Goal: Task Accomplishment & Management: Complete application form

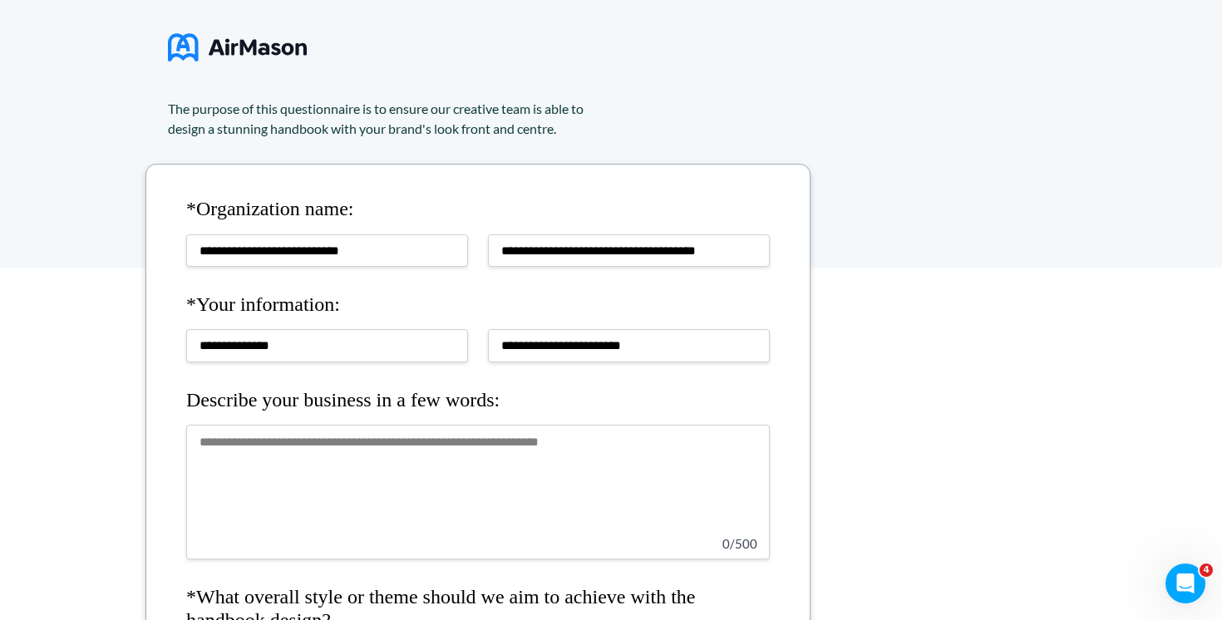
click at [428, 452] on textarea at bounding box center [477, 492] width 583 height 135
paste textarea "**********"
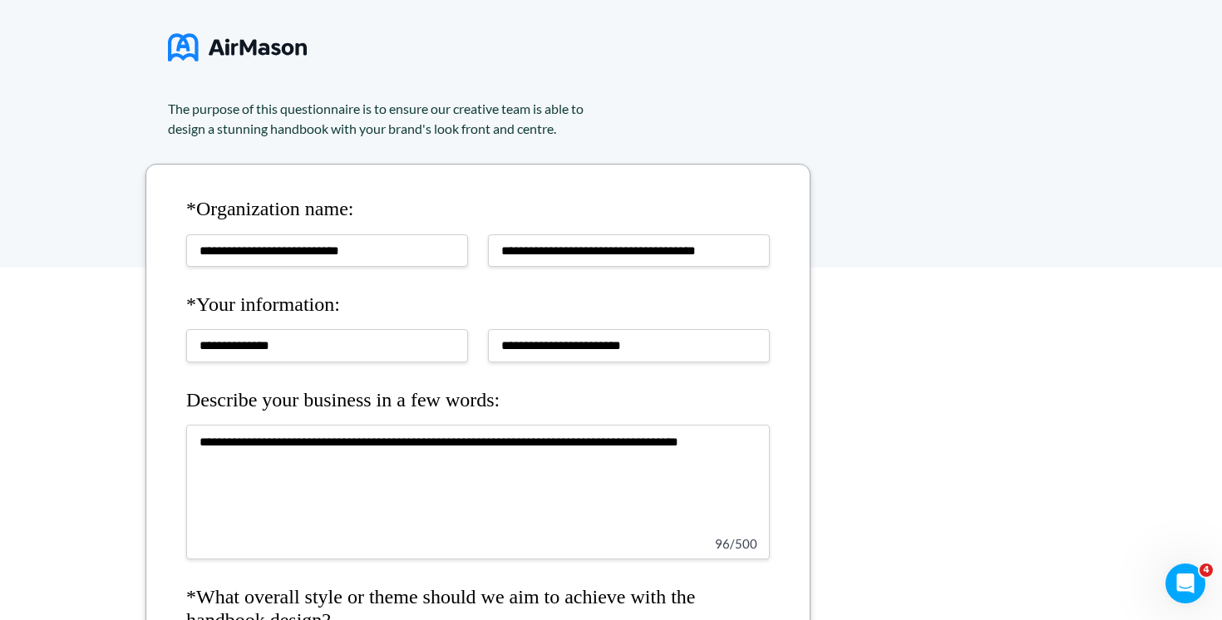
type textarea "**********"
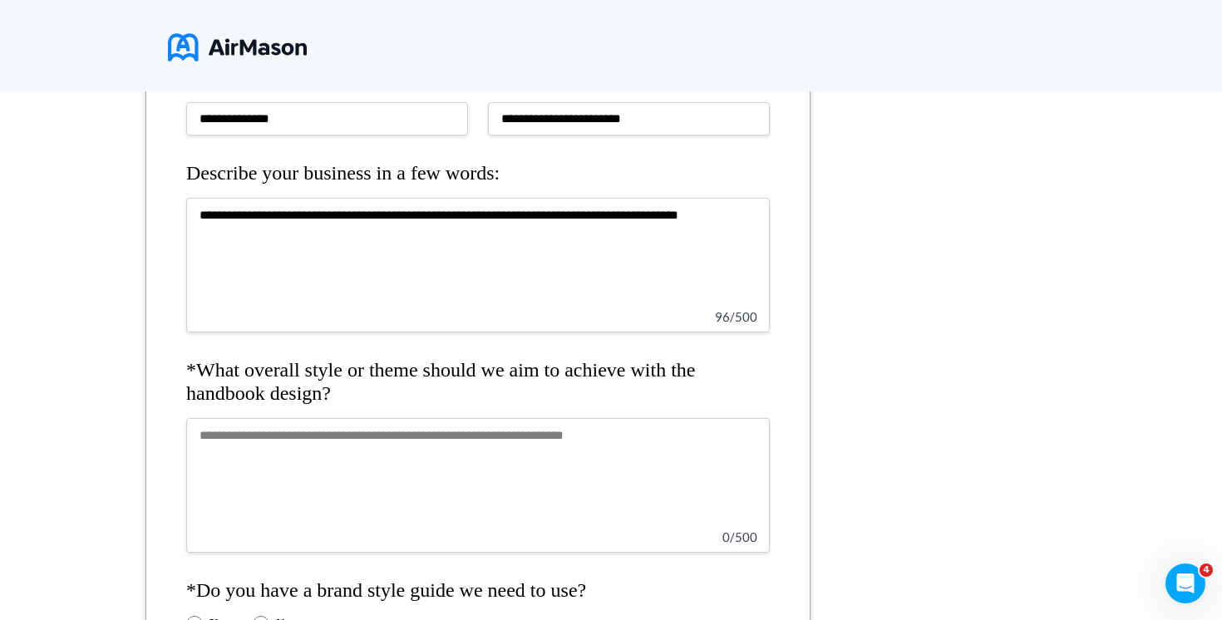
scroll to position [372, 0]
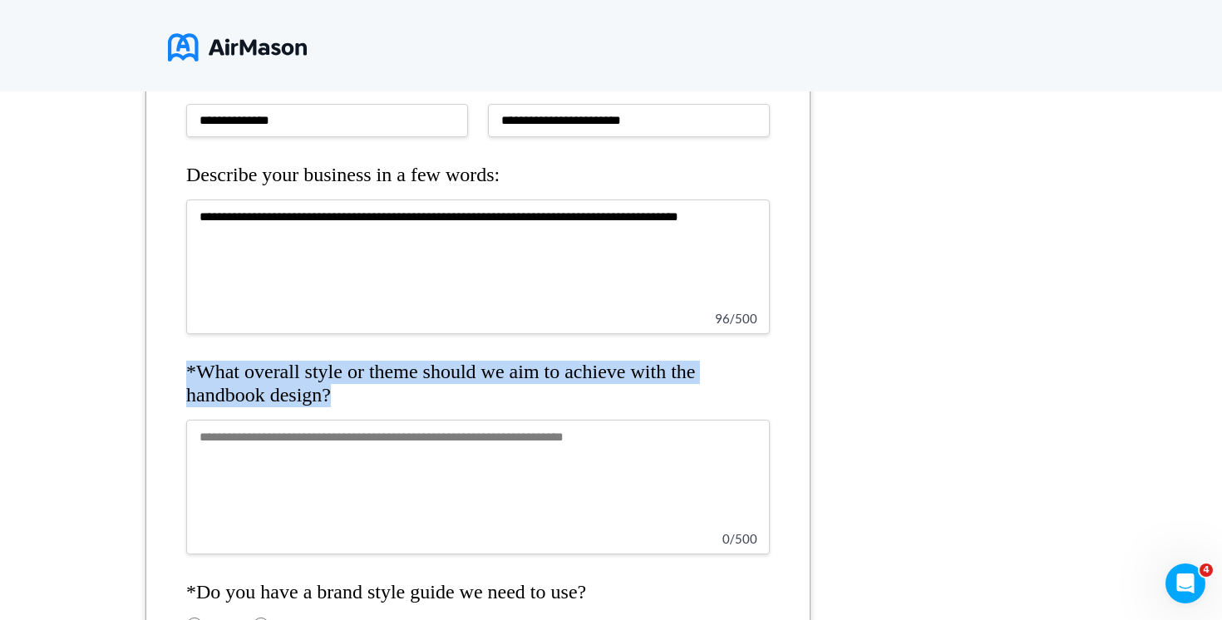
drag, startPoint x: 436, startPoint y: 392, endPoint x: 312, endPoint y: 356, distance: 129.9
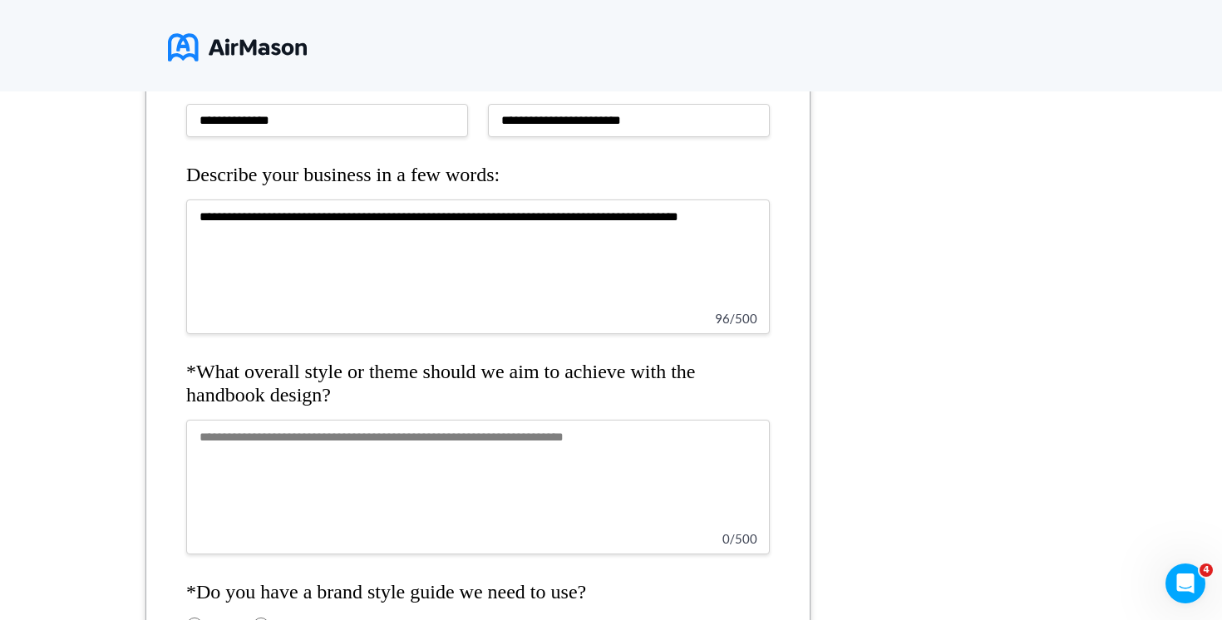
click at [253, 371] on h4 "*What overall style or theme should we aim to achieve with the handbook design?" at bounding box center [477, 384] width 583 height 46
click at [296, 486] on textarea at bounding box center [477, 487] width 583 height 135
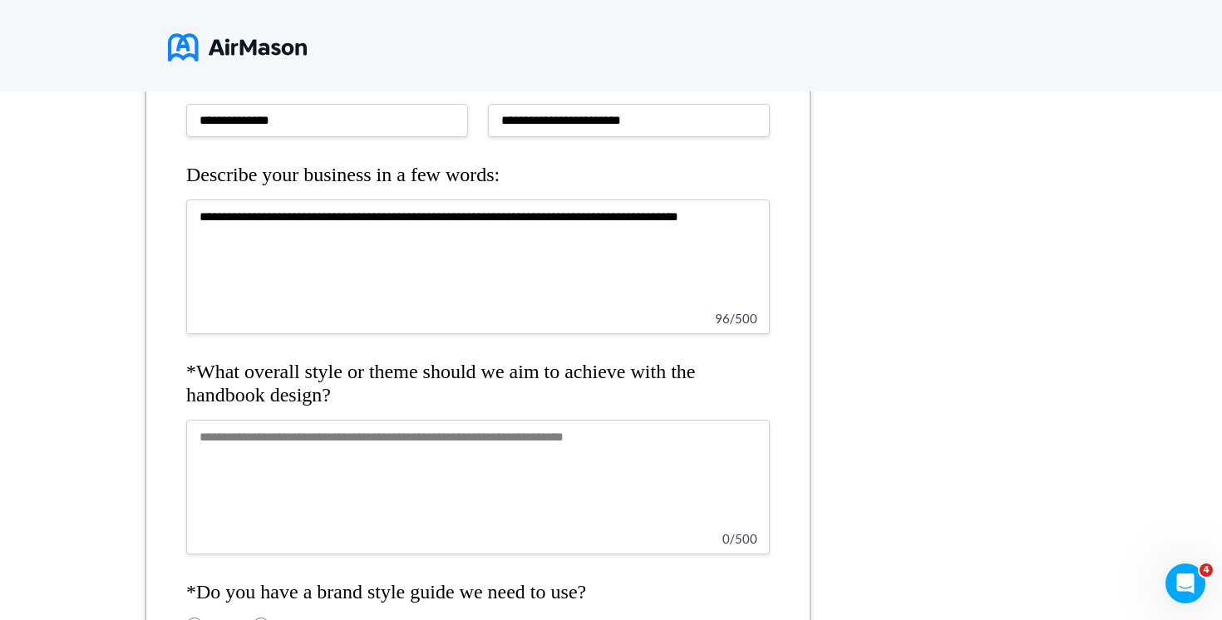
click at [406, 475] on textarea at bounding box center [477, 487] width 583 height 135
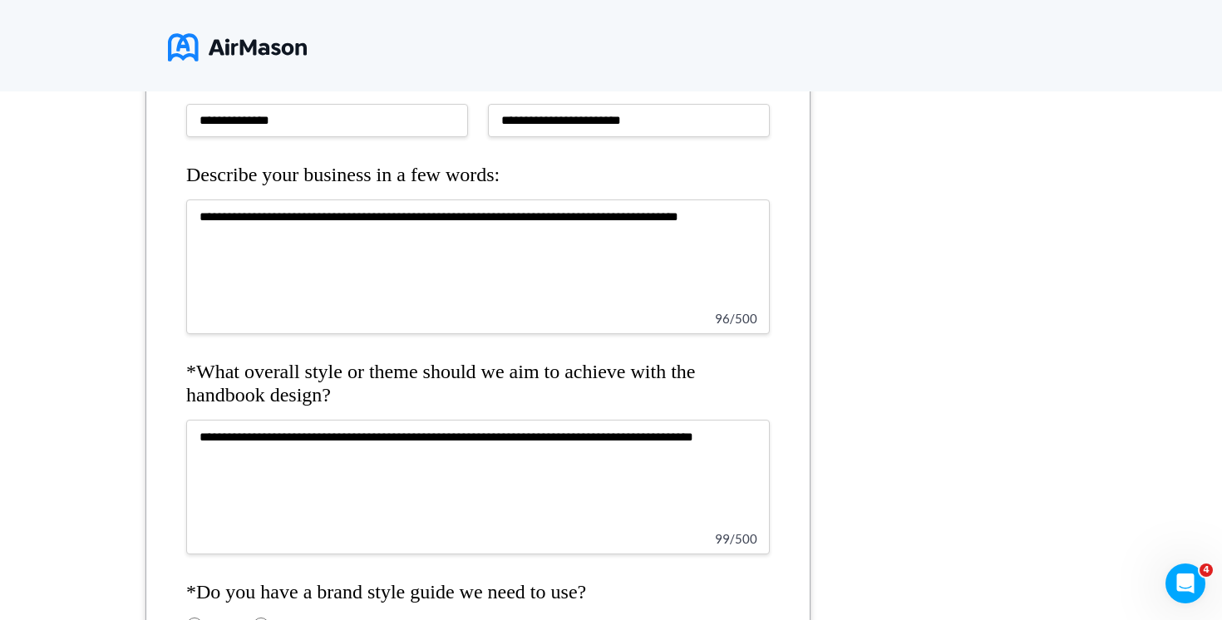
click at [626, 430] on textarea "**********" at bounding box center [477, 487] width 583 height 135
click at [742, 439] on textarea "**********" at bounding box center [477, 487] width 583 height 135
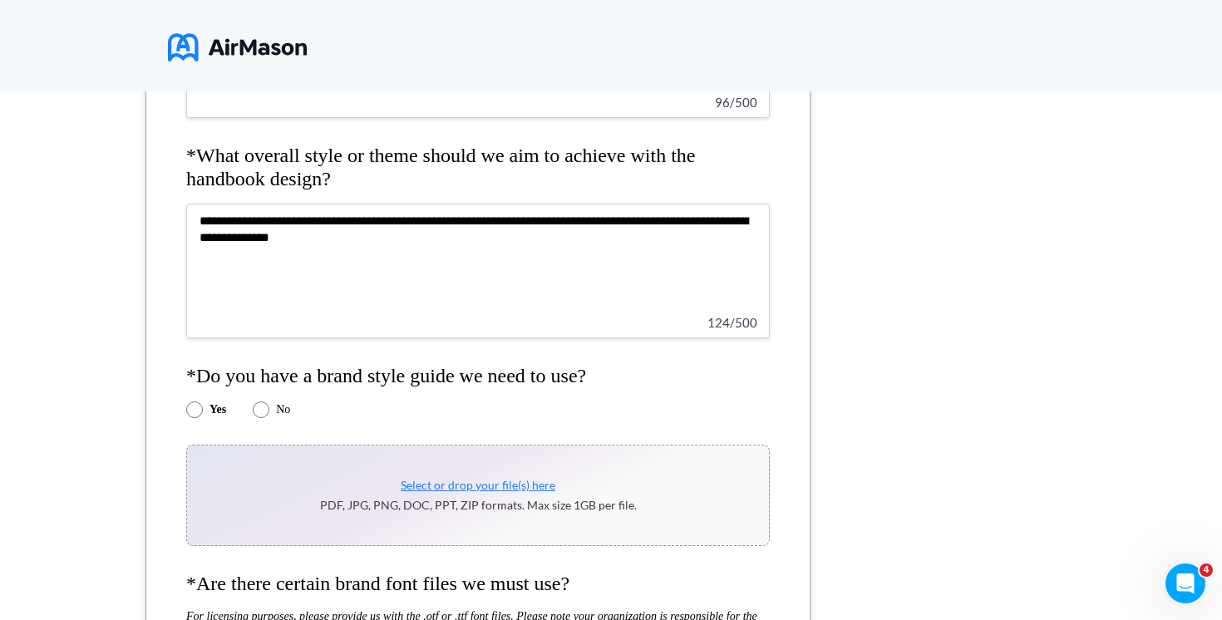
scroll to position [591, 0]
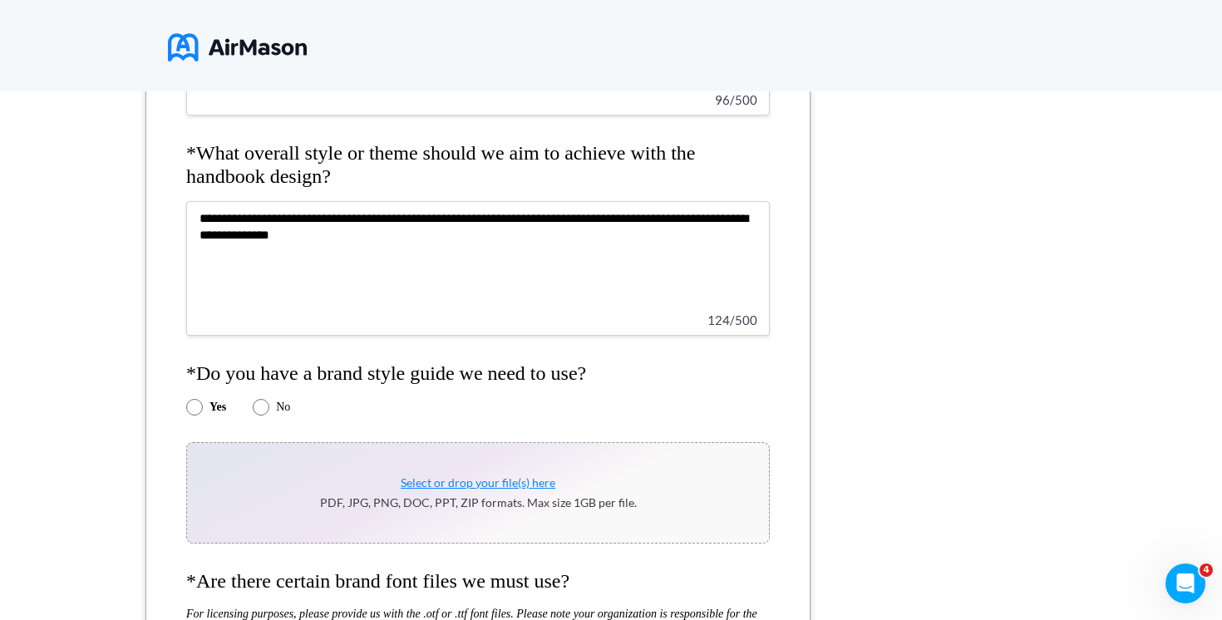
type textarea "**********"
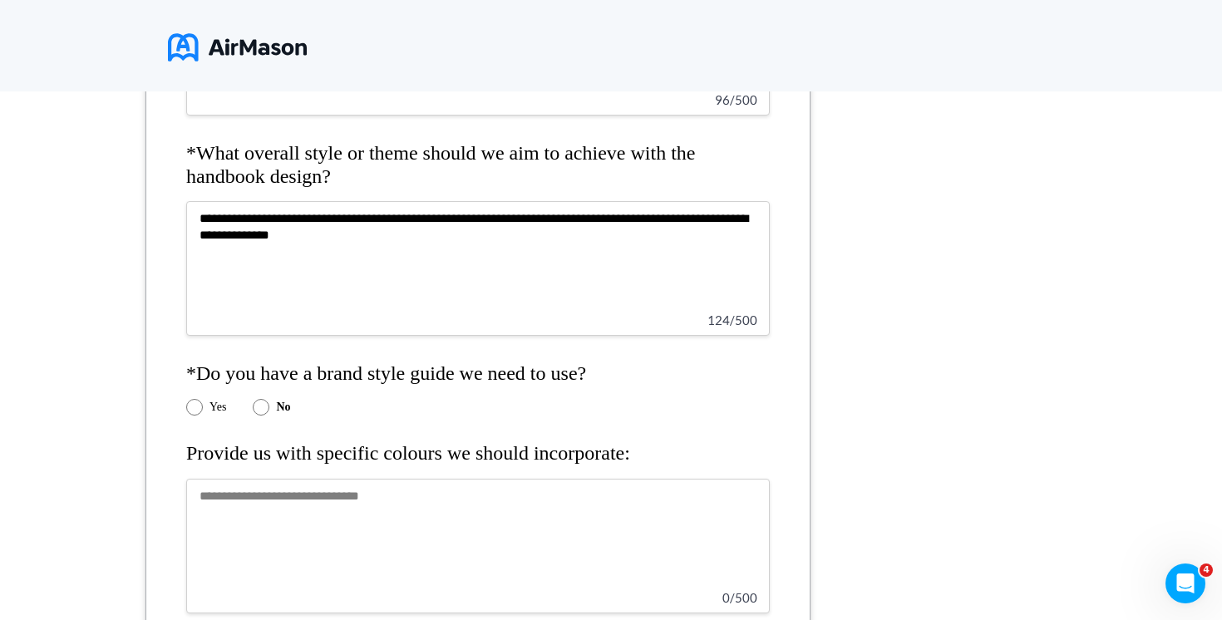
click at [308, 518] on textarea at bounding box center [477, 546] width 583 height 135
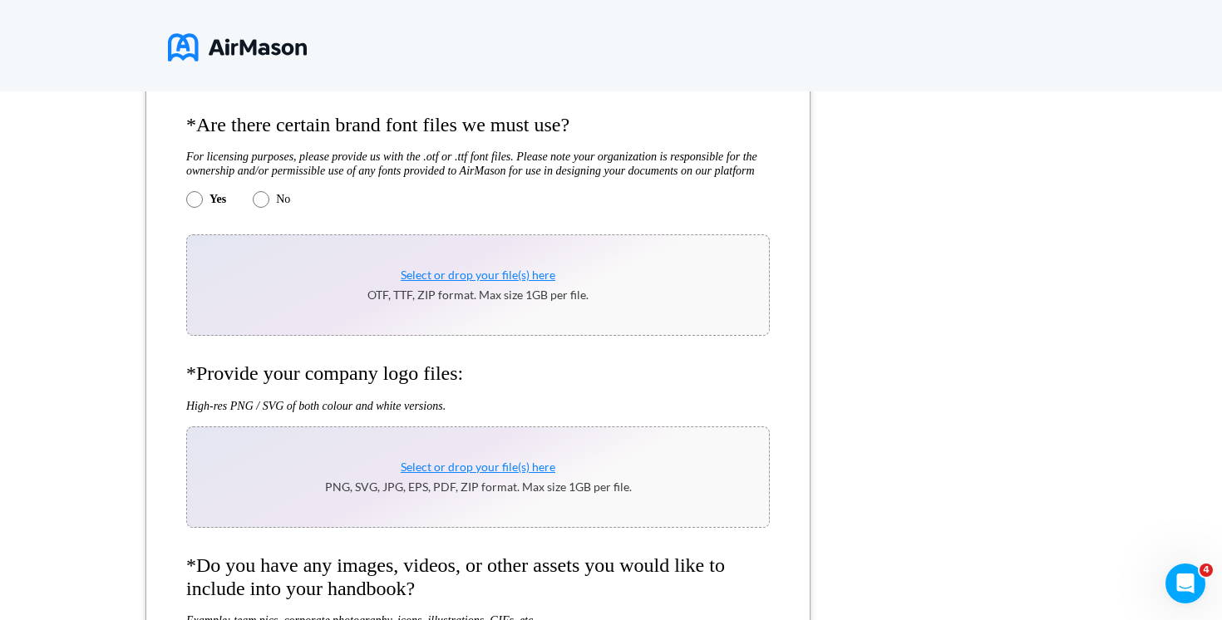
scroll to position [772, 0]
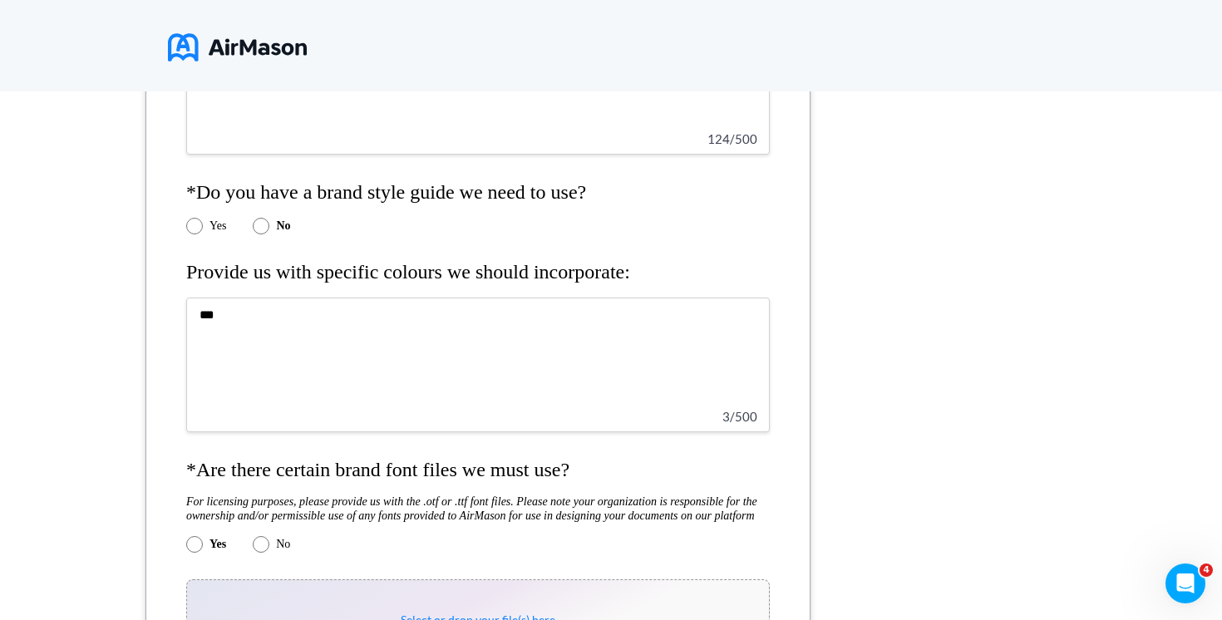
type textarea "*"
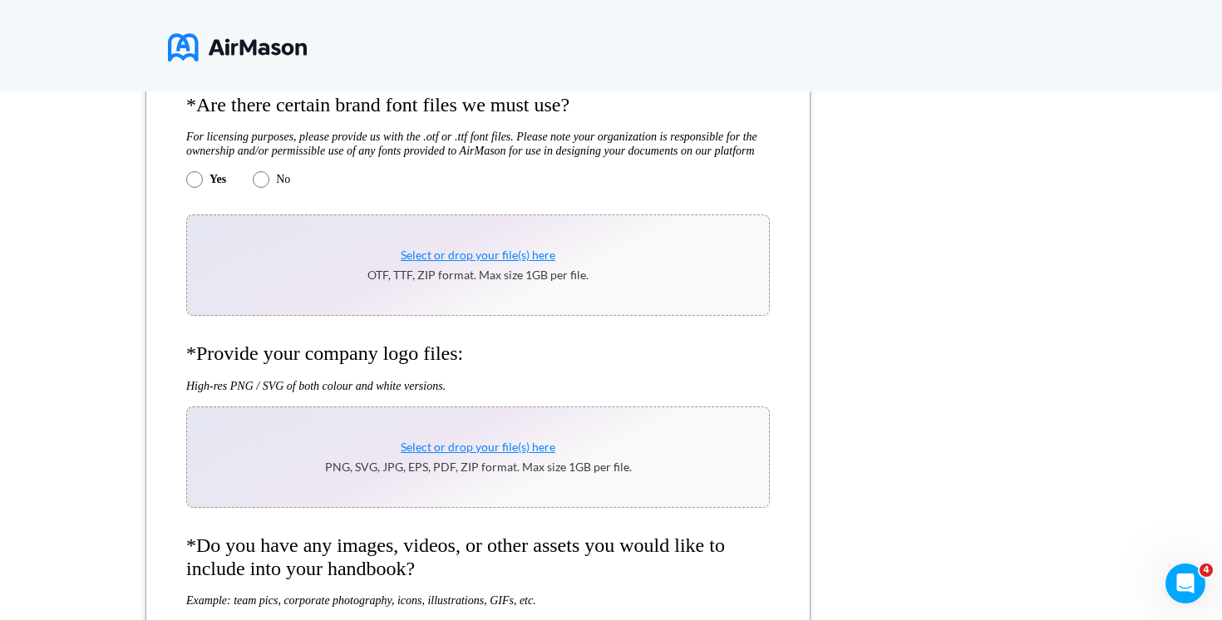
scroll to position [1138, 0]
click at [284, 184] on label "No" at bounding box center [283, 177] width 14 height 13
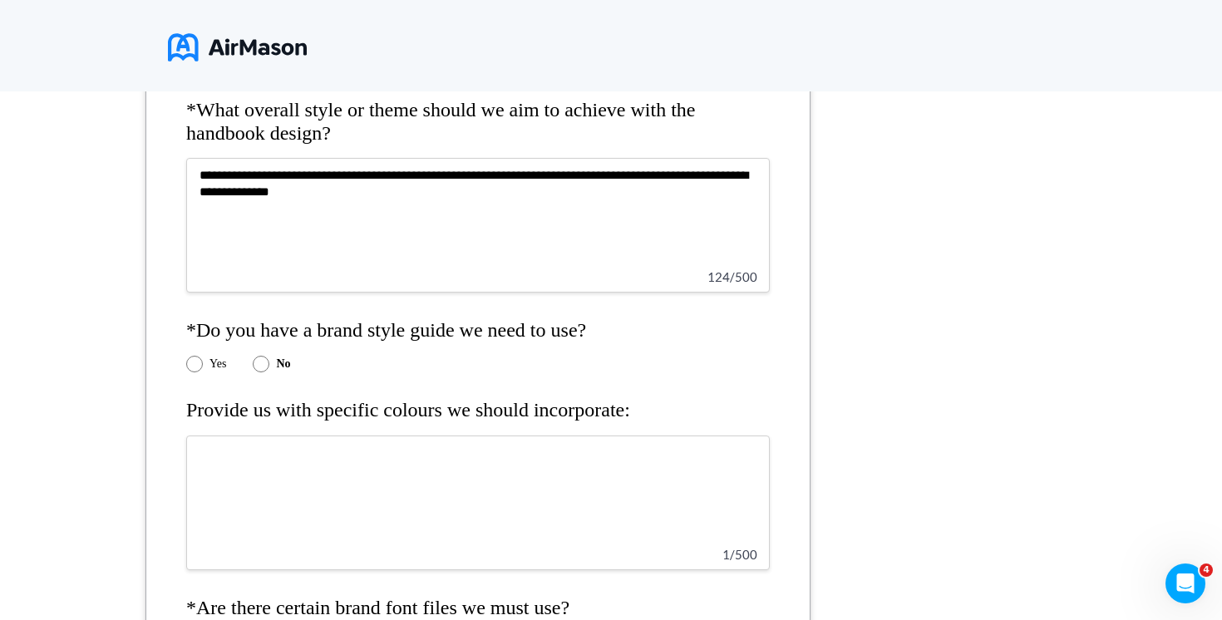
click at [205, 359] on div "Yes" at bounding box center [206, 364] width 40 height 17
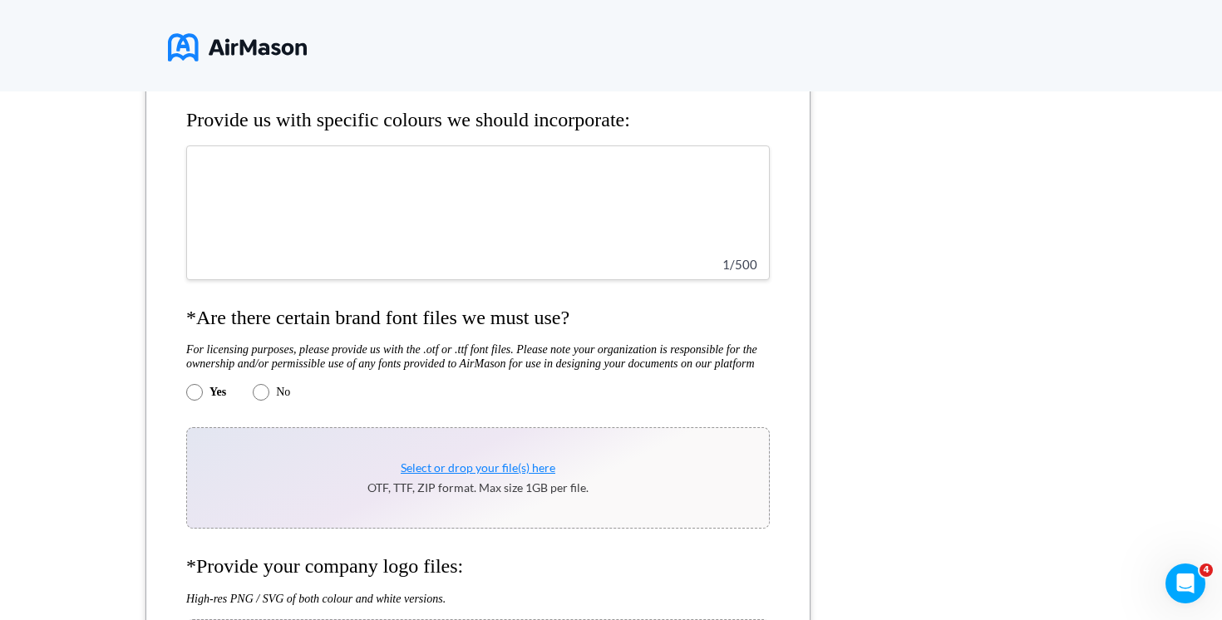
scroll to position [926, 0]
click at [264, 395] on form "**********" at bounding box center [477, 545] width 665 height 2320
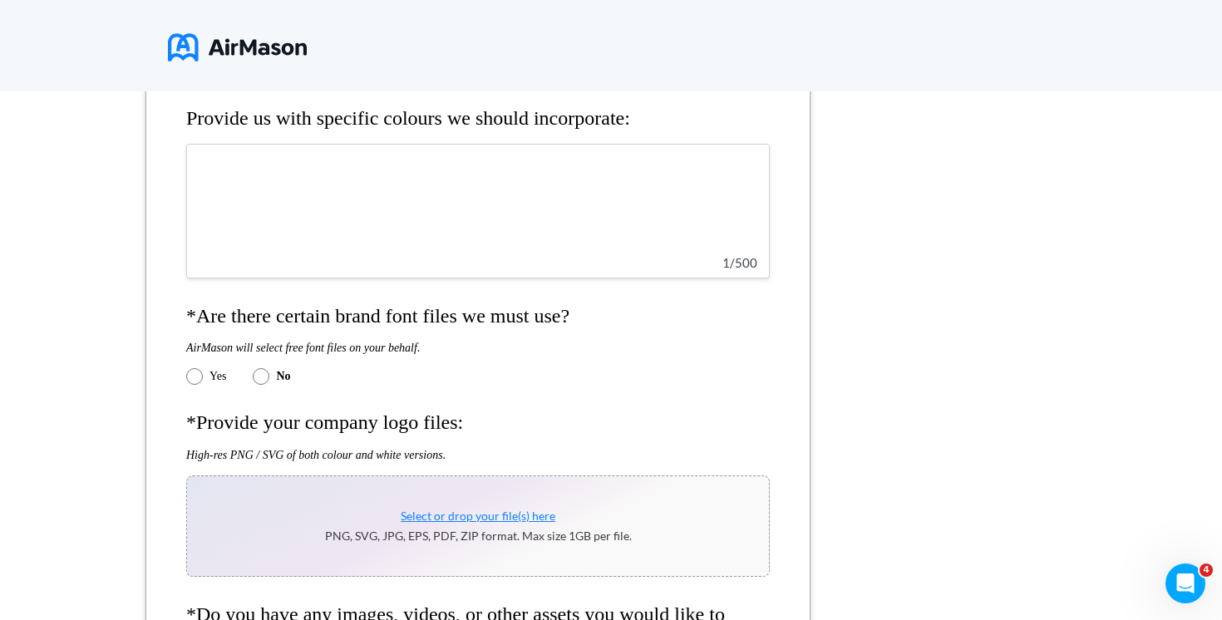
click at [204, 371] on div "Yes" at bounding box center [206, 376] width 40 height 17
click at [214, 370] on label "Yes" at bounding box center [217, 376] width 17 height 13
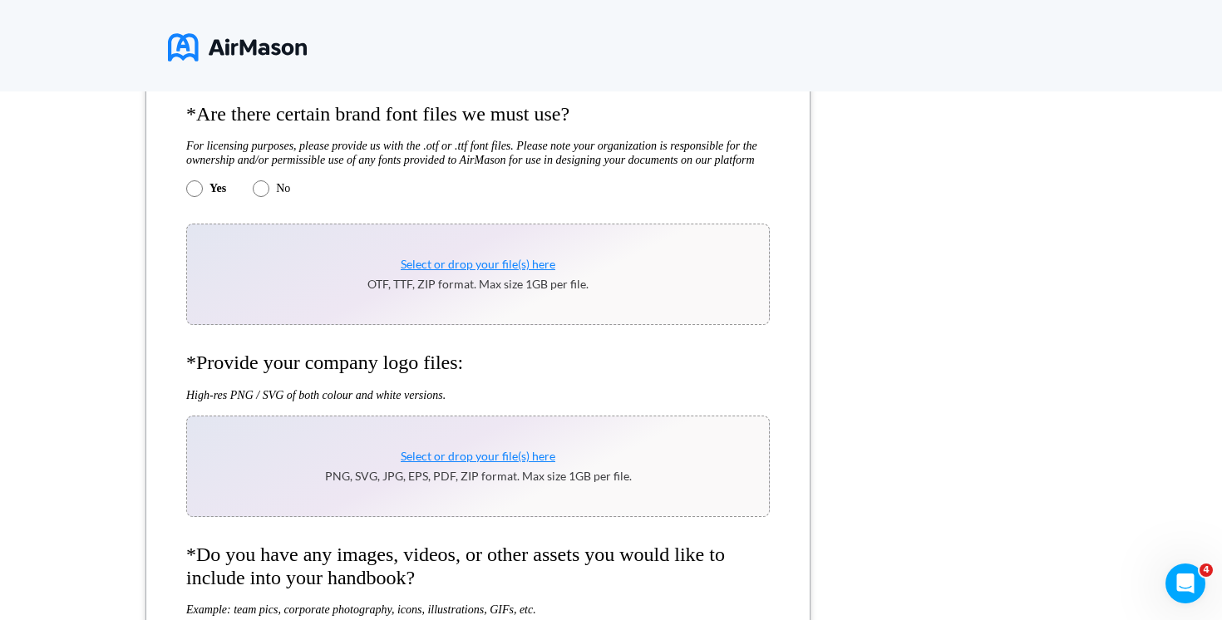
scroll to position [1118, 0]
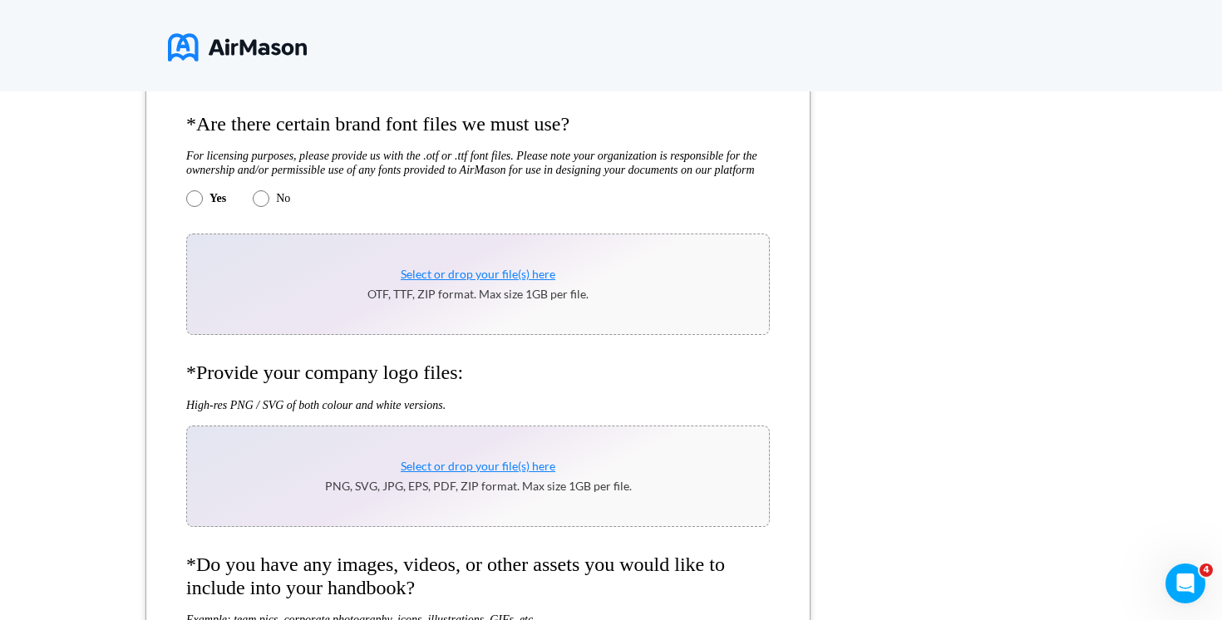
click at [467, 473] on span "Select or drop your file(s) here" at bounding box center [478, 466] width 155 height 14
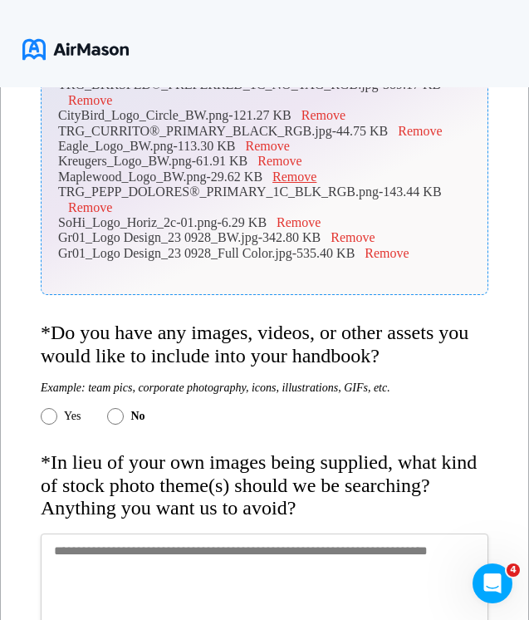
scroll to position [1581, 0]
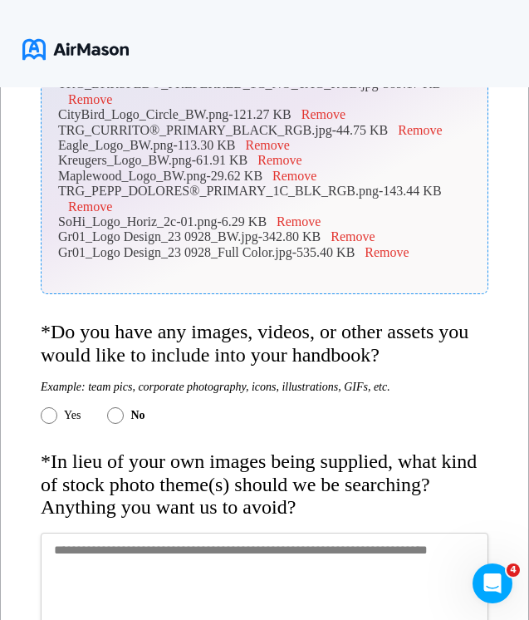
click at [57, 424] on div "Yes" at bounding box center [61, 415] width 40 height 17
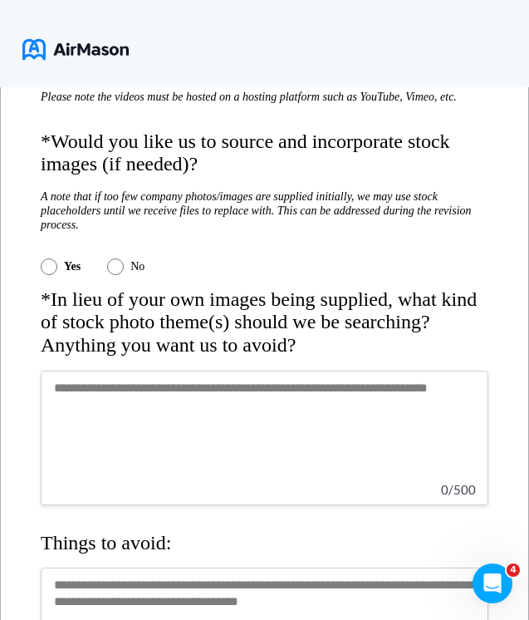
scroll to position [3160, 0]
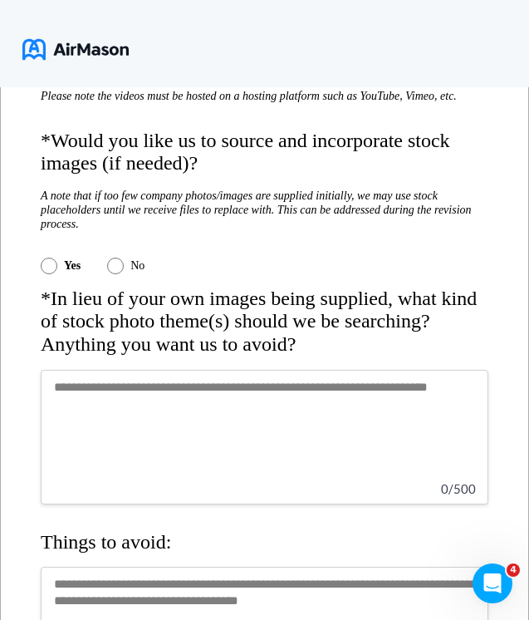
click at [193, 504] on textarea at bounding box center [265, 437] width 448 height 135
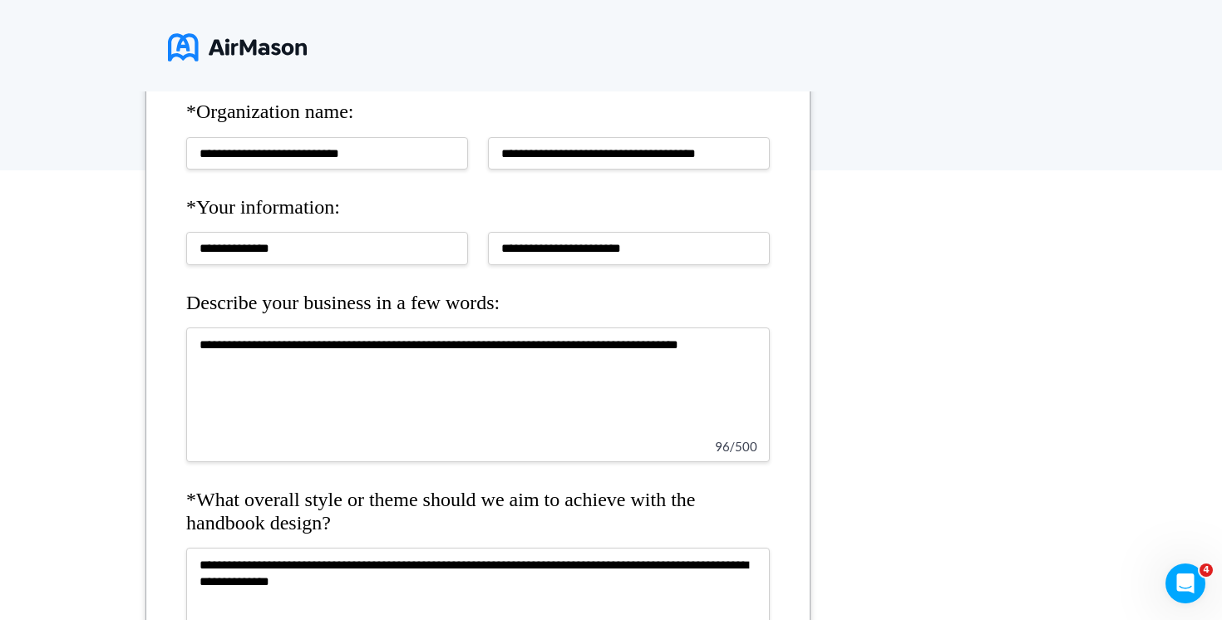
scroll to position [584, 0]
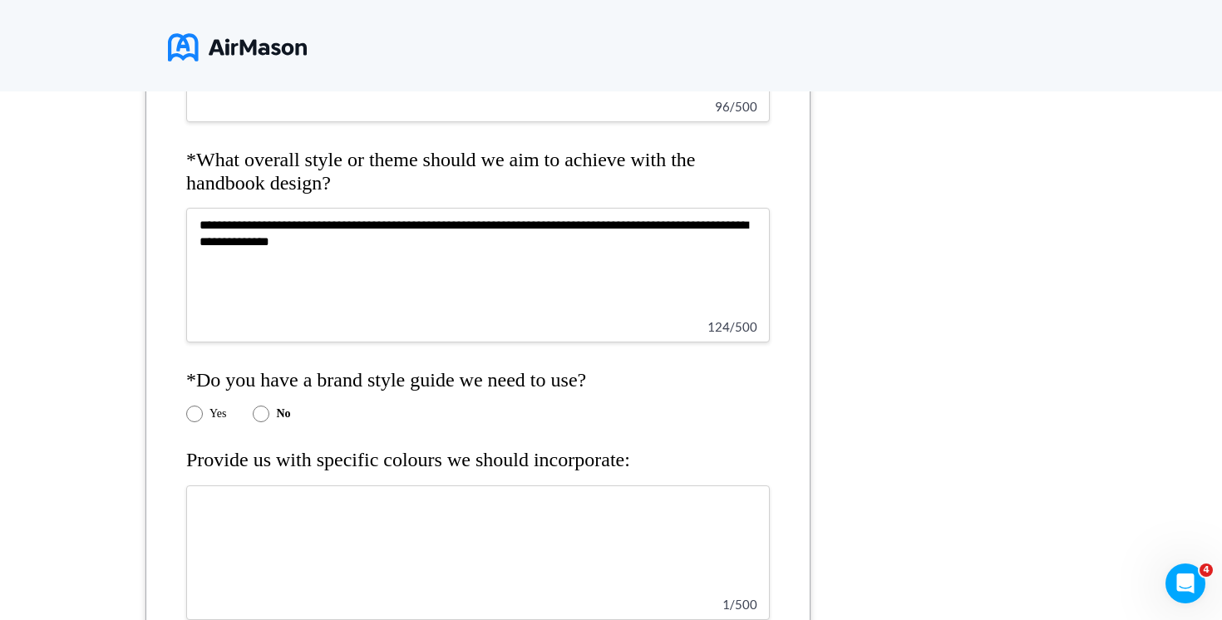
click at [472, 279] on textarea "**********" at bounding box center [477, 275] width 583 height 135
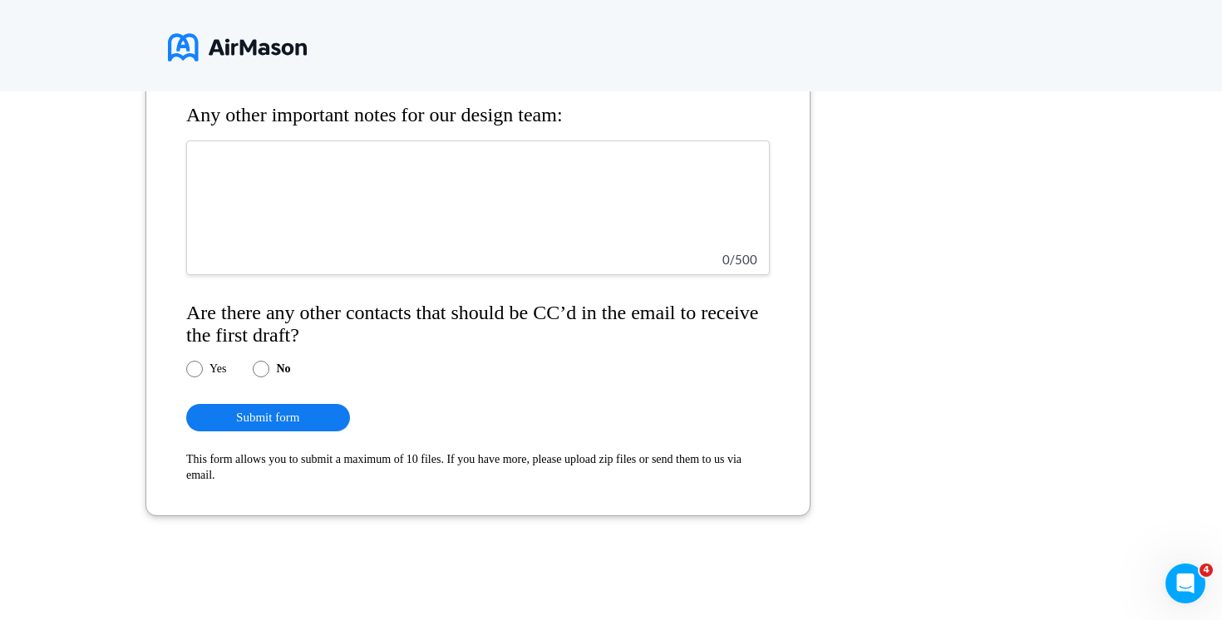
scroll to position [3666, 0]
type textarea "**********"
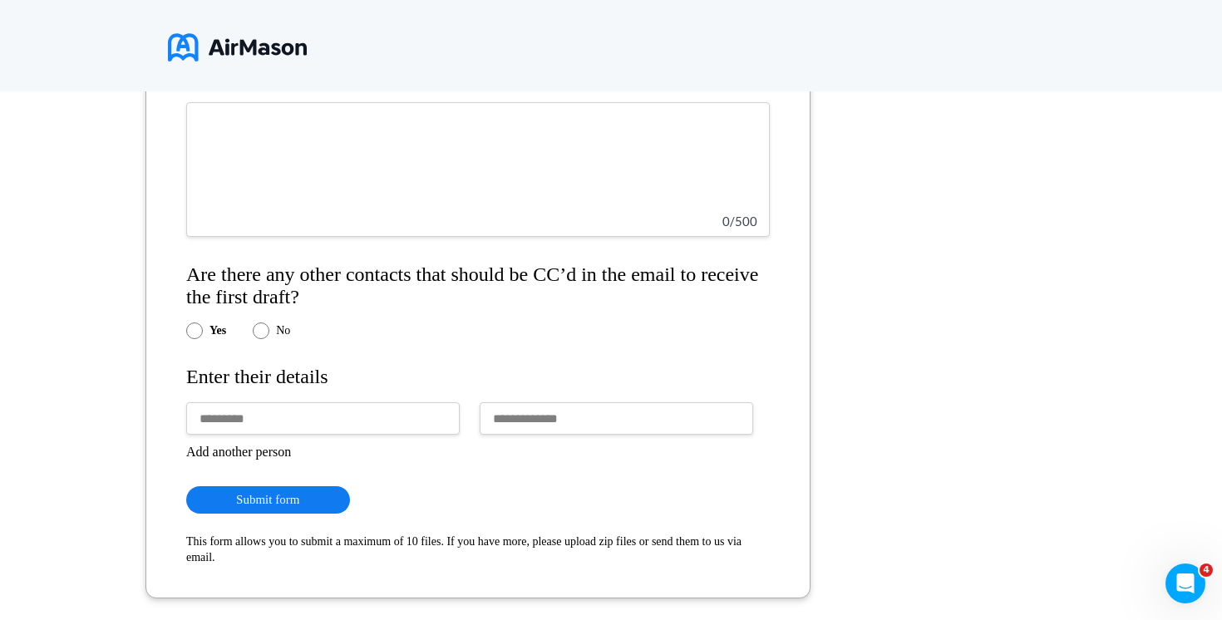
click at [311, 435] on input "text" at bounding box center [322, 418] width 273 height 32
type input "**********"
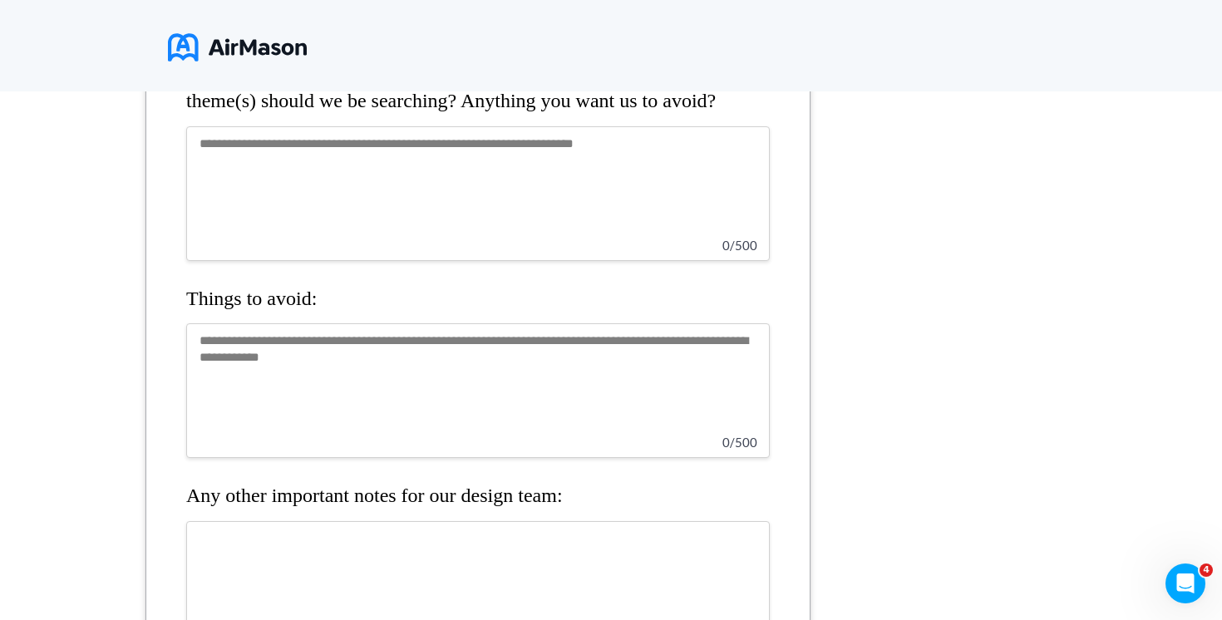
scroll to position [3264, 0]
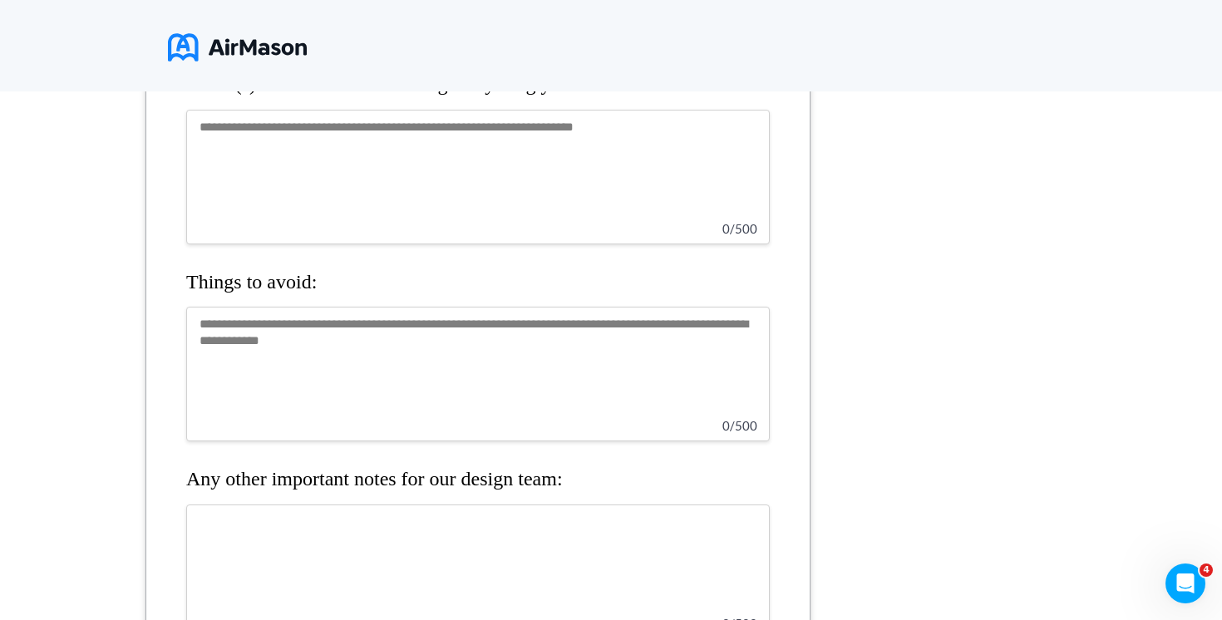
type input "**********"
click at [468, 406] on textarea at bounding box center [477, 374] width 583 height 135
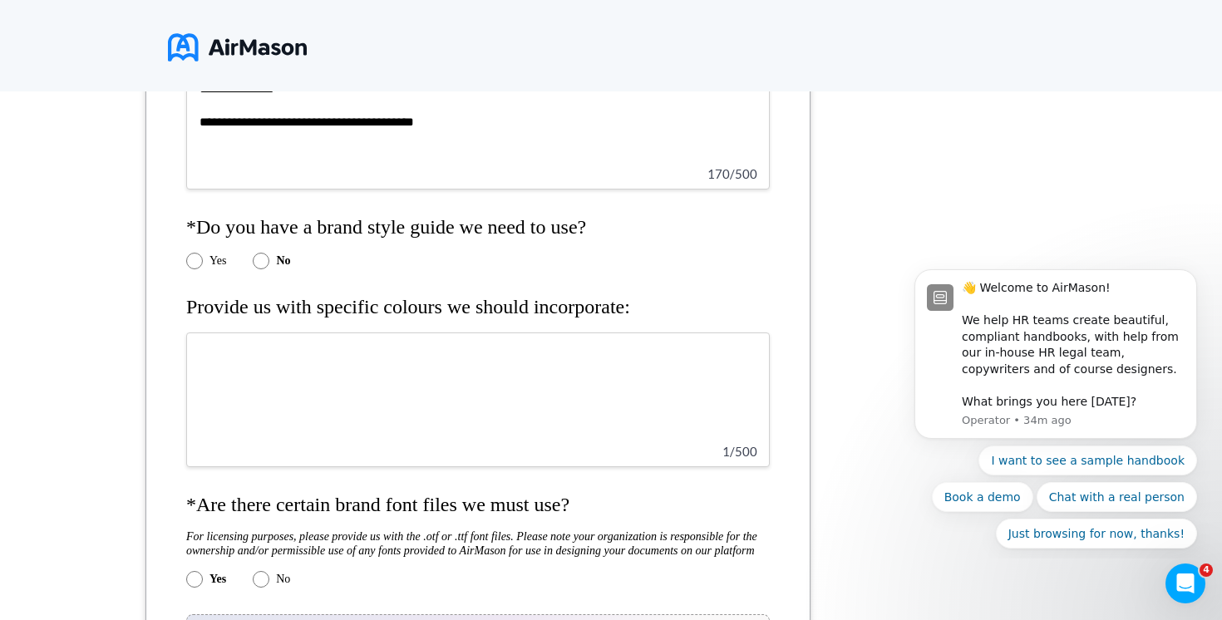
scroll to position [527, 0]
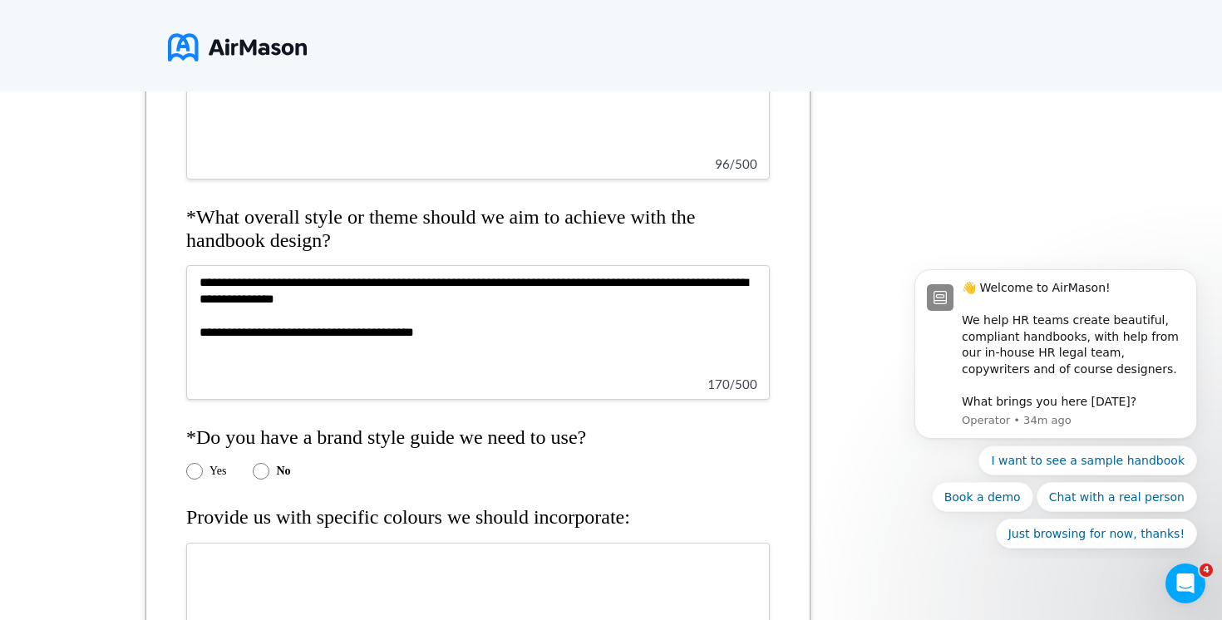
drag, startPoint x: 471, startPoint y: 351, endPoint x: 194, endPoint y: 230, distance: 302.9
click at [194, 230] on div "**********" at bounding box center [477, 303] width 583 height 194
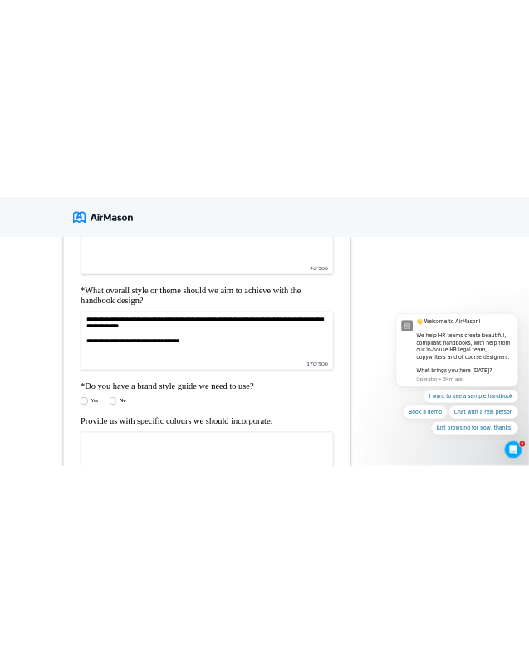
scroll to position [529, 0]
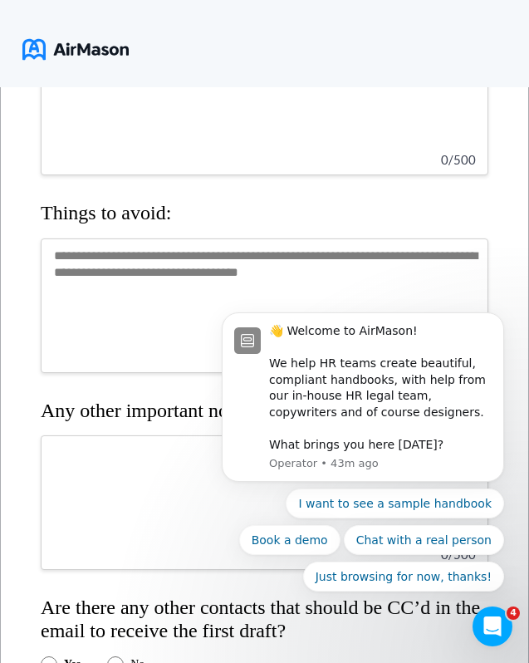
scroll to position [3567, 0]
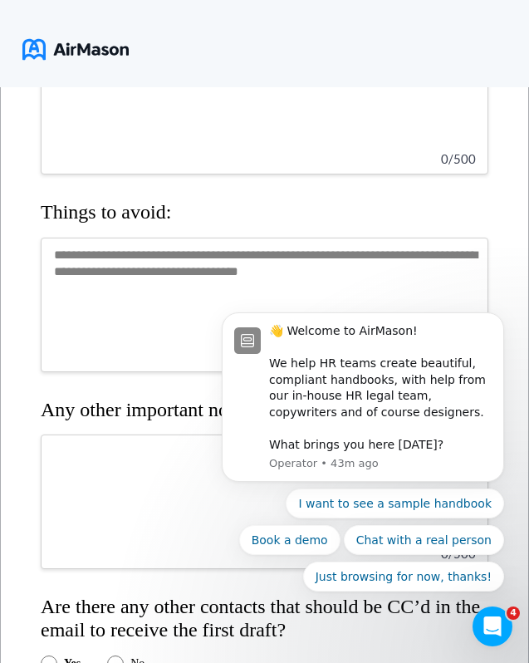
click at [145, 296] on textarea at bounding box center [265, 305] width 448 height 135
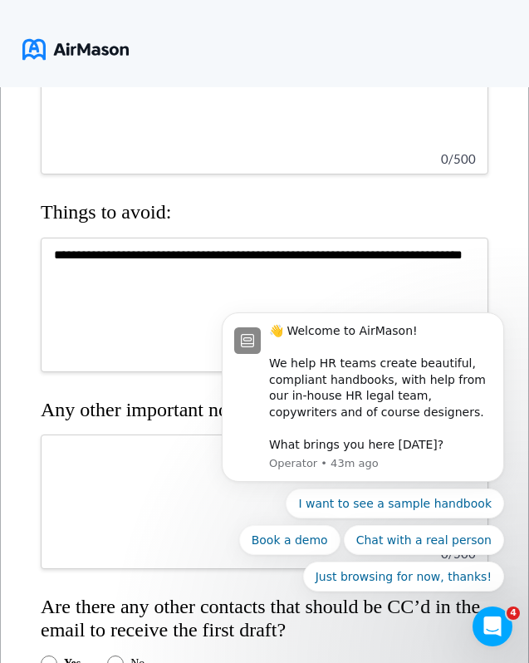
drag, startPoint x: 151, startPoint y: 310, endPoint x: 432, endPoint y: 292, distance: 281.4
click at [432, 292] on textarea "**********" at bounding box center [265, 305] width 448 height 135
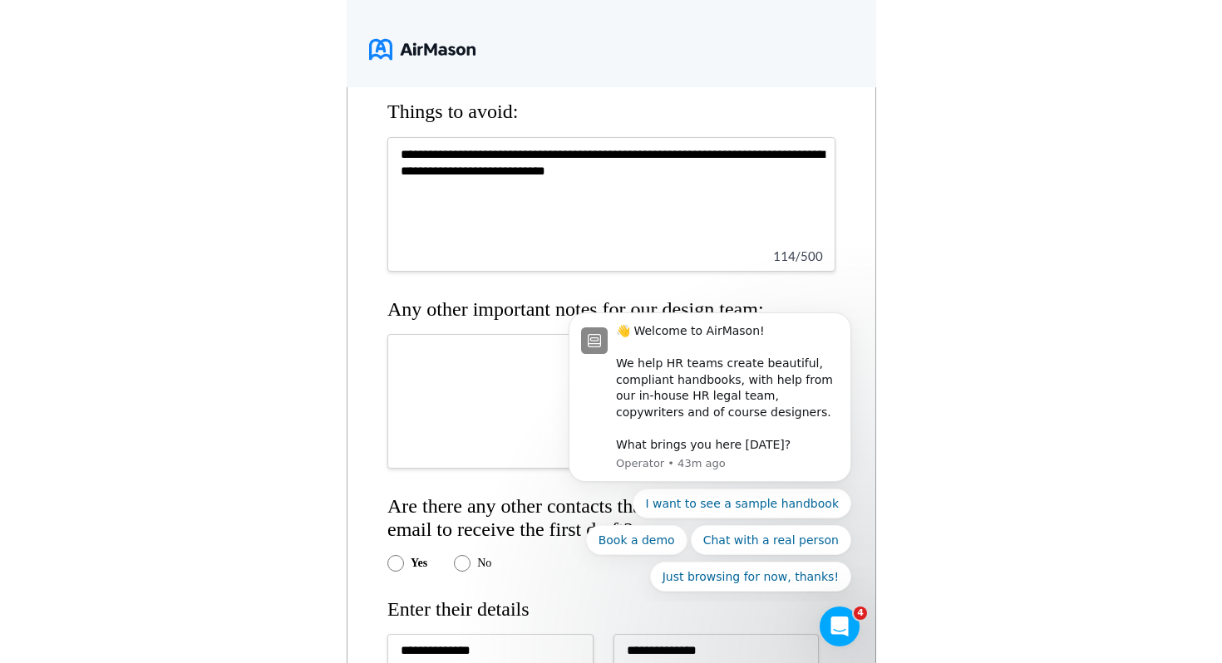
scroll to position [3670, 0]
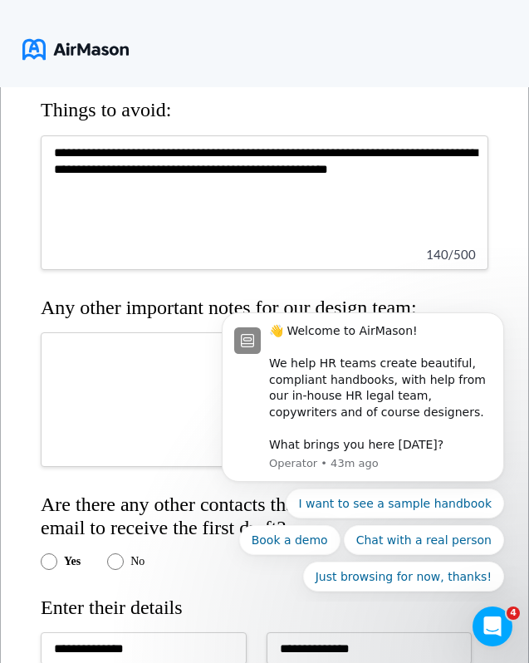
type textarea "**********"
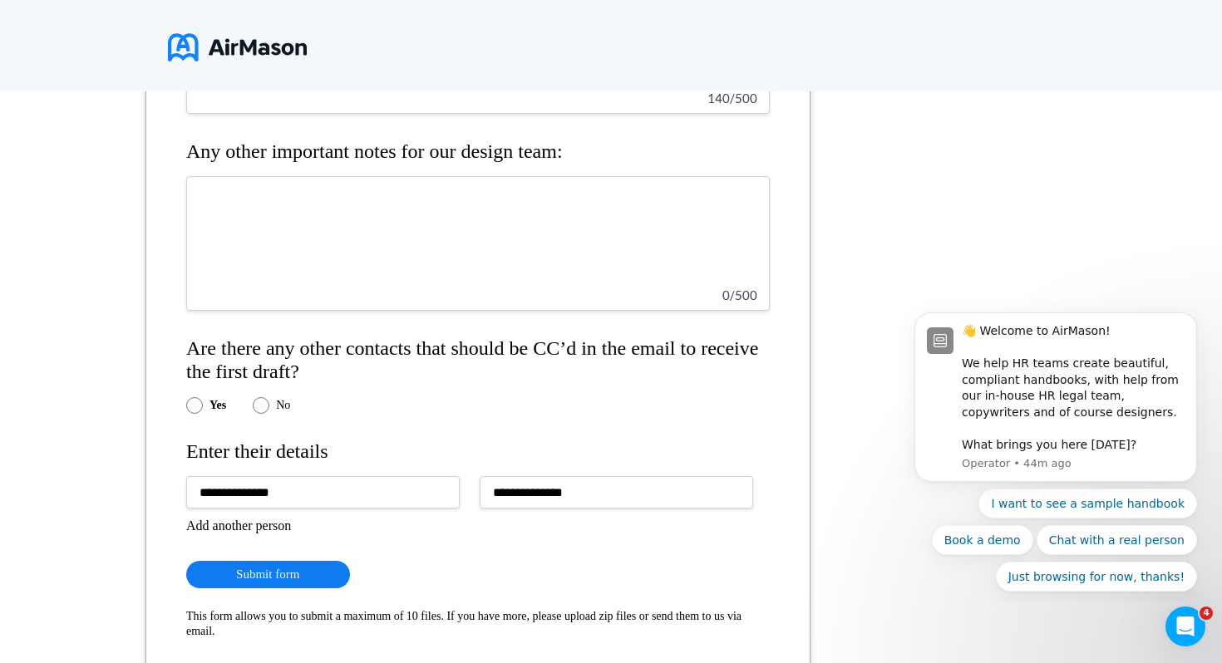
scroll to position [3843, 0]
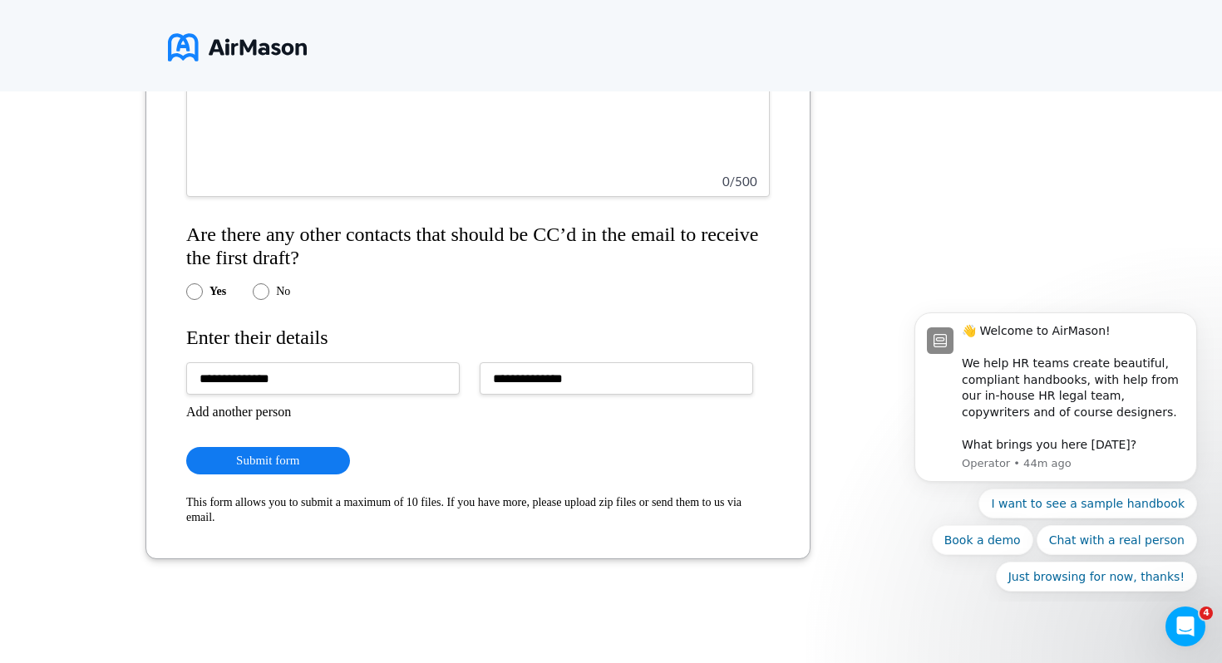
click at [283, 464] on button "Submit form" at bounding box center [268, 460] width 164 height 27
type textarea "**********"
click at [304, 469] on button "Submit form" at bounding box center [268, 460] width 164 height 27
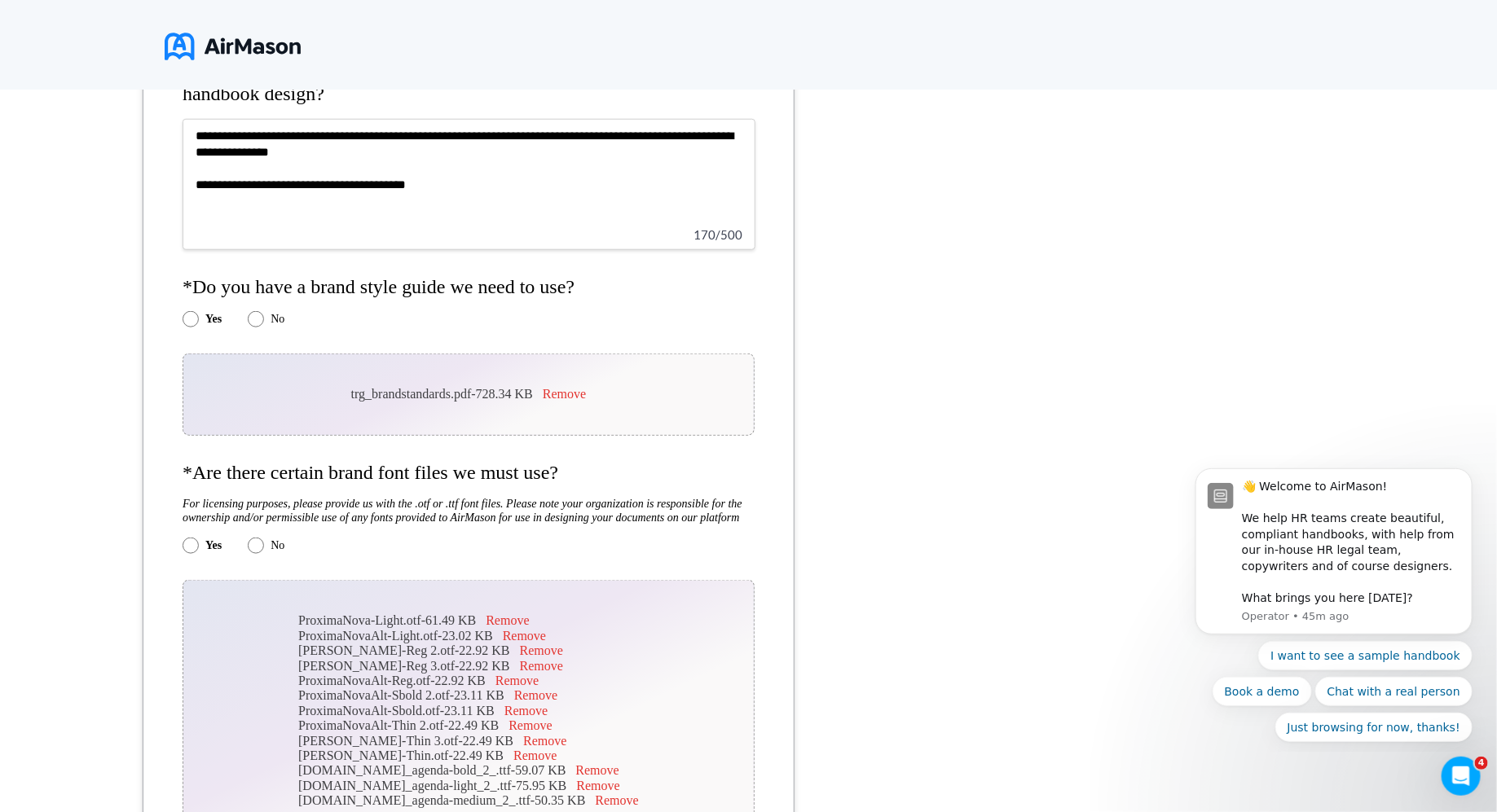
scroll to position [1440, 0]
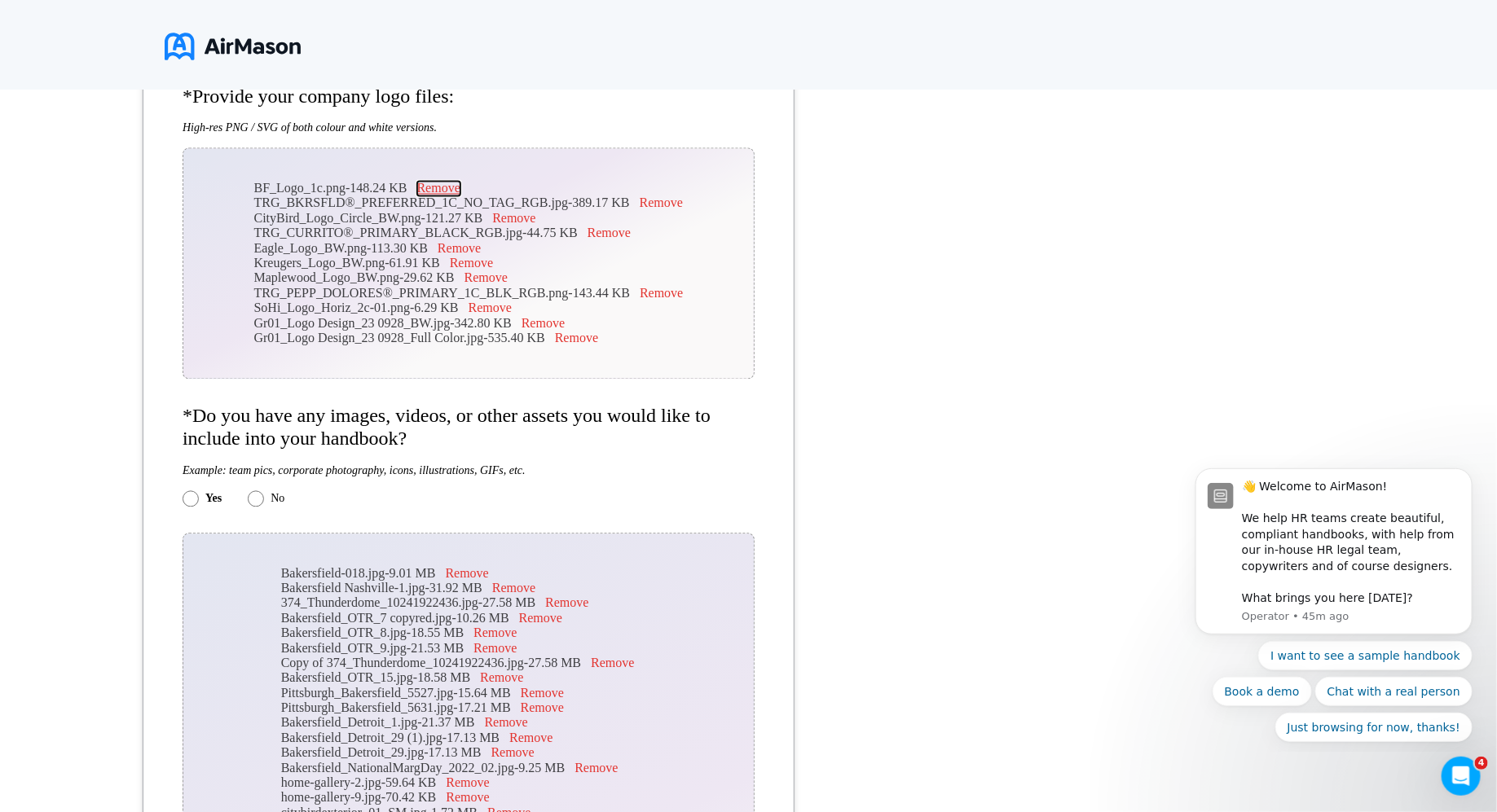
click at [455, 196] on button "Remove" at bounding box center [439, 188] width 43 height 15
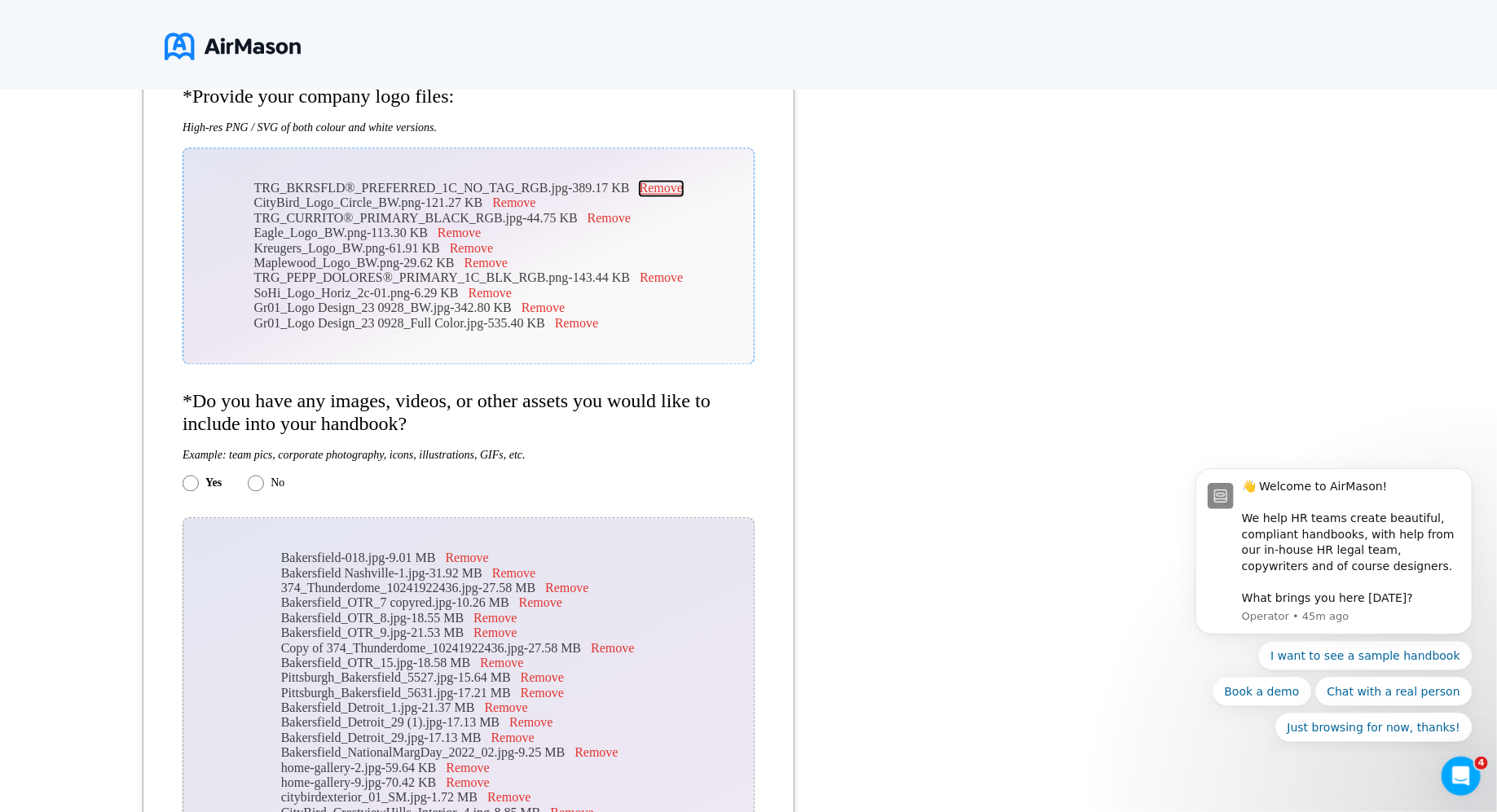
click at [648, 196] on button "Remove" at bounding box center [661, 188] width 43 height 15
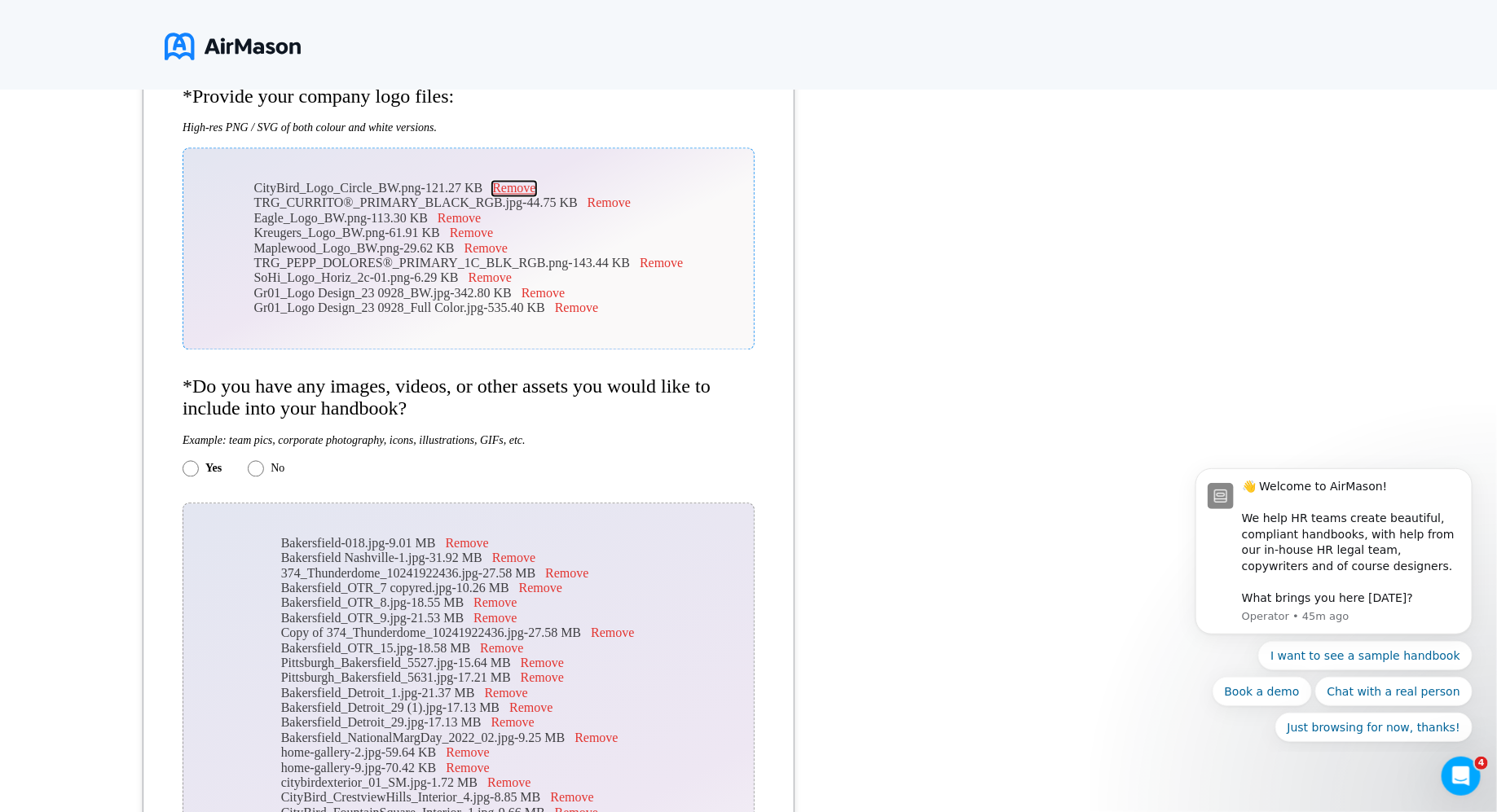
click at [536, 195] on button "Remove" at bounding box center [514, 188] width 43 height 15
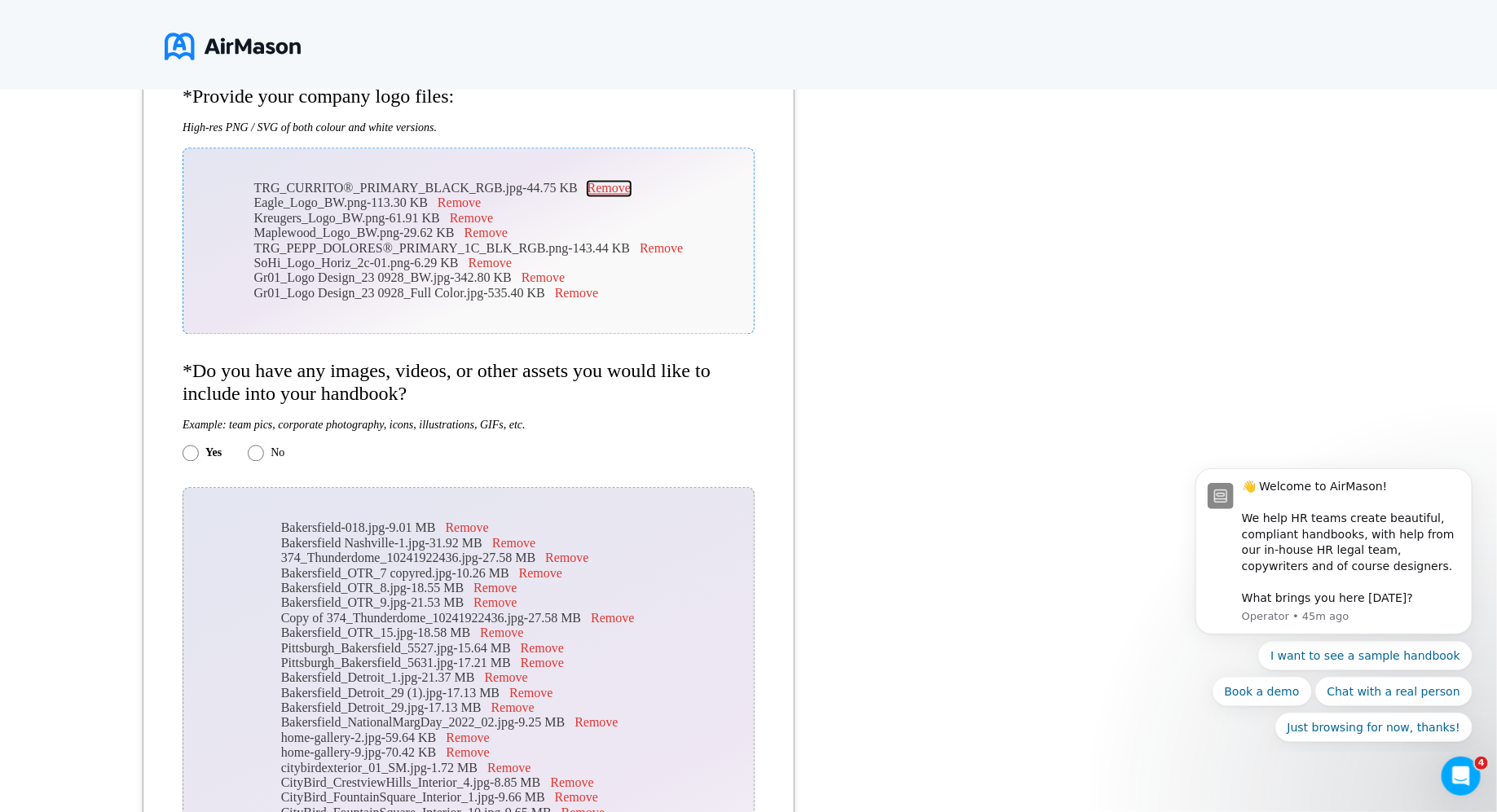
click at [606, 190] on button "Remove" at bounding box center [609, 188] width 43 height 15
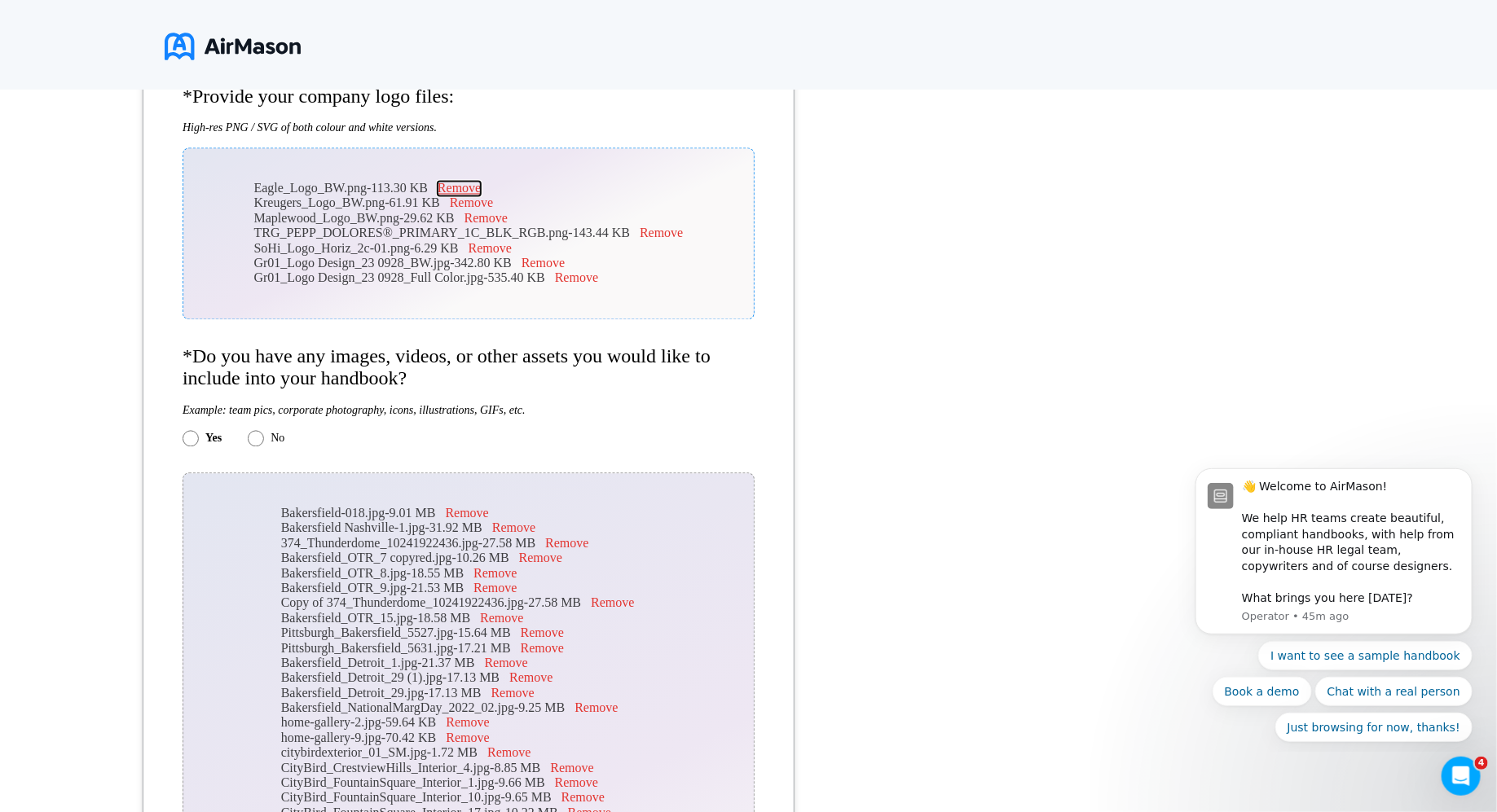
click at [474, 193] on button "Remove" at bounding box center [459, 188] width 43 height 15
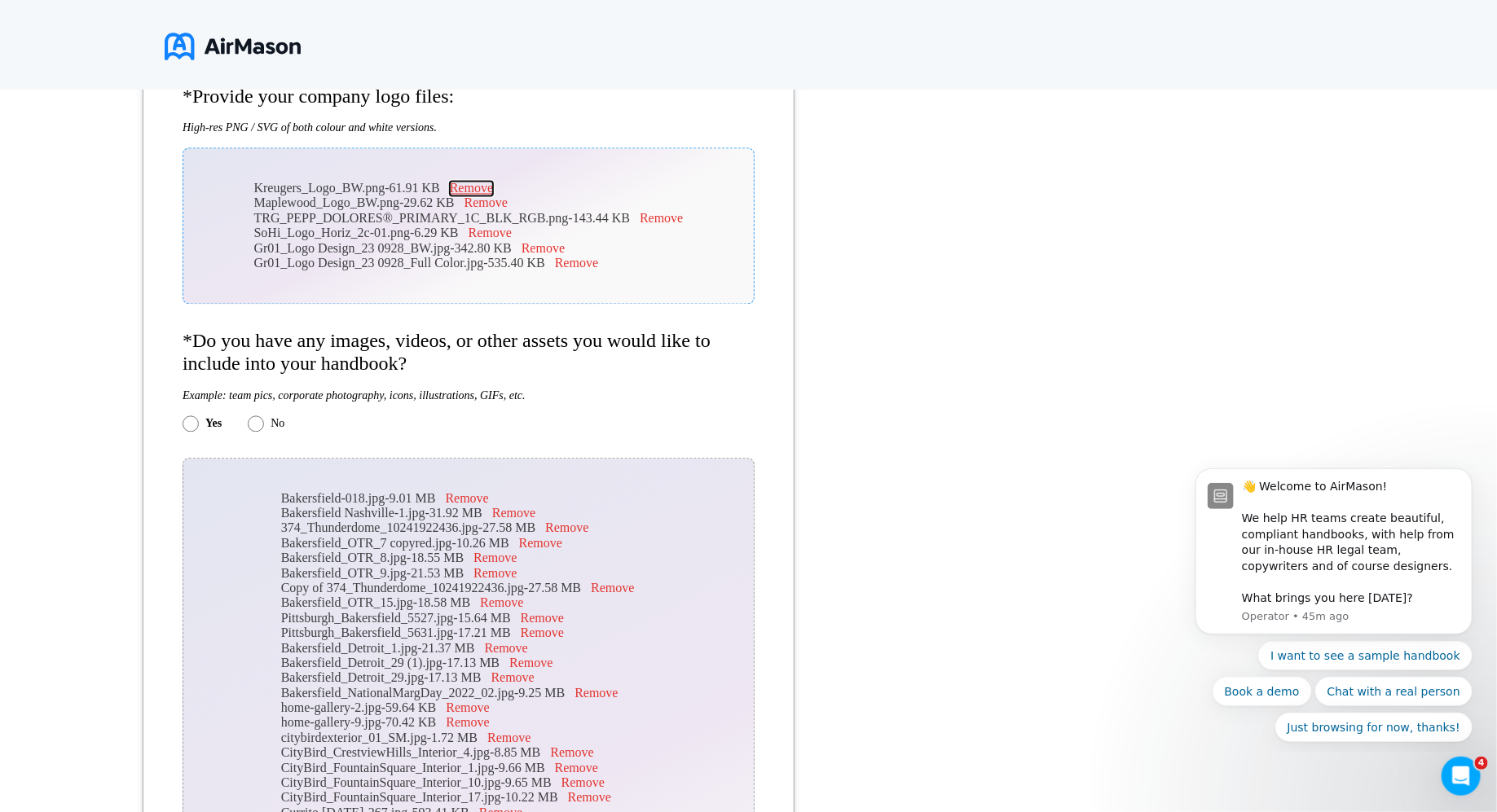
click at [477, 196] on button "Remove" at bounding box center [472, 188] width 43 height 15
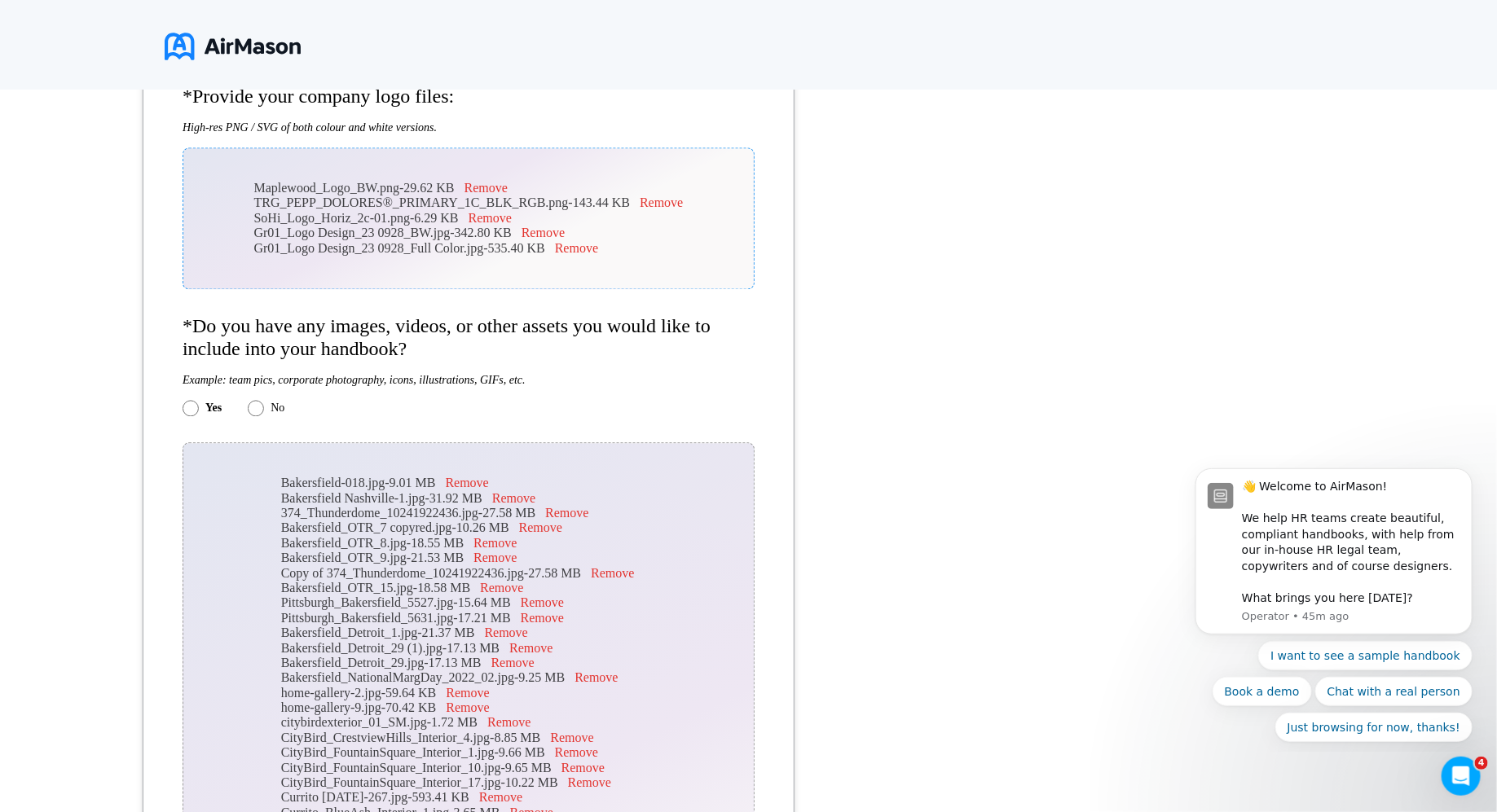
click at [504, 190] on div "Maplewood_Logo_BW.png - 29.62 KB Remove TRG_PEPP_DOLORES®_PRIMARY_1C_BLK_RGB.pn…" at bounding box center [468, 219] width 572 height 142
click at [496, 196] on button "Remove" at bounding box center [487, 188] width 43 height 15
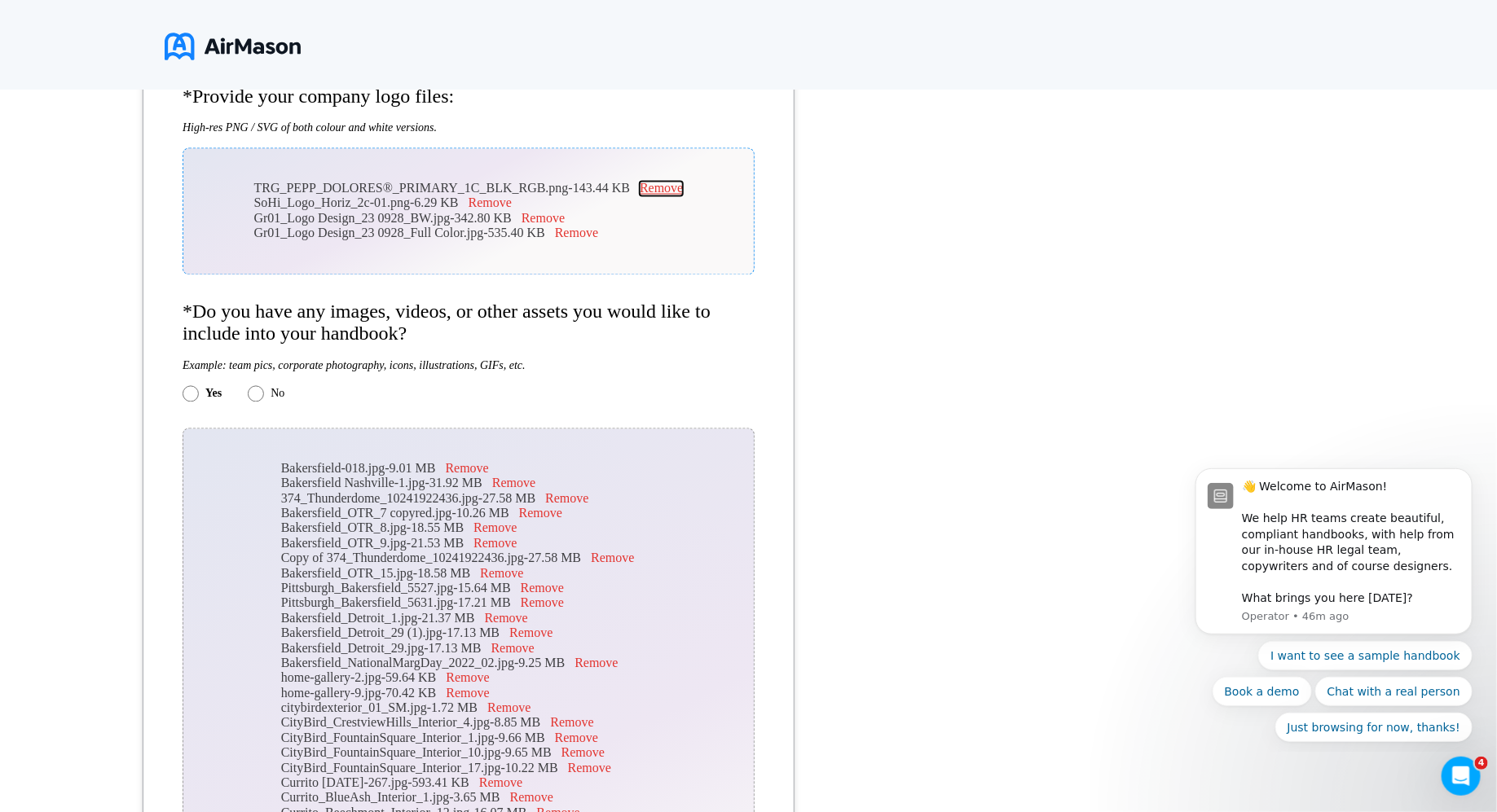
click at [670, 196] on button "Remove" at bounding box center [661, 188] width 43 height 15
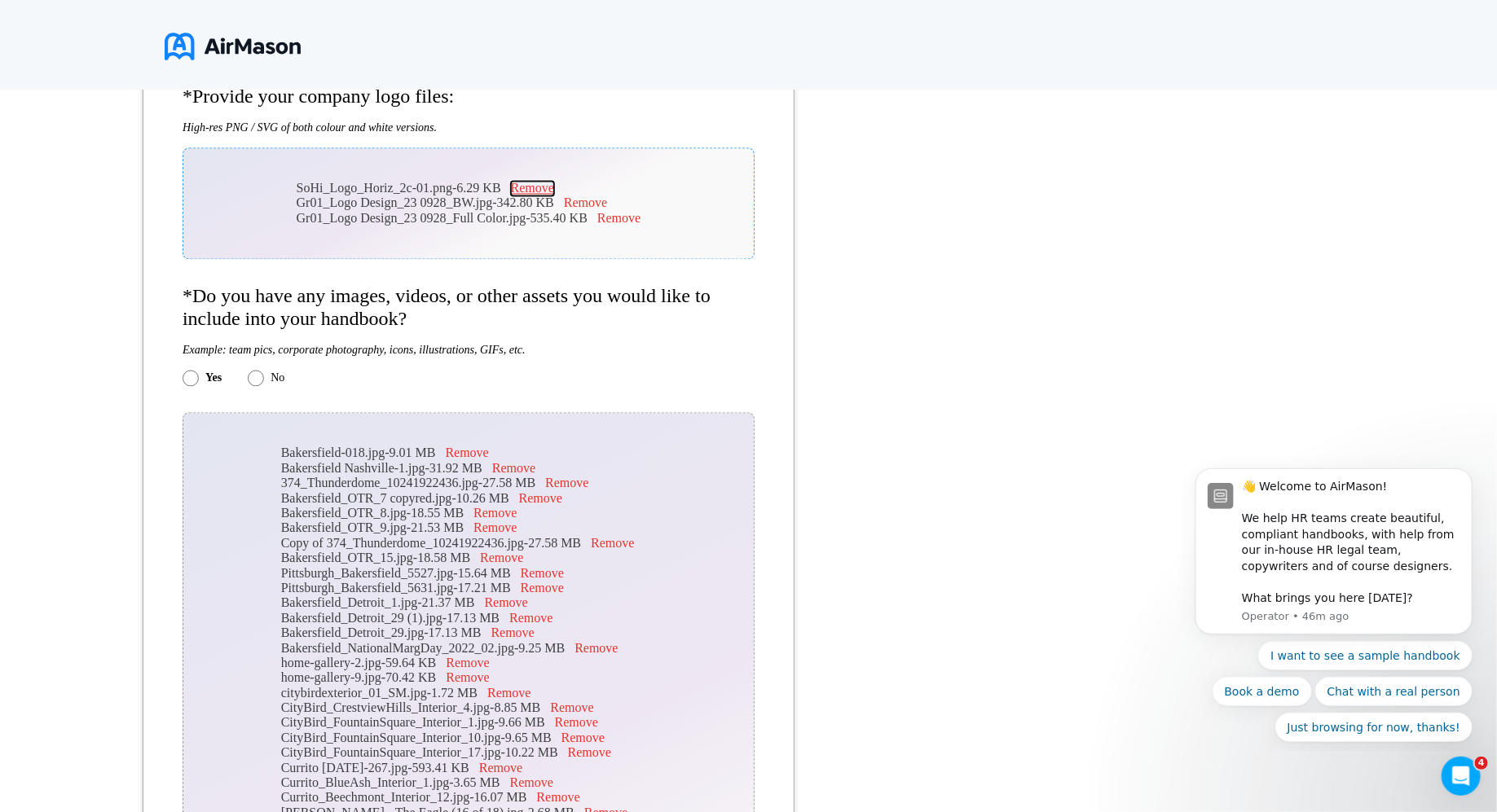
click at [554, 190] on button "Remove" at bounding box center [533, 188] width 43 height 15
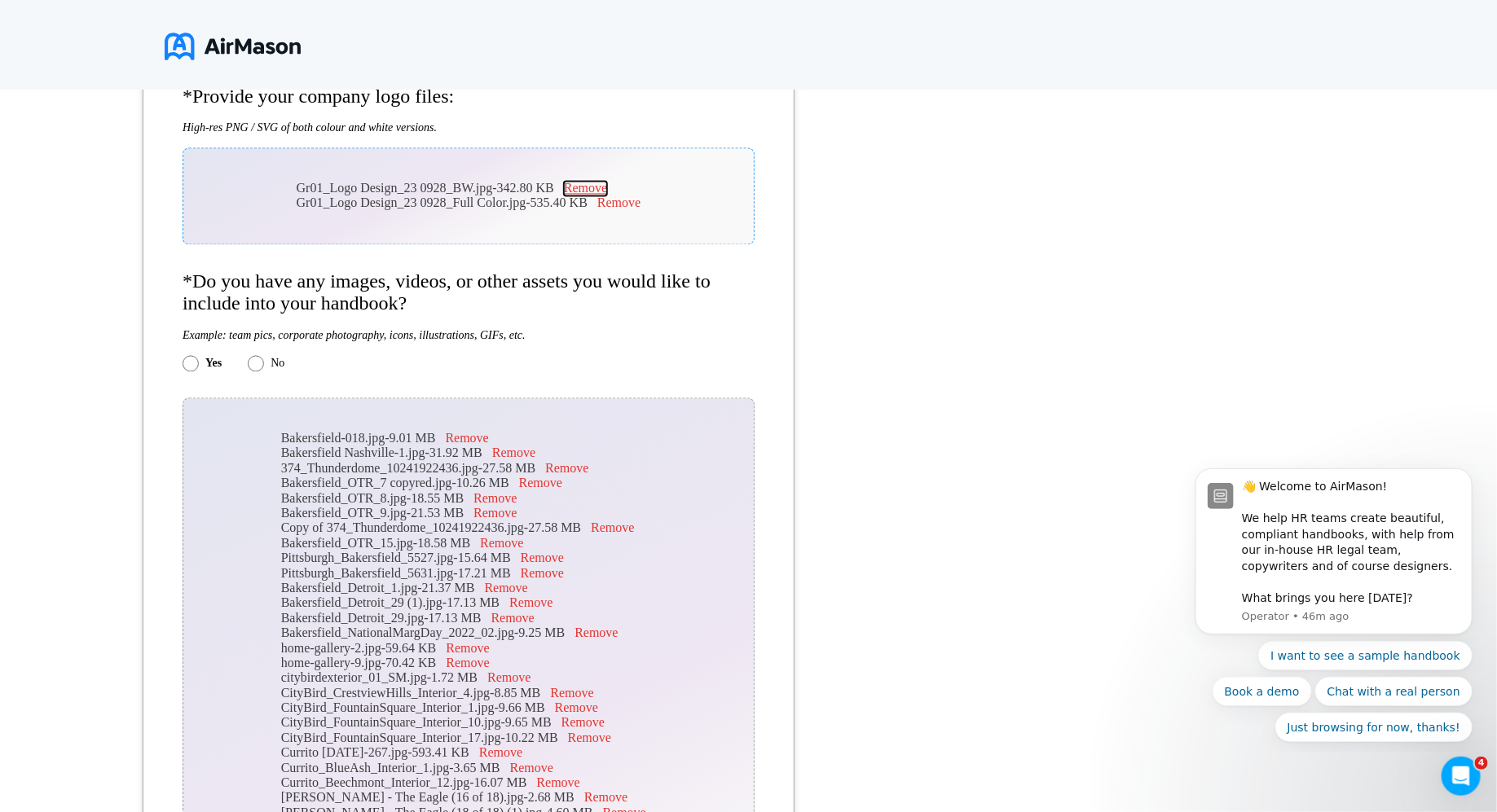
click at [596, 192] on button "Remove" at bounding box center [586, 188] width 43 height 15
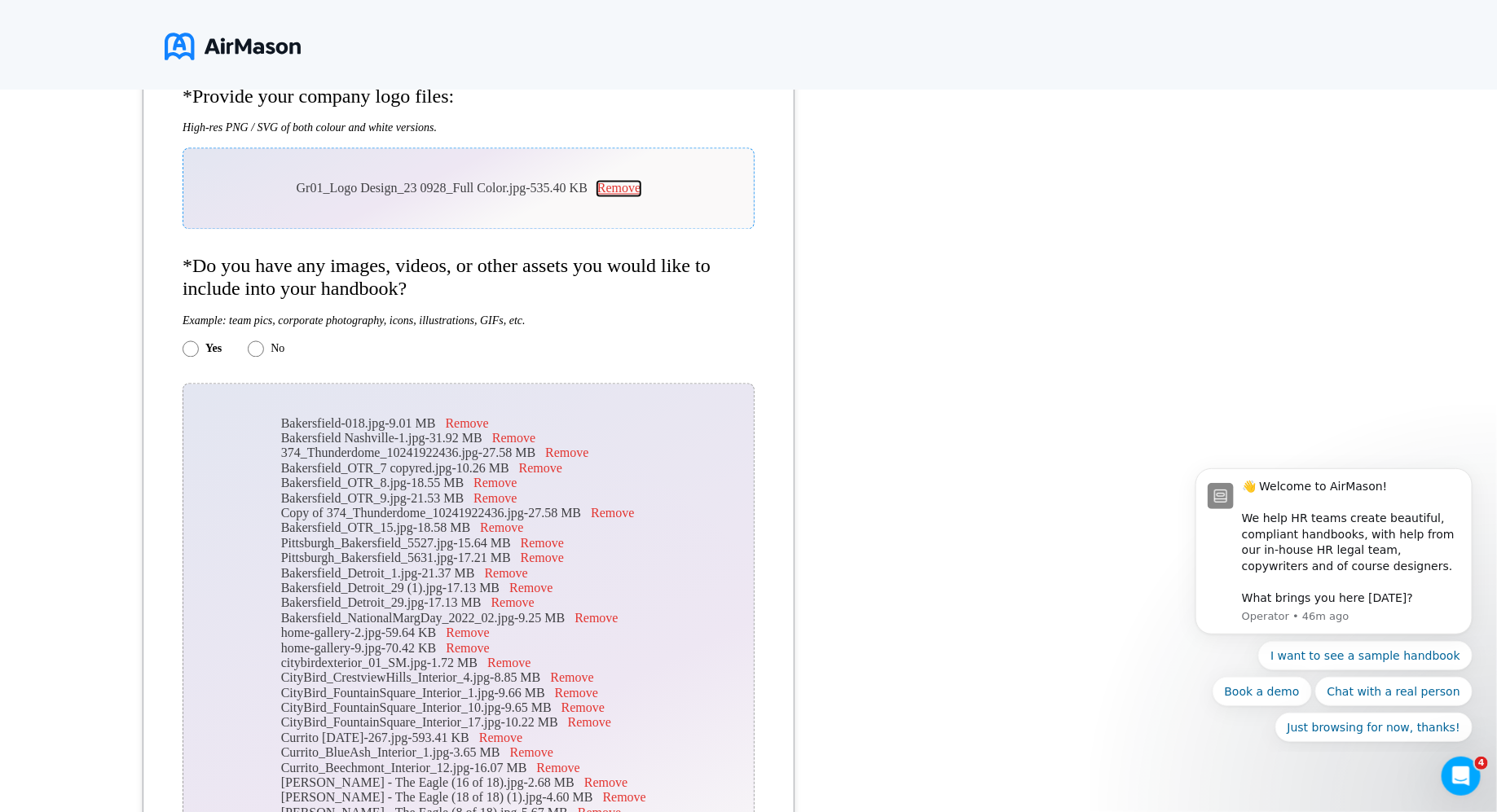
click at [625, 195] on button "Remove" at bounding box center [619, 188] width 43 height 15
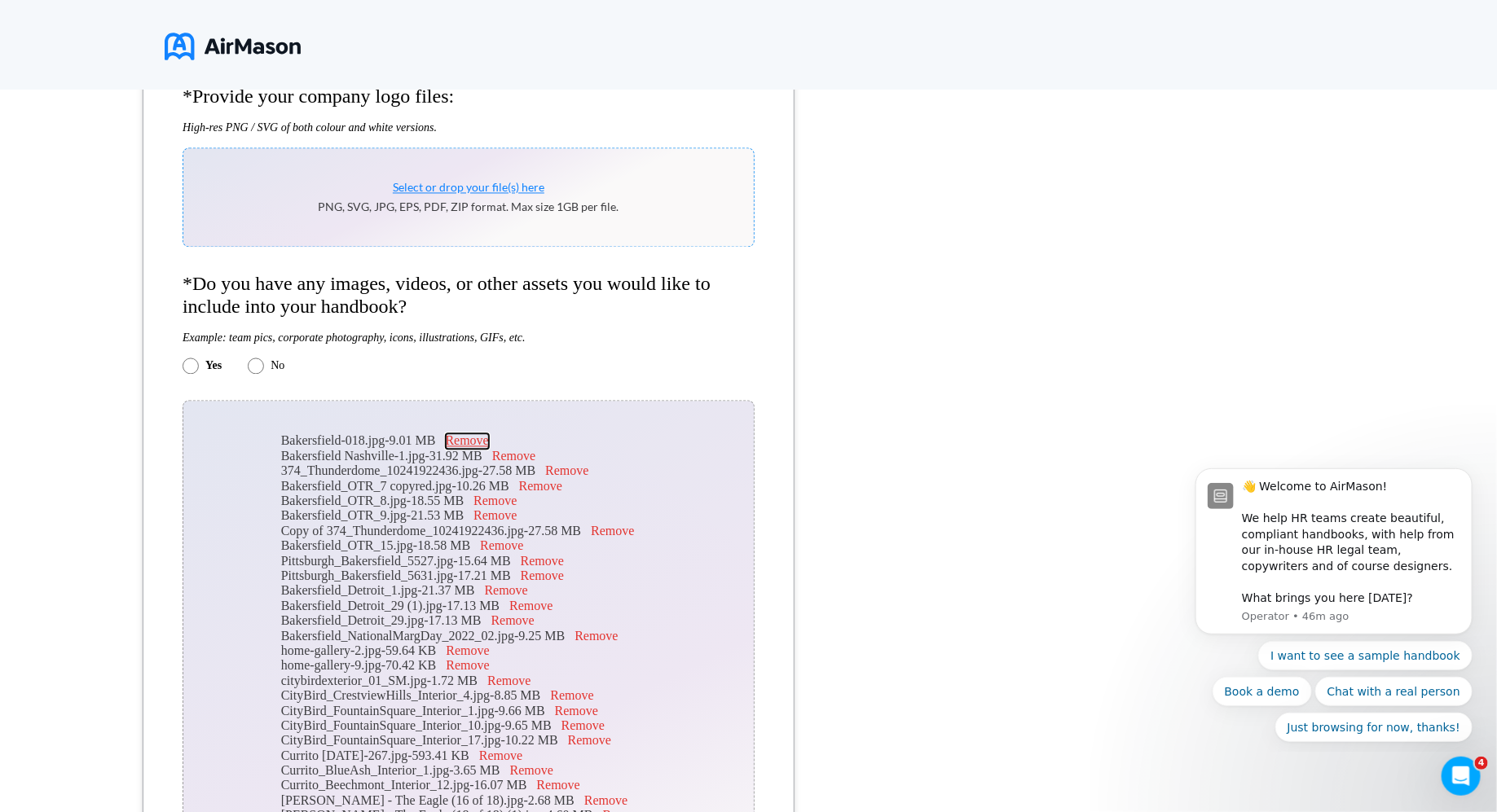
click at [484, 443] on button "Remove" at bounding box center [468, 441] width 43 height 15
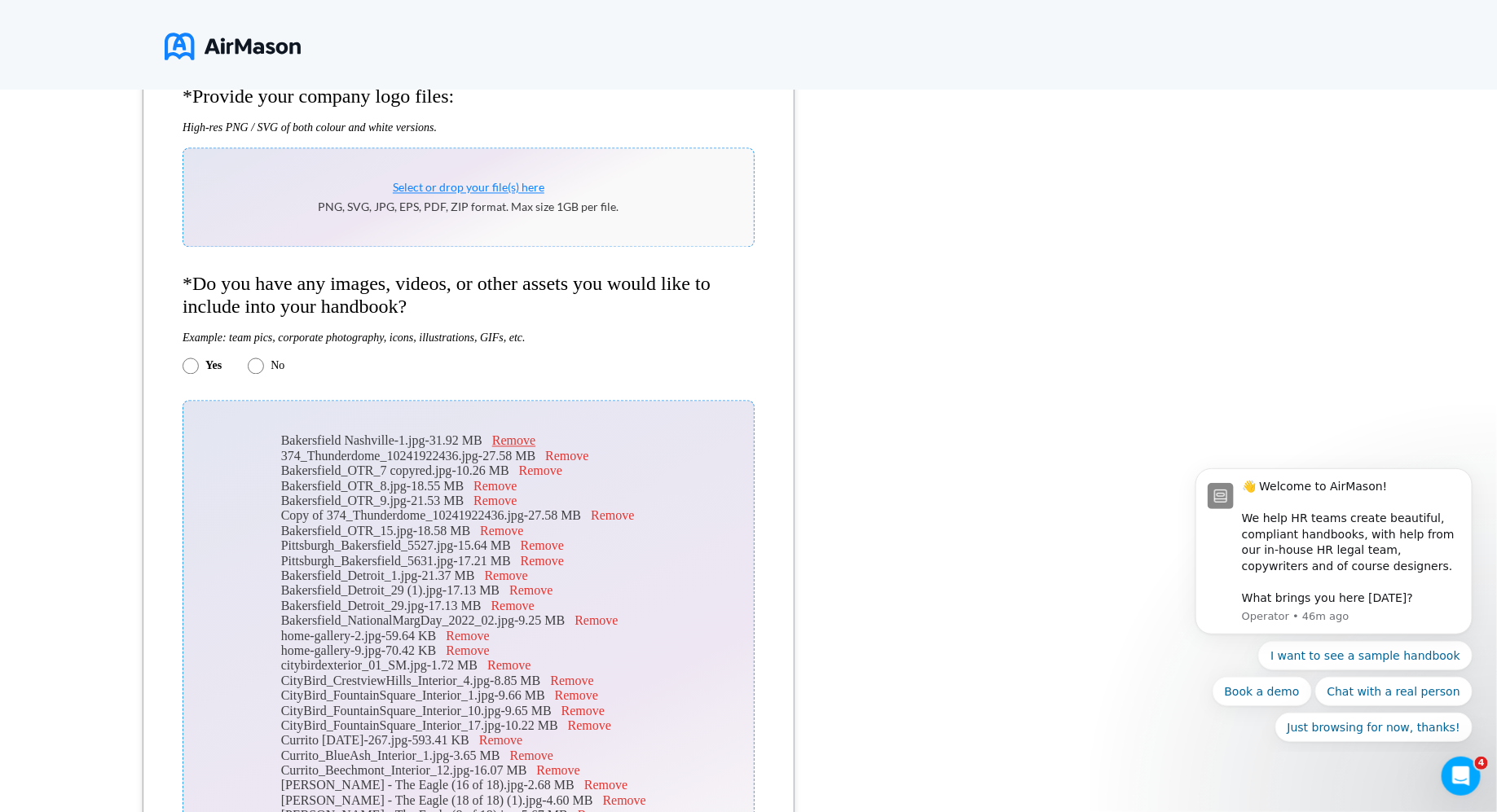
click at [518, 449] on button "Remove" at bounding box center [514, 441] width 43 height 15
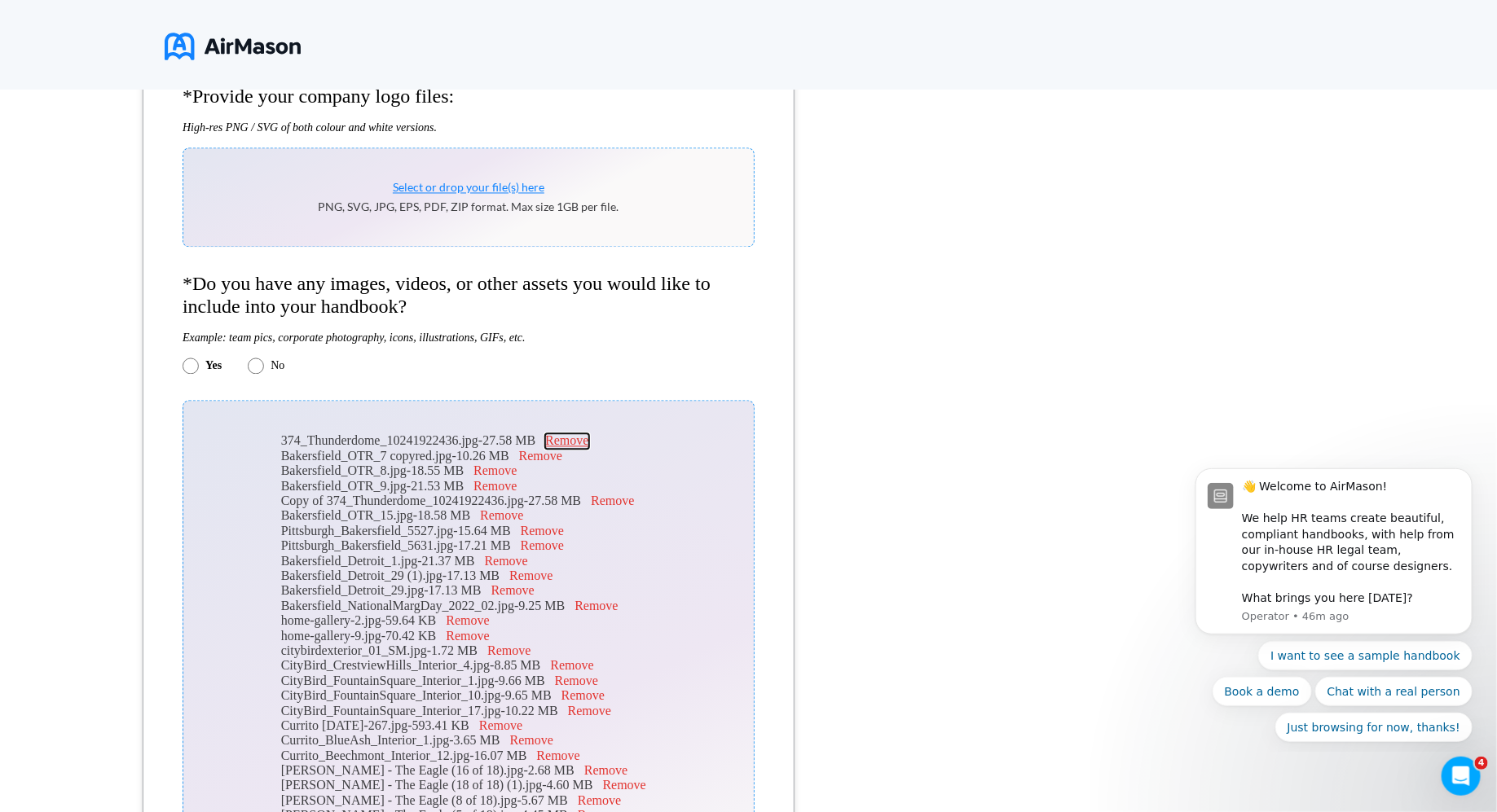
click at [589, 445] on button "Remove" at bounding box center [567, 441] width 43 height 15
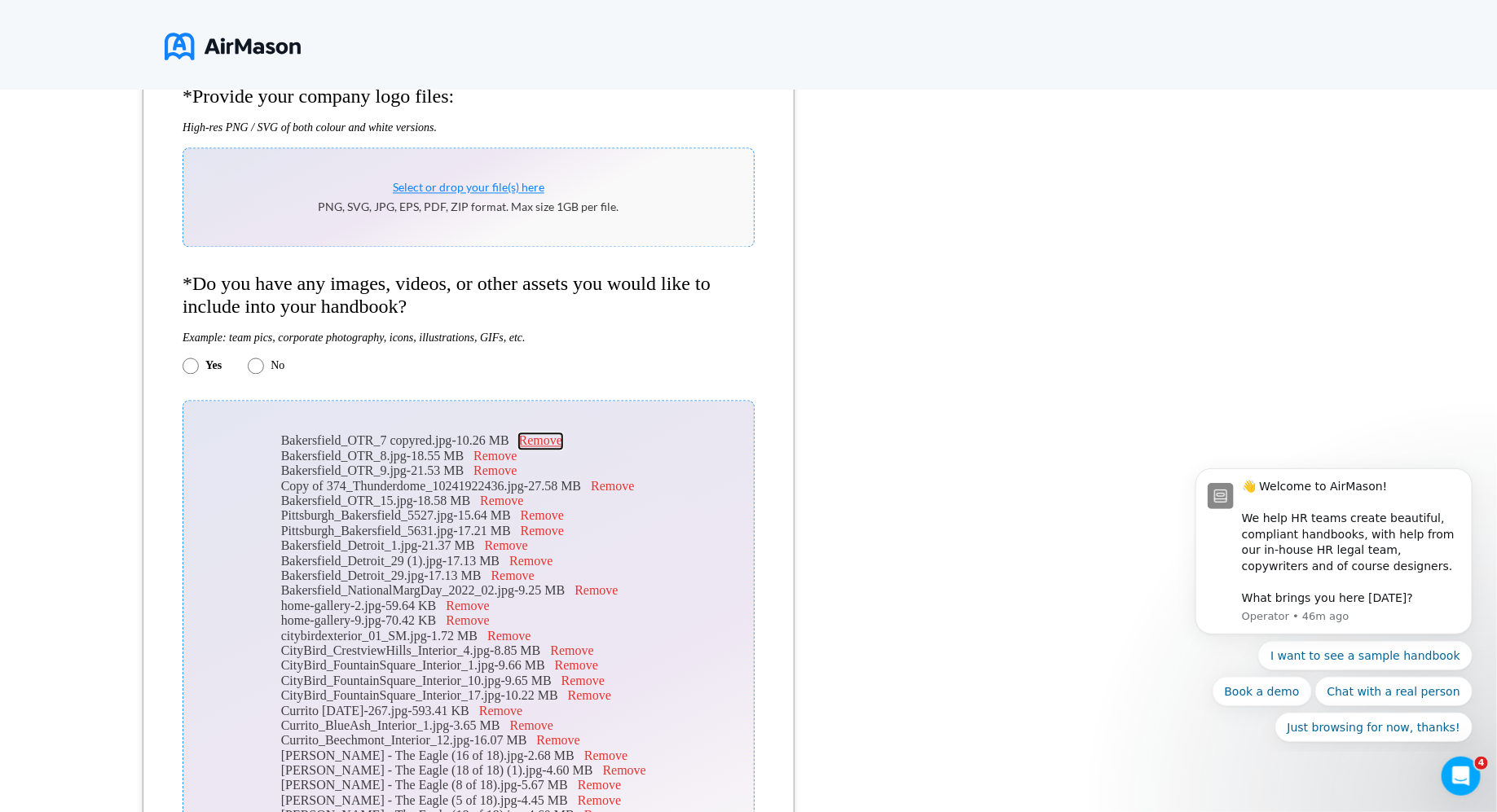
click at [562, 444] on button "Remove" at bounding box center [541, 441] width 43 height 15
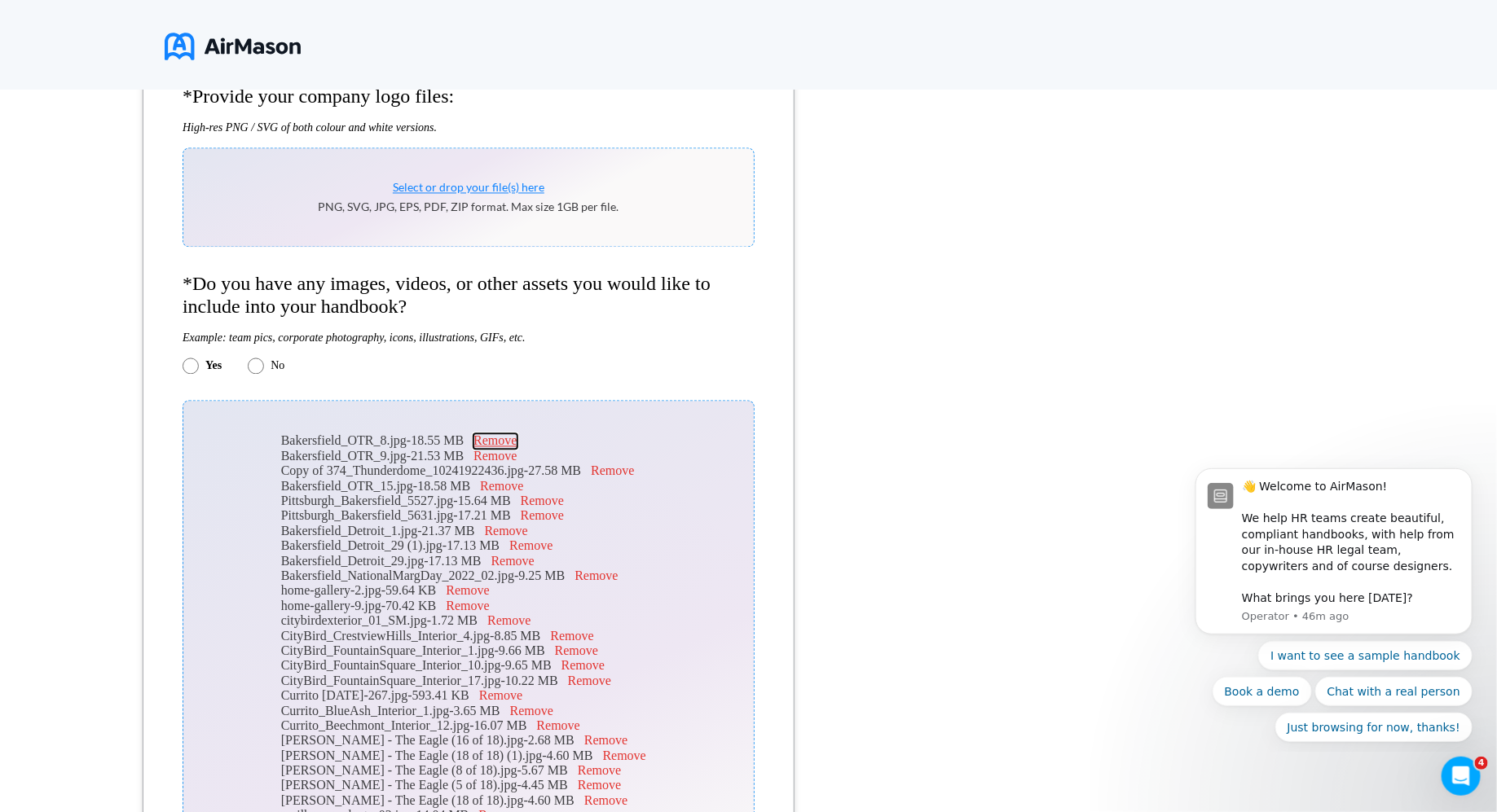
click at [516, 449] on button "Remove" at bounding box center [495, 441] width 43 height 15
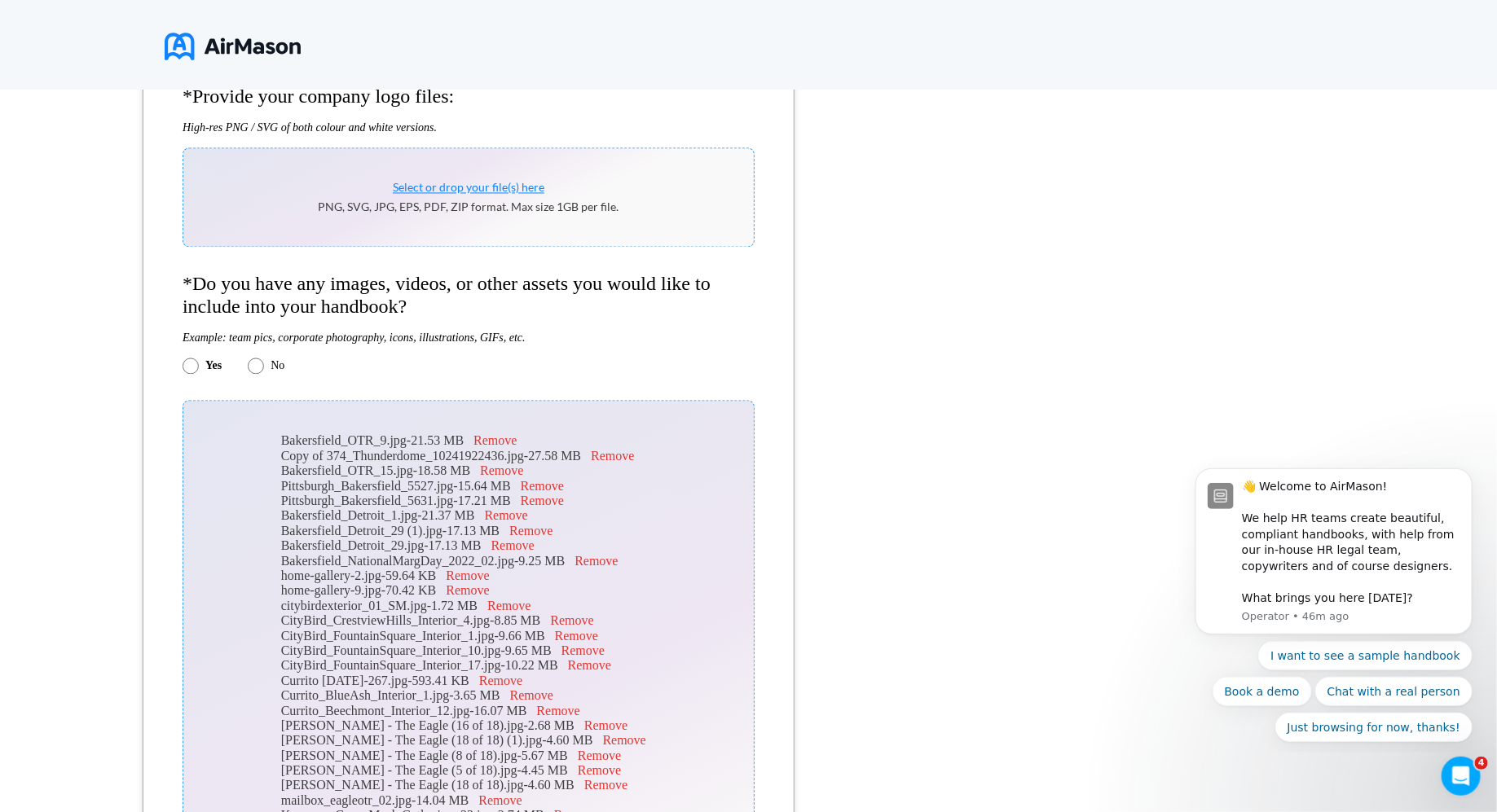
click at [516, 459] on div "Copy of 374_Thunderdome_10241922436.jpg - 27.58 MB Remove" at bounding box center [469, 457] width 375 height 15
click at [514, 444] on button "Remove" at bounding box center [495, 441] width 43 height 15
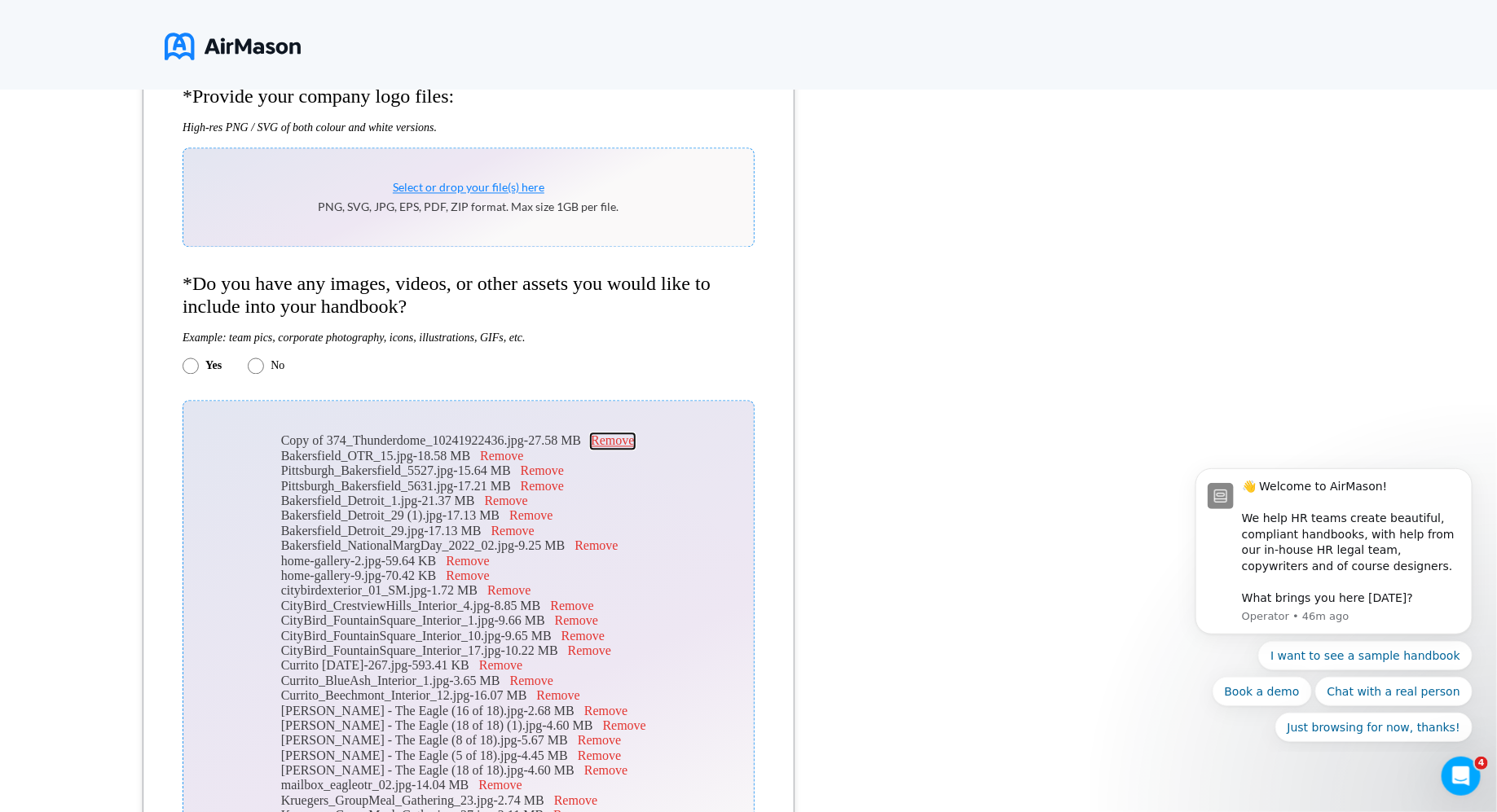
click at [634, 449] on button "Remove" at bounding box center [612, 441] width 43 height 15
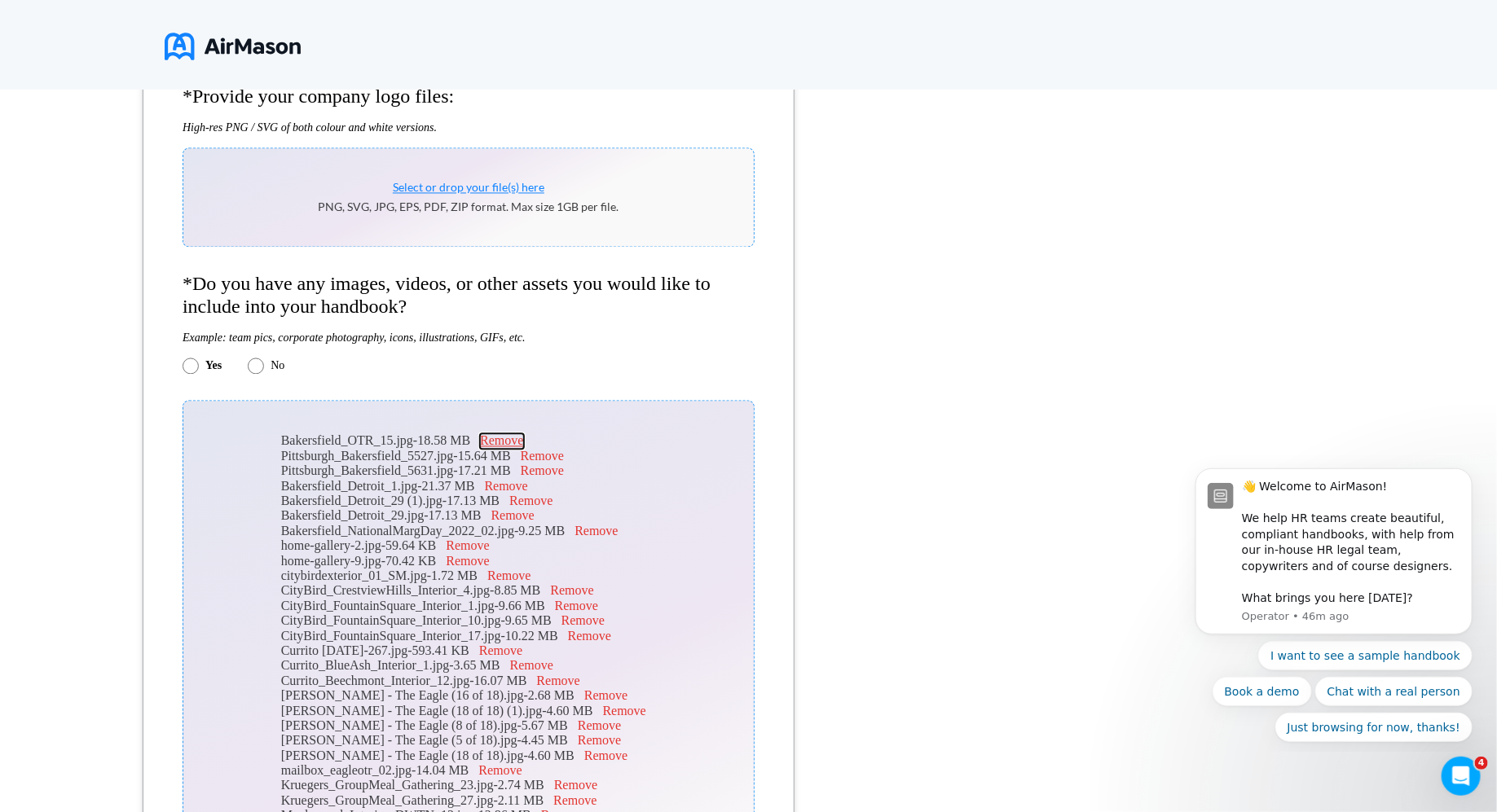
click at [523, 448] on button "Remove" at bounding box center [501, 441] width 43 height 15
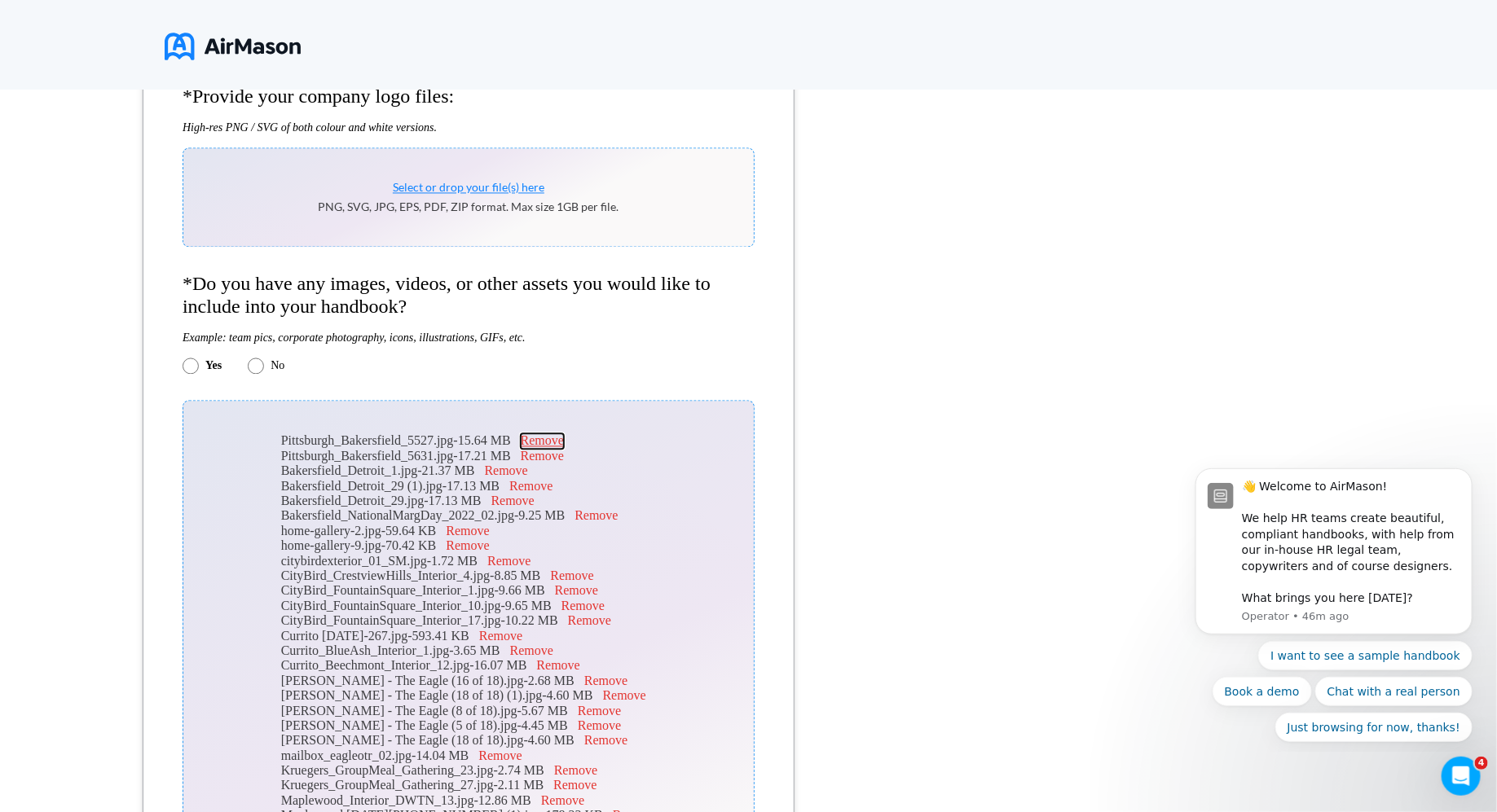
click at [558, 446] on button "Remove" at bounding box center [542, 441] width 43 height 15
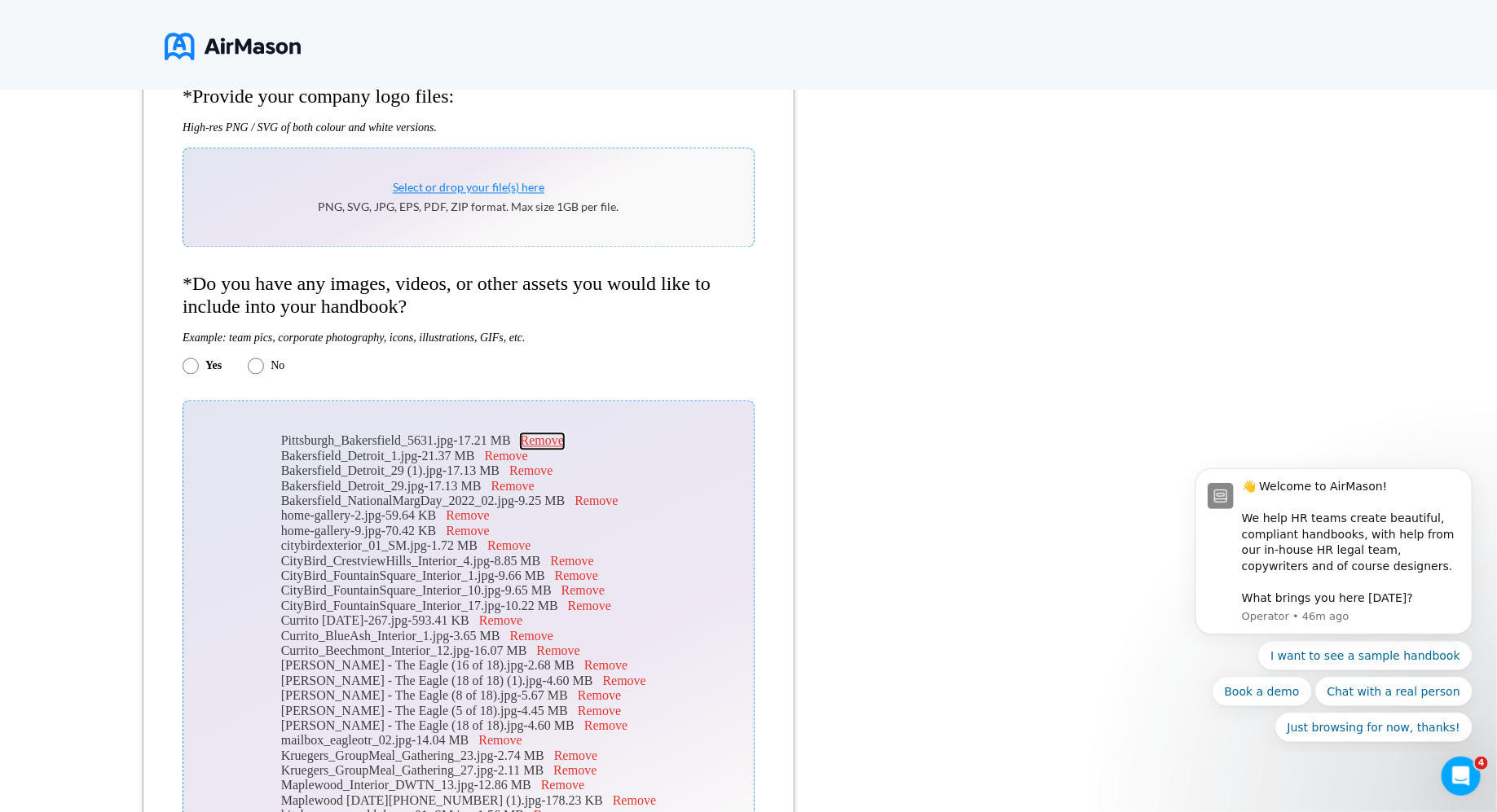
click at [557, 449] on button "Remove" at bounding box center [542, 441] width 43 height 15
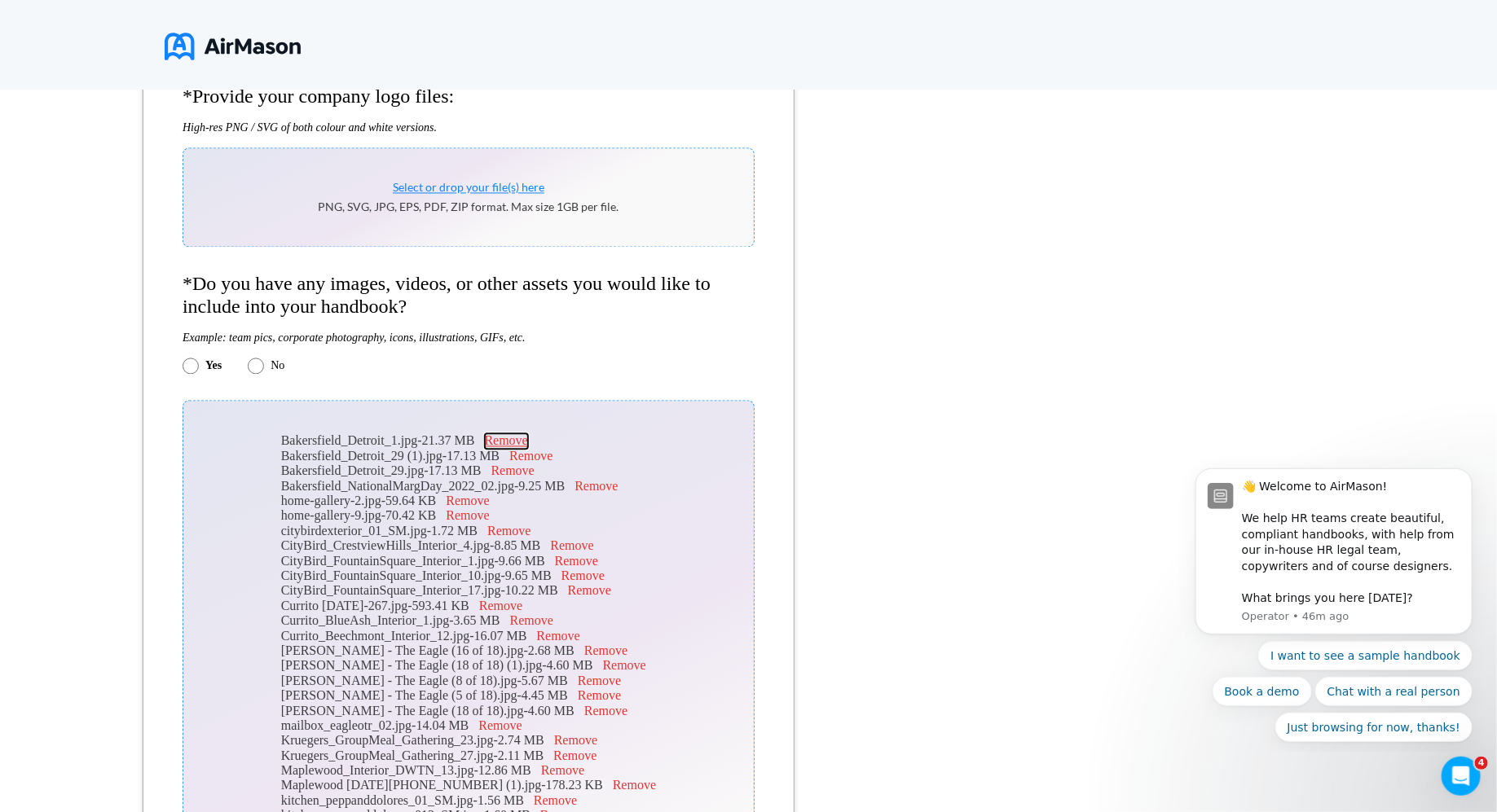
click at [528, 449] on button "Remove" at bounding box center [506, 441] width 43 height 15
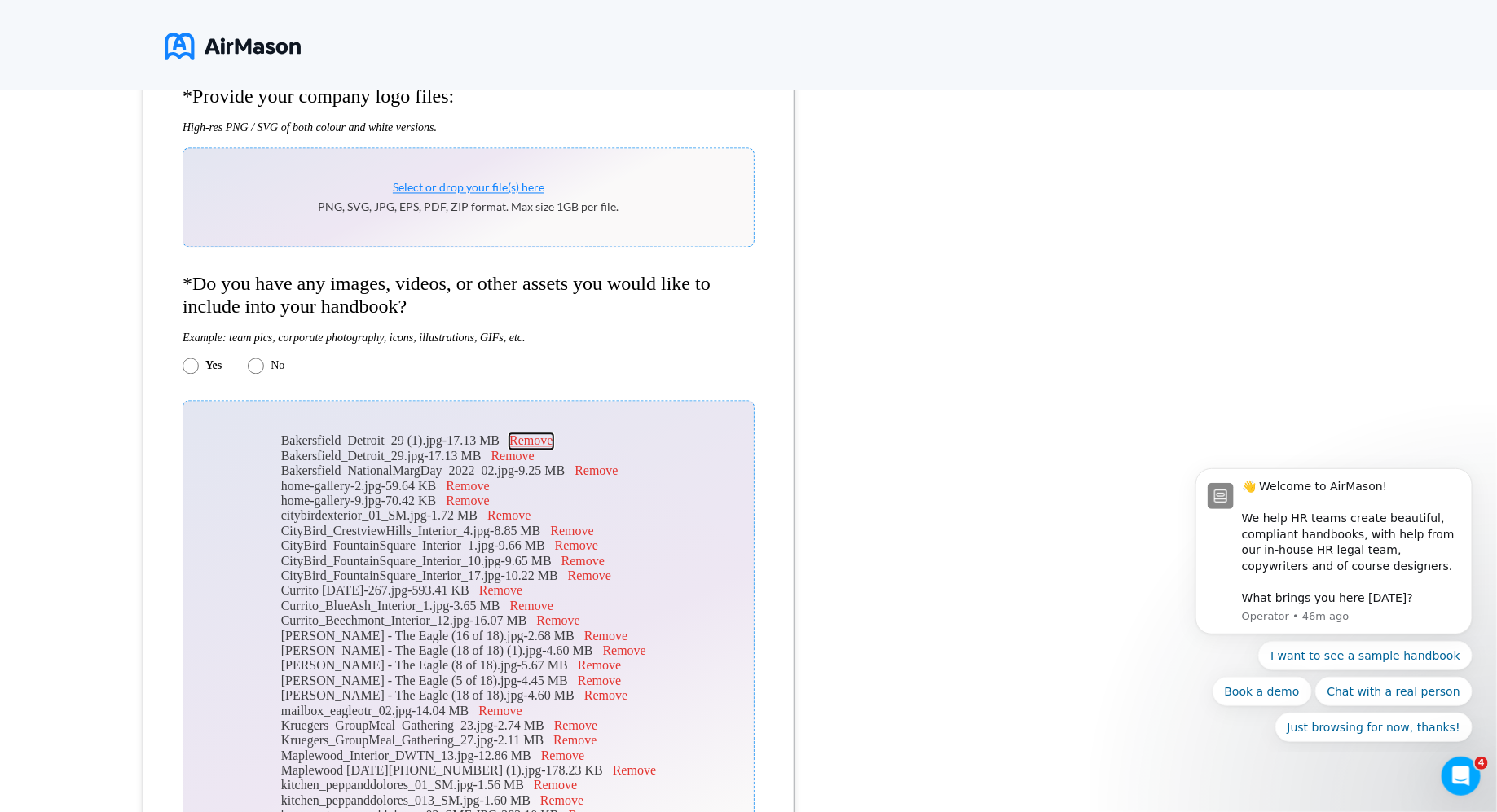
click at [545, 449] on button "Remove" at bounding box center [531, 441] width 43 height 15
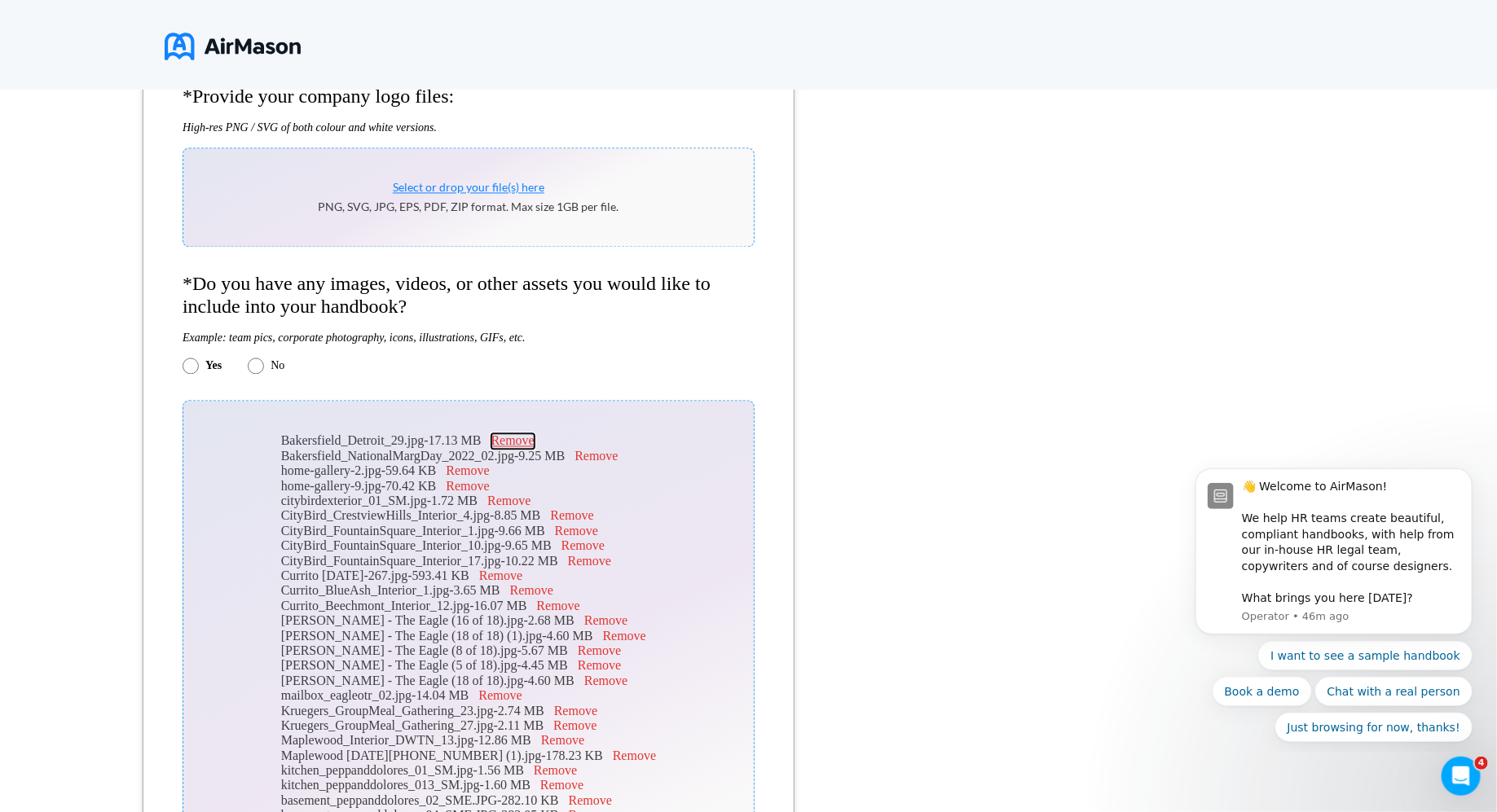
click at [533, 449] on button "Remove" at bounding box center [513, 441] width 43 height 15
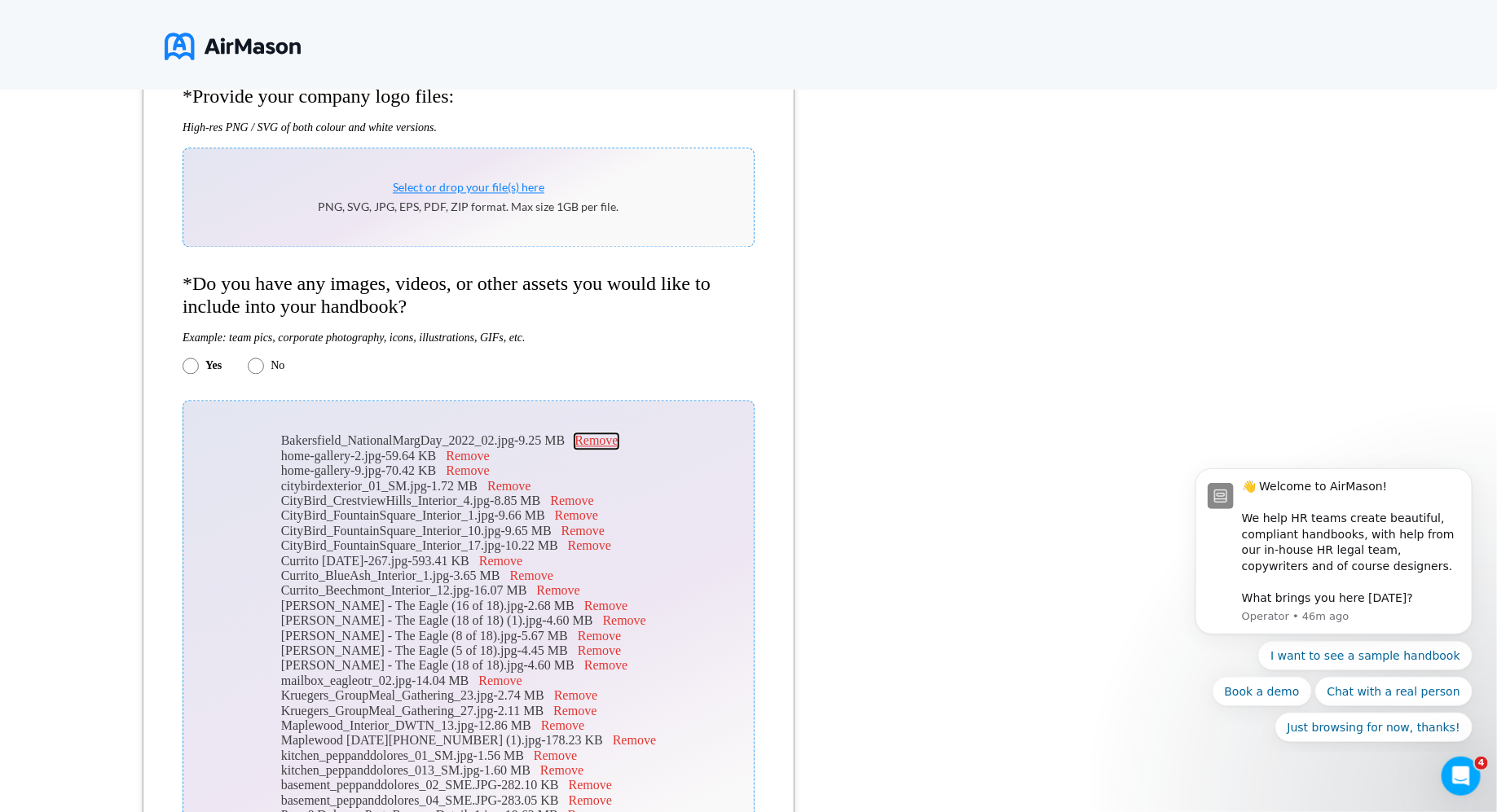
click at [616, 449] on button "Remove" at bounding box center [596, 441] width 43 height 15
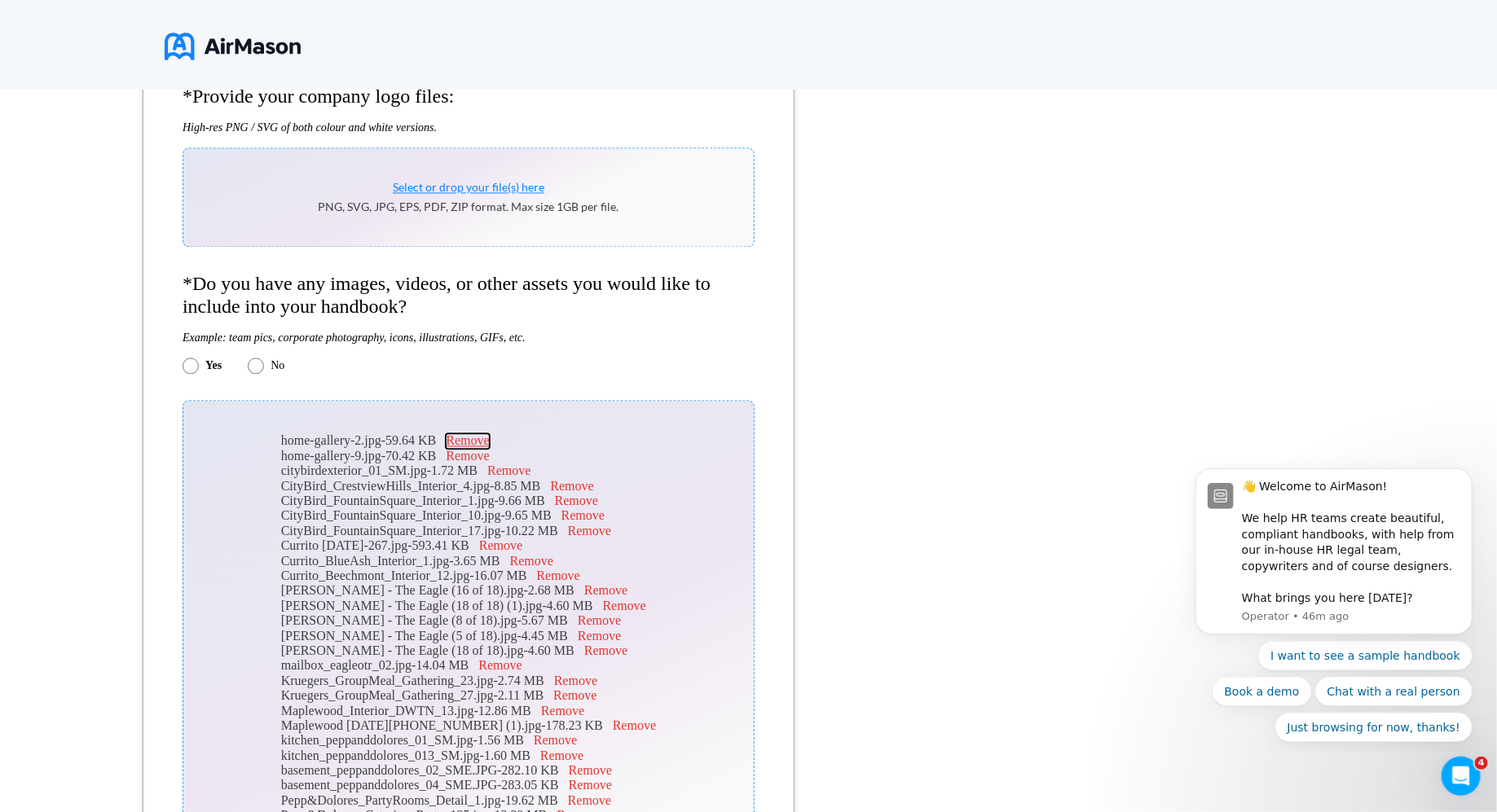
click at [490, 447] on button "Remove" at bounding box center [468, 441] width 43 height 15
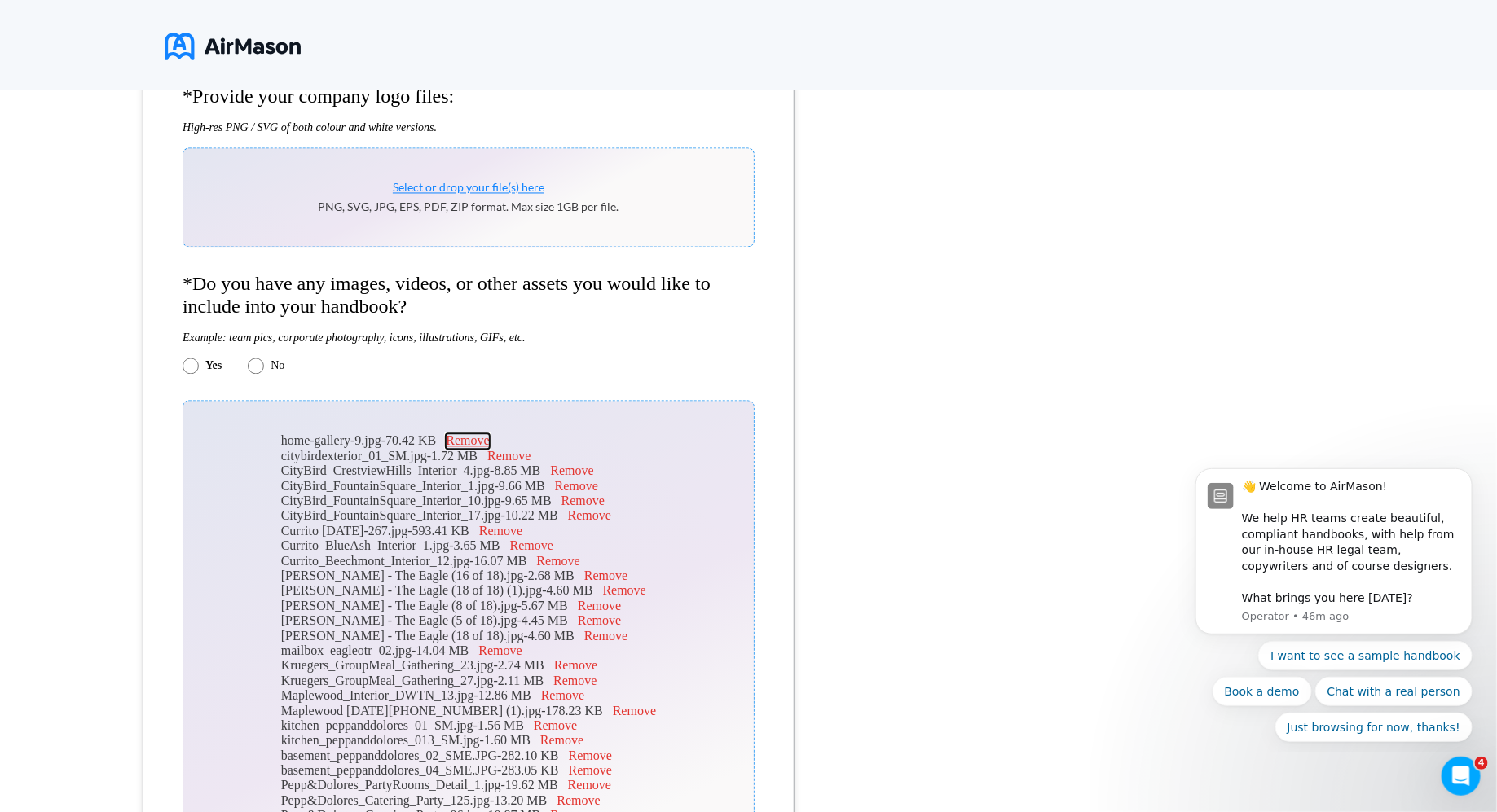
click at [490, 447] on button "Remove" at bounding box center [468, 441] width 43 height 15
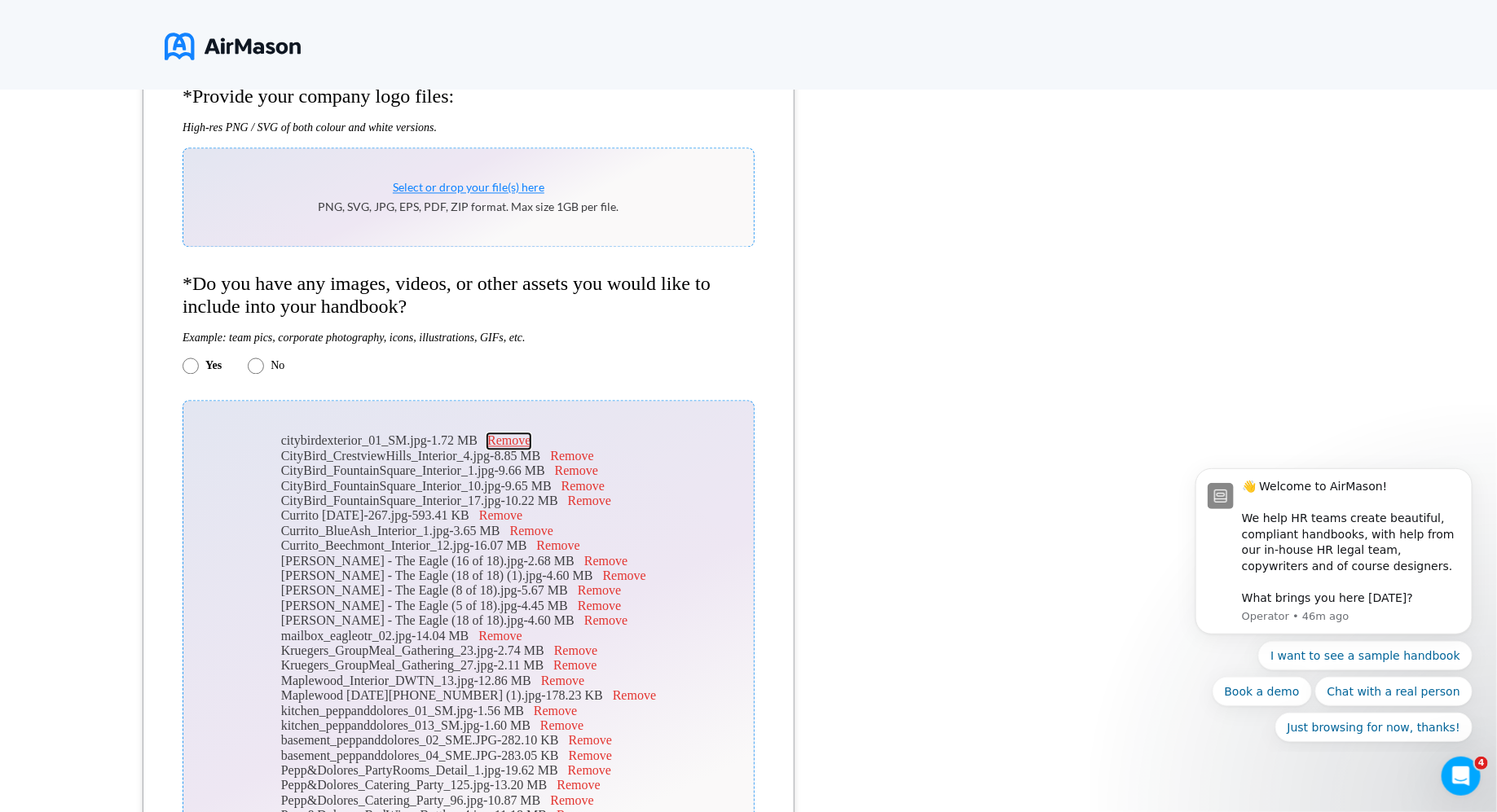
click at [520, 446] on button "Remove" at bounding box center [509, 441] width 43 height 15
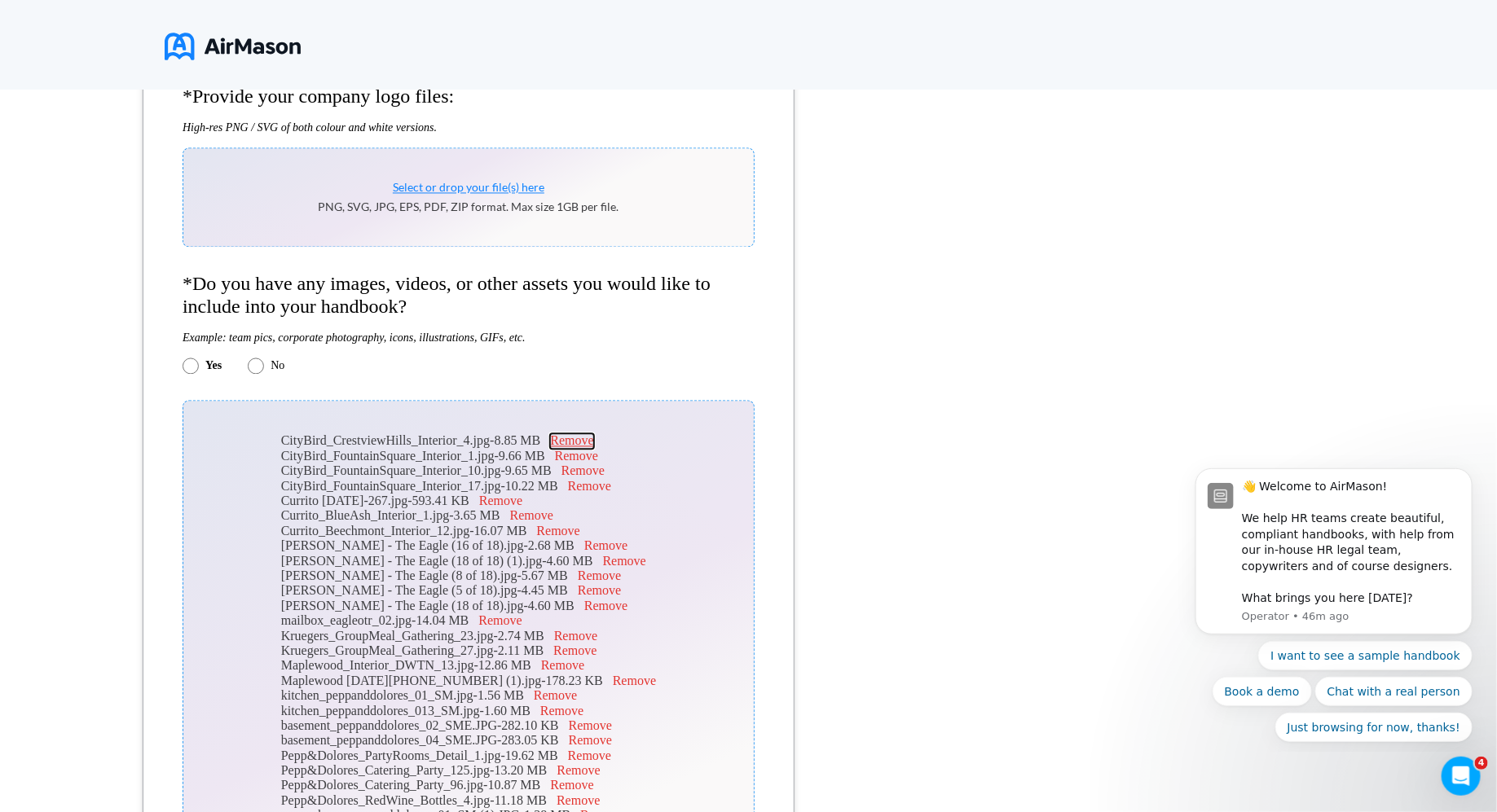
click at [587, 449] on button "Remove" at bounding box center [572, 441] width 43 height 15
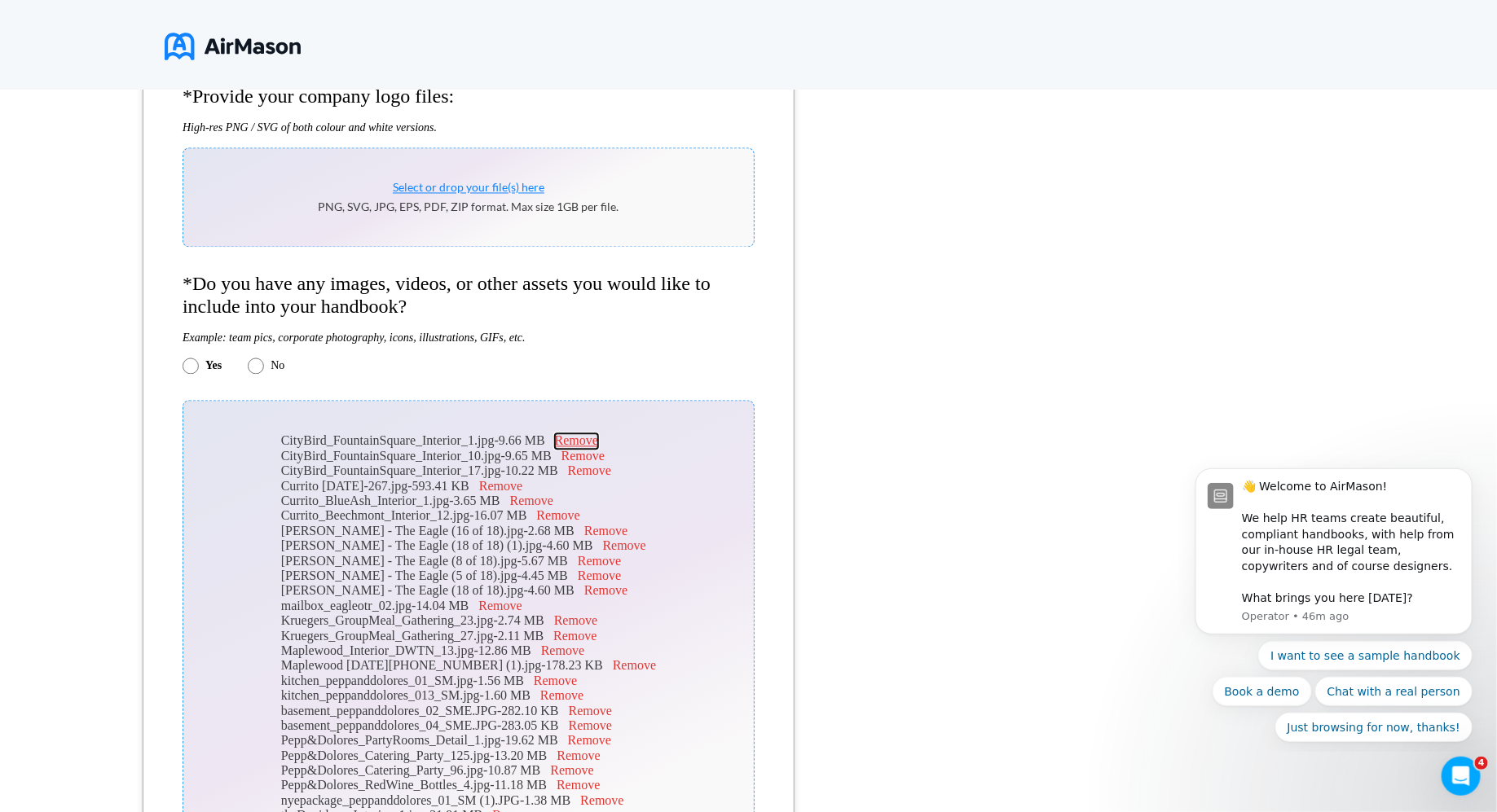
click at [587, 446] on button "Remove" at bounding box center [577, 441] width 43 height 15
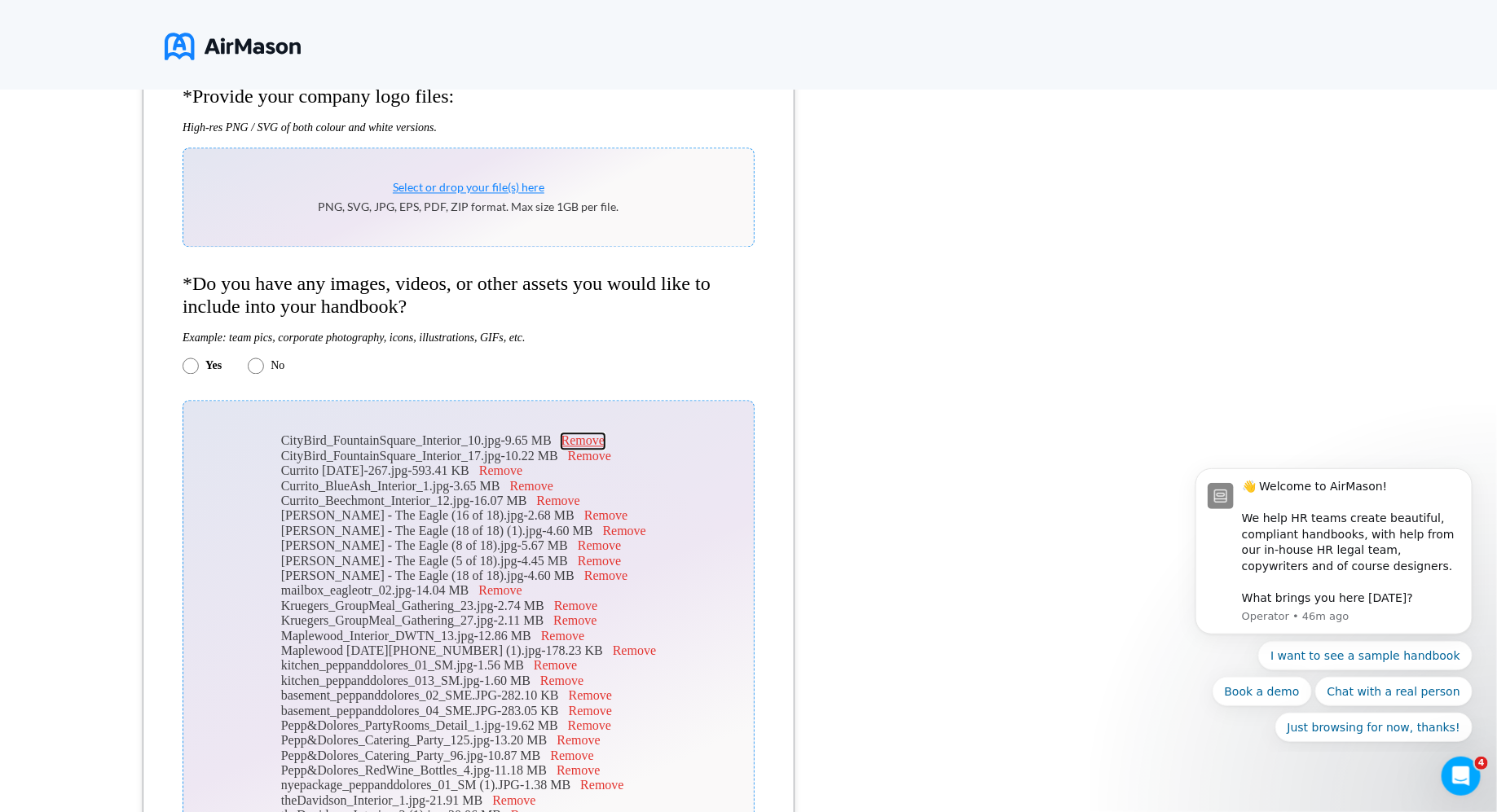
click at [587, 446] on button "Remove" at bounding box center [584, 441] width 43 height 15
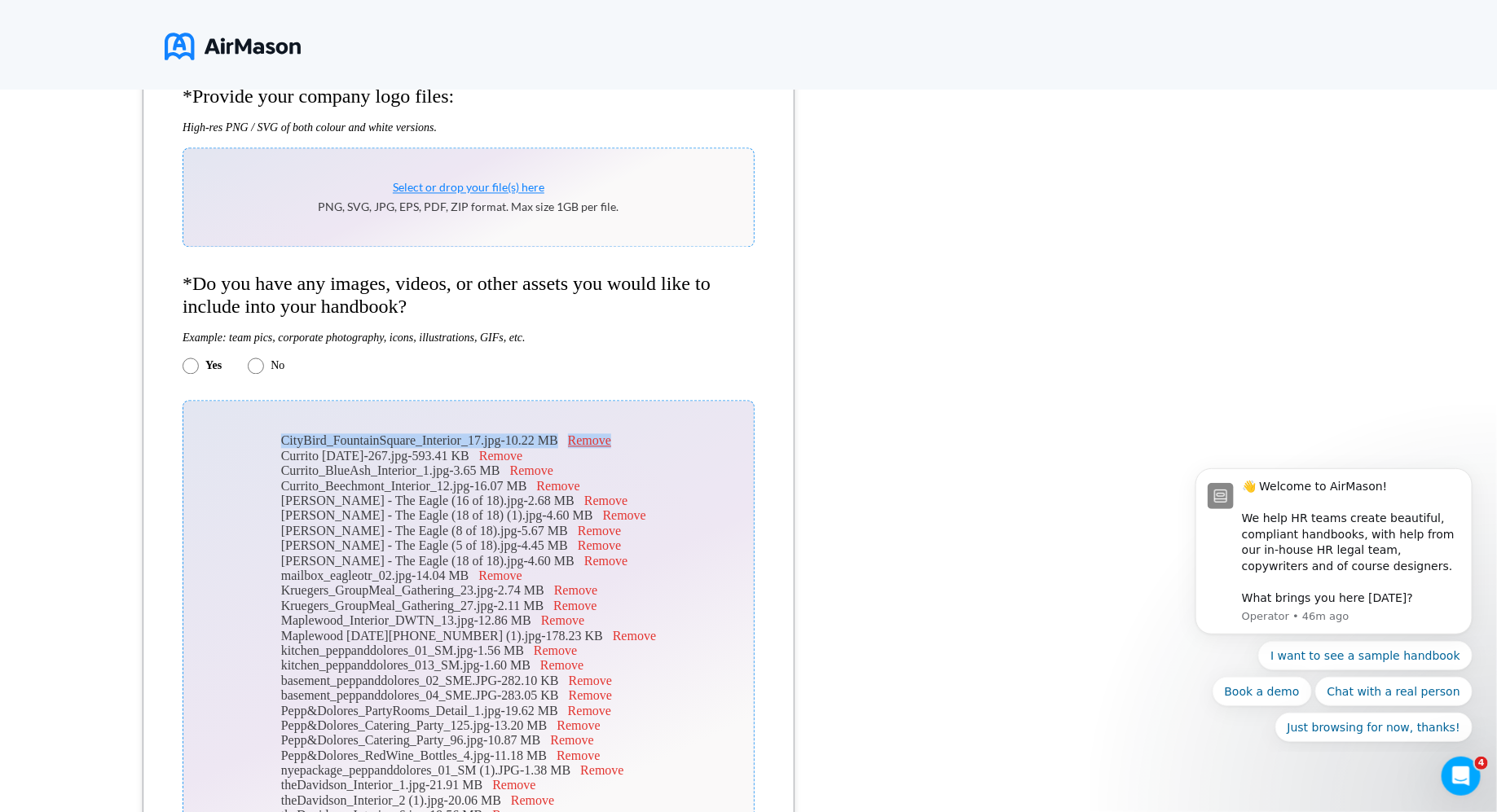
click at [587, 446] on div "CityBird_FountainSquare_Interior_17.jpg - 10.22 MB Remove" at bounding box center [469, 441] width 375 height 15
click at [611, 449] on button "Remove" at bounding box center [590, 441] width 43 height 15
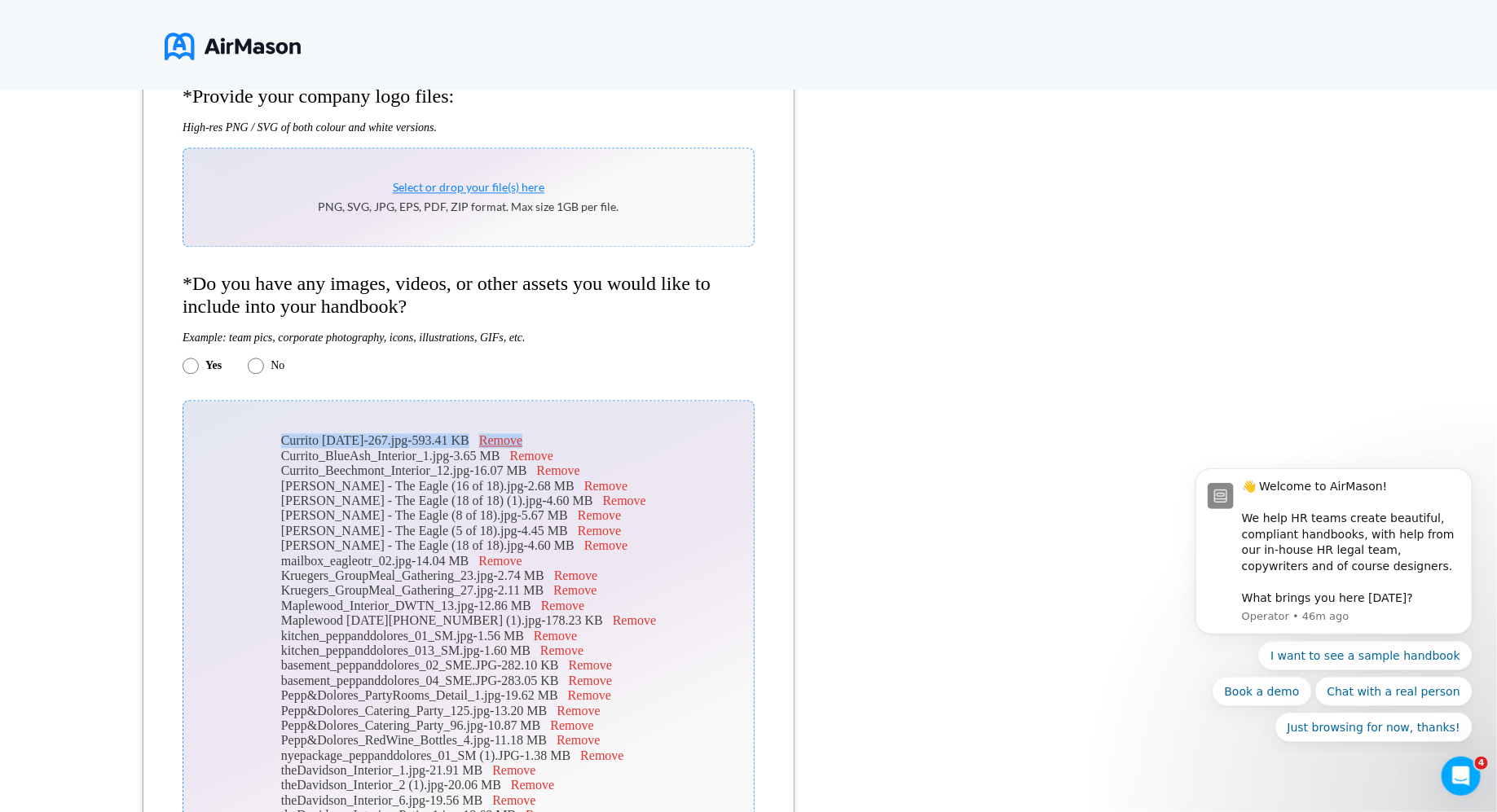
click at [523, 449] on button "Remove" at bounding box center [501, 441] width 43 height 15
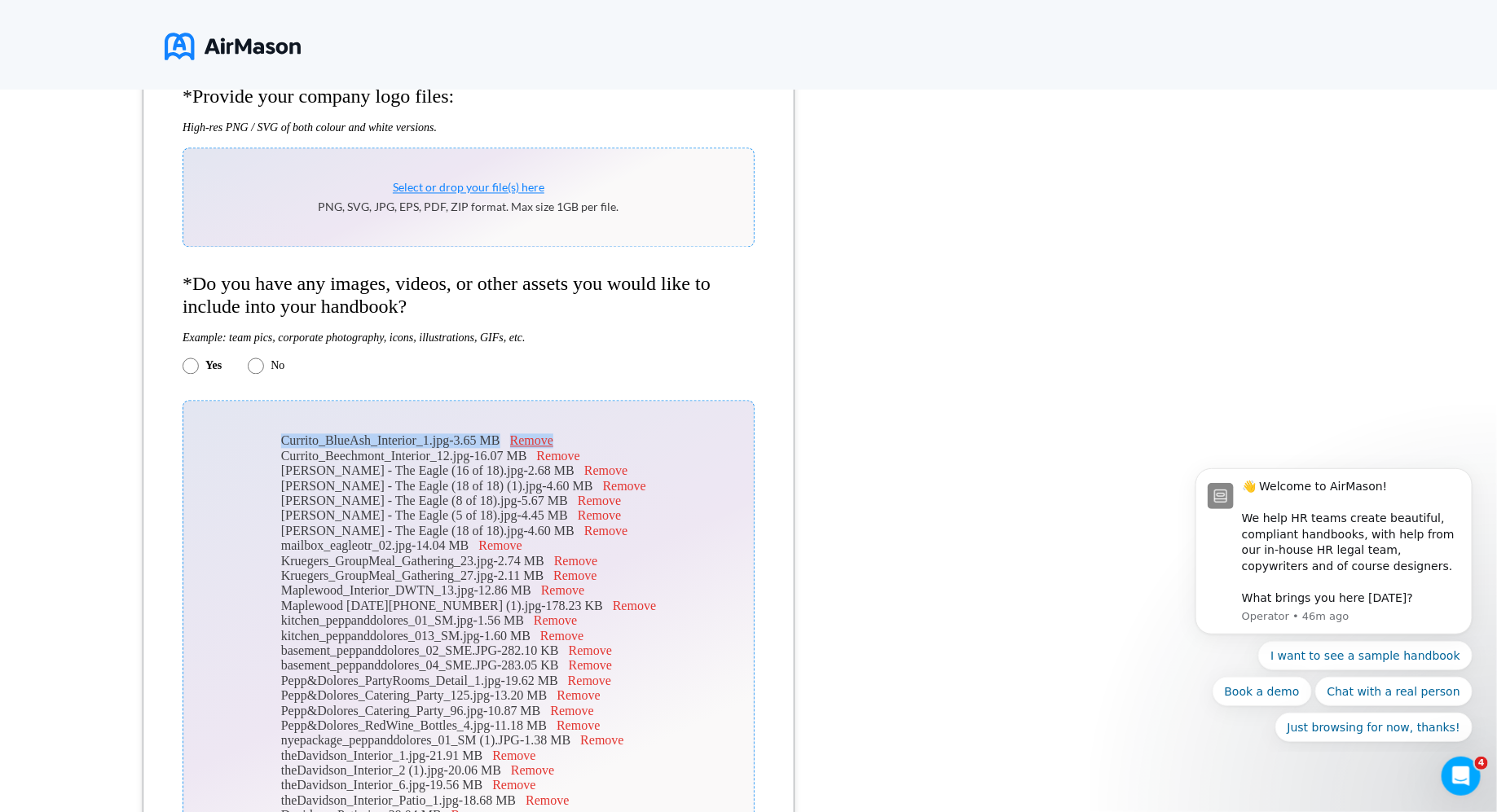
click at [553, 449] on button "Remove" at bounding box center [532, 441] width 43 height 15
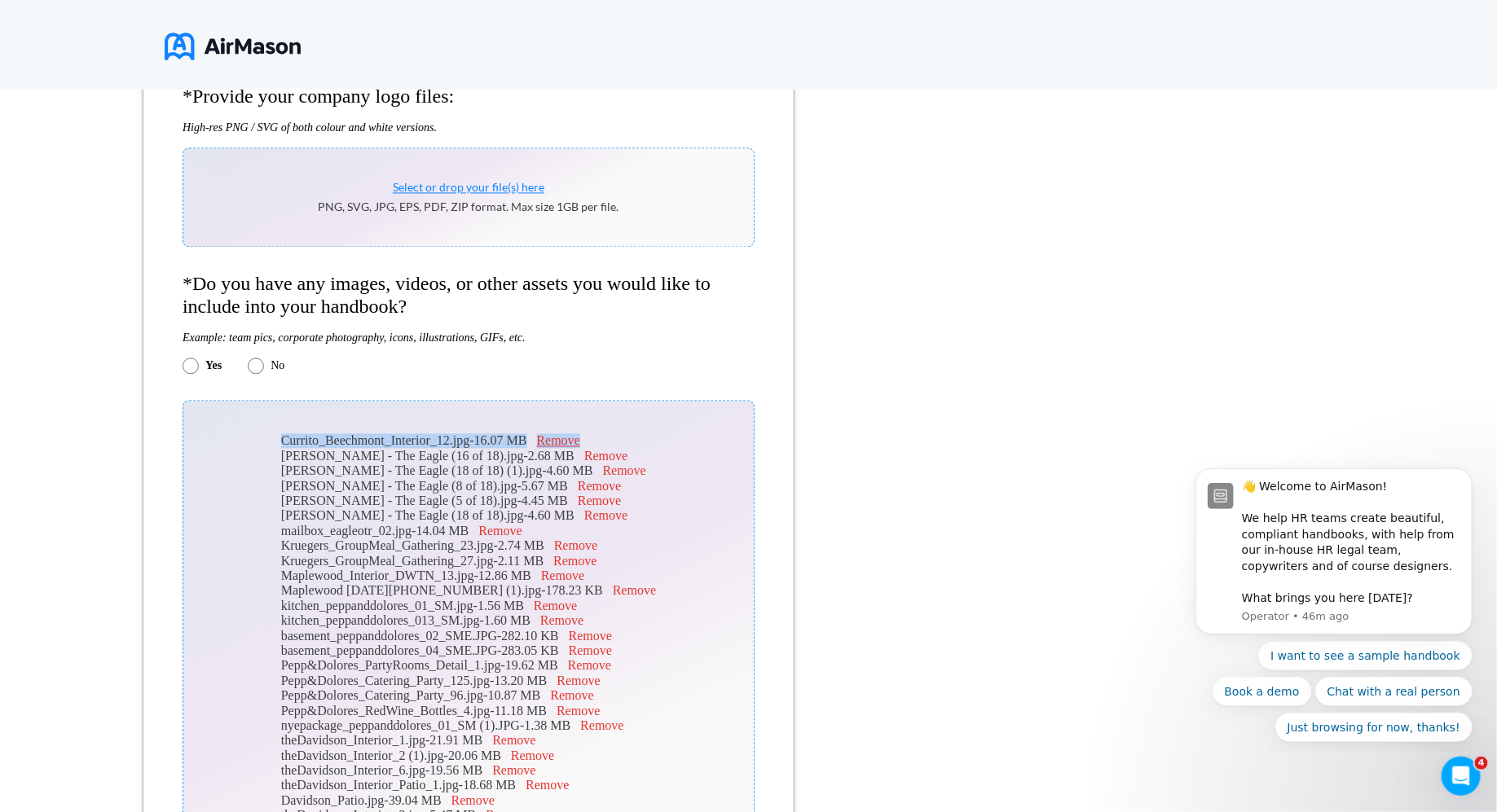
click at [581, 449] on button "Remove" at bounding box center [559, 441] width 43 height 15
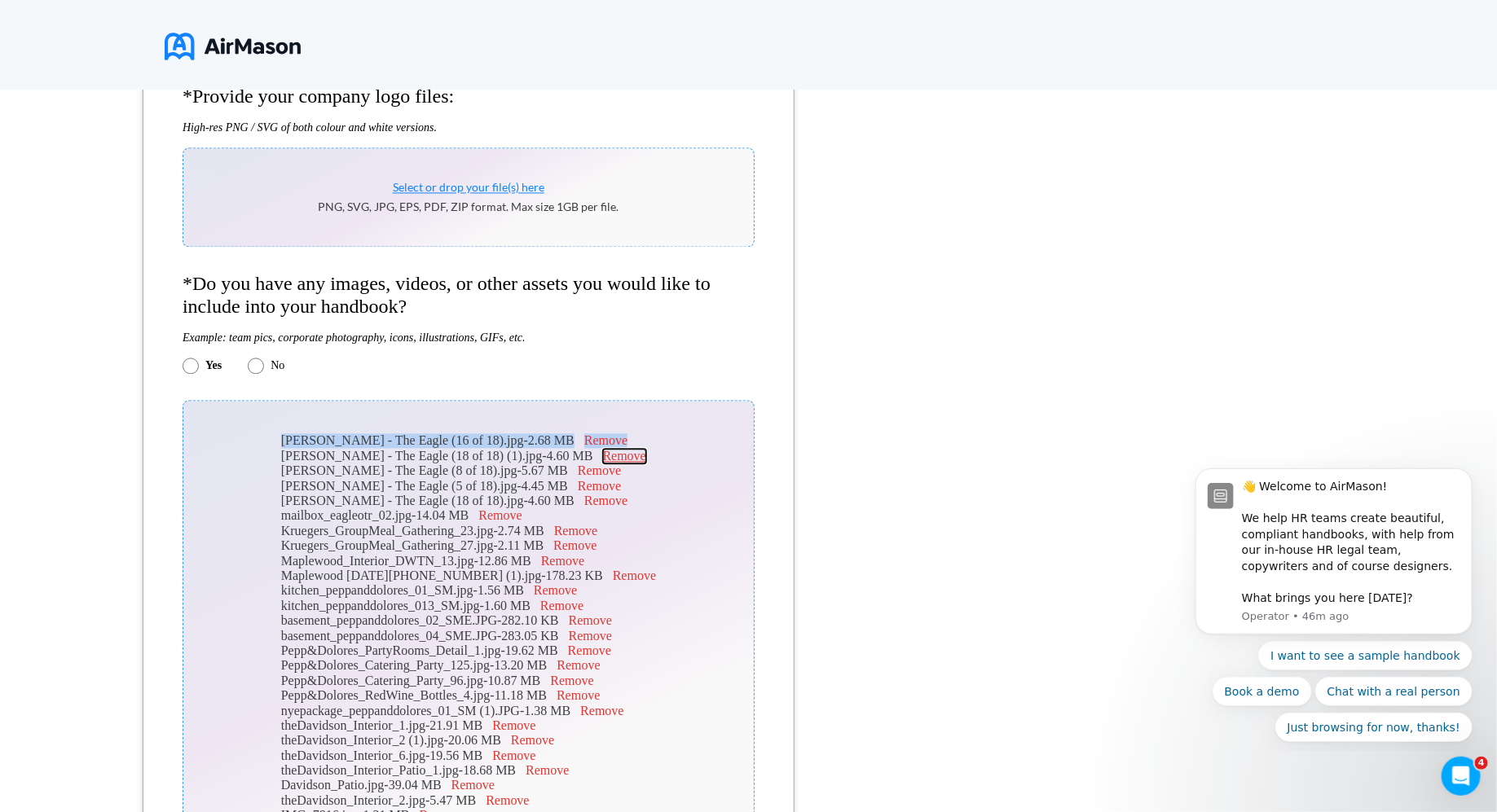
click at [606, 459] on button "Remove" at bounding box center [625, 457] width 43 height 15
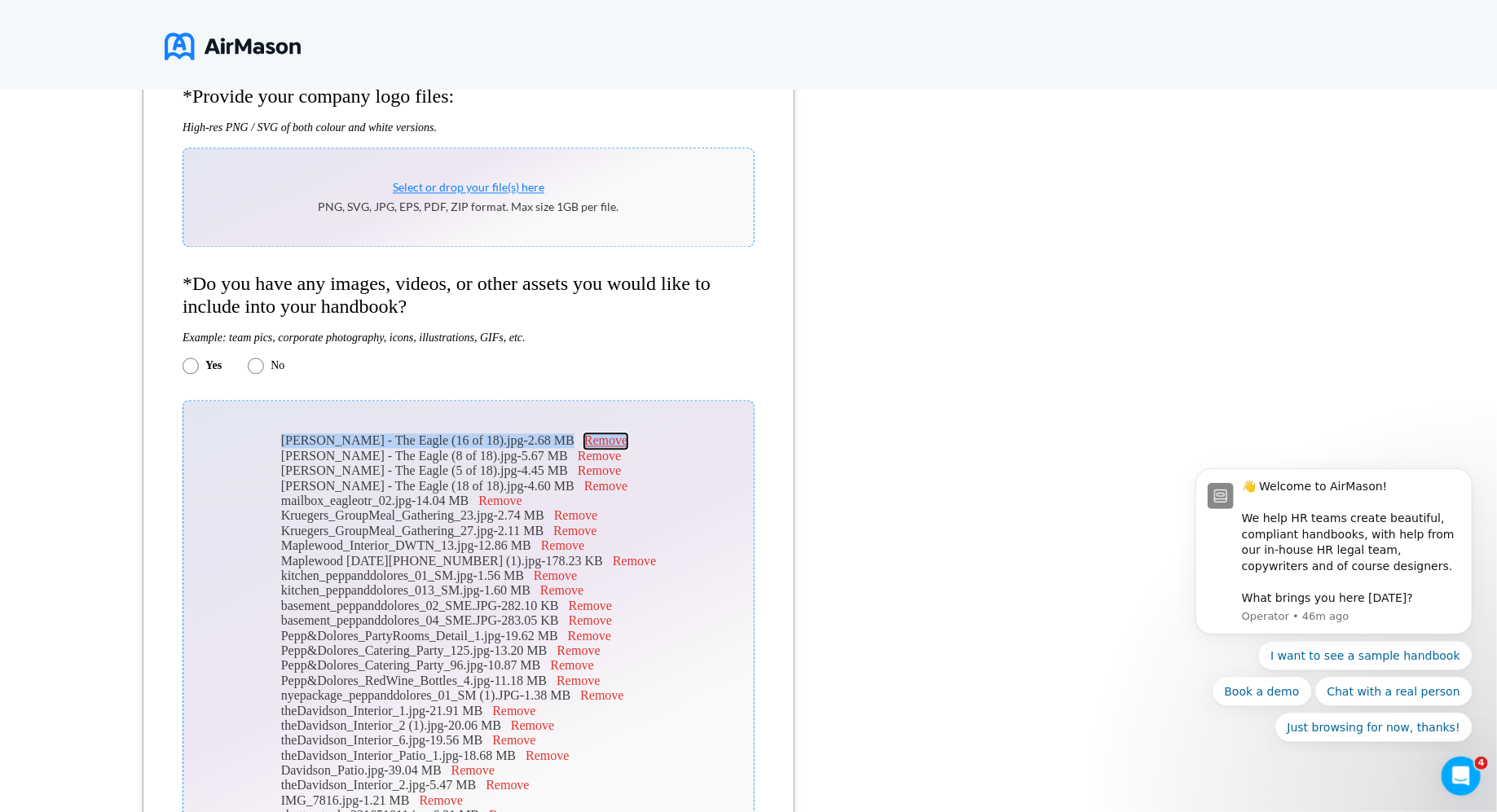
click at [605, 442] on button "Remove" at bounding box center [606, 441] width 43 height 15
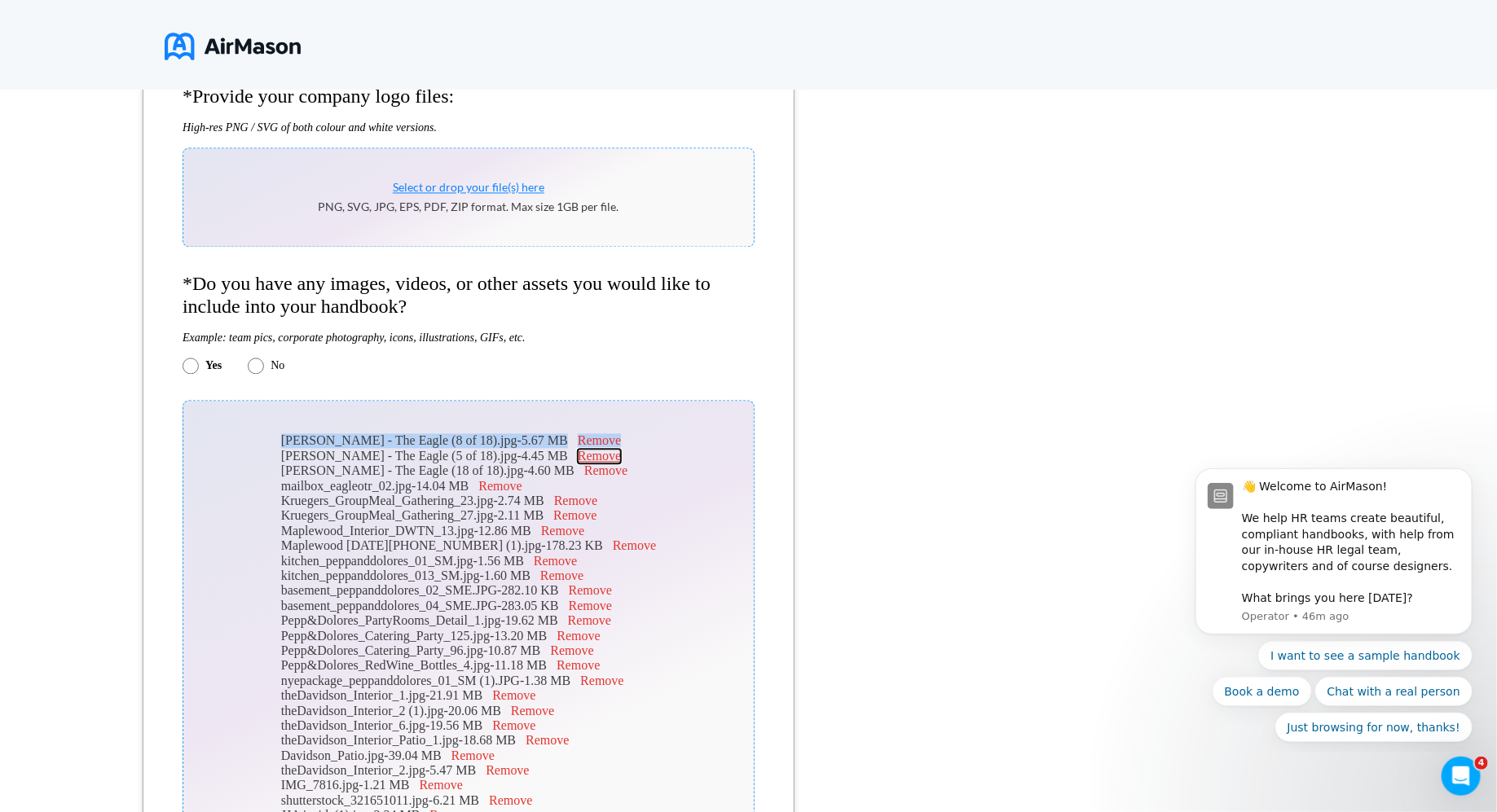
click at [604, 458] on button "Remove" at bounding box center [599, 457] width 43 height 15
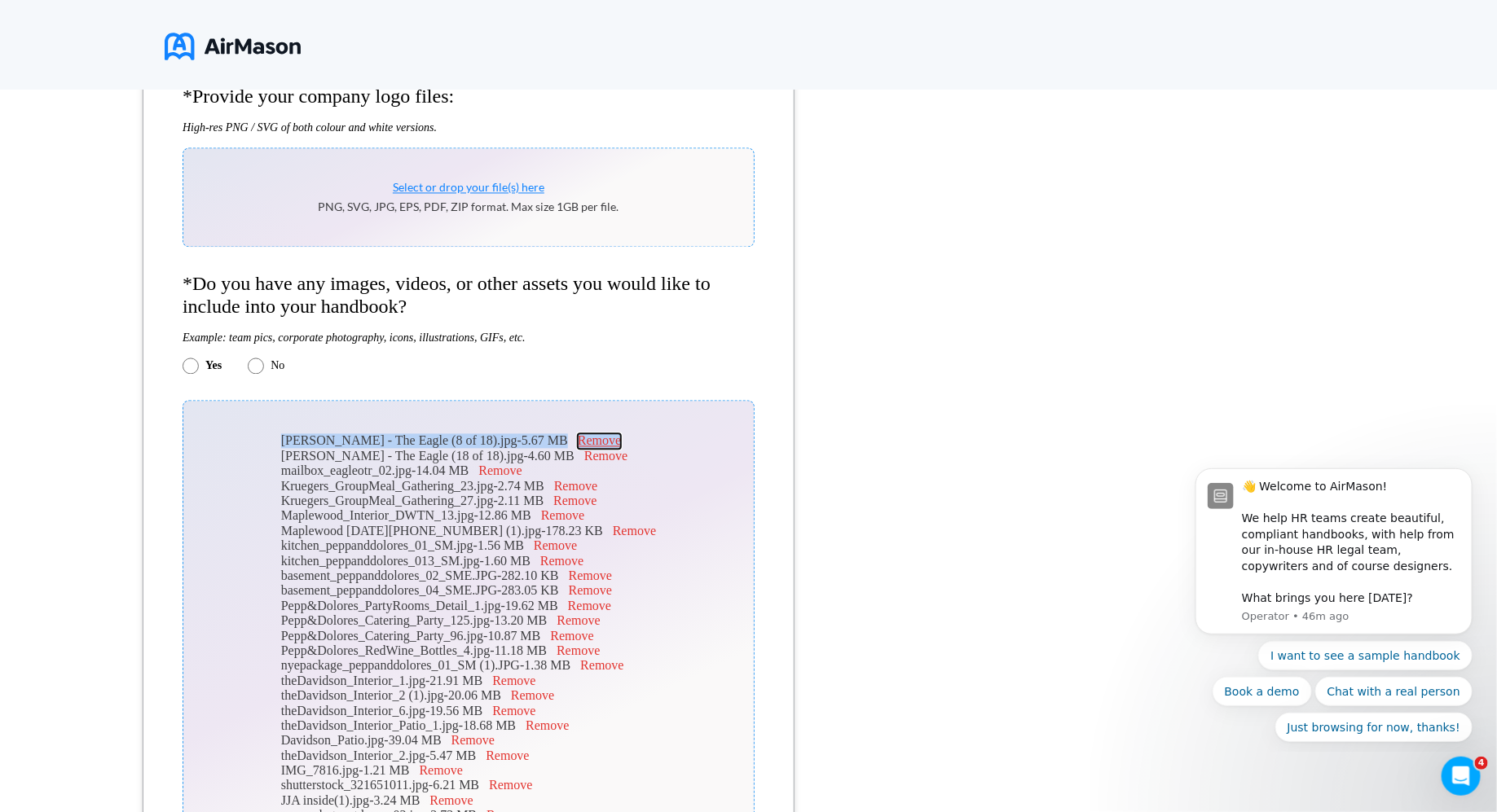
click at [600, 446] on button "Remove" at bounding box center [599, 441] width 43 height 15
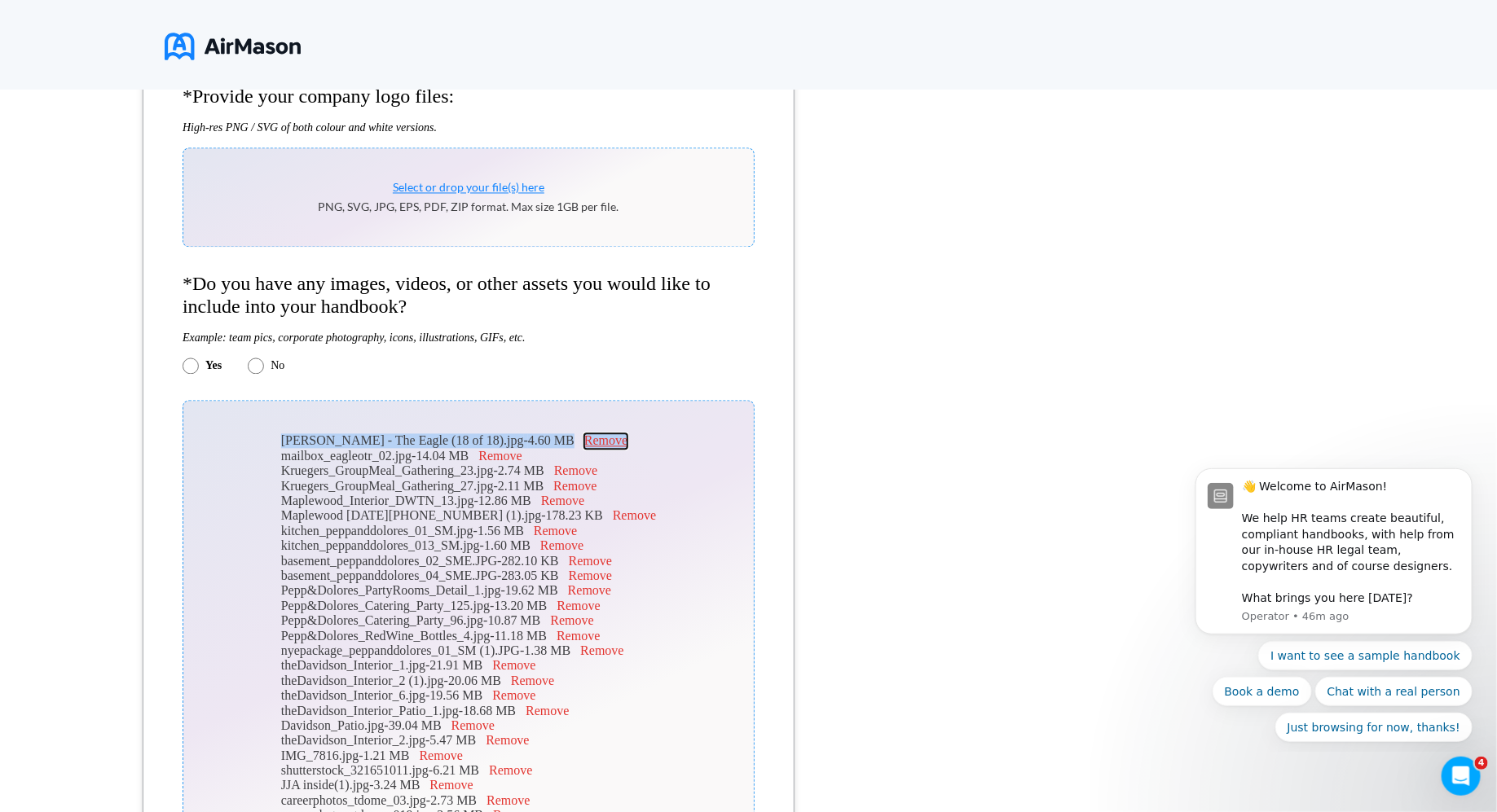
click at [600, 446] on button "Remove" at bounding box center [606, 441] width 43 height 15
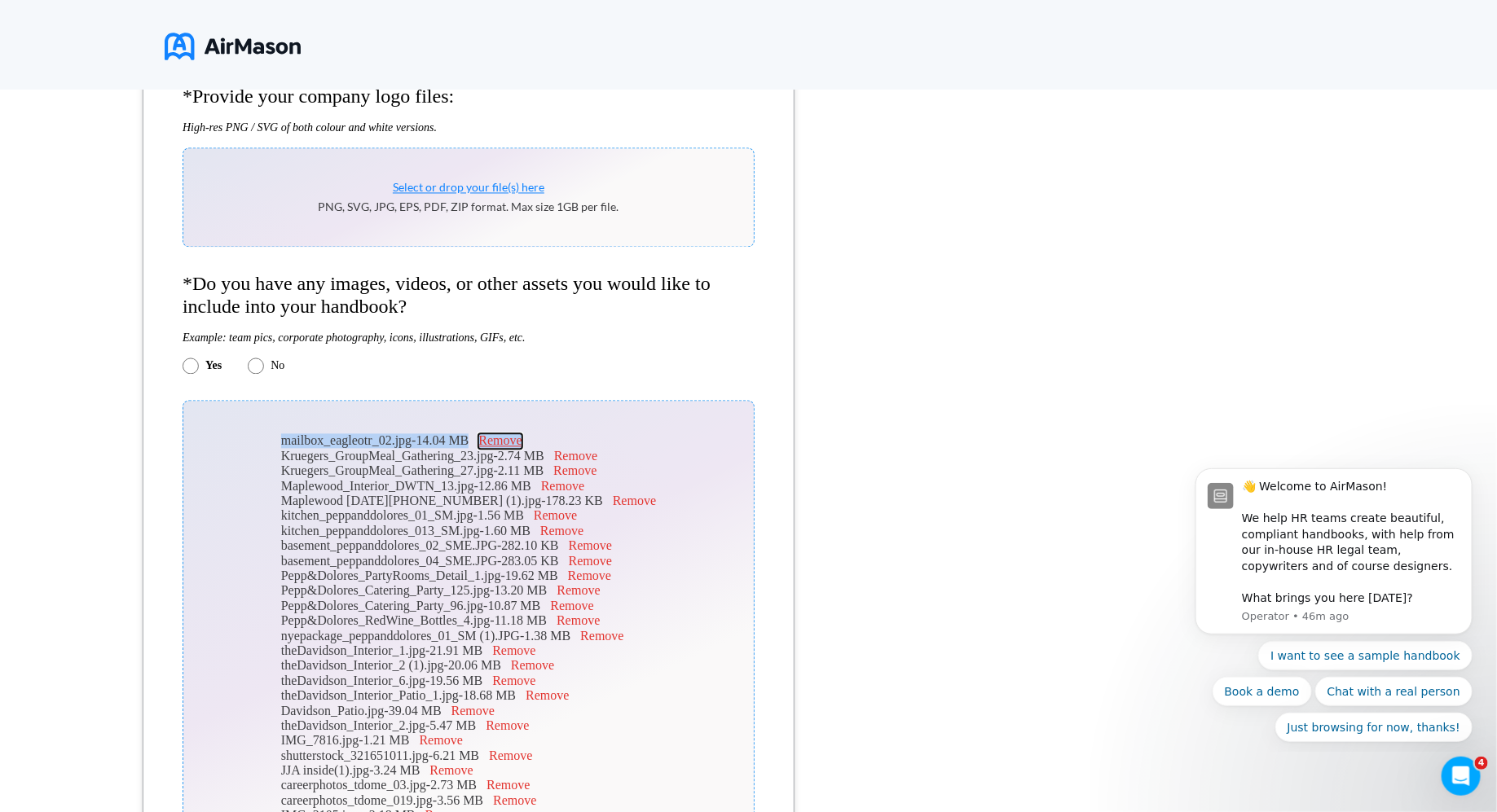
click at [522, 449] on button "Remove" at bounding box center [500, 441] width 43 height 15
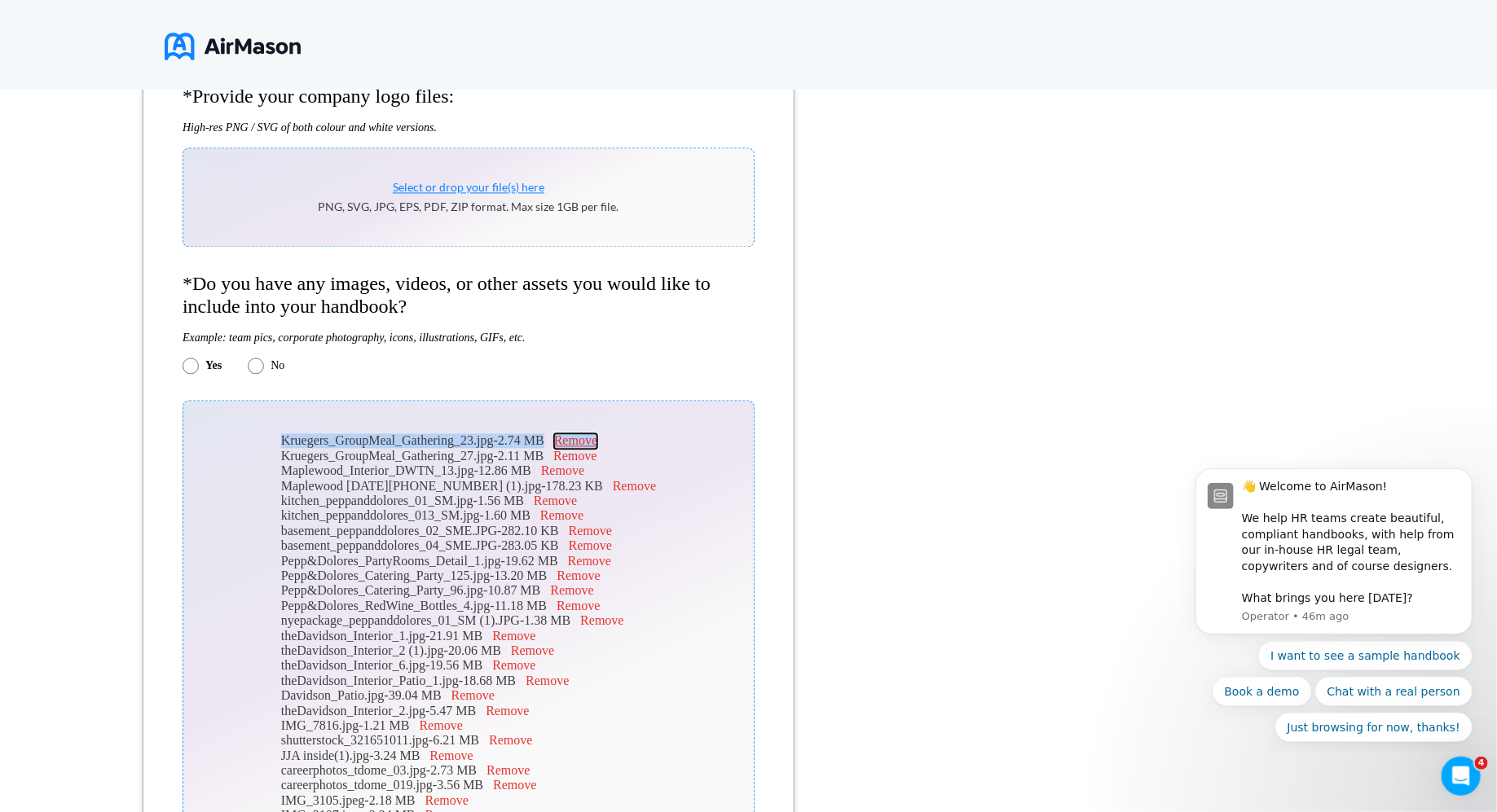
click at [597, 449] on button "Remove" at bounding box center [576, 441] width 43 height 15
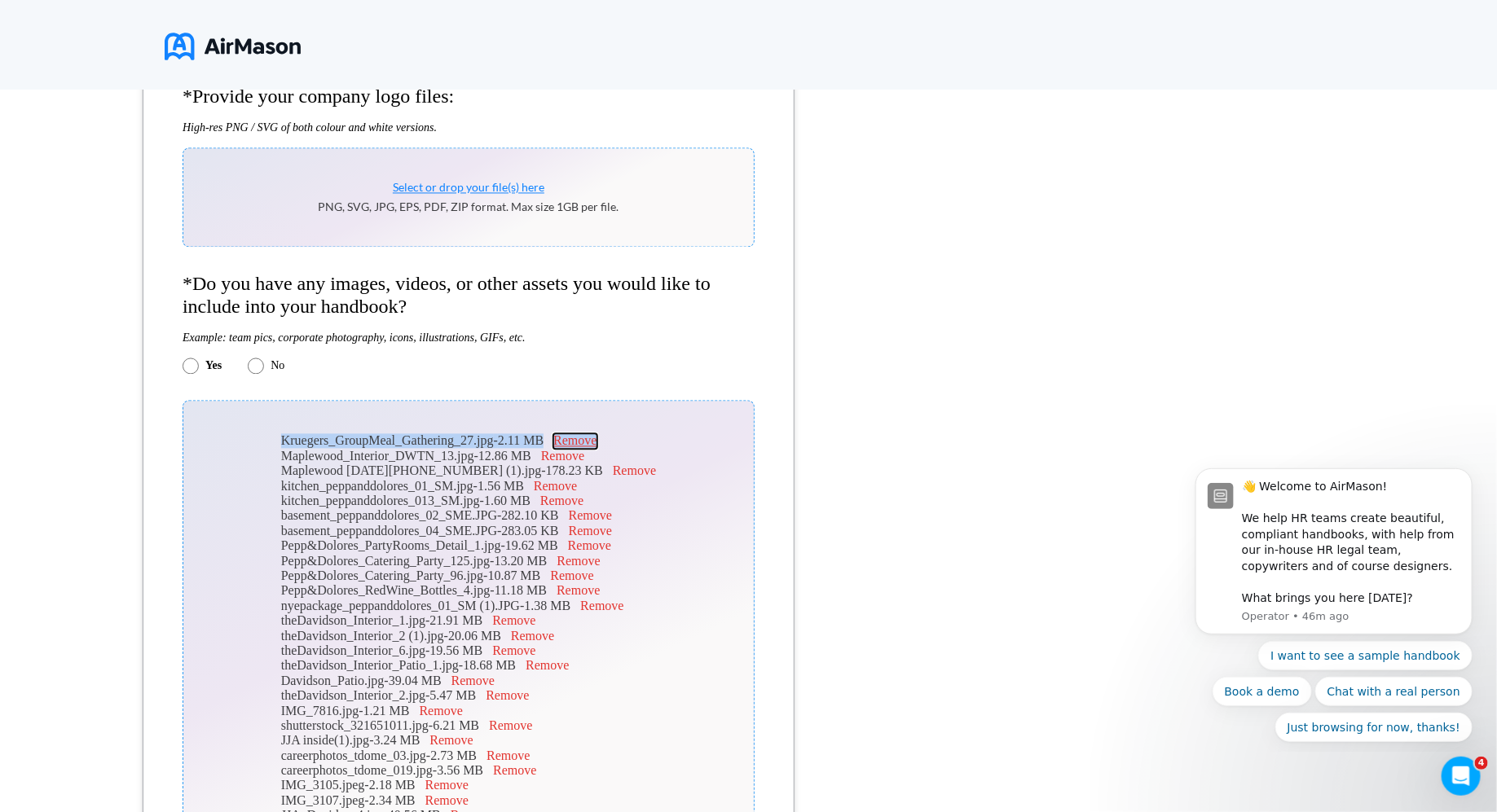
click at [596, 449] on button "Remove" at bounding box center [575, 441] width 43 height 15
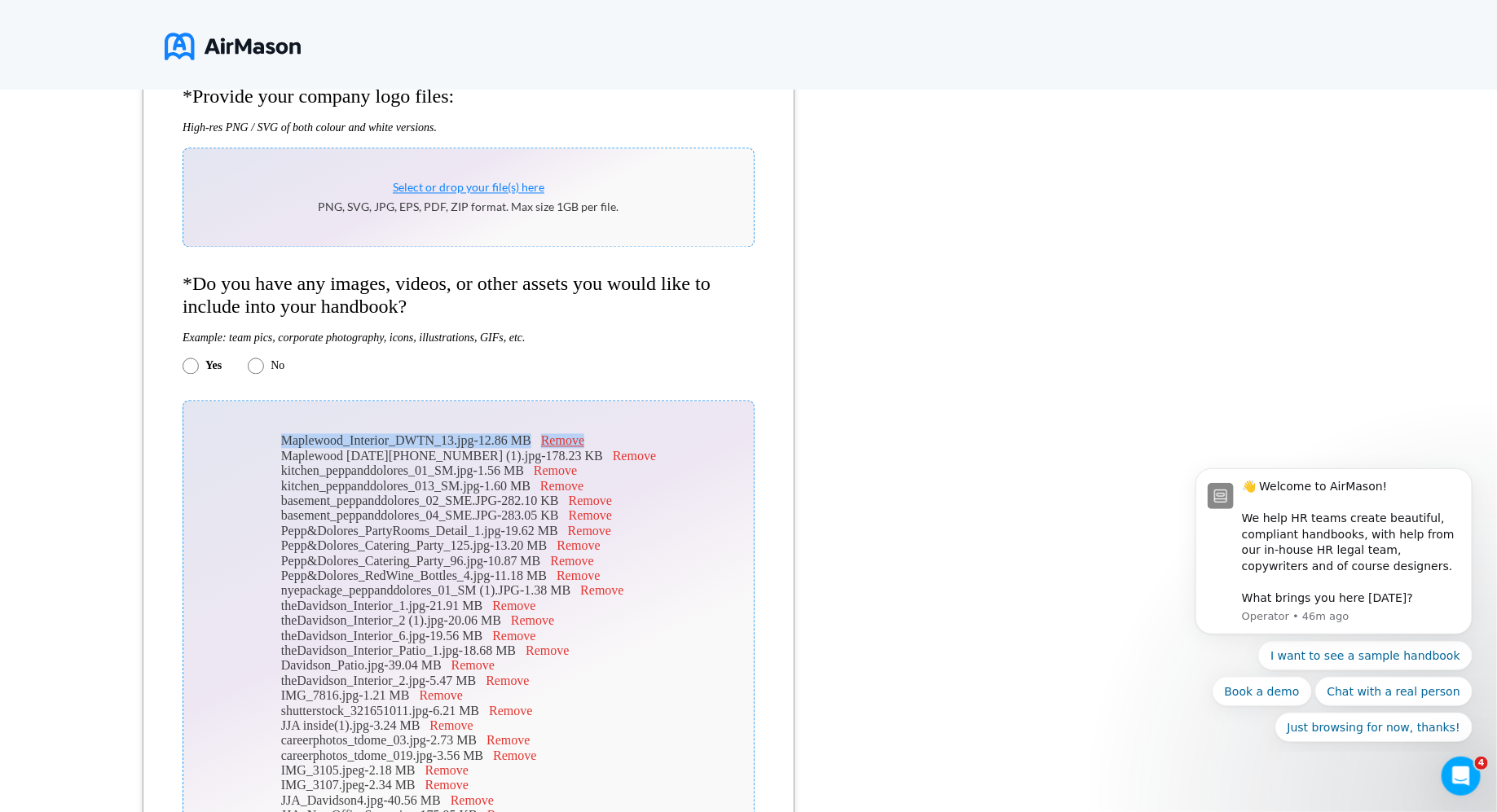
click at [611, 449] on div "Maplewood_Interior_DWTN_13.jpg - 12.86 MB Remove" at bounding box center [469, 441] width 375 height 15
click at [585, 448] on button "Remove" at bounding box center [563, 441] width 43 height 15
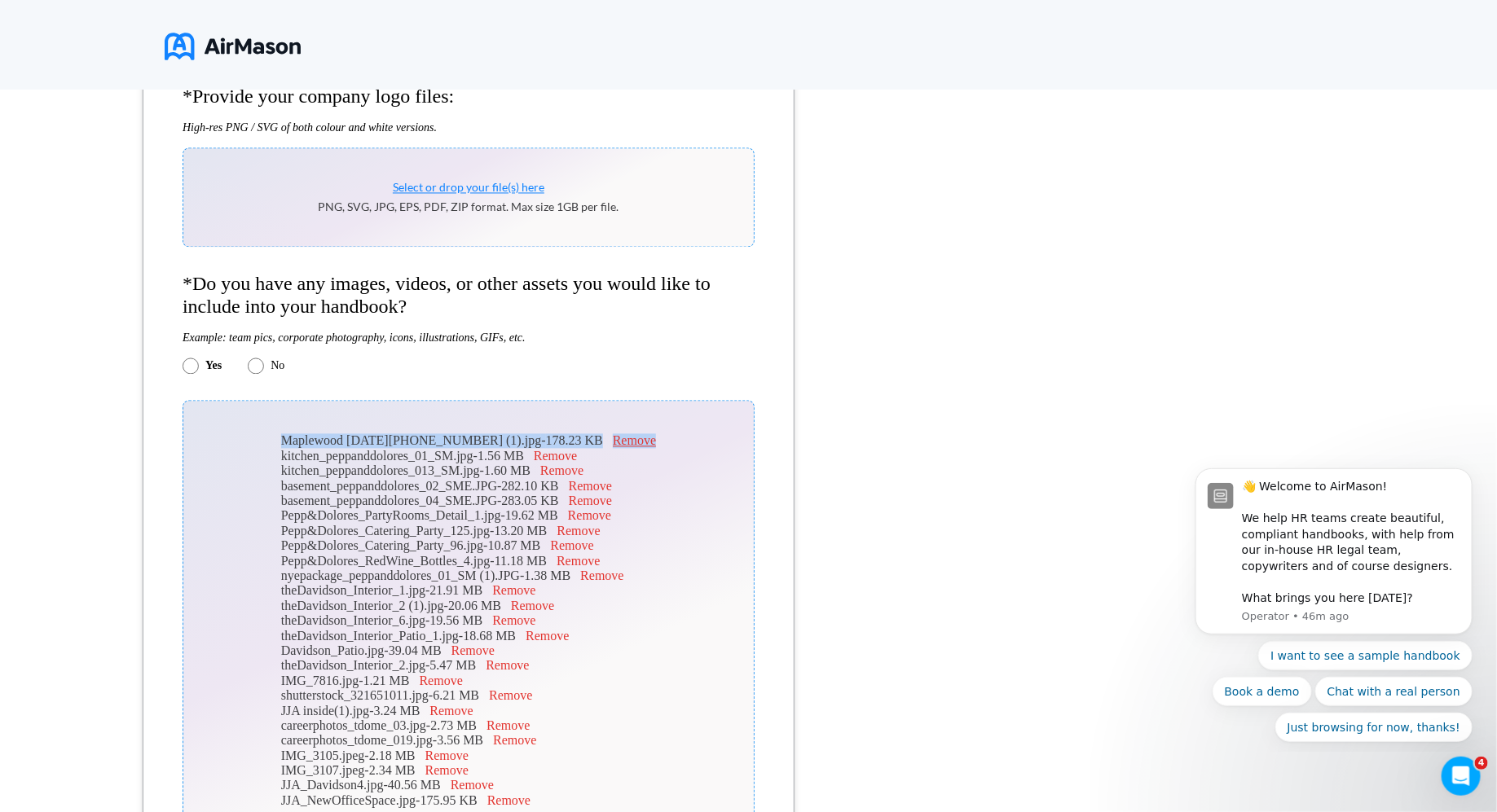
click at [615, 446] on button "Remove" at bounding box center [635, 441] width 43 height 15
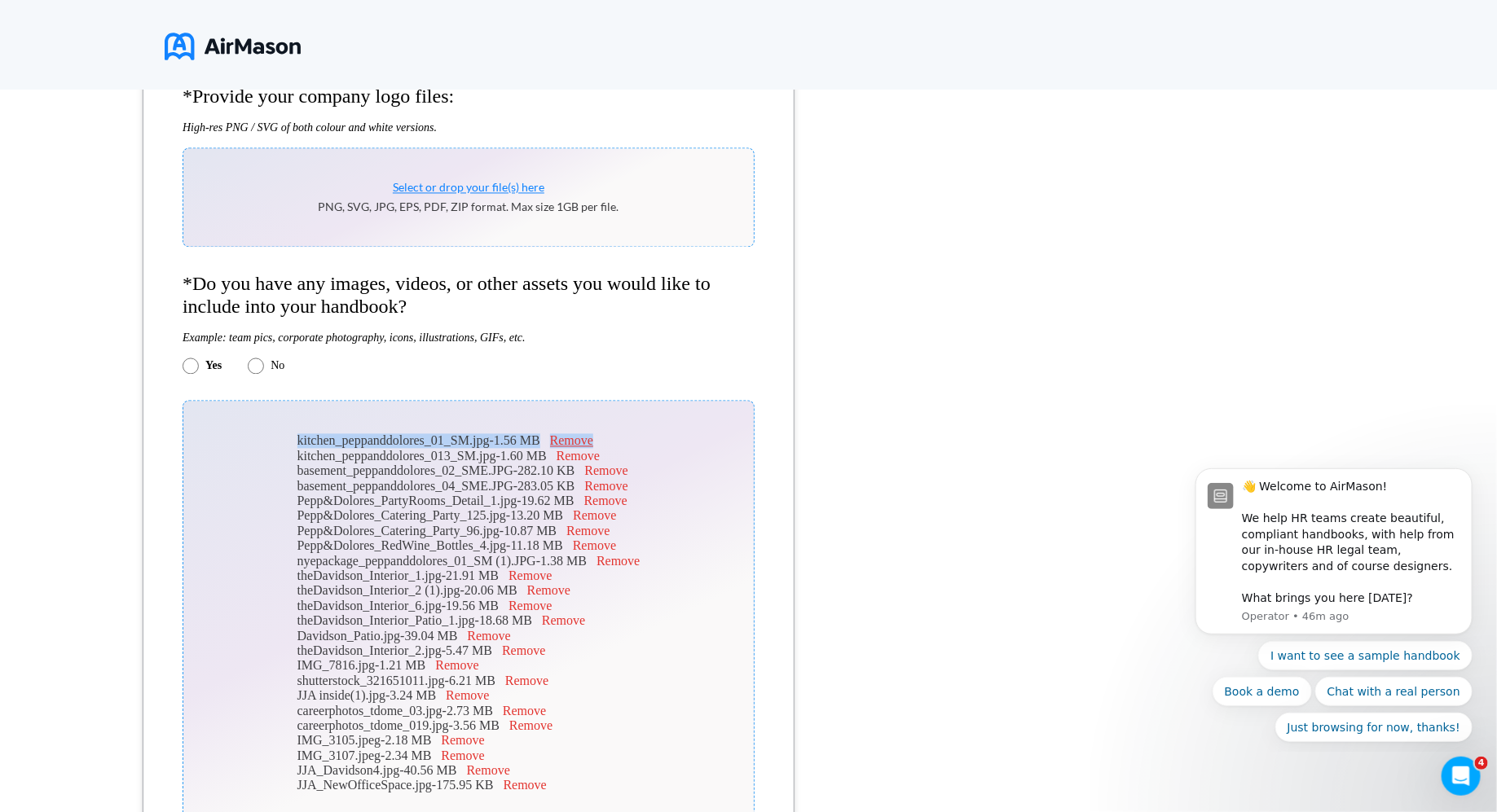
click at [594, 449] on button "Remove" at bounding box center [572, 441] width 43 height 15
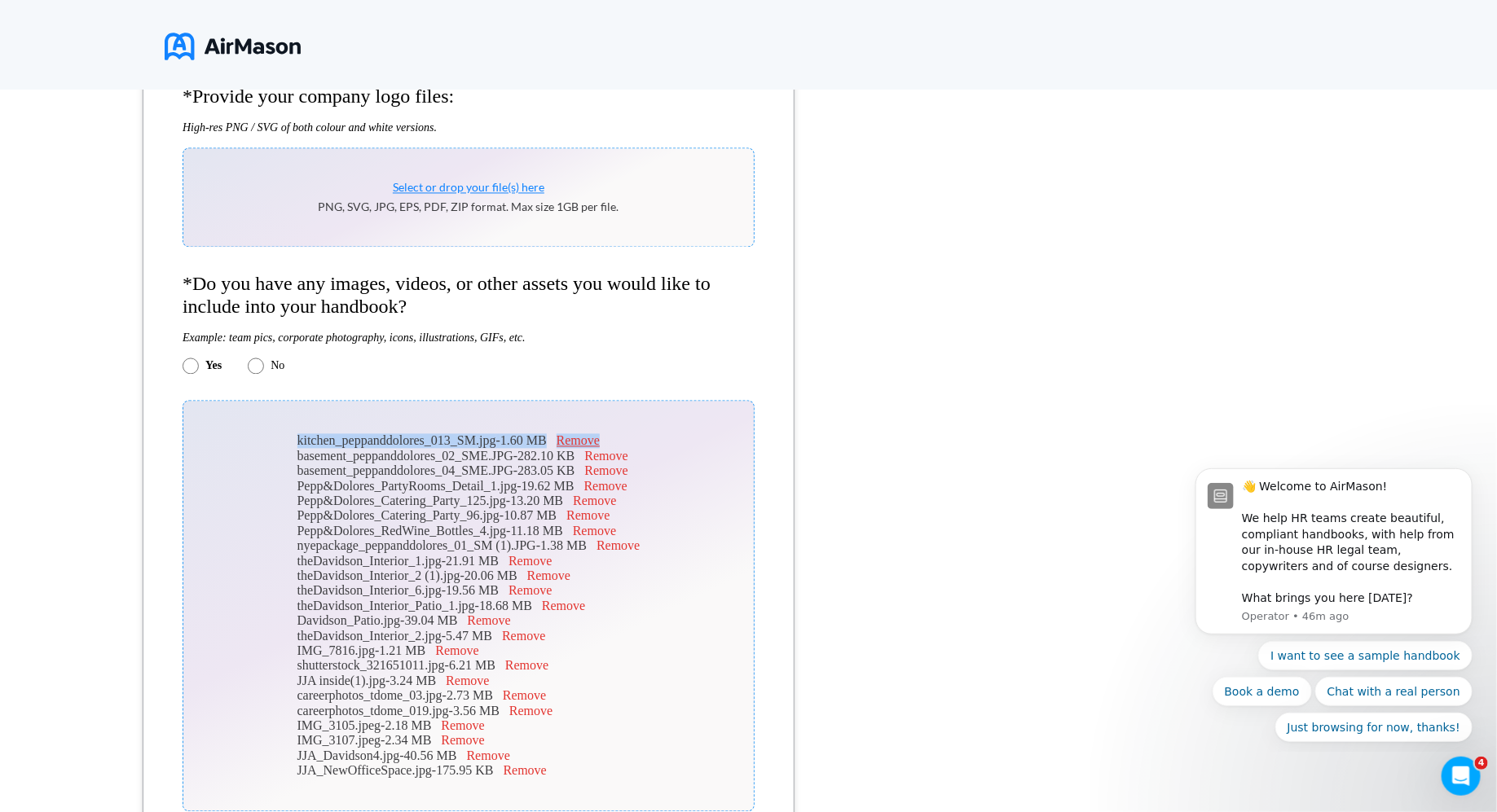
click at [600, 449] on button "Remove" at bounding box center [579, 441] width 43 height 15
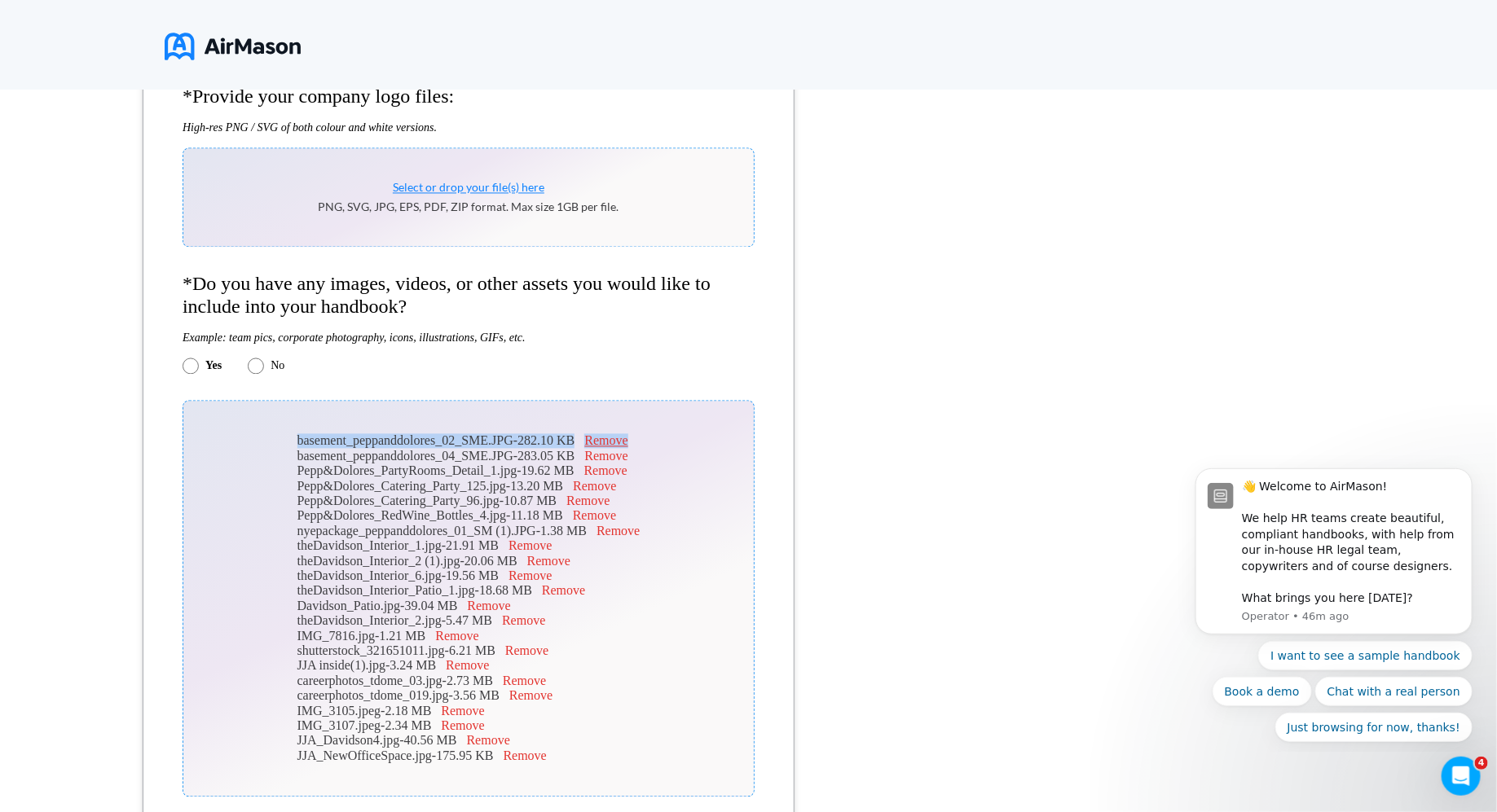
click at [619, 449] on button "Remove" at bounding box center [606, 441] width 43 height 15
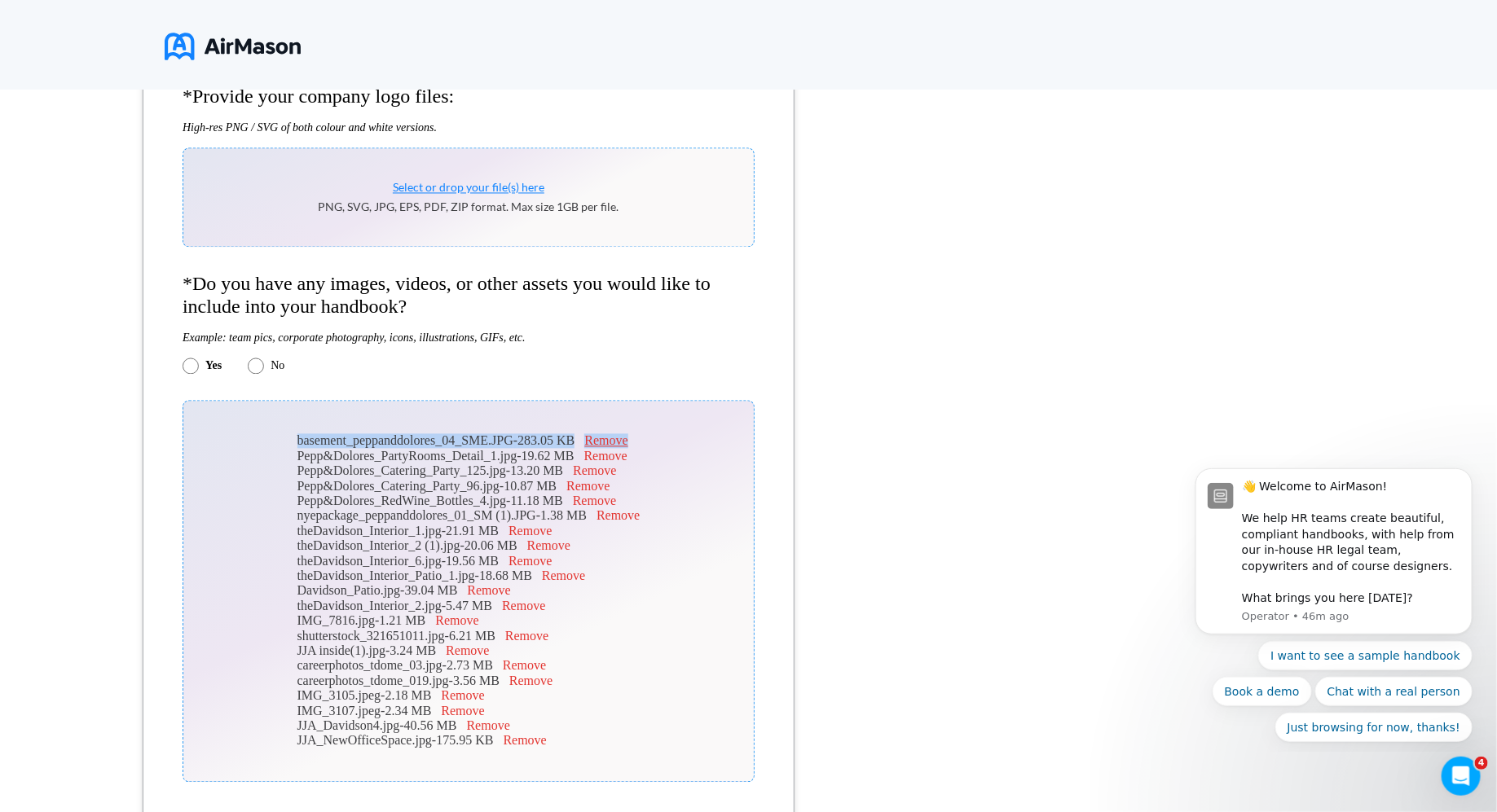
click at [619, 449] on button "Remove" at bounding box center [606, 441] width 43 height 15
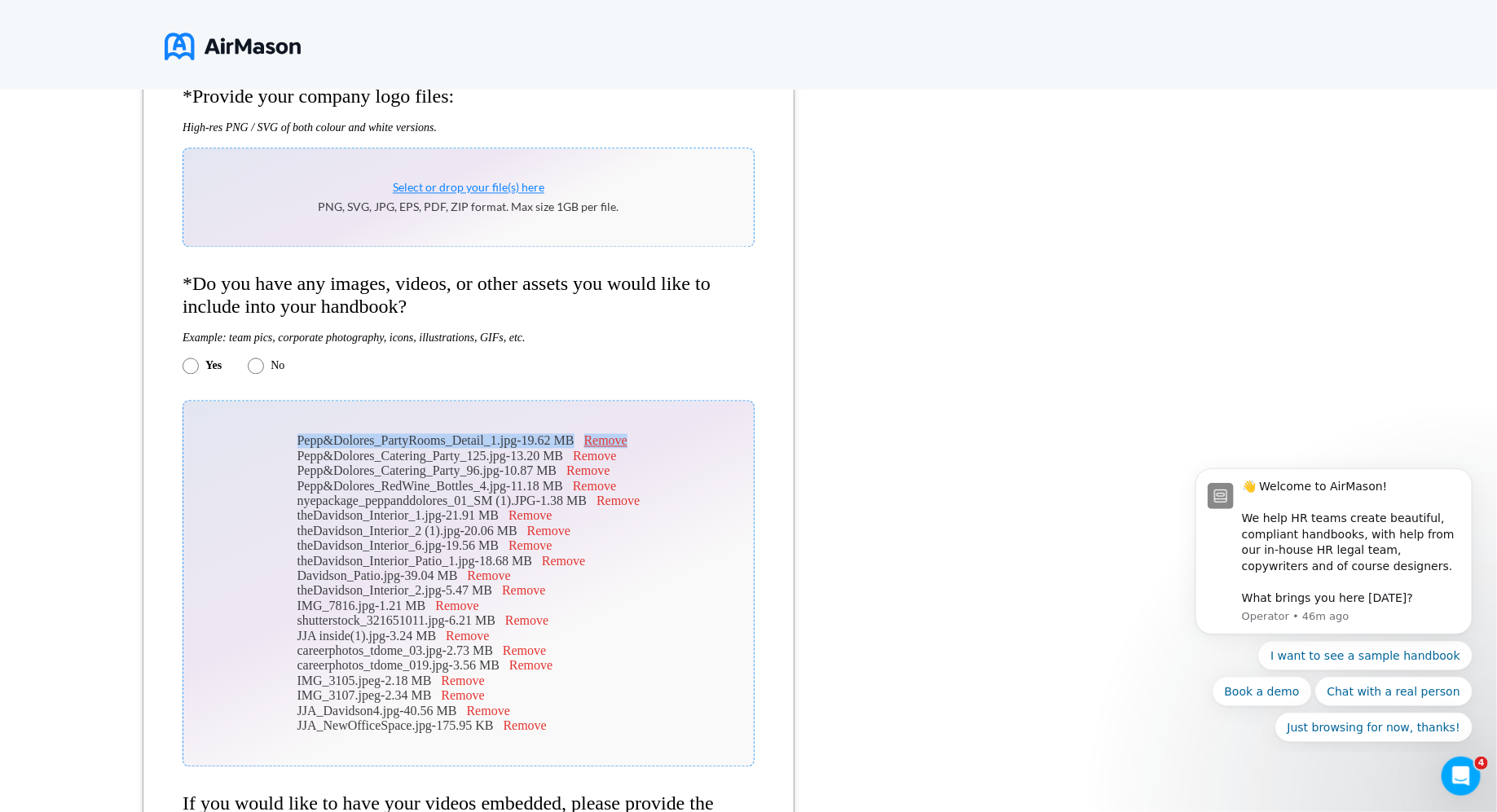
click at [619, 449] on button "Remove" at bounding box center [606, 441] width 43 height 15
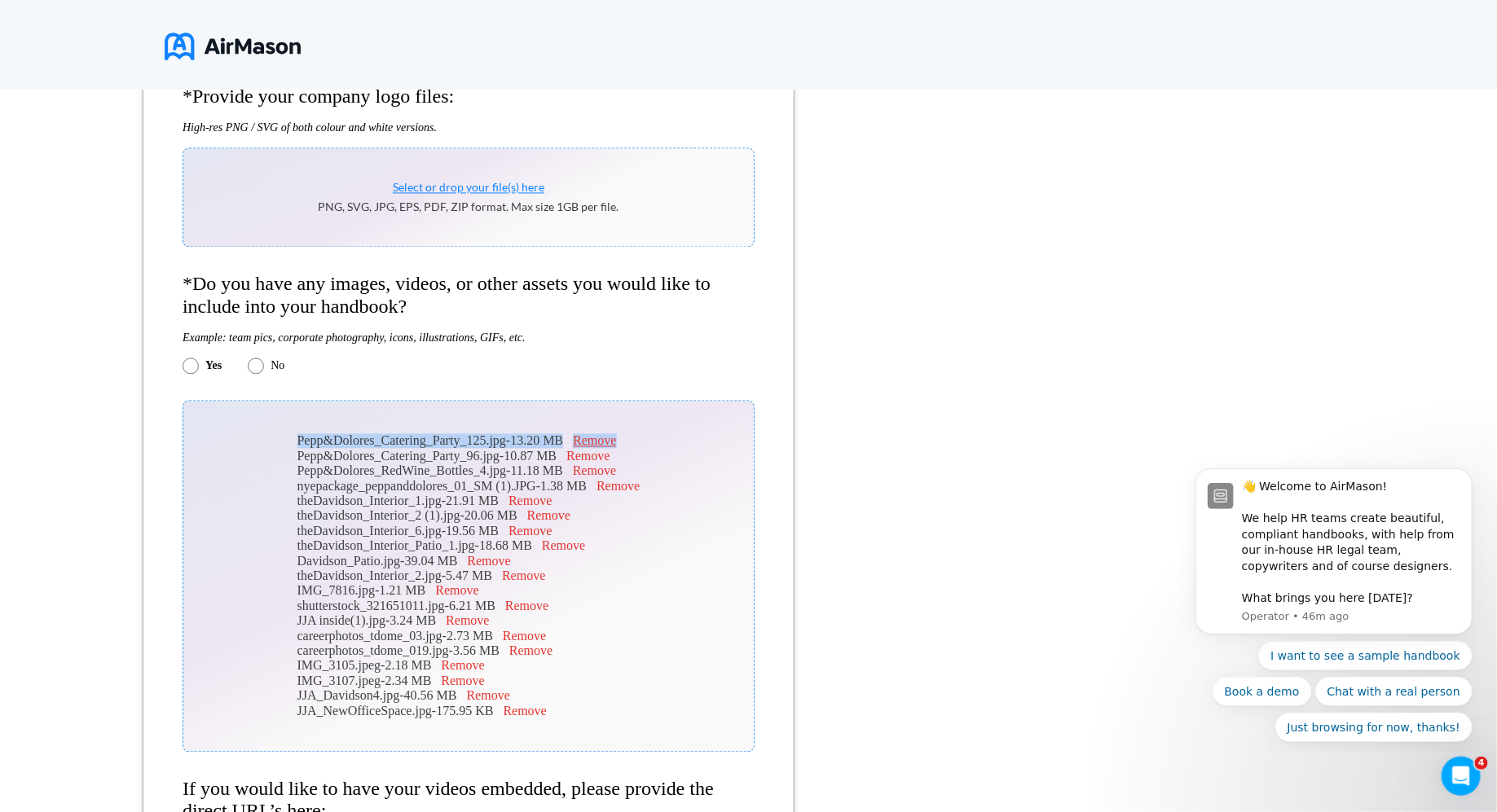
click at [616, 449] on button "Remove" at bounding box center [594, 441] width 43 height 15
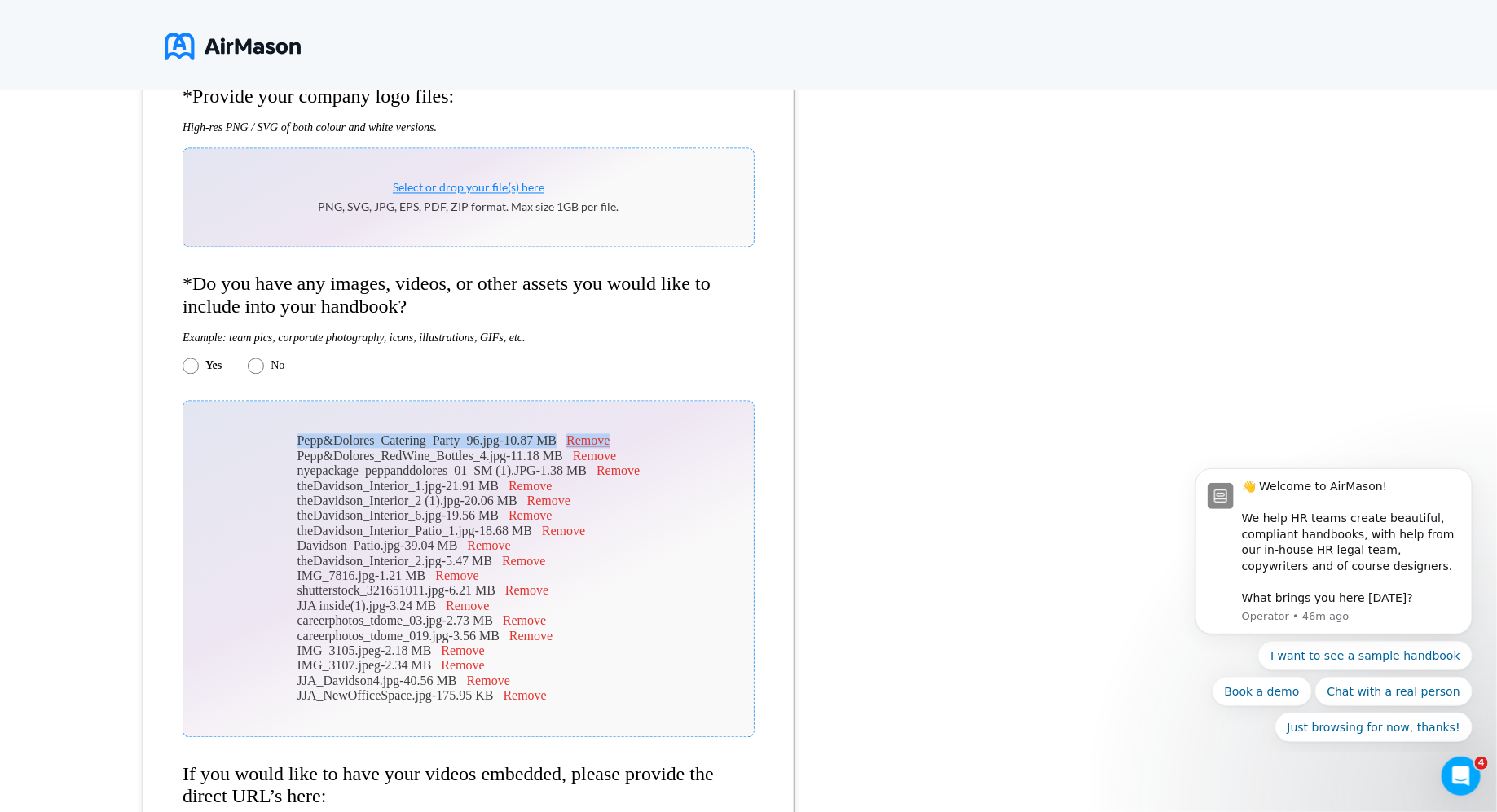
click at [610, 449] on button "Remove" at bounding box center [589, 441] width 43 height 15
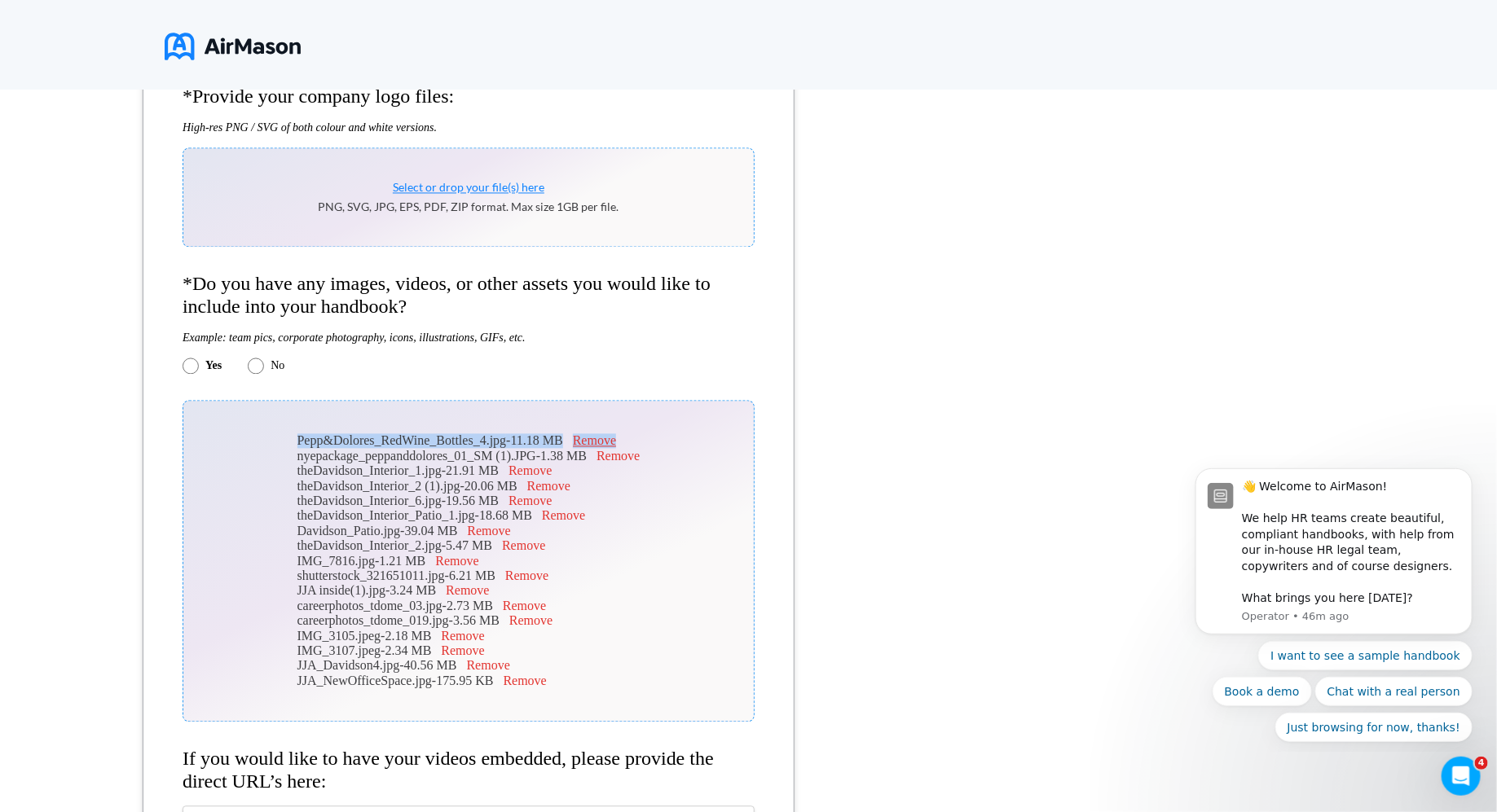
click at [616, 449] on button "Remove" at bounding box center [594, 441] width 43 height 15
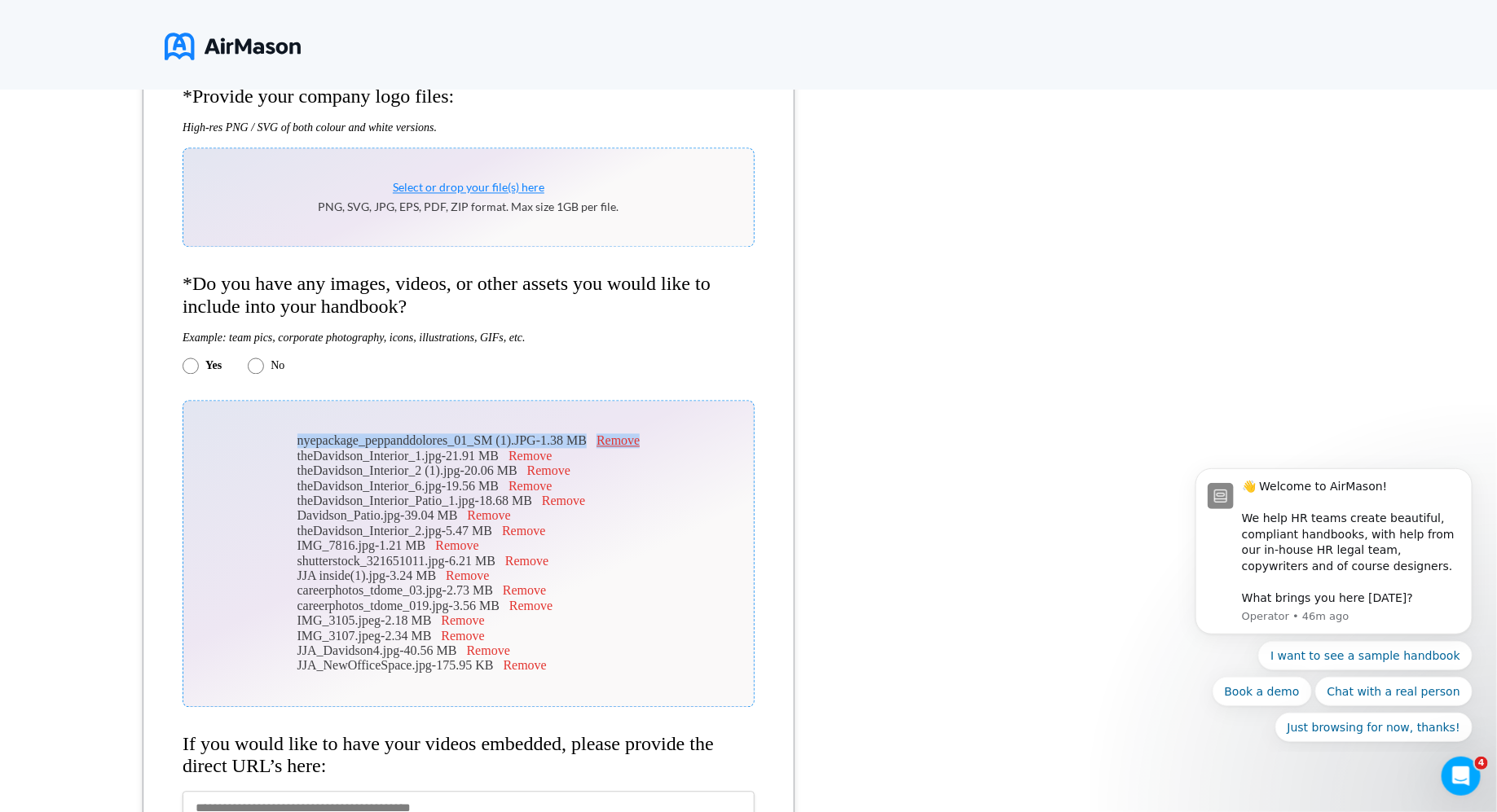
click at [619, 449] on button "Remove" at bounding box center [618, 441] width 43 height 15
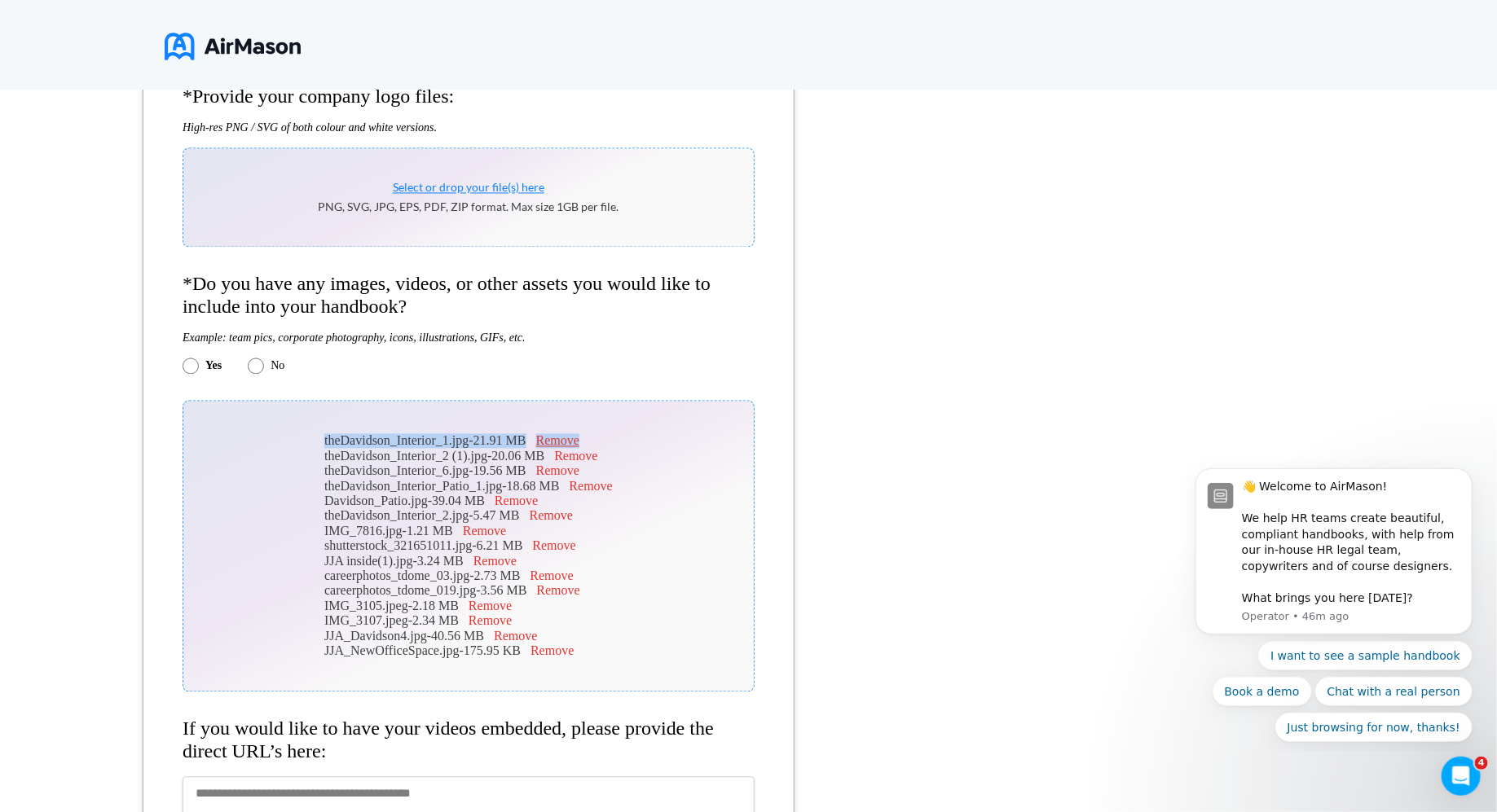
click at [575, 449] on button "Remove" at bounding box center [558, 441] width 43 height 15
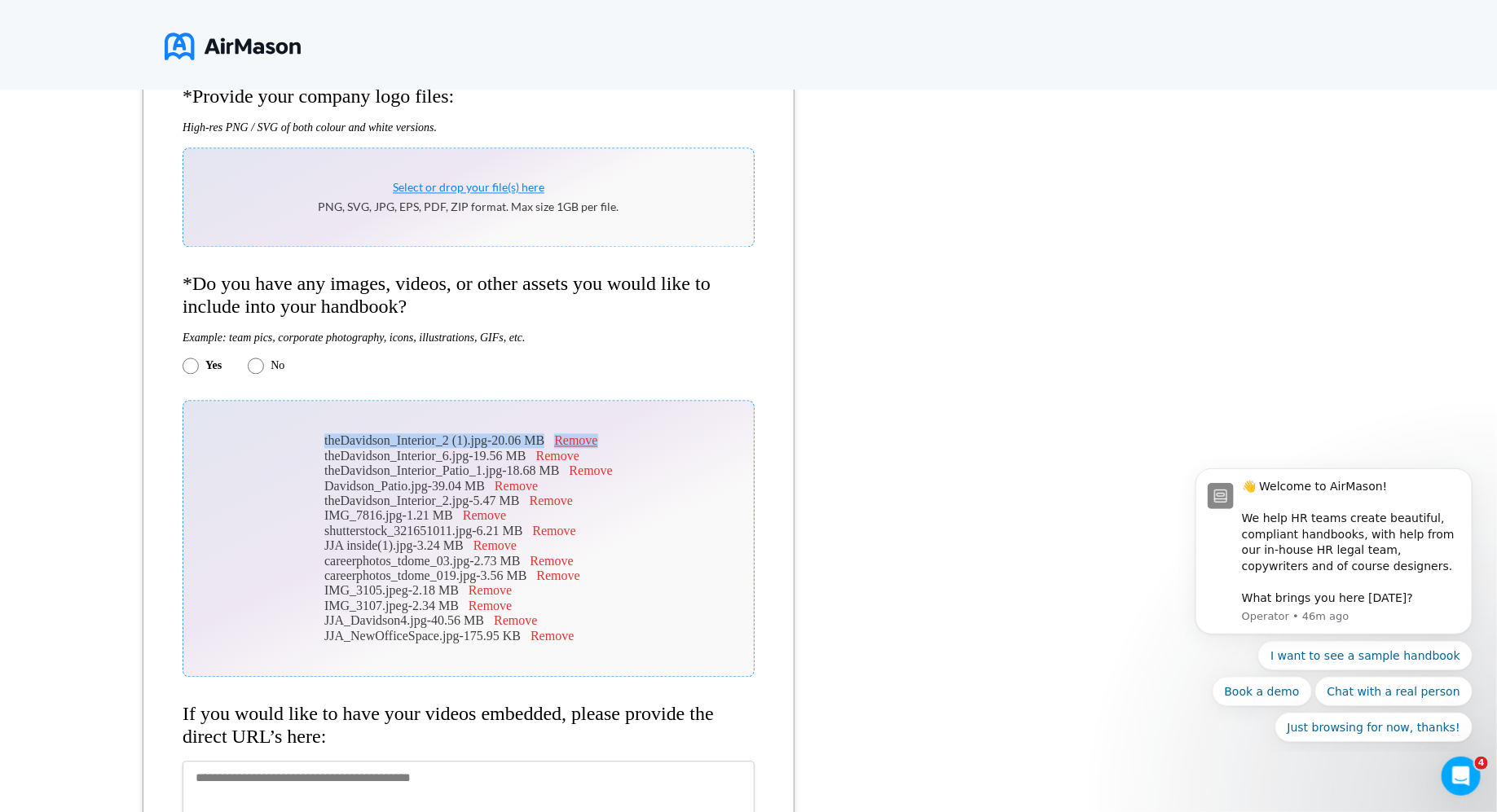
click at [575, 449] on button "Remove" at bounding box center [576, 441] width 43 height 15
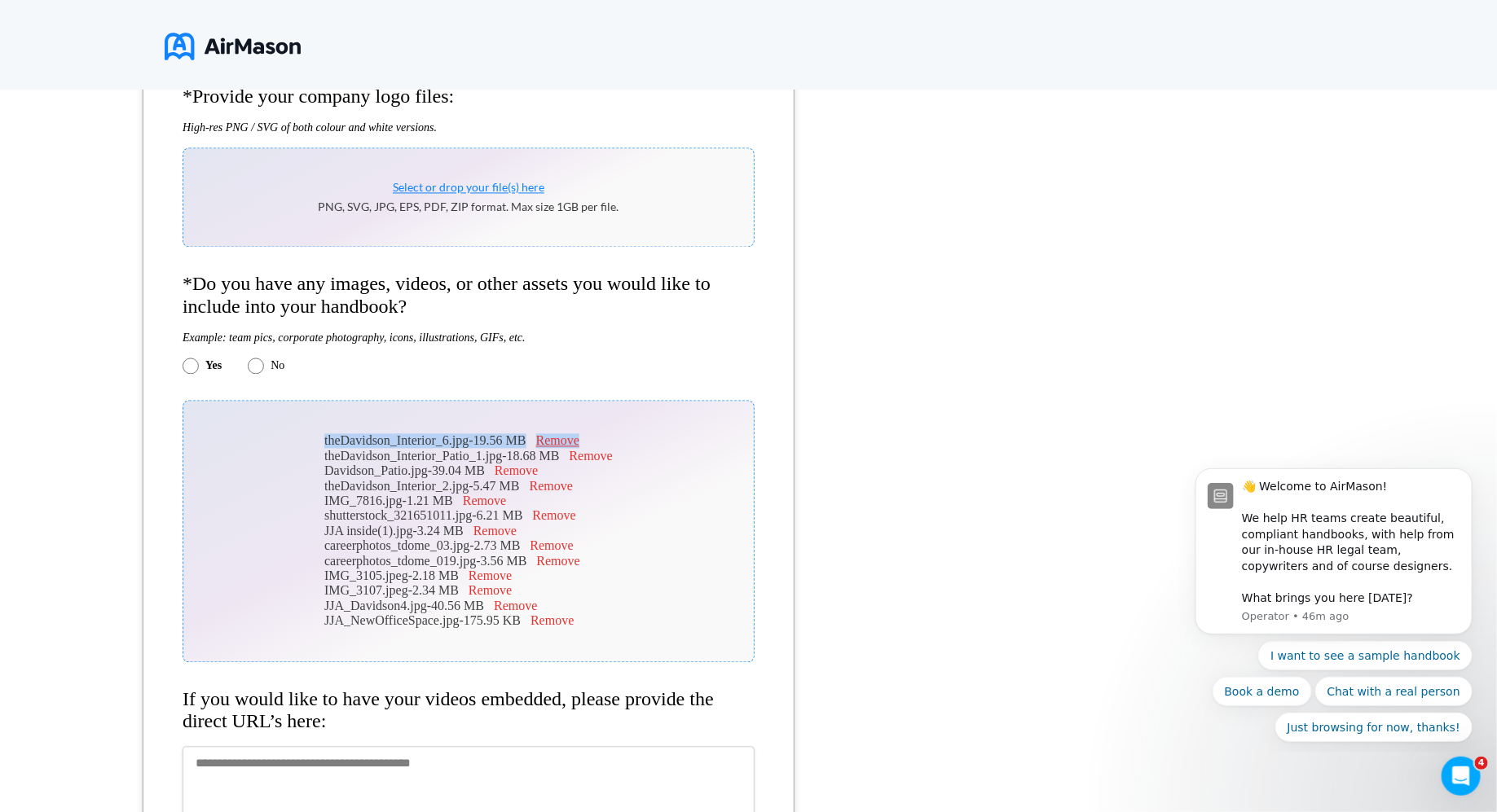
click at [575, 449] on button "Remove" at bounding box center [558, 441] width 43 height 15
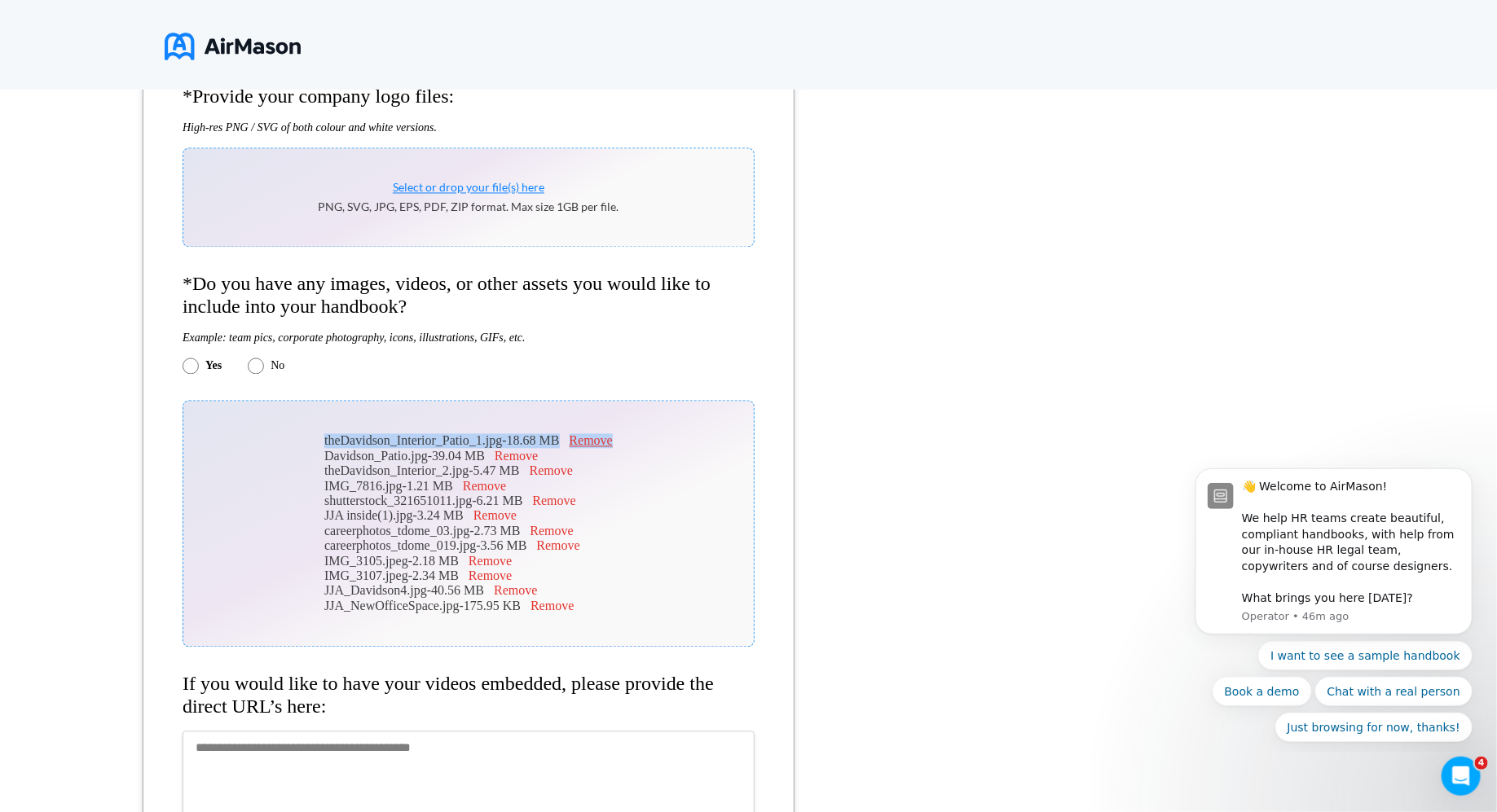
click at [586, 449] on button "Remove" at bounding box center [592, 441] width 43 height 15
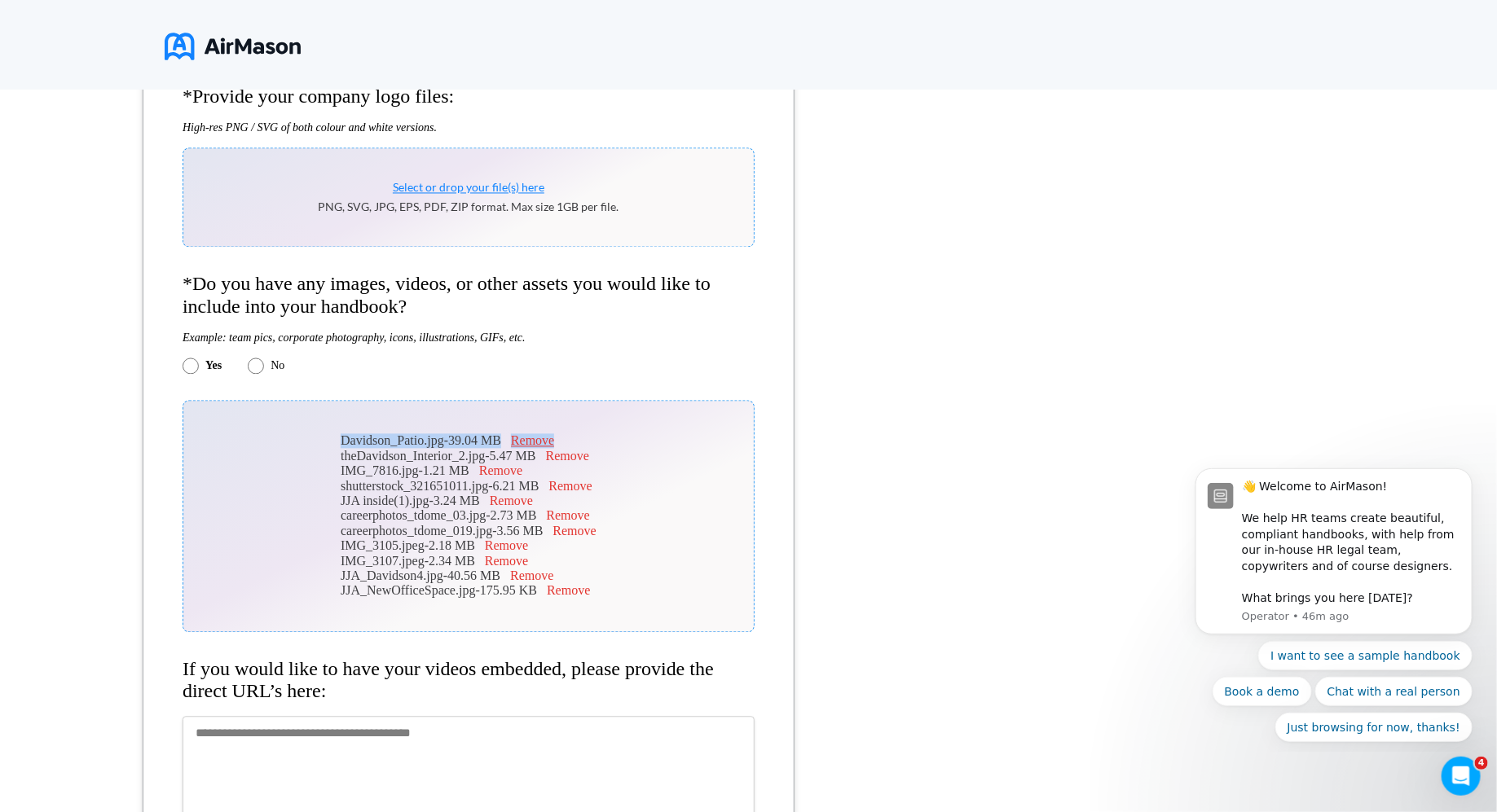
click at [541, 449] on button "Remove" at bounding box center [533, 441] width 43 height 15
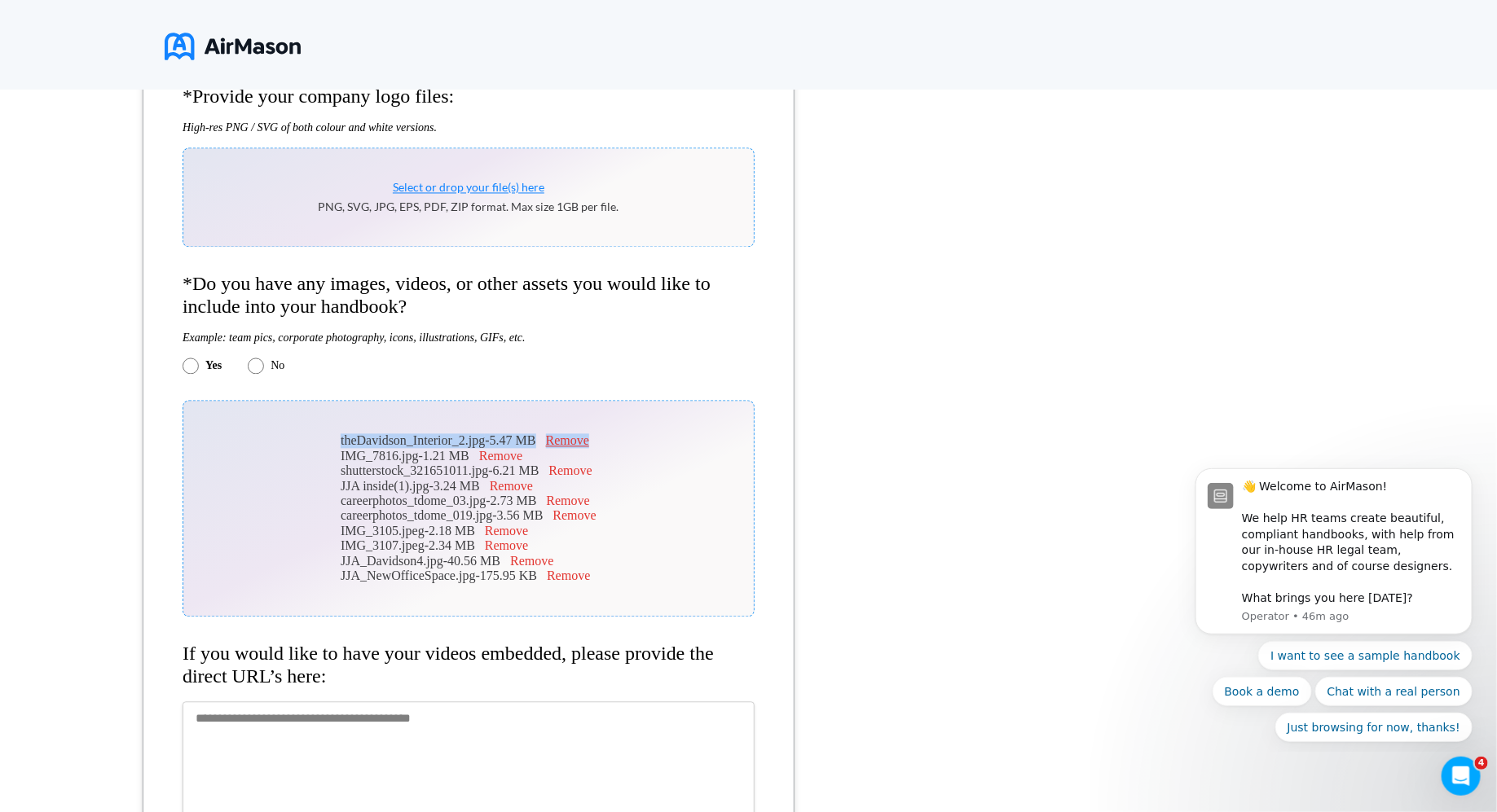
click at [573, 449] on button "Remove" at bounding box center [568, 441] width 43 height 15
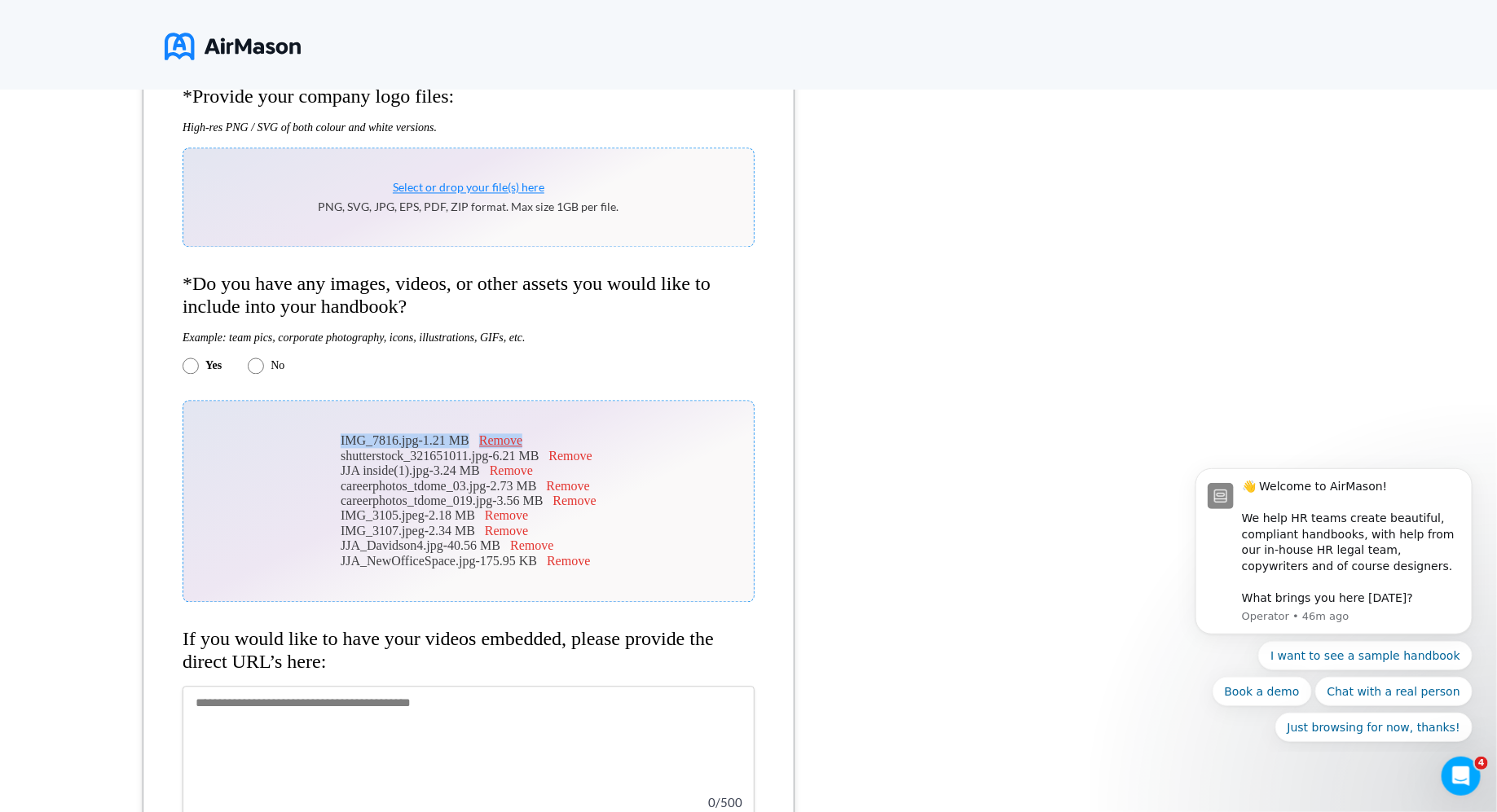
click at [509, 446] on button "Remove" at bounding box center [501, 441] width 43 height 15
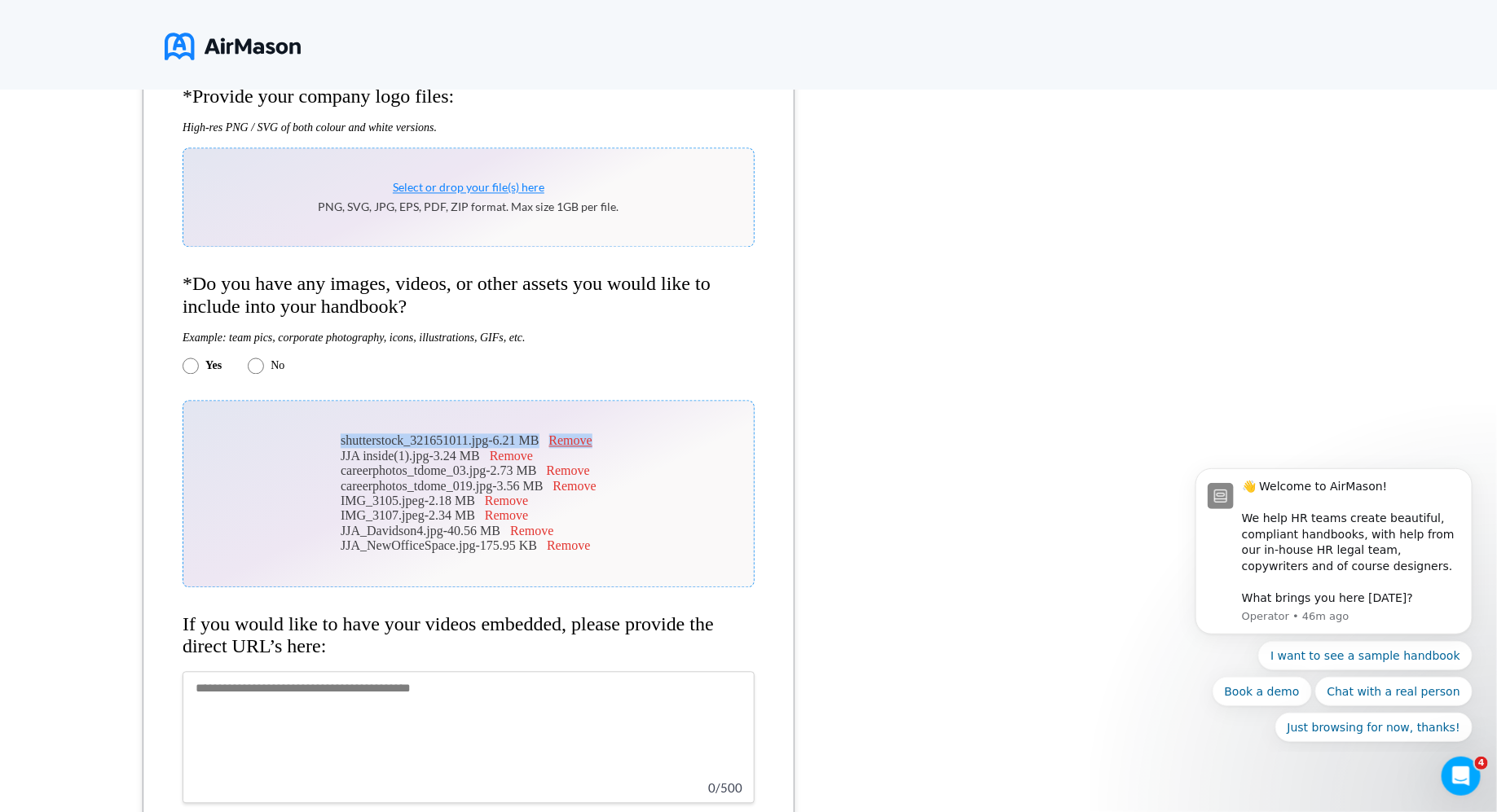
click at [587, 448] on button "Remove" at bounding box center [571, 441] width 43 height 15
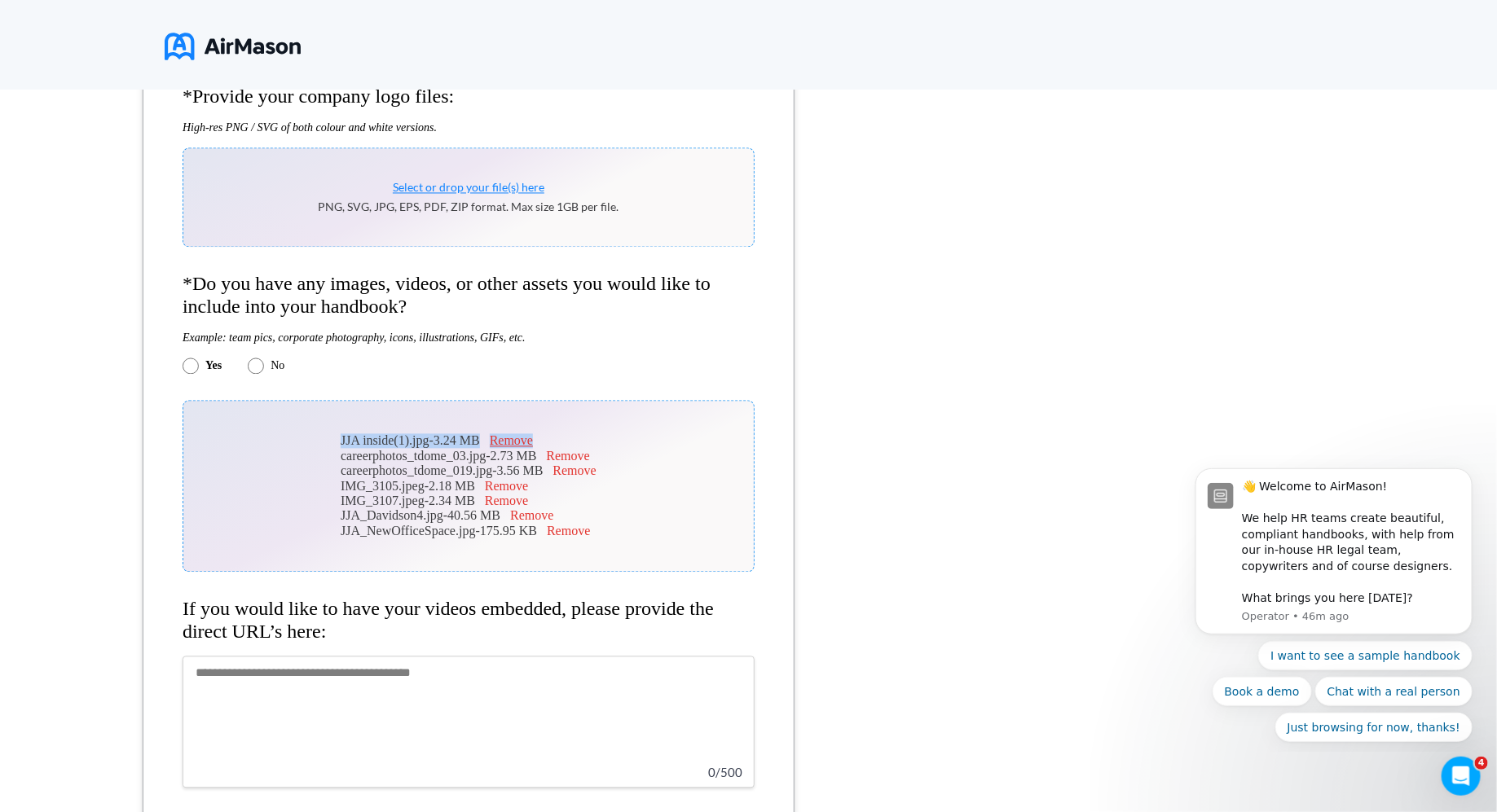
click at [510, 448] on button "Remove" at bounding box center [511, 441] width 43 height 15
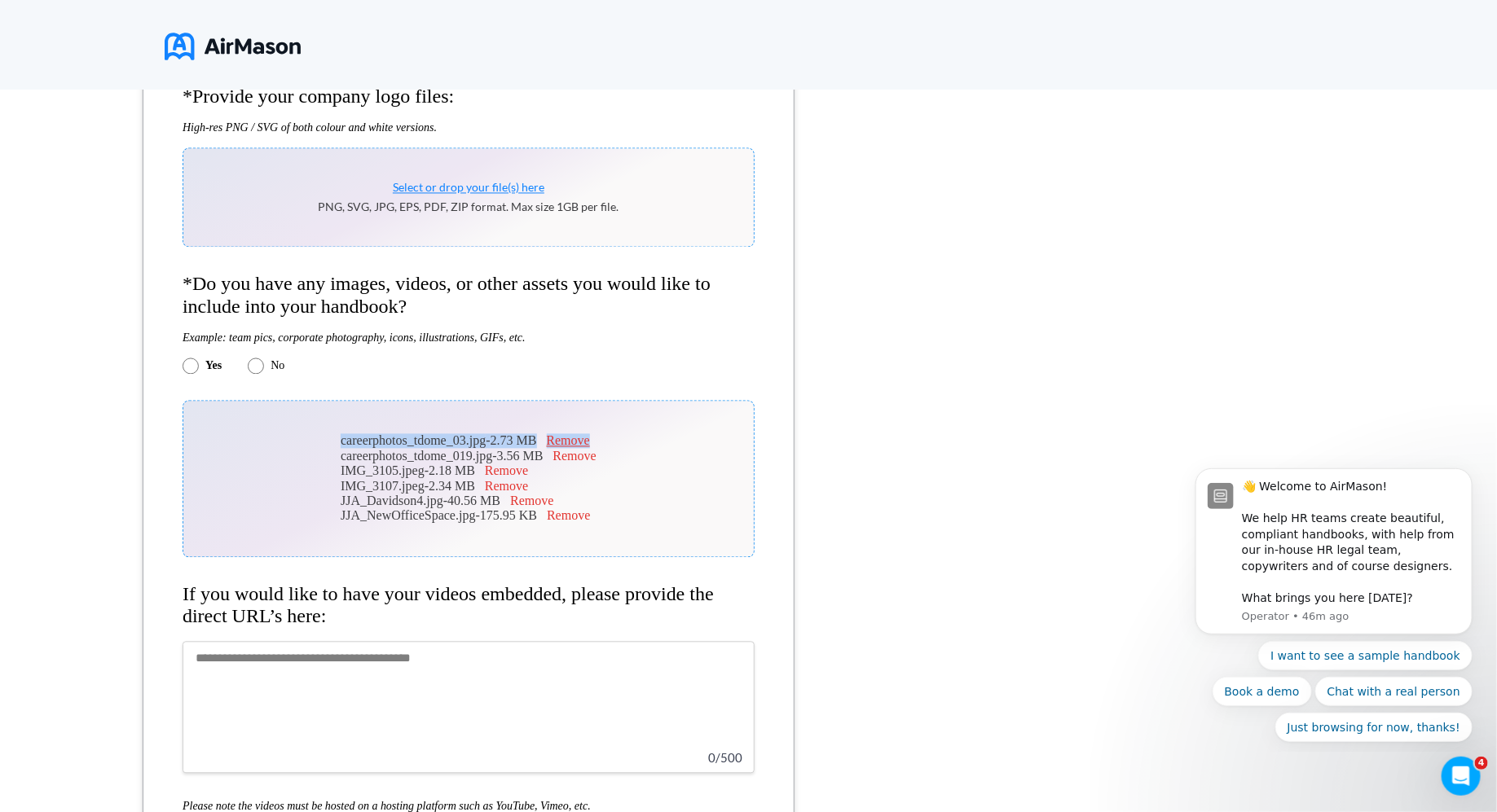
click at [586, 449] on button "Remove" at bounding box center [569, 441] width 43 height 15
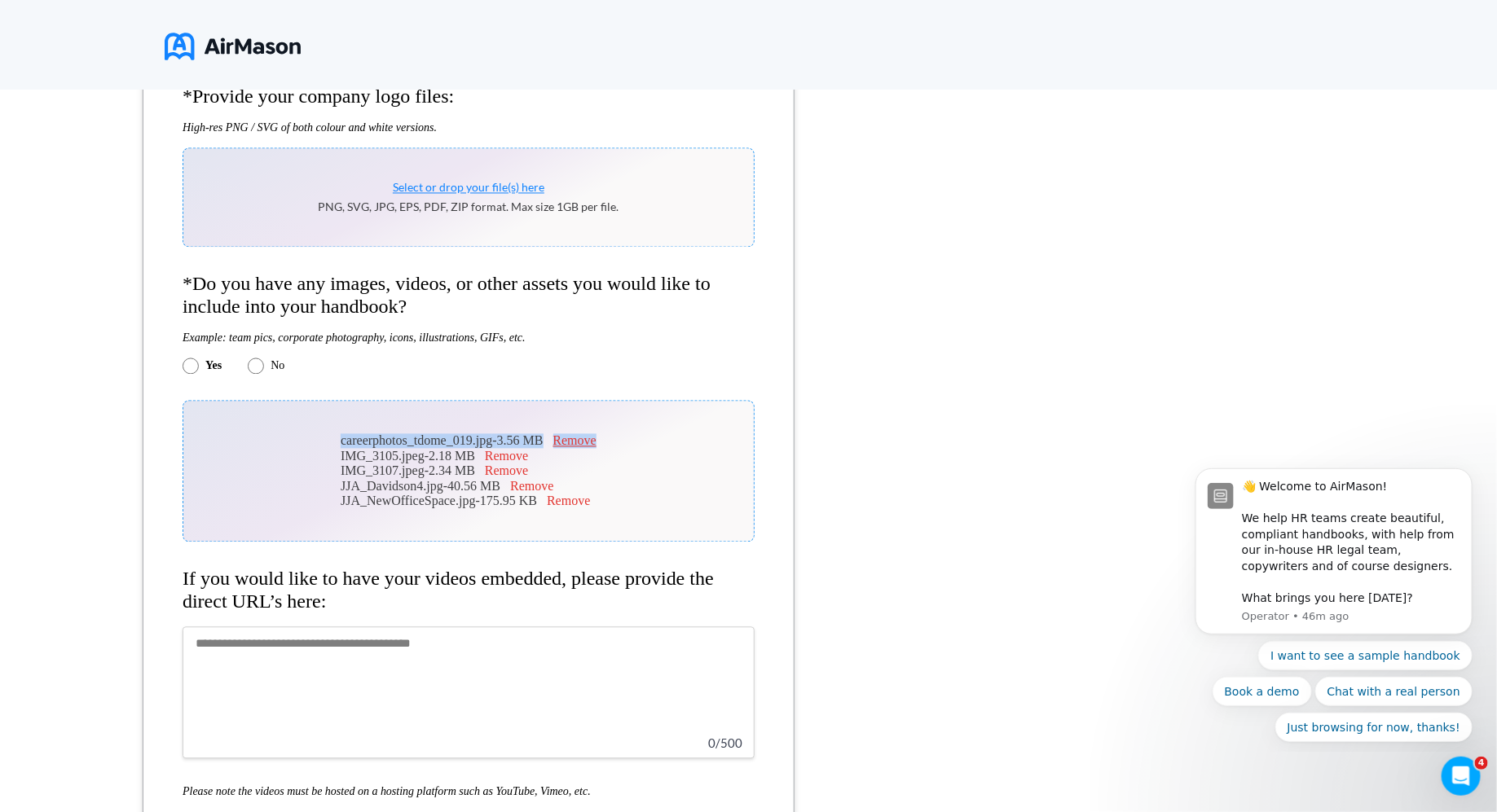
click at [593, 449] on button "Remove" at bounding box center [575, 441] width 43 height 15
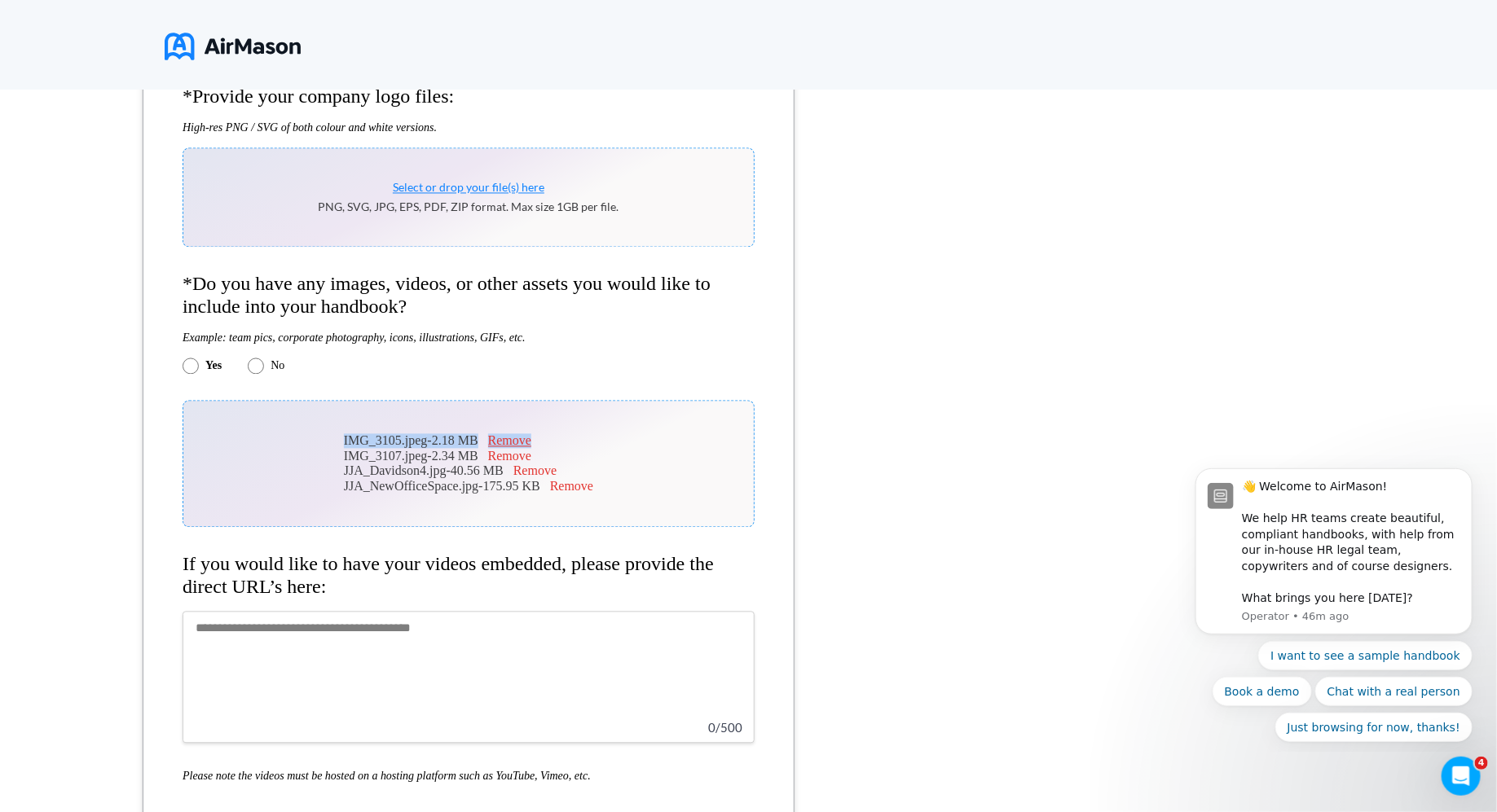
click at [529, 449] on button "Remove" at bounding box center [510, 441] width 43 height 15
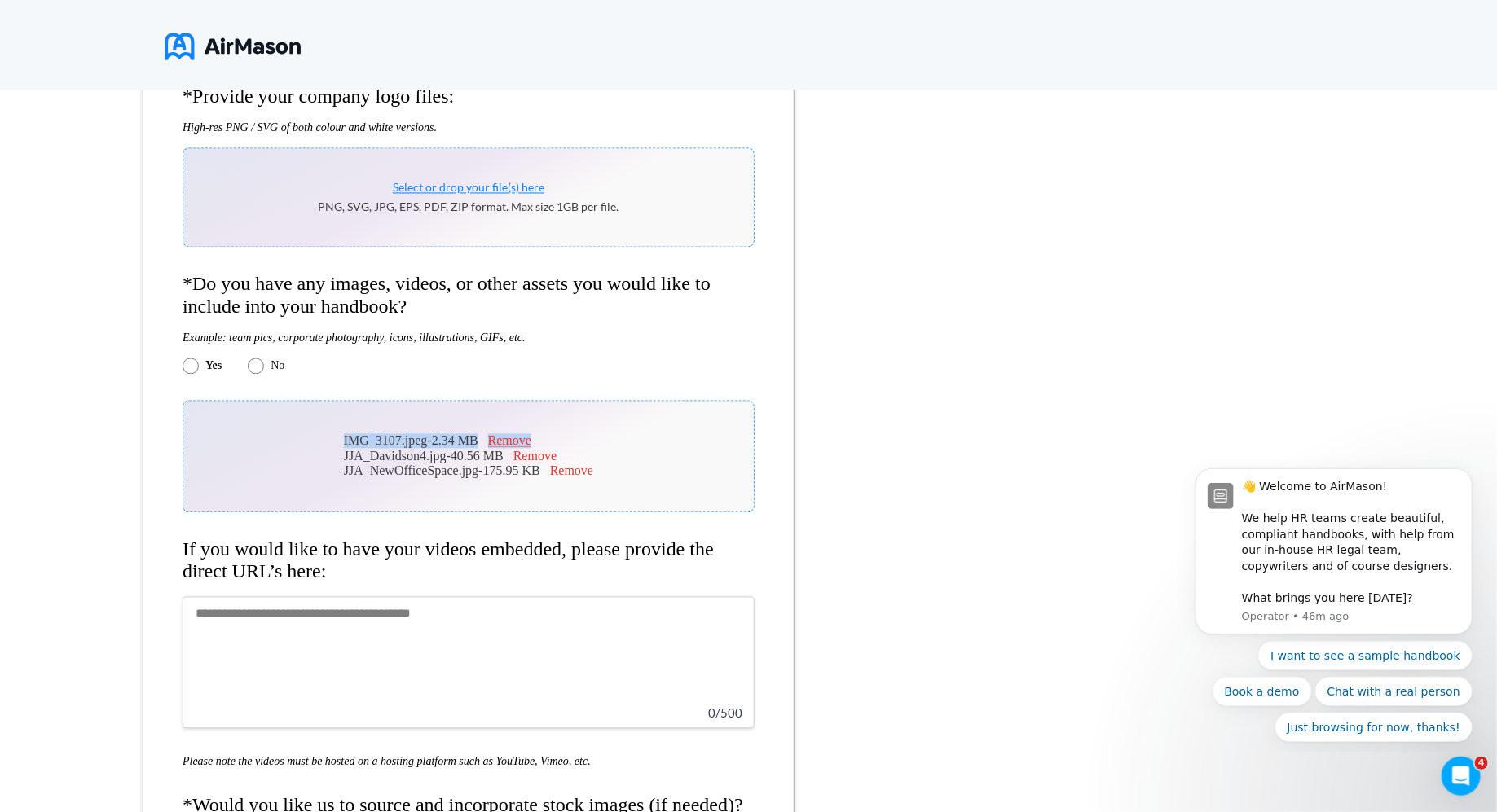
click at [529, 449] on button "Remove" at bounding box center [510, 441] width 43 height 15
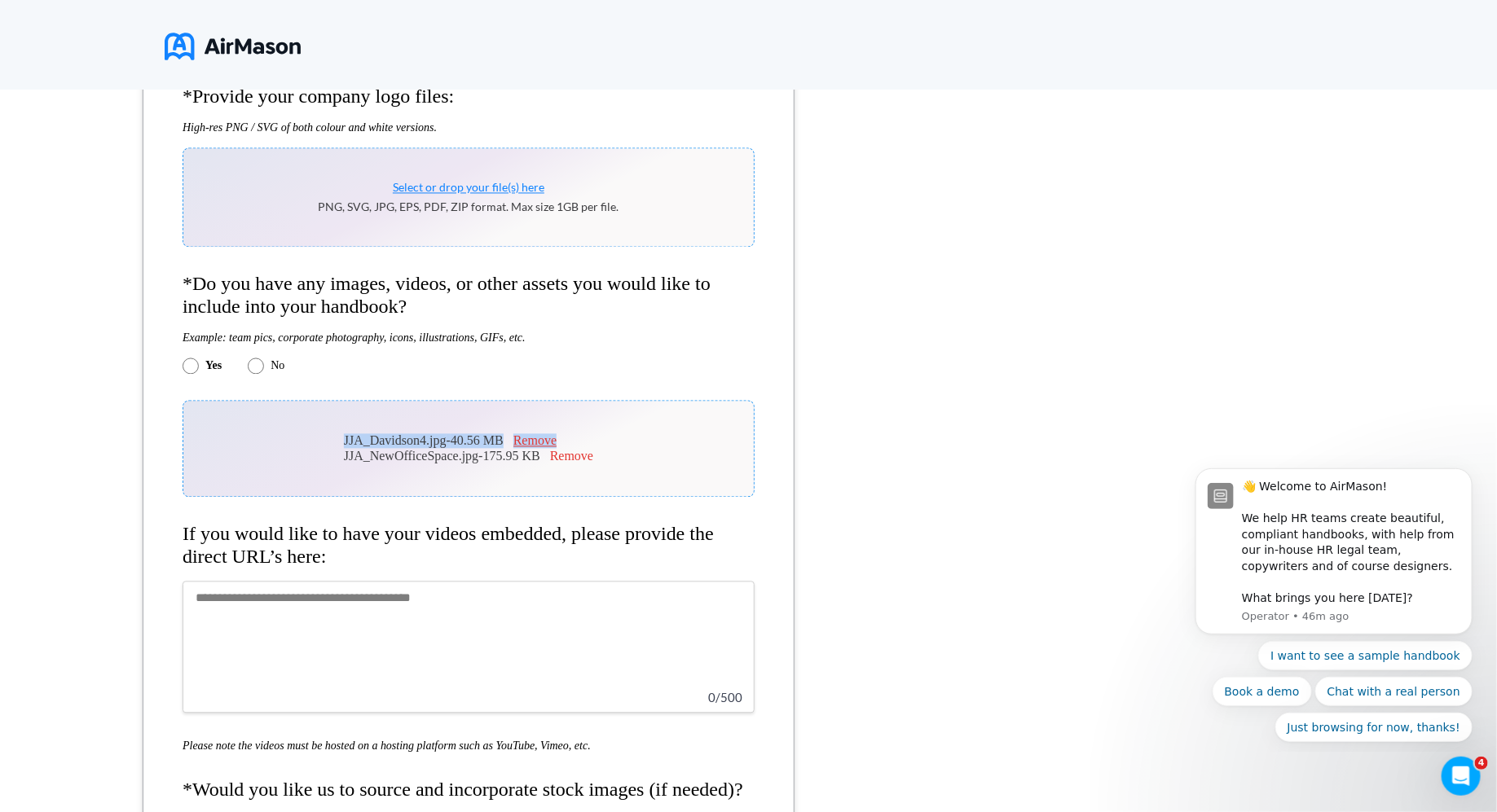
click at [545, 449] on button "Remove" at bounding box center [536, 441] width 43 height 15
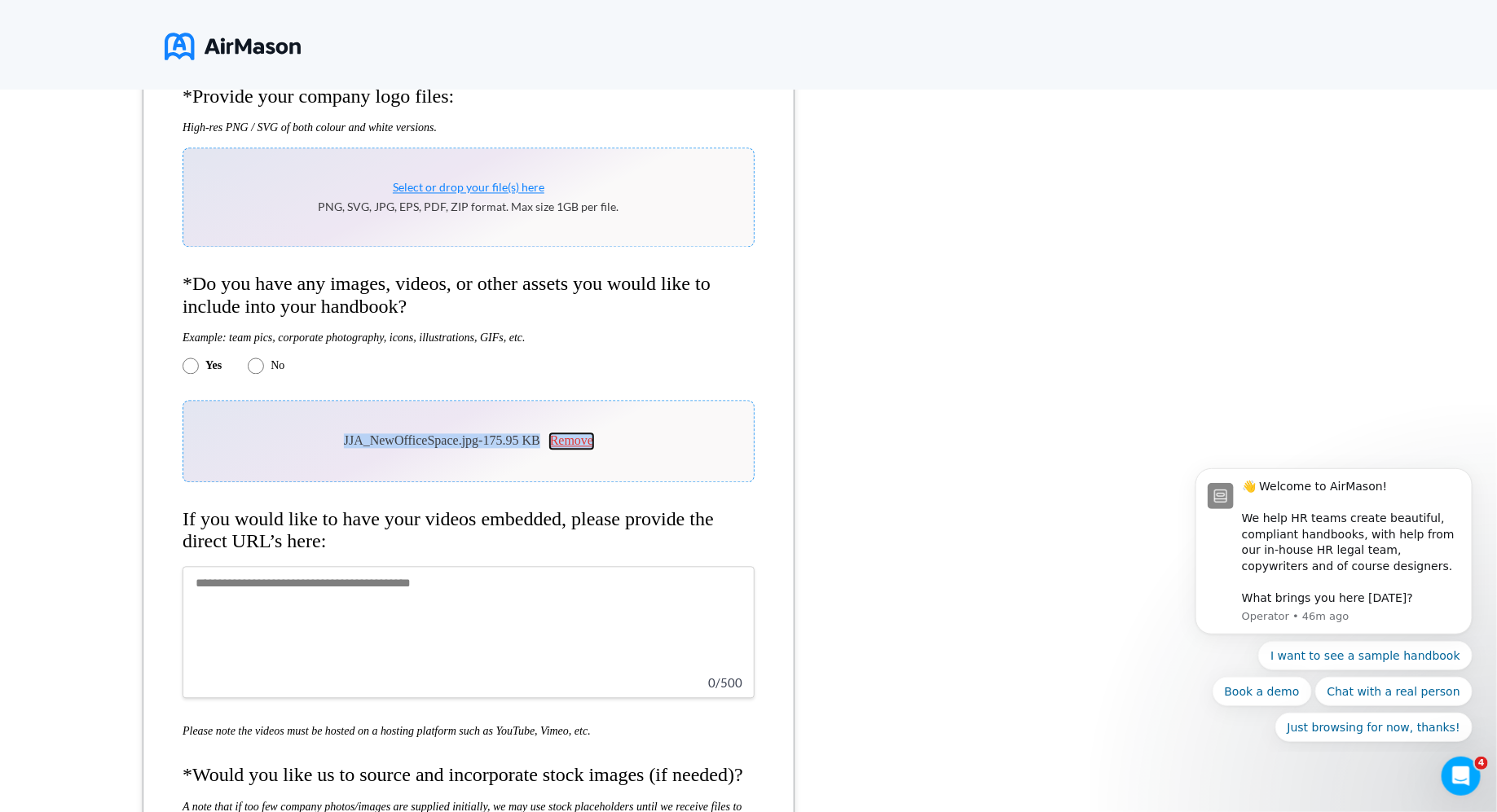
click at [581, 449] on button "Remove" at bounding box center [572, 441] width 43 height 15
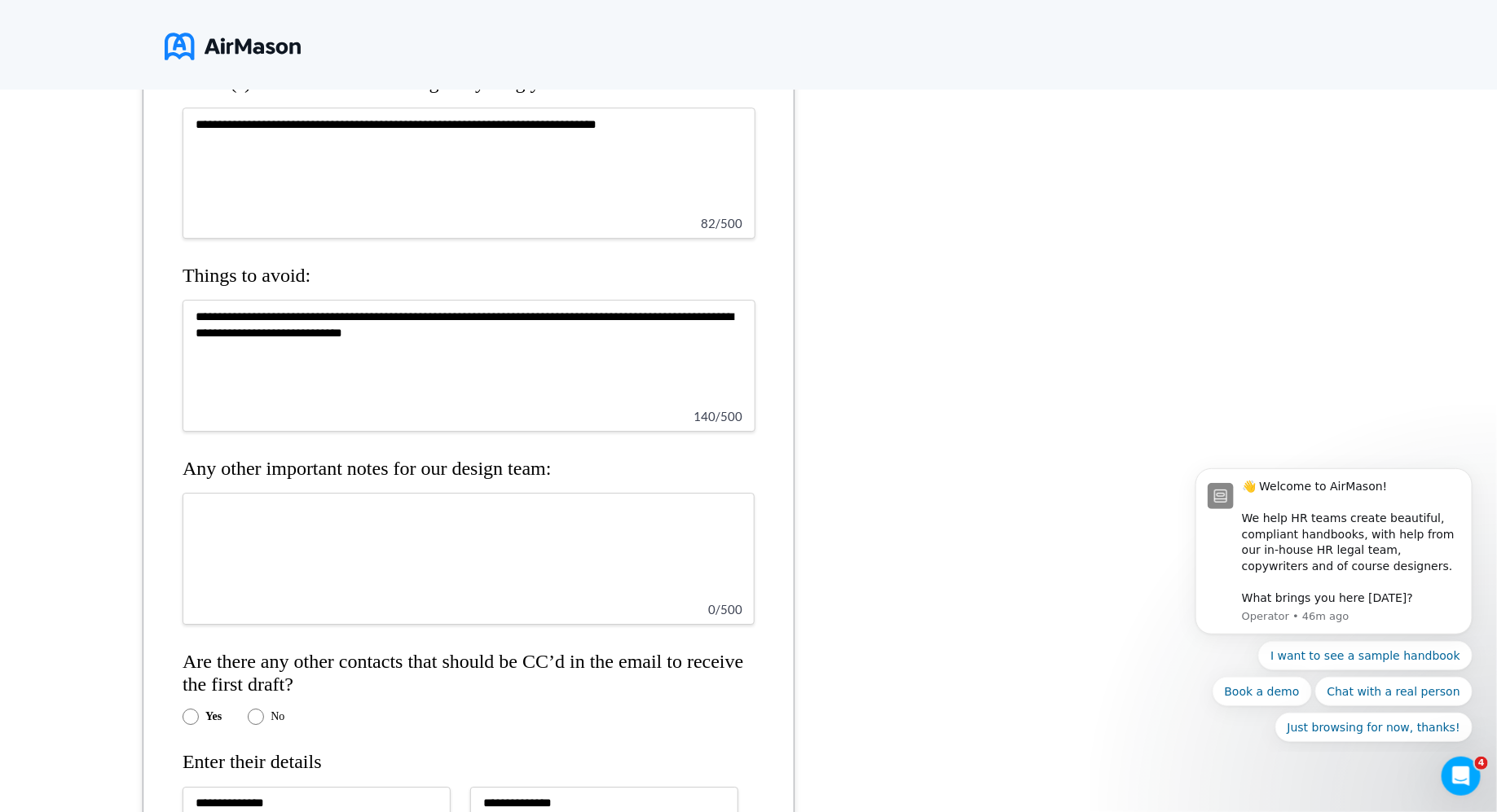
scroll to position [2614, 0]
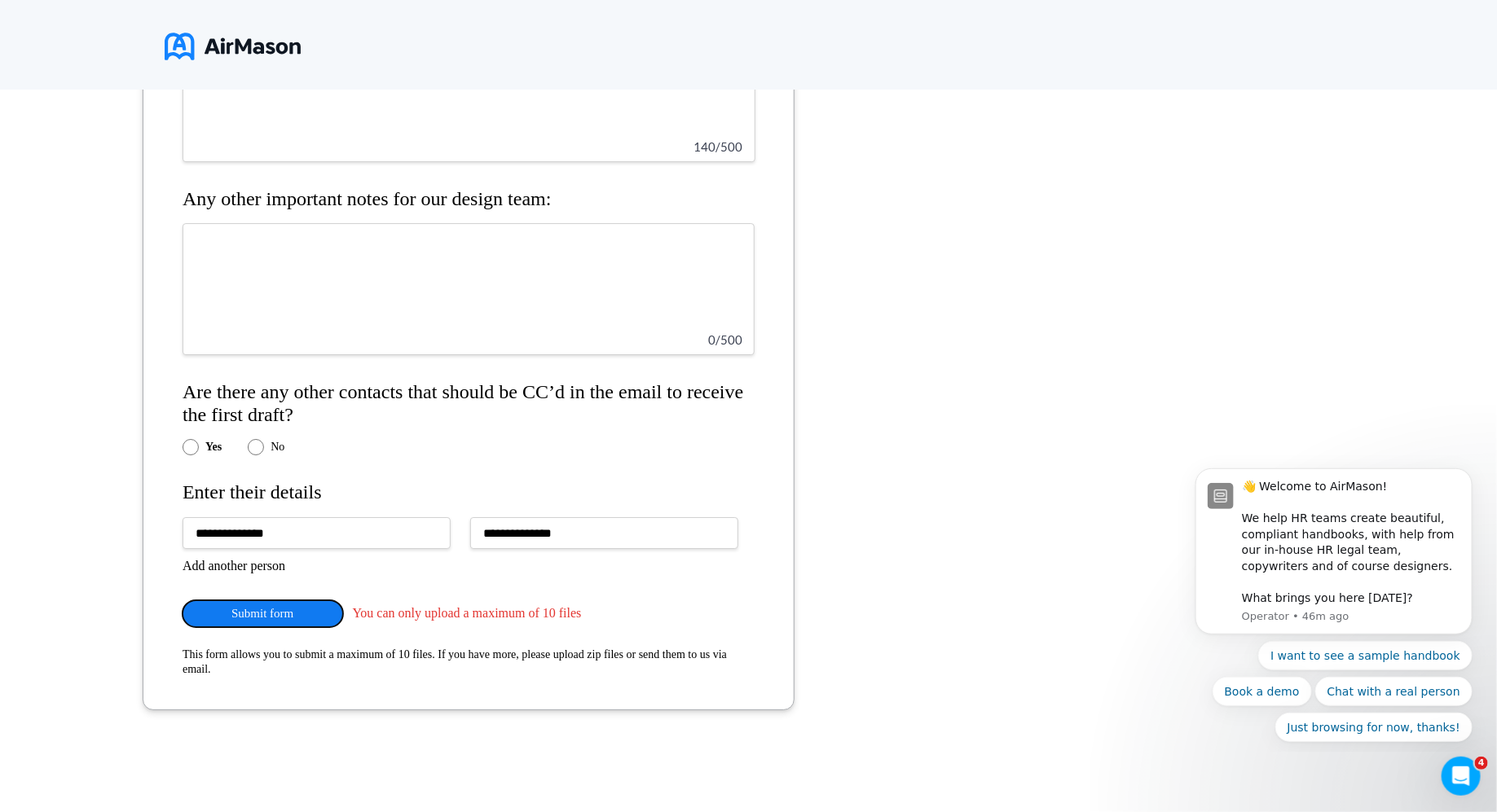
click at [269, 607] on button "Submit form" at bounding box center [263, 613] width 161 height 26
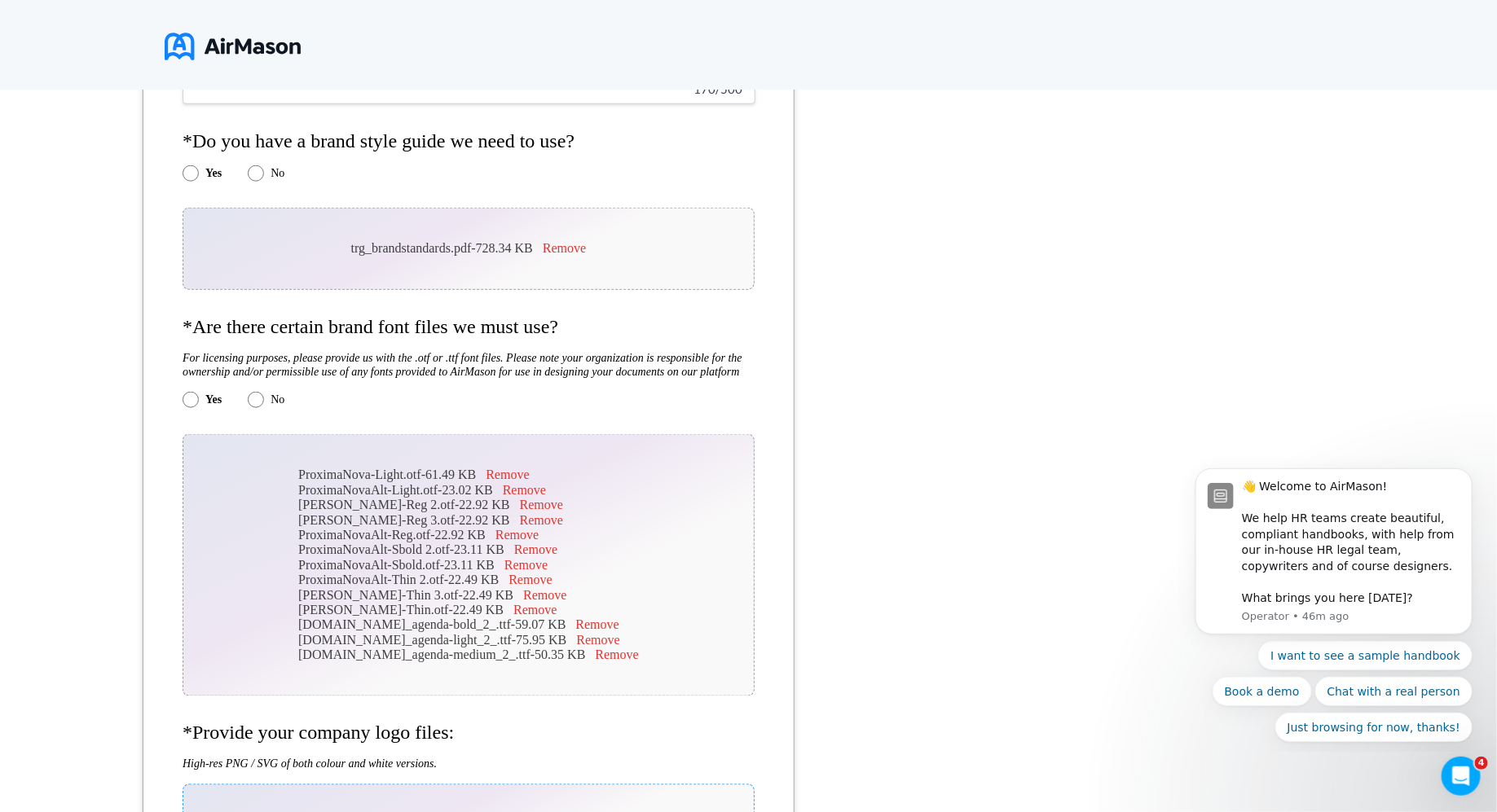
scroll to position [0, 0]
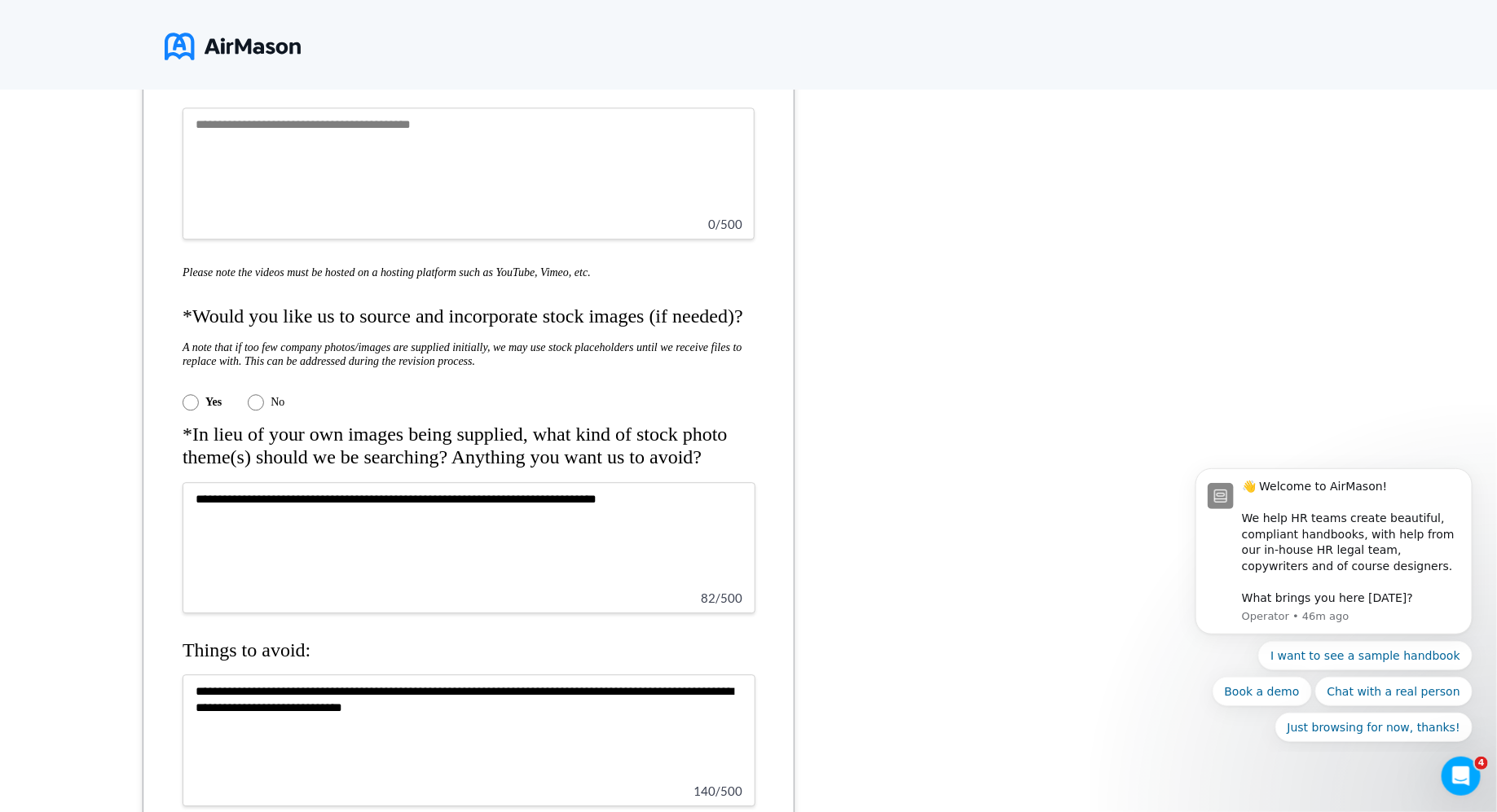
scroll to position [2614, 0]
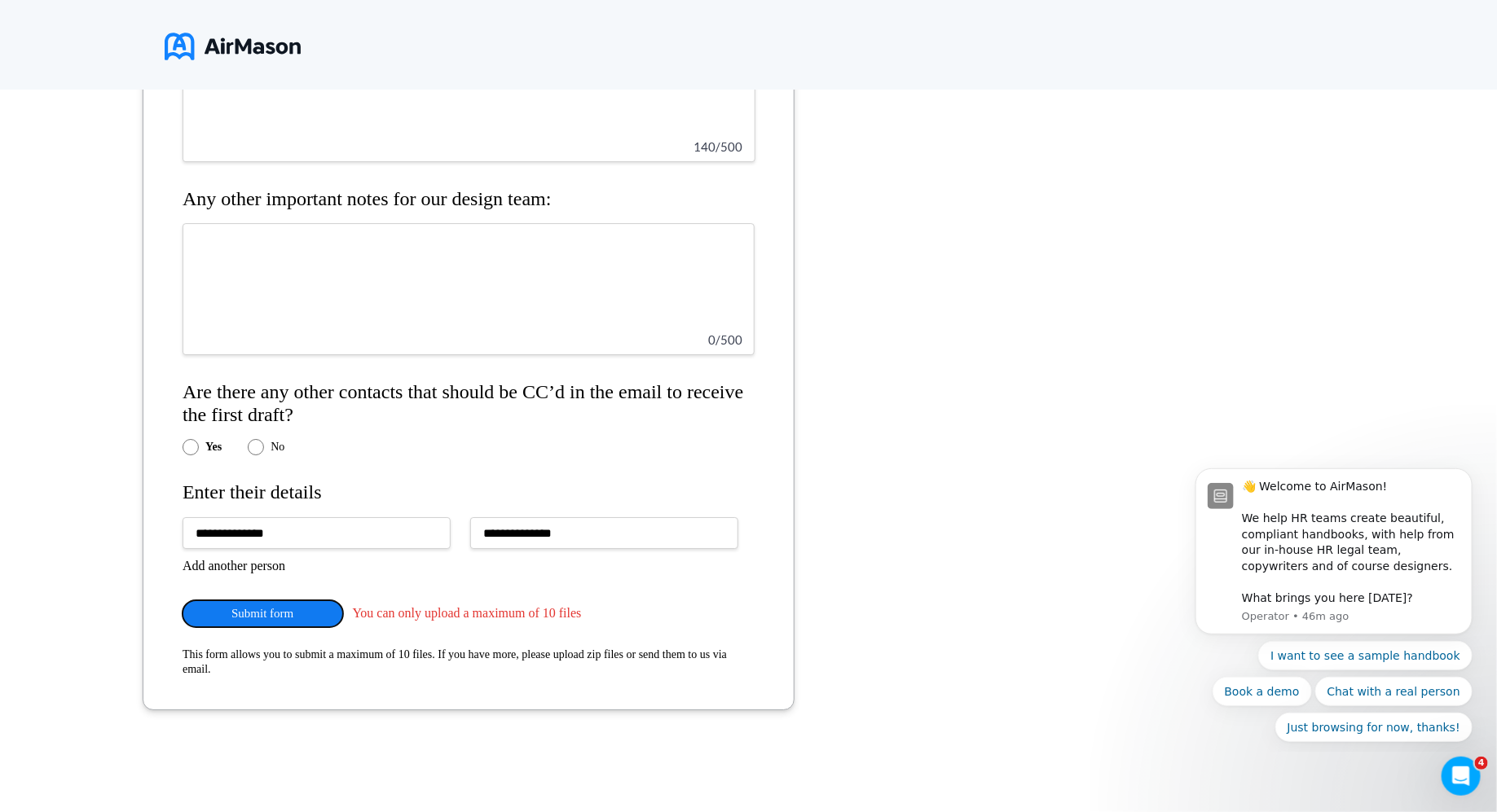
click at [266, 607] on button "Submit form" at bounding box center [263, 613] width 161 height 26
click at [266, 606] on button "Submit form" at bounding box center [263, 613] width 161 height 26
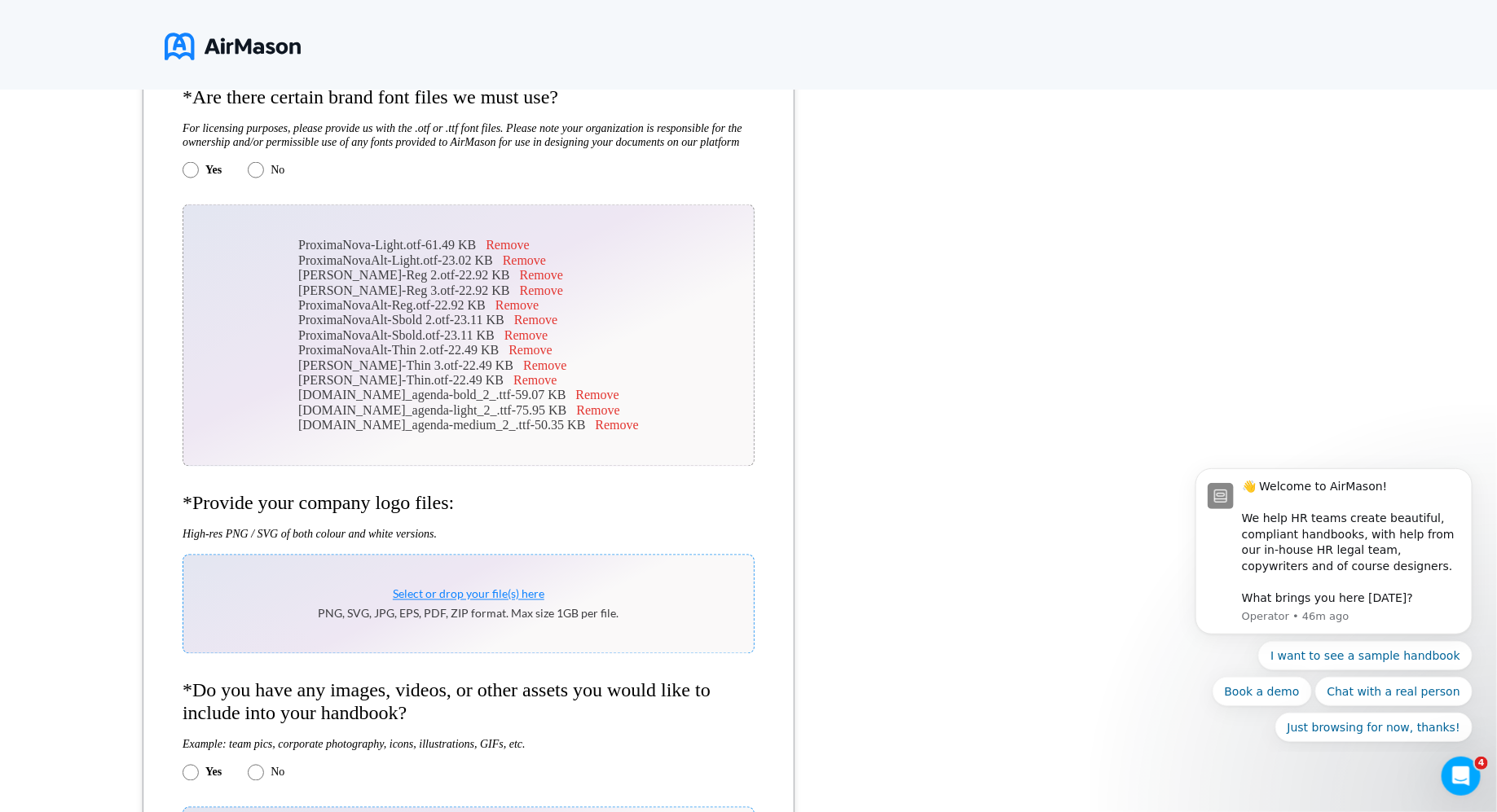
scroll to position [1039, 0]
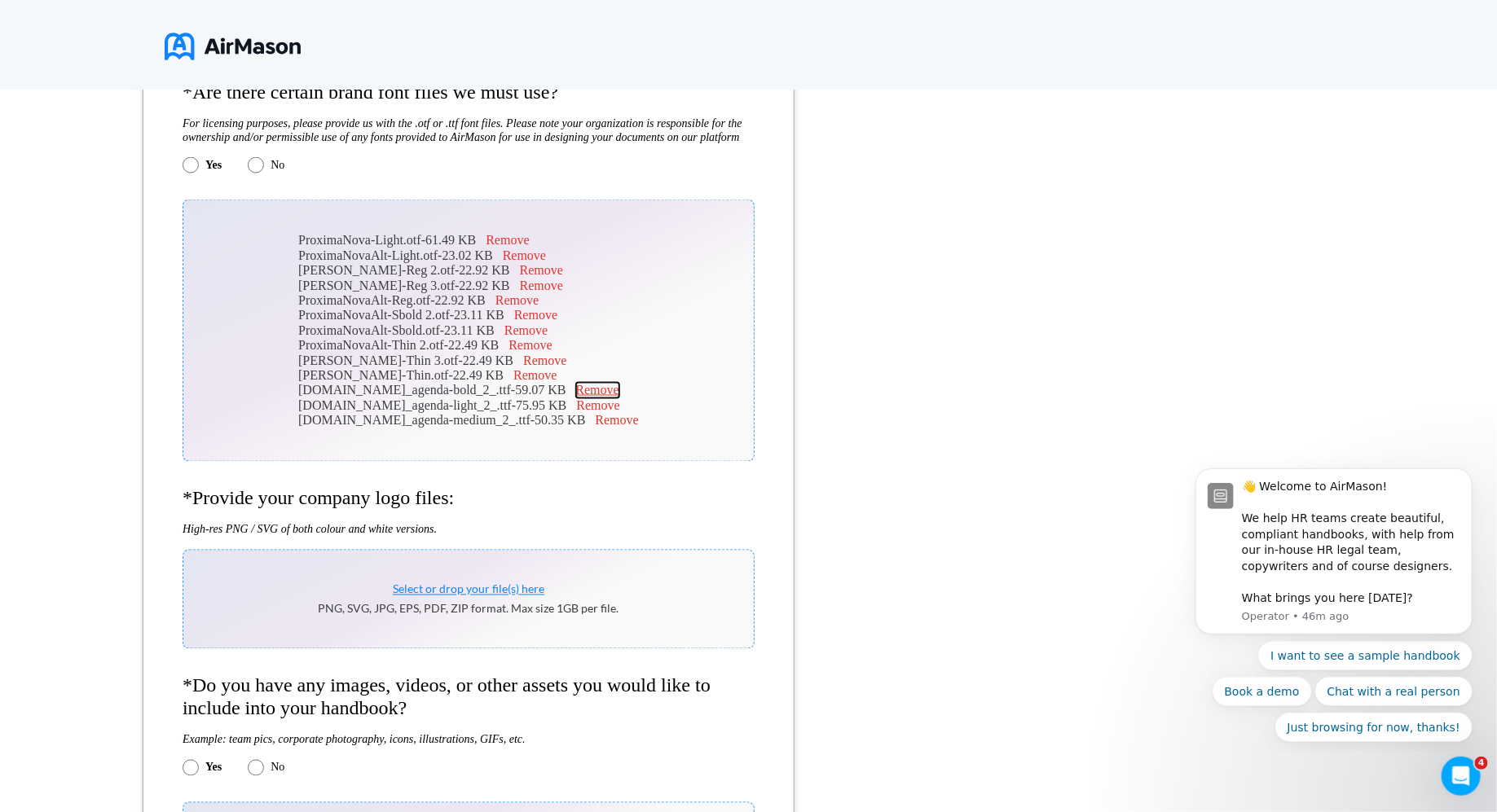
click at [582, 398] on button "Remove" at bounding box center [597, 390] width 43 height 15
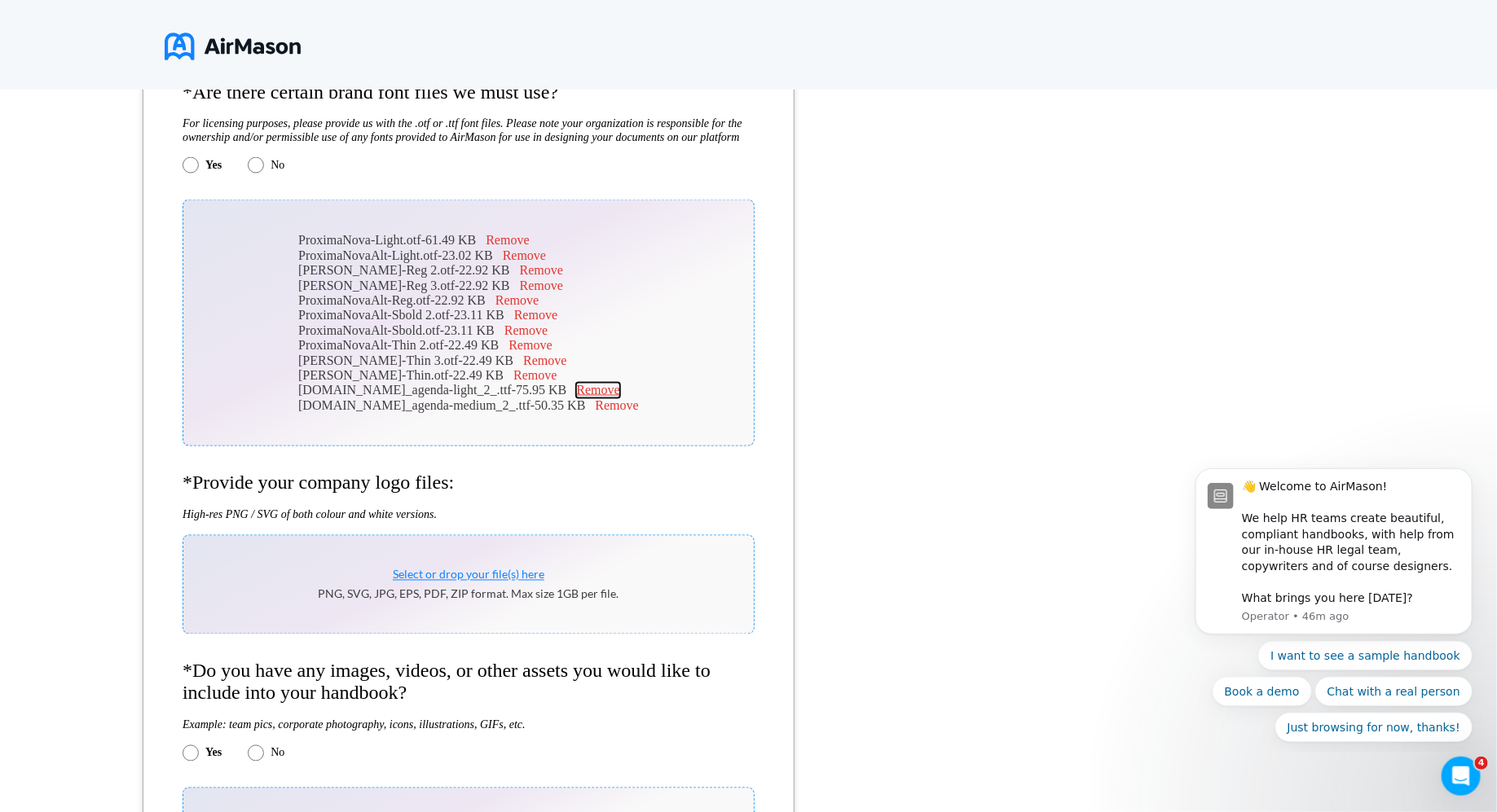
click at [582, 398] on button "Remove" at bounding box center [597, 390] width 43 height 15
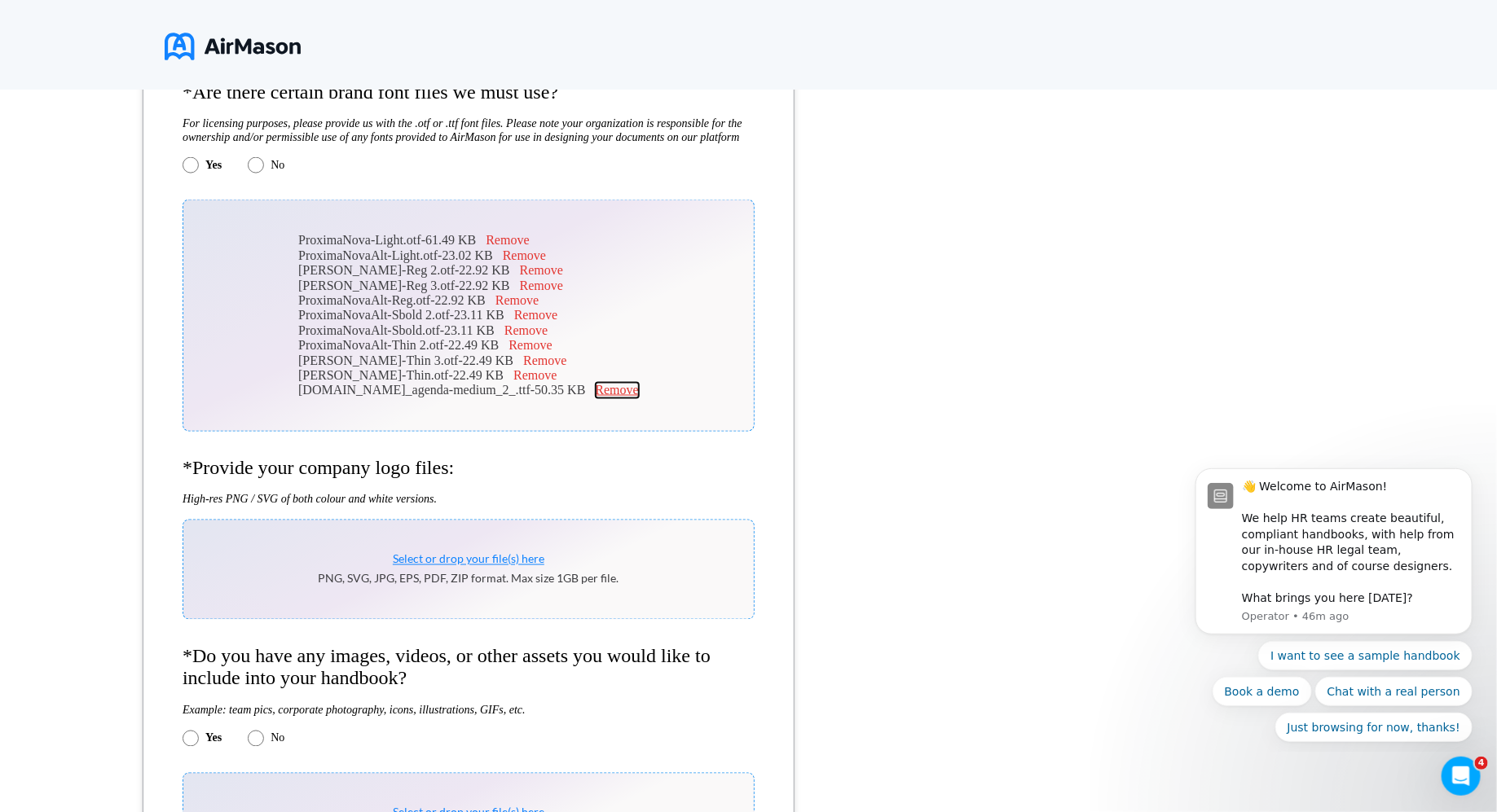
click at [603, 398] on button "Remove" at bounding box center [617, 390] width 43 height 15
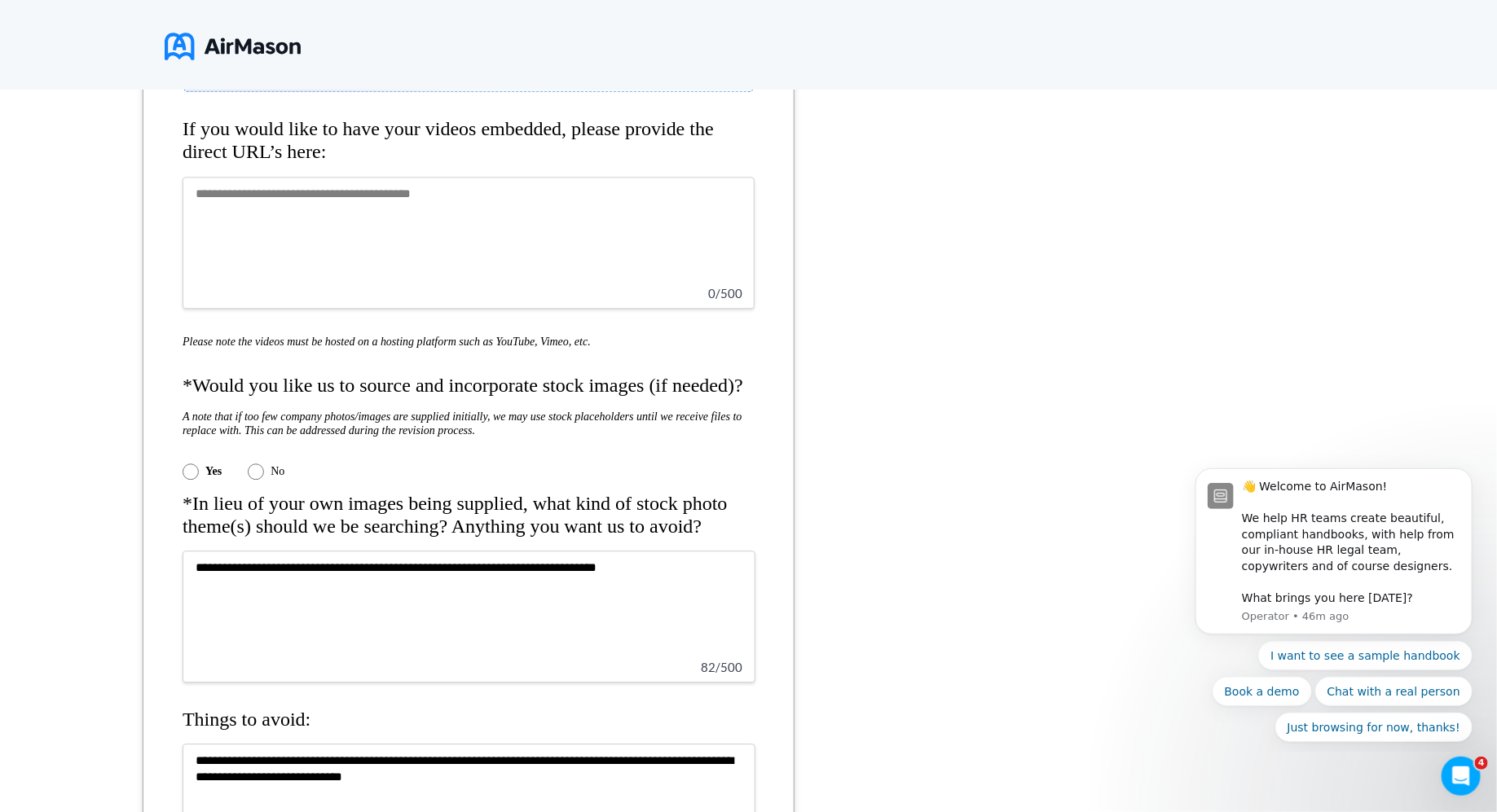
scroll to position [2569, 0]
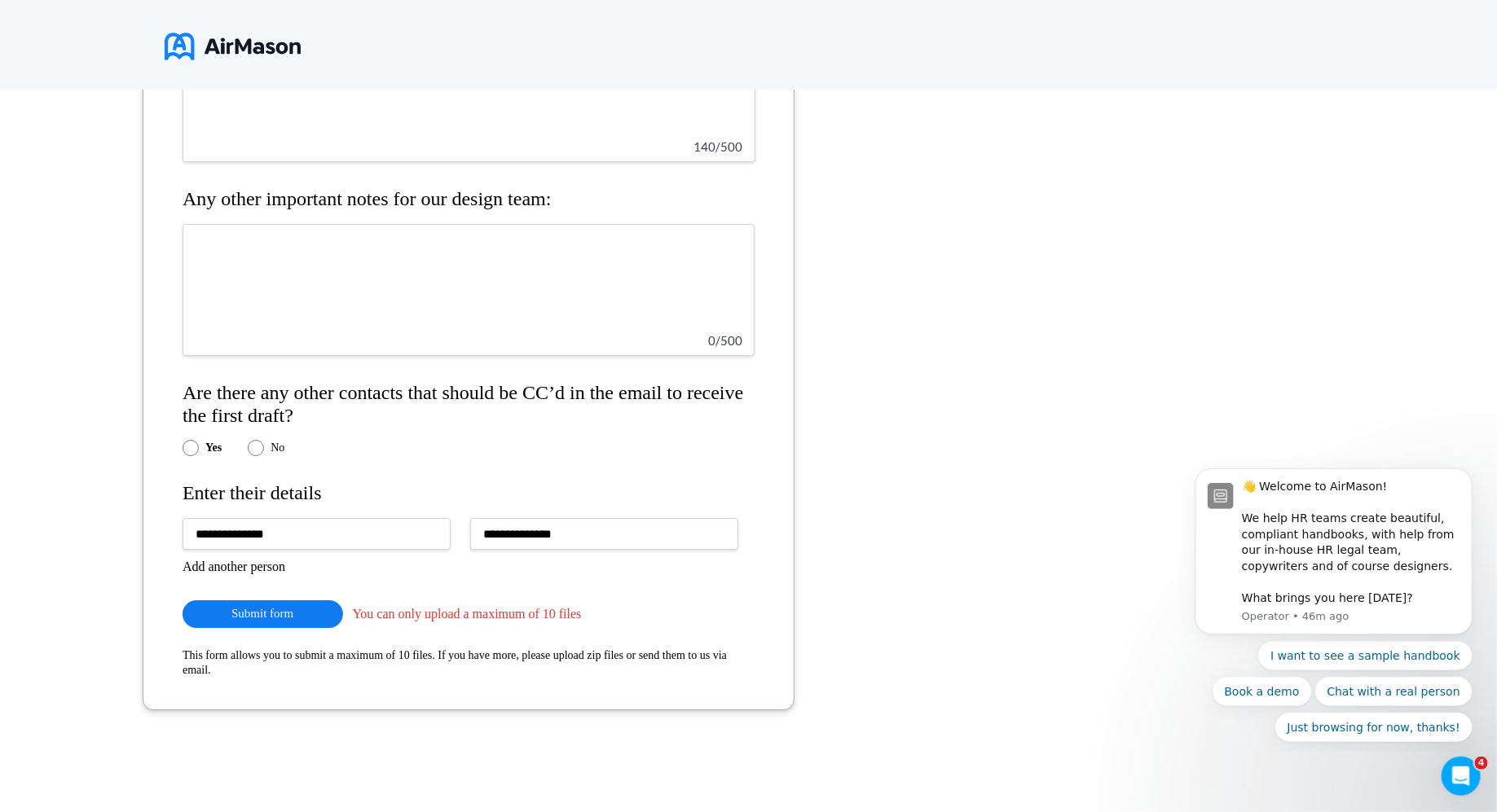
click at [299, 607] on button "Submit form" at bounding box center [263, 613] width 161 height 26
click at [321, 607] on button "Submit form" at bounding box center [263, 613] width 161 height 26
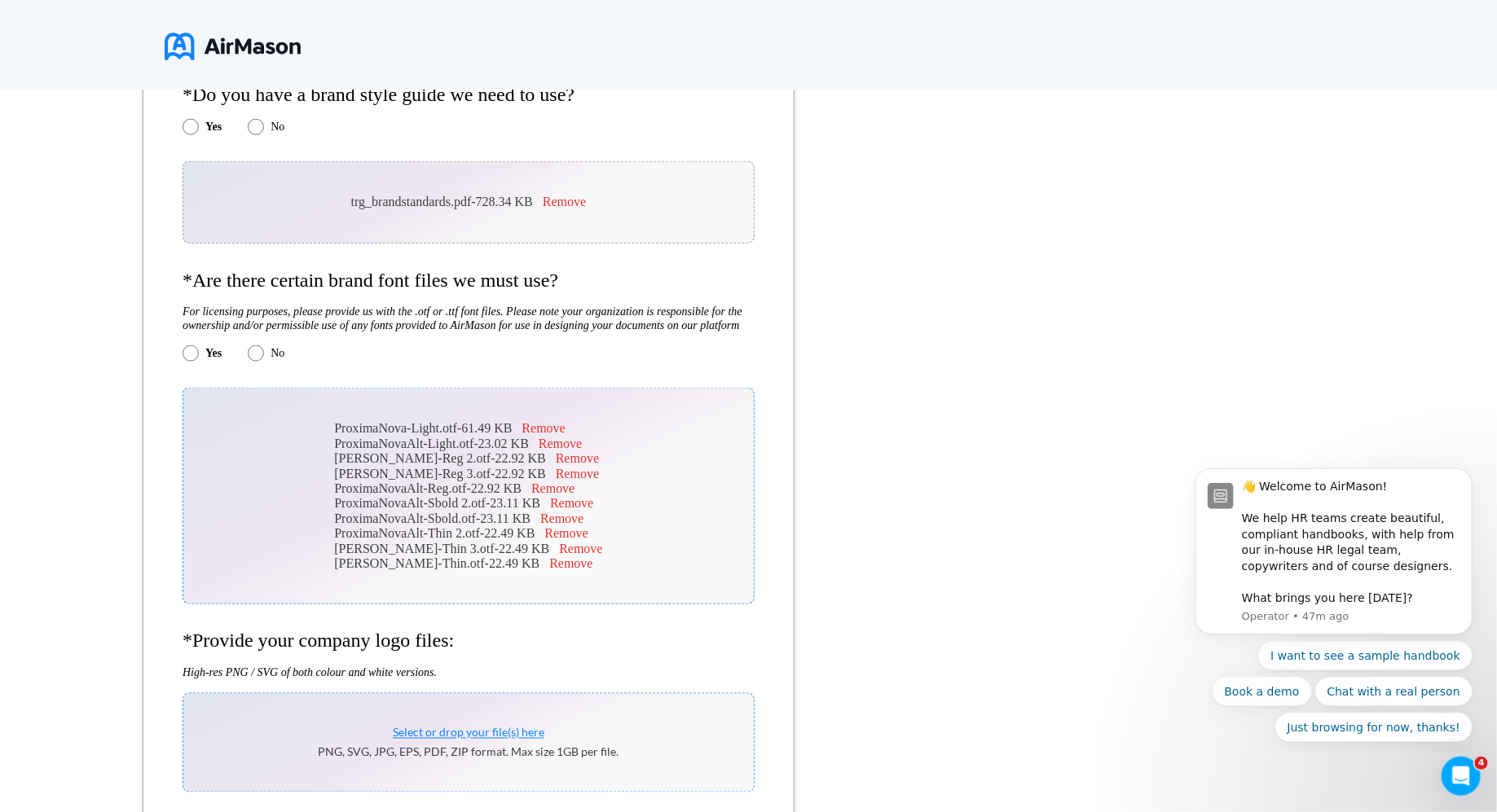
scroll to position [848, 0]
click at [560, 556] on button "Remove" at bounding box center [581, 550] width 43 height 15
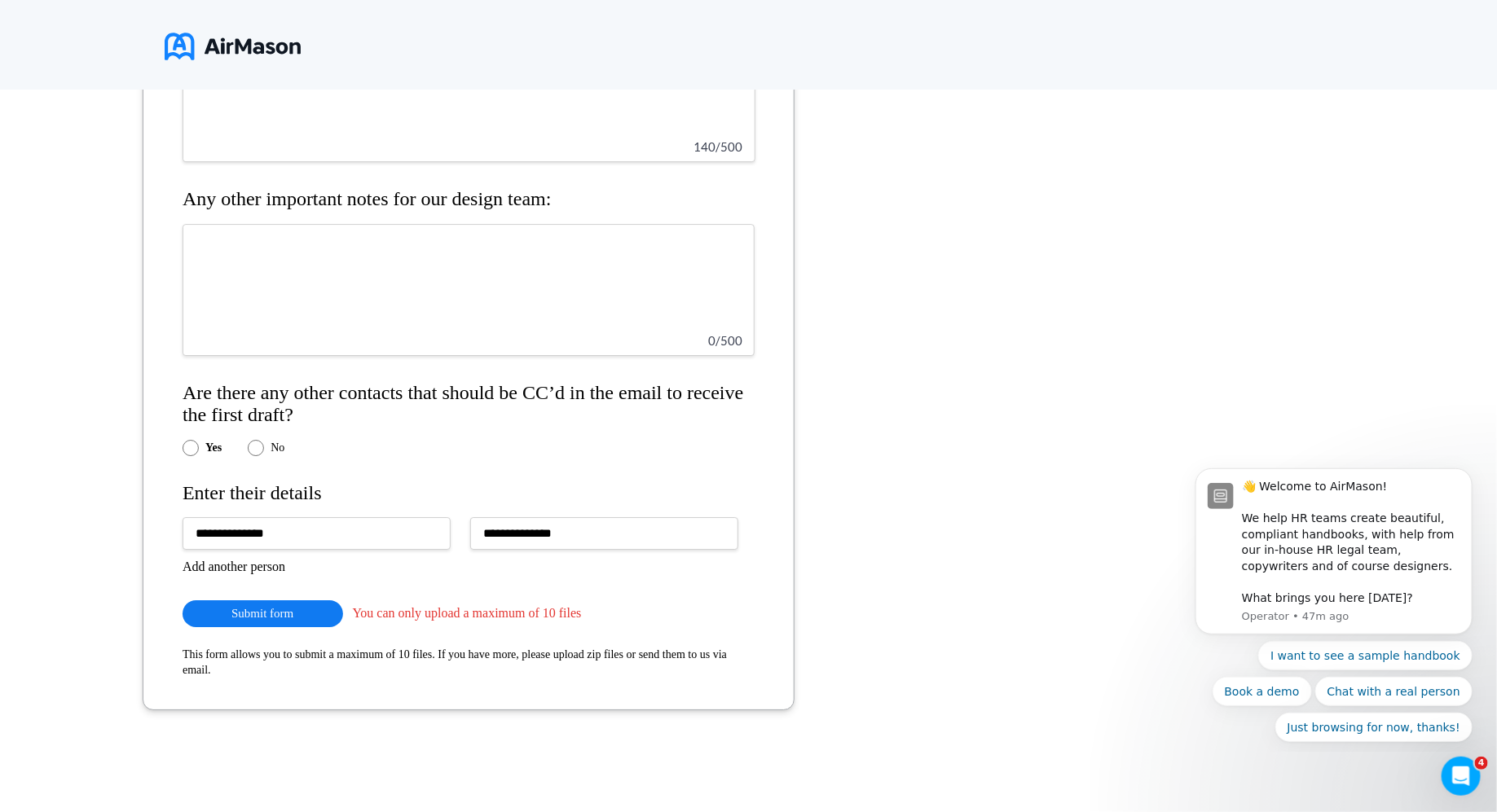
scroll to position [2555, 0]
click at [306, 607] on button "Submit form" at bounding box center [263, 613] width 161 height 26
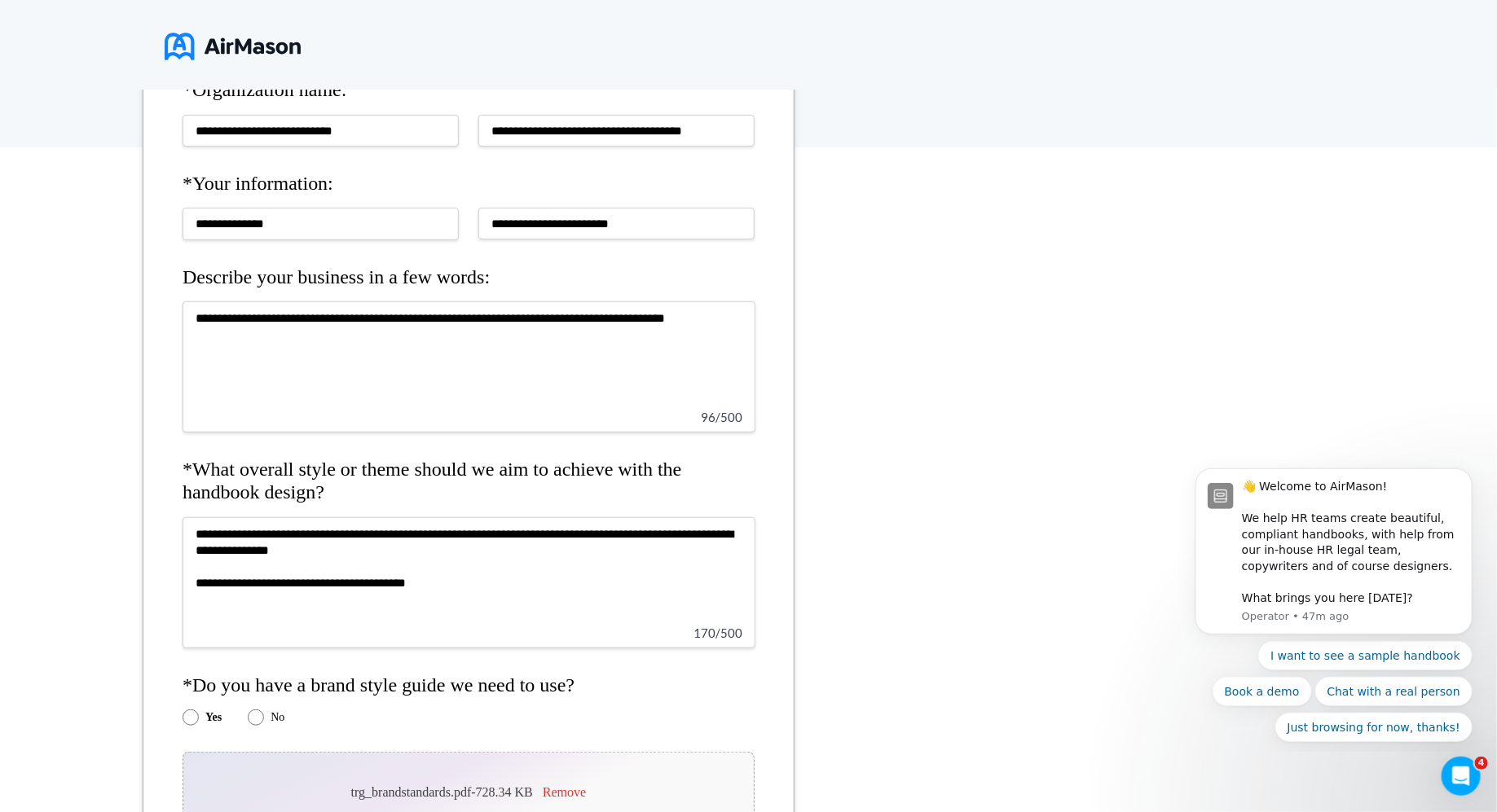
scroll to position [618, 0]
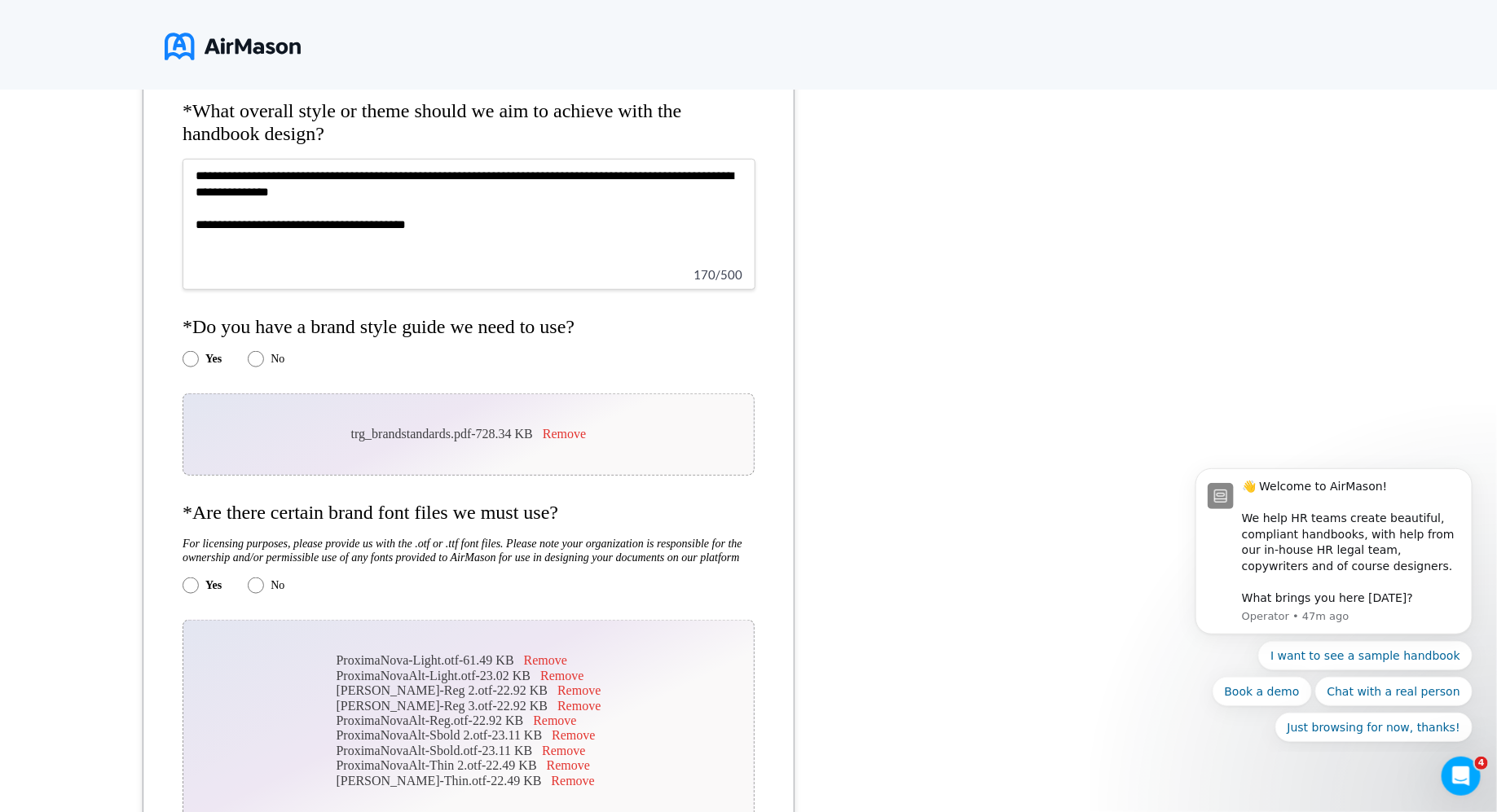
click at [271, 354] on label "No" at bounding box center [278, 359] width 14 height 13
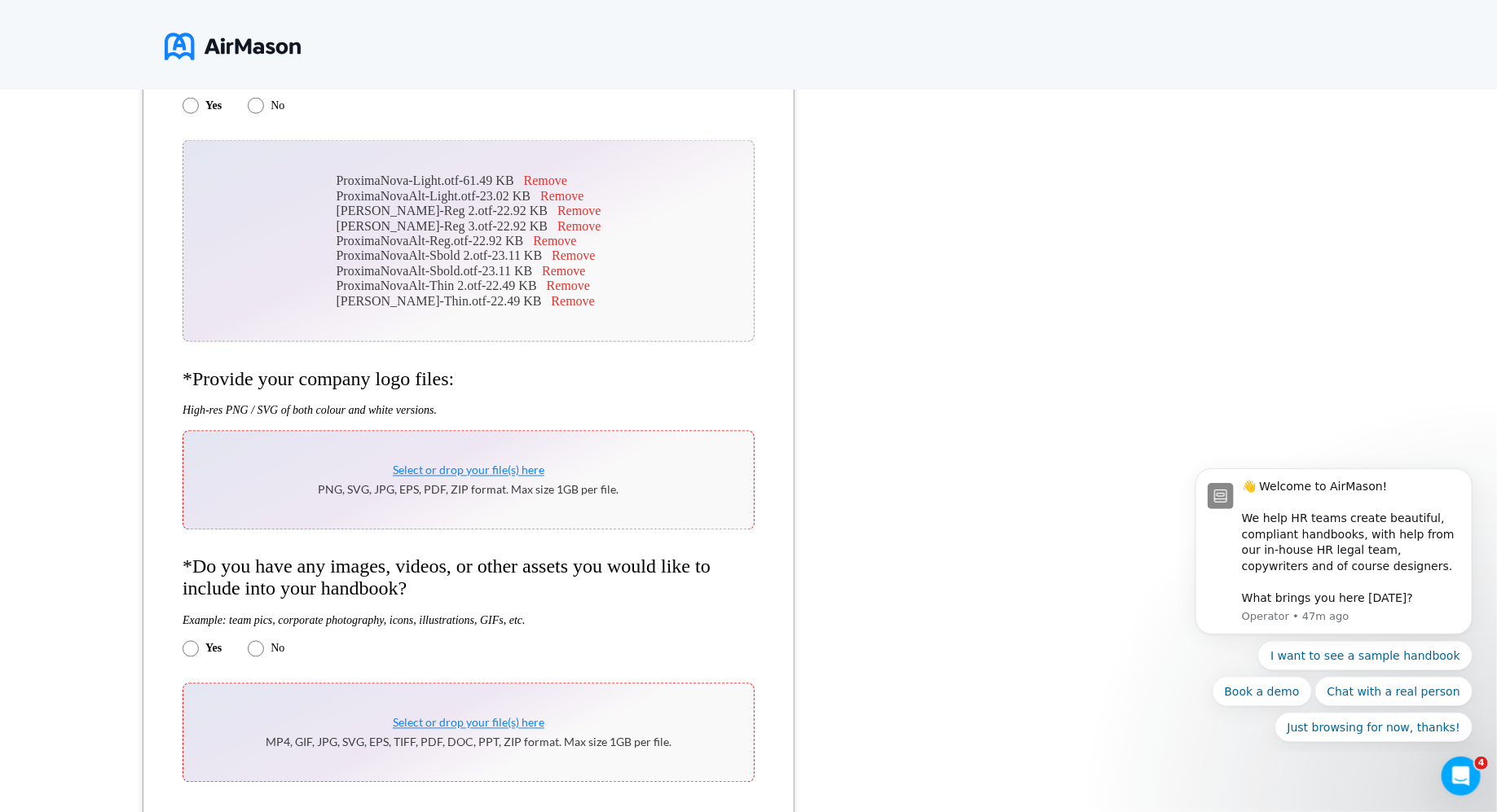
scroll to position [1130, 0]
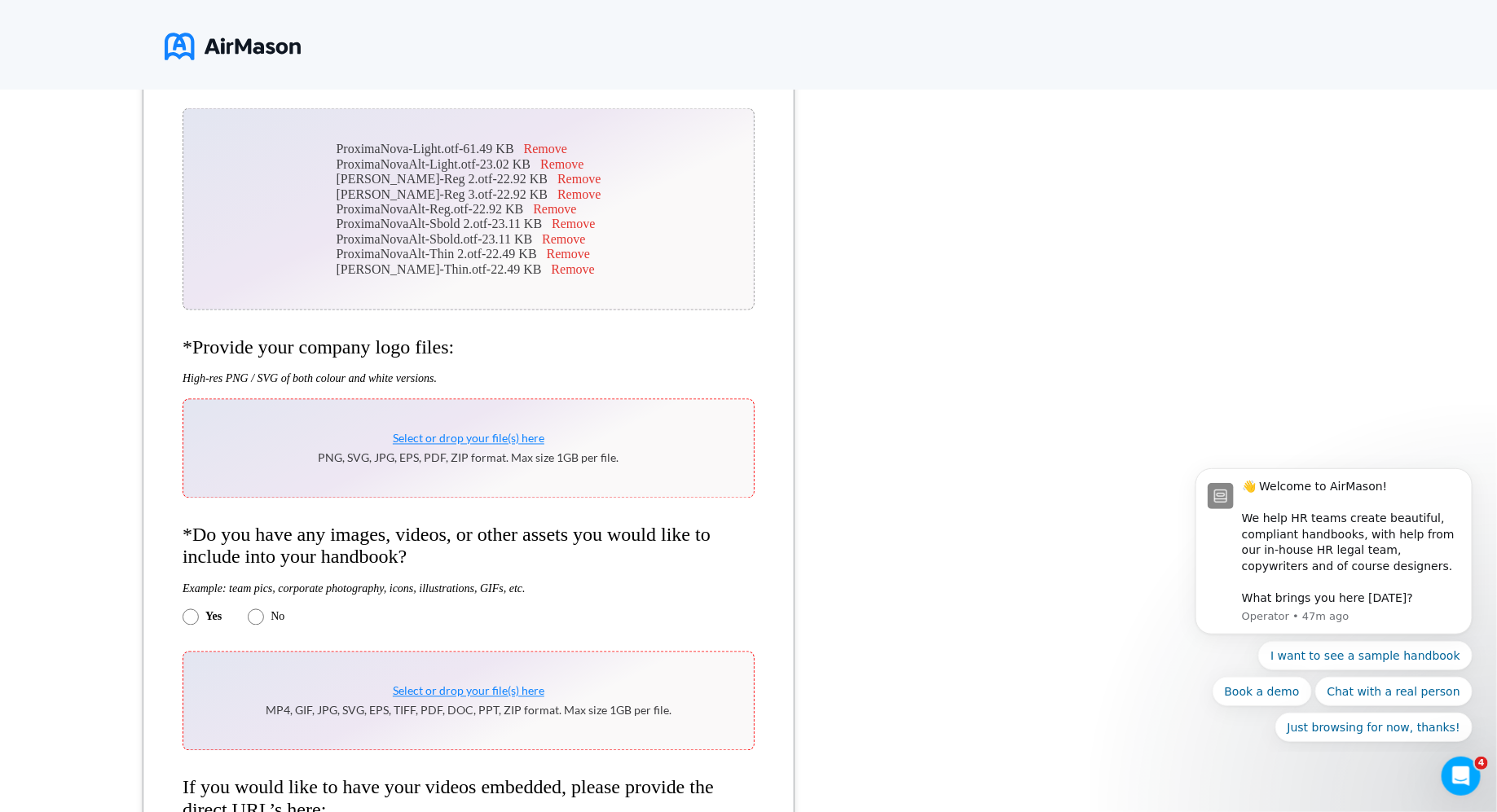
click at [265, 607] on div "No" at bounding box center [266, 618] width 36 height 17
click at [246, 607] on div "Yes No" at bounding box center [468, 618] width 572 height 17
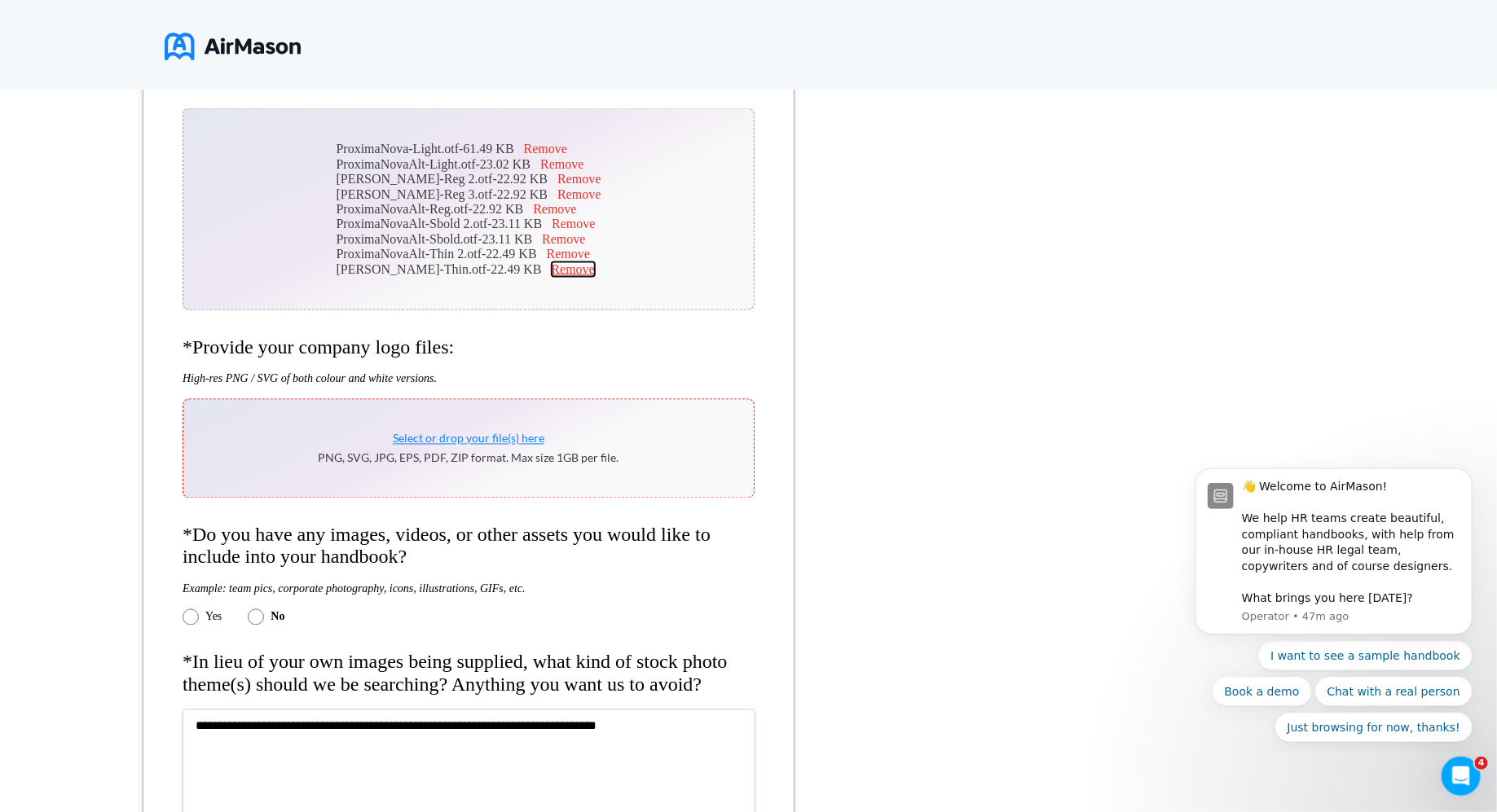
click at [576, 278] on button "Remove" at bounding box center [574, 270] width 43 height 15
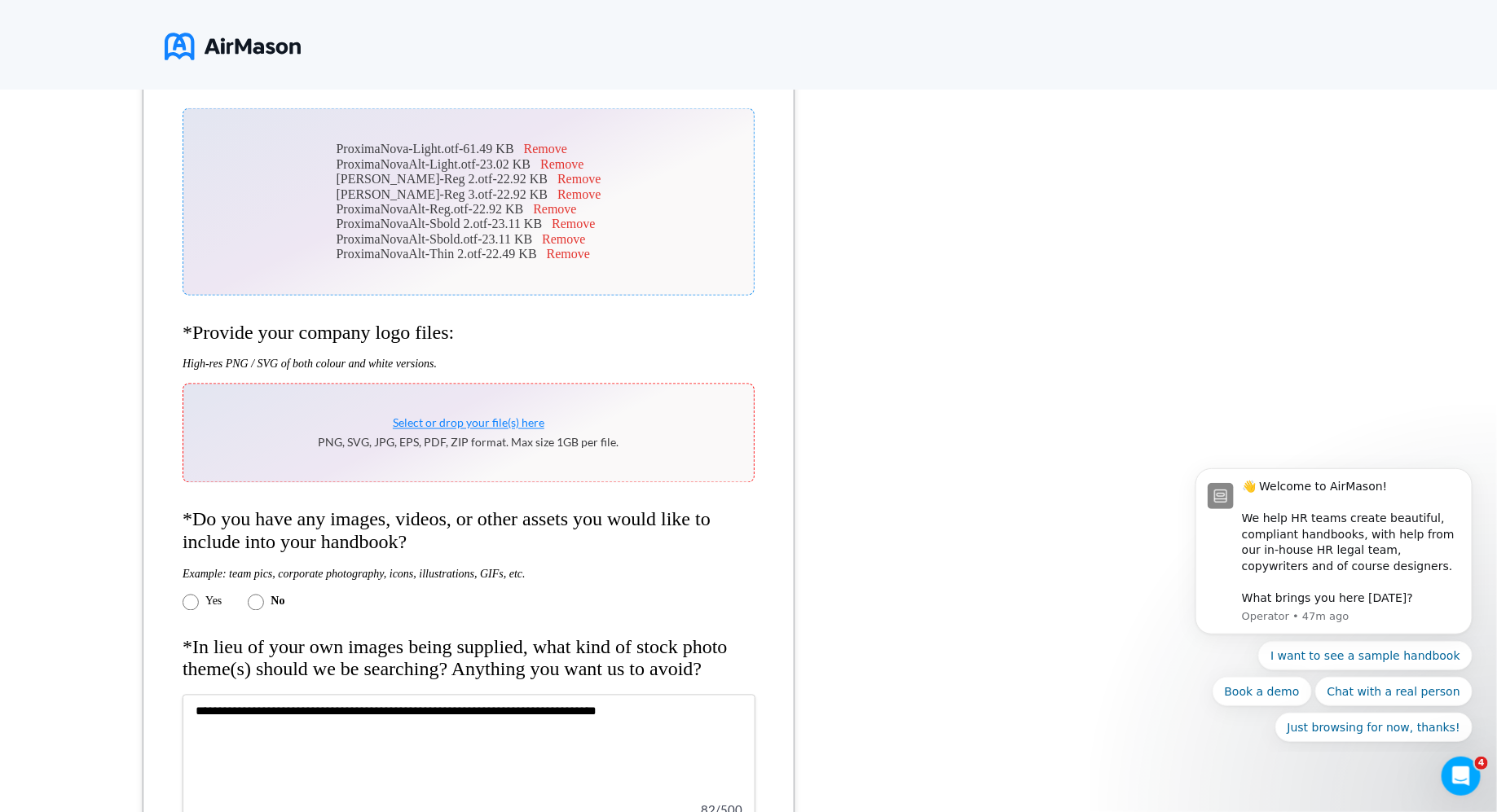
click at [474, 431] on span "Select or drop your file(s) here" at bounding box center [469, 424] width 152 height 14
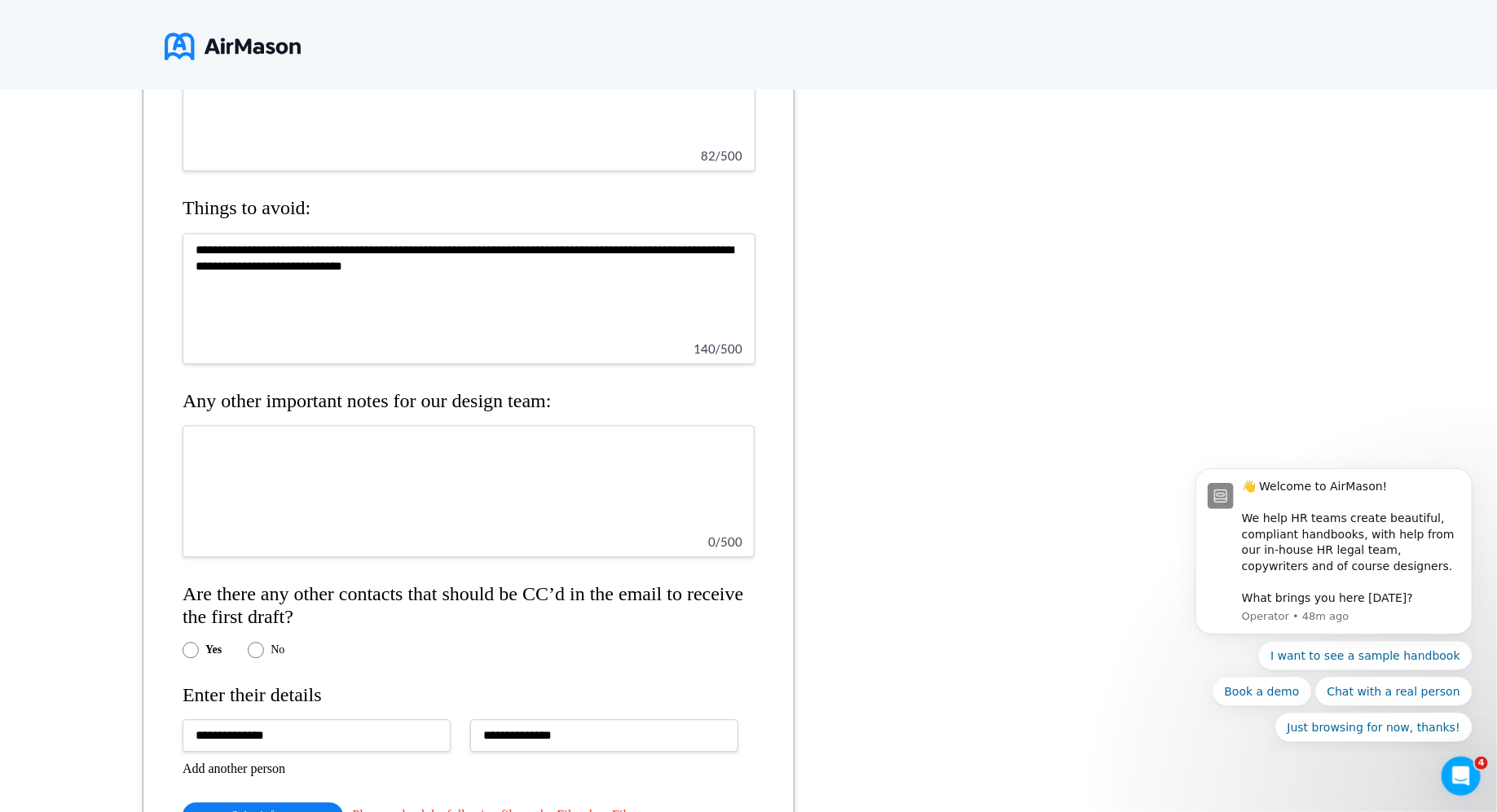
scroll to position [2000, 0]
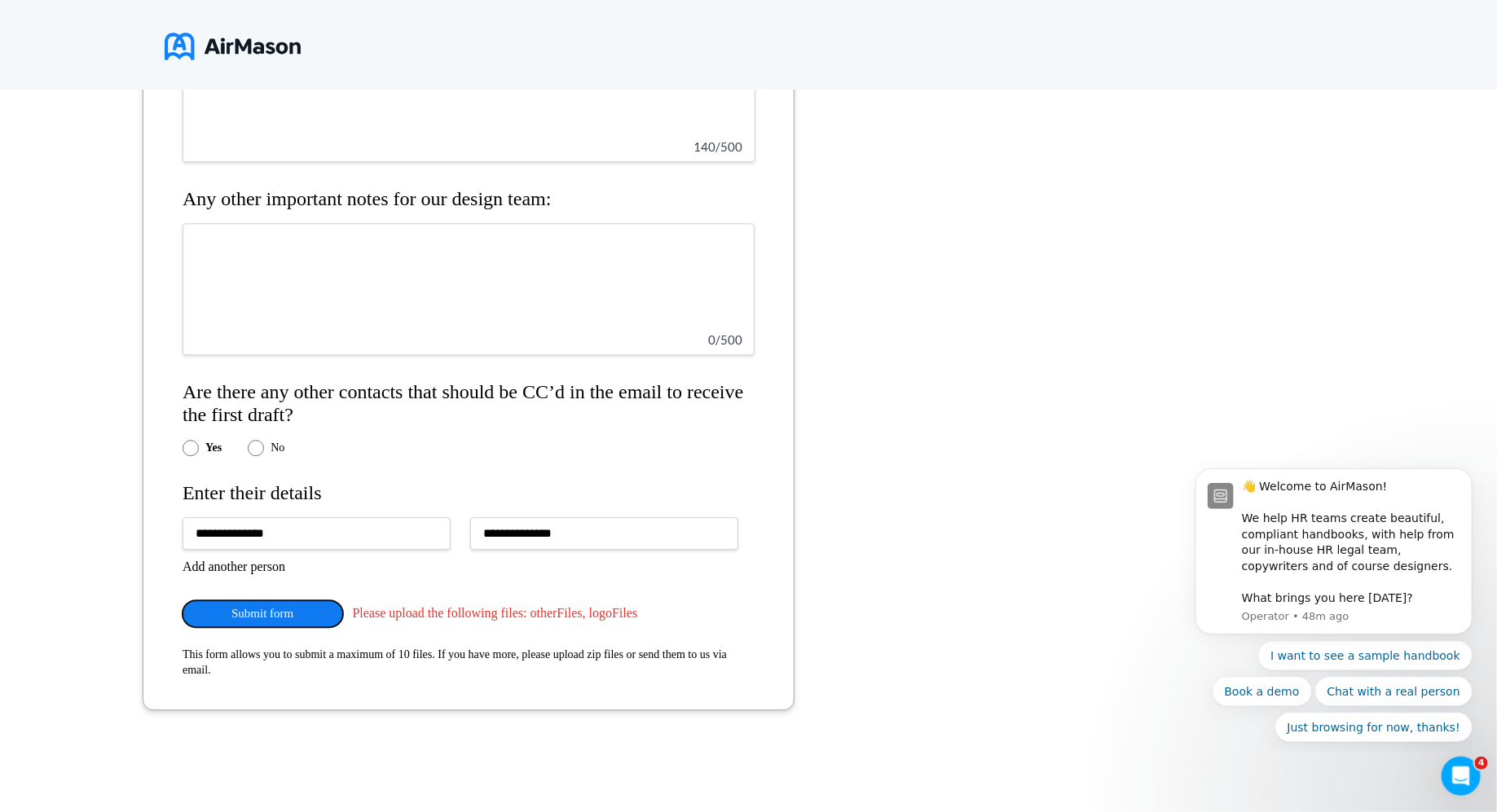
click at [295, 607] on button "Submit form" at bounding box center [263, 613] width 161 height 26
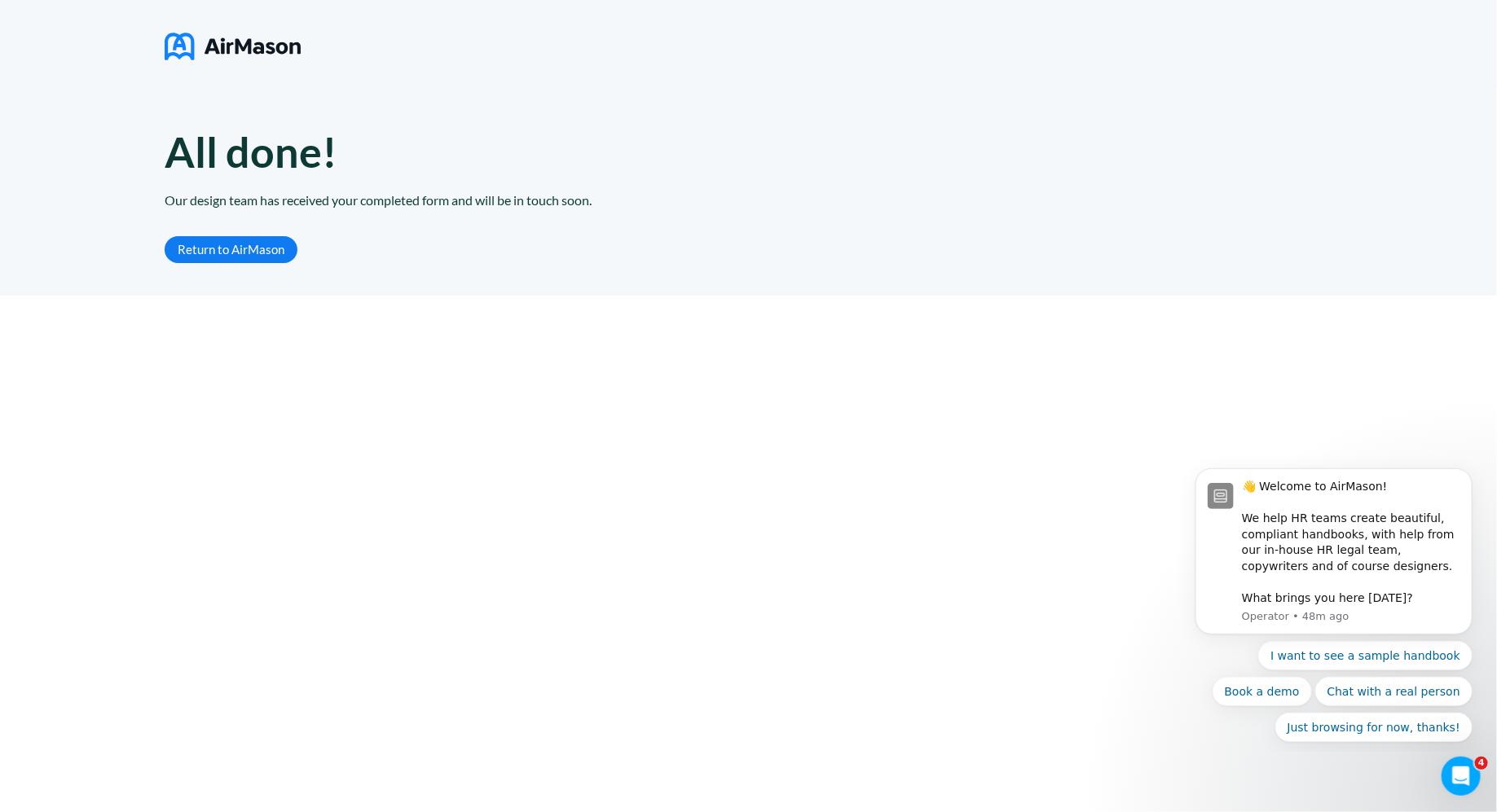
scroll to position [0, 0]
click at [261, 253] on link "Return to AirMason" at bounding box center [231, 249] width 132 height 26
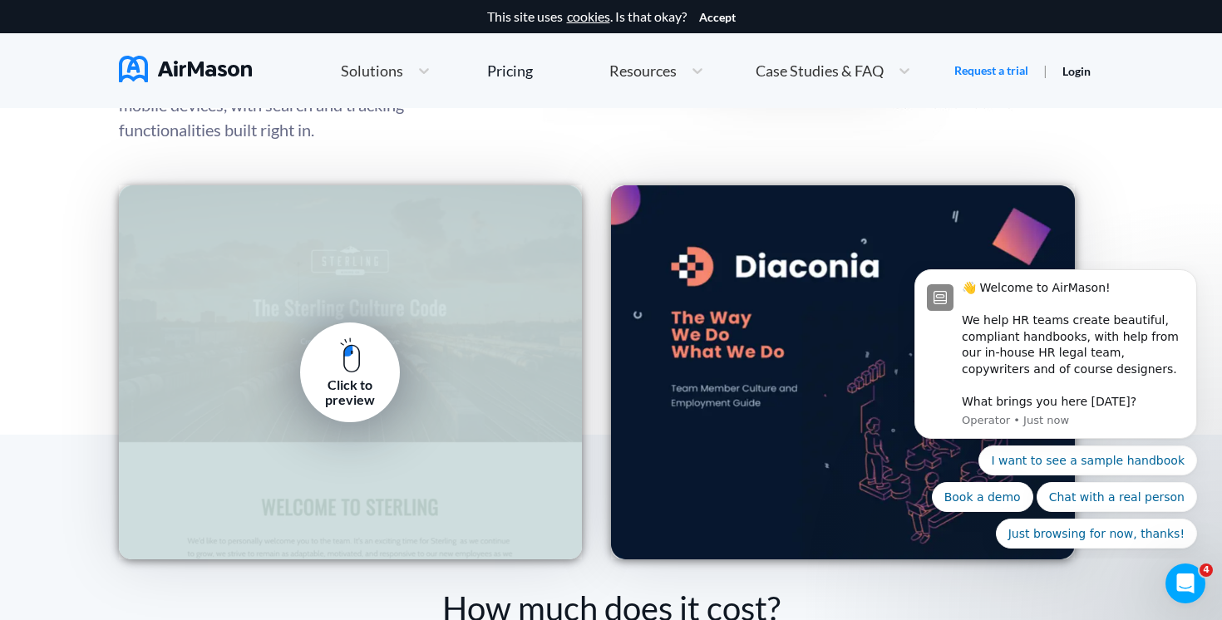
click at [379, 380] on div "Click to preview" at bounding box center [349, 392] width 75 height 31
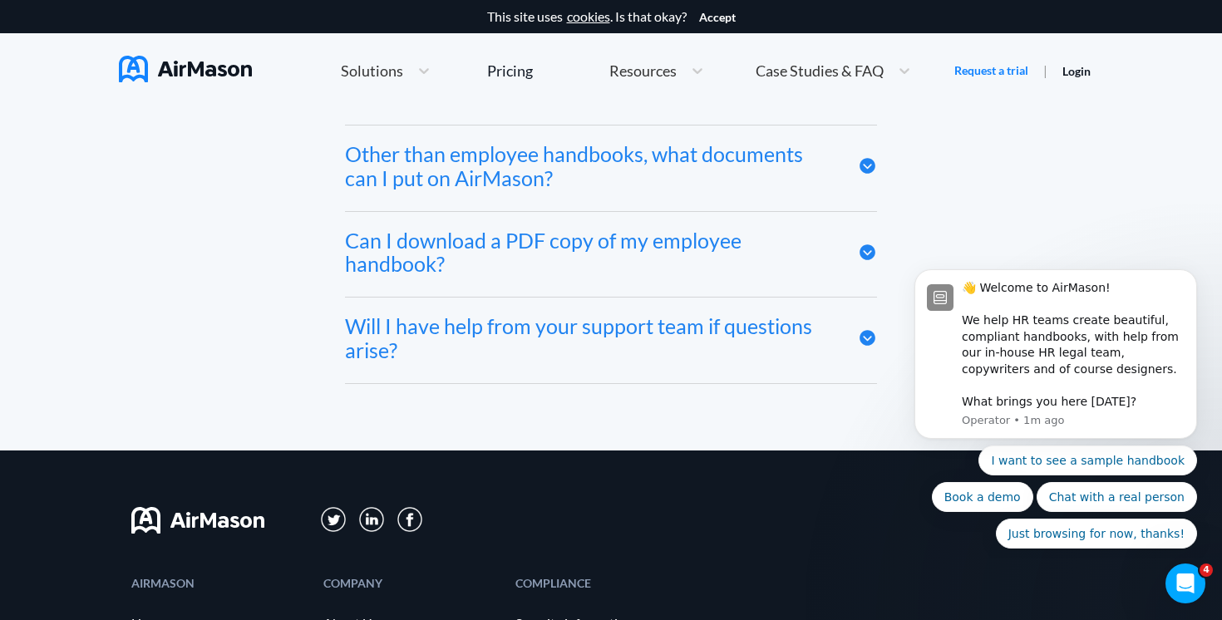
scroll to position [9220, 0]
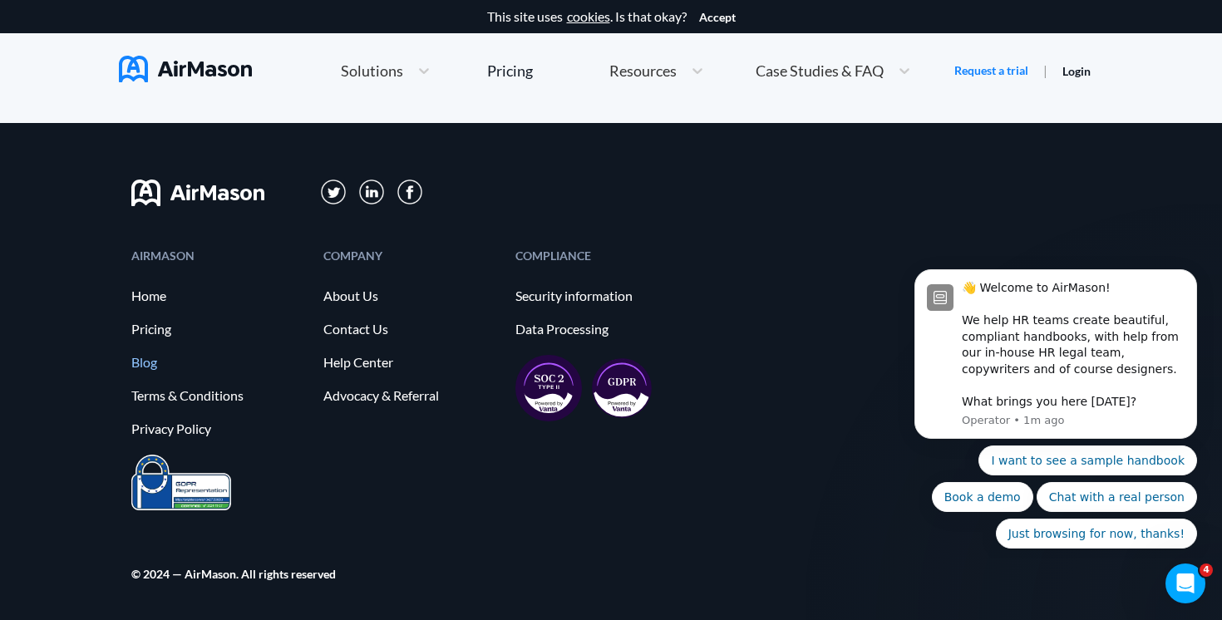
click at [150, 366] on link "Blog" at bounding box center [218, 362] width 175 height 15
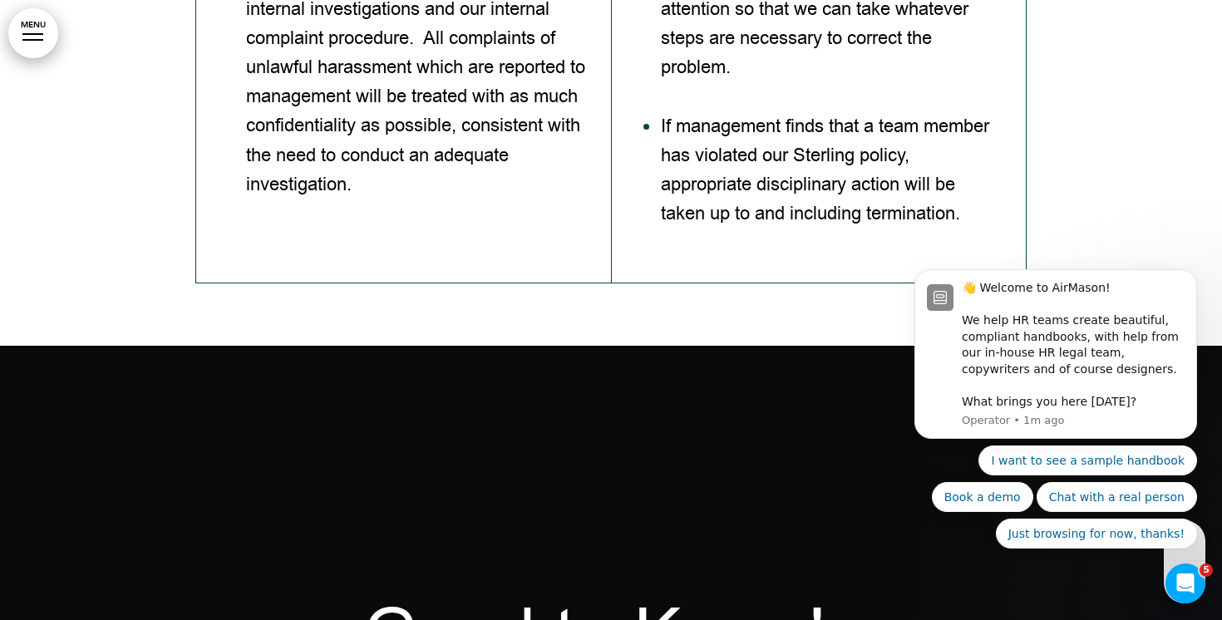
scroll to position [22481, 0]
